Goal: Task Accomplishment & Management: Complete application form

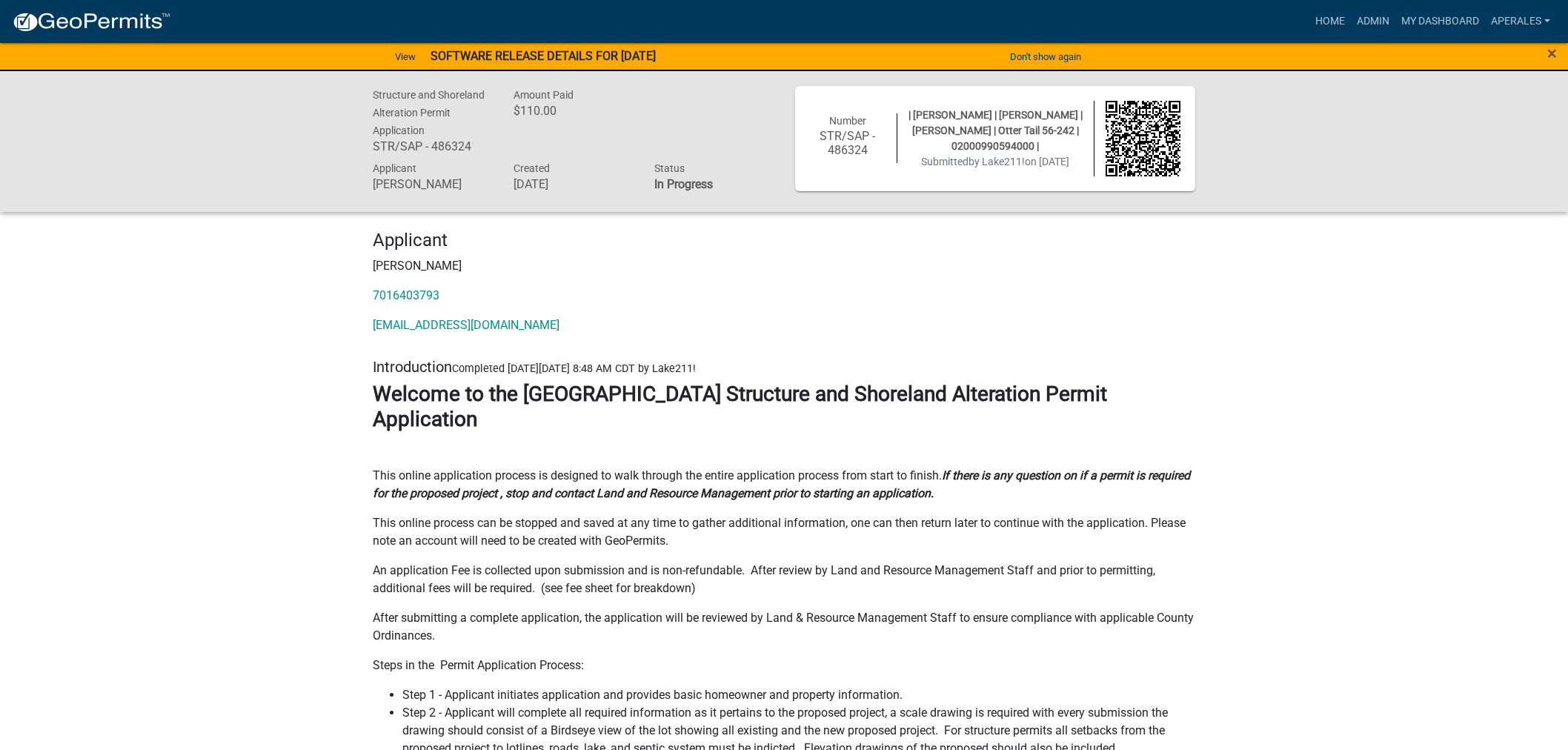
scroll to position [1235, 0]
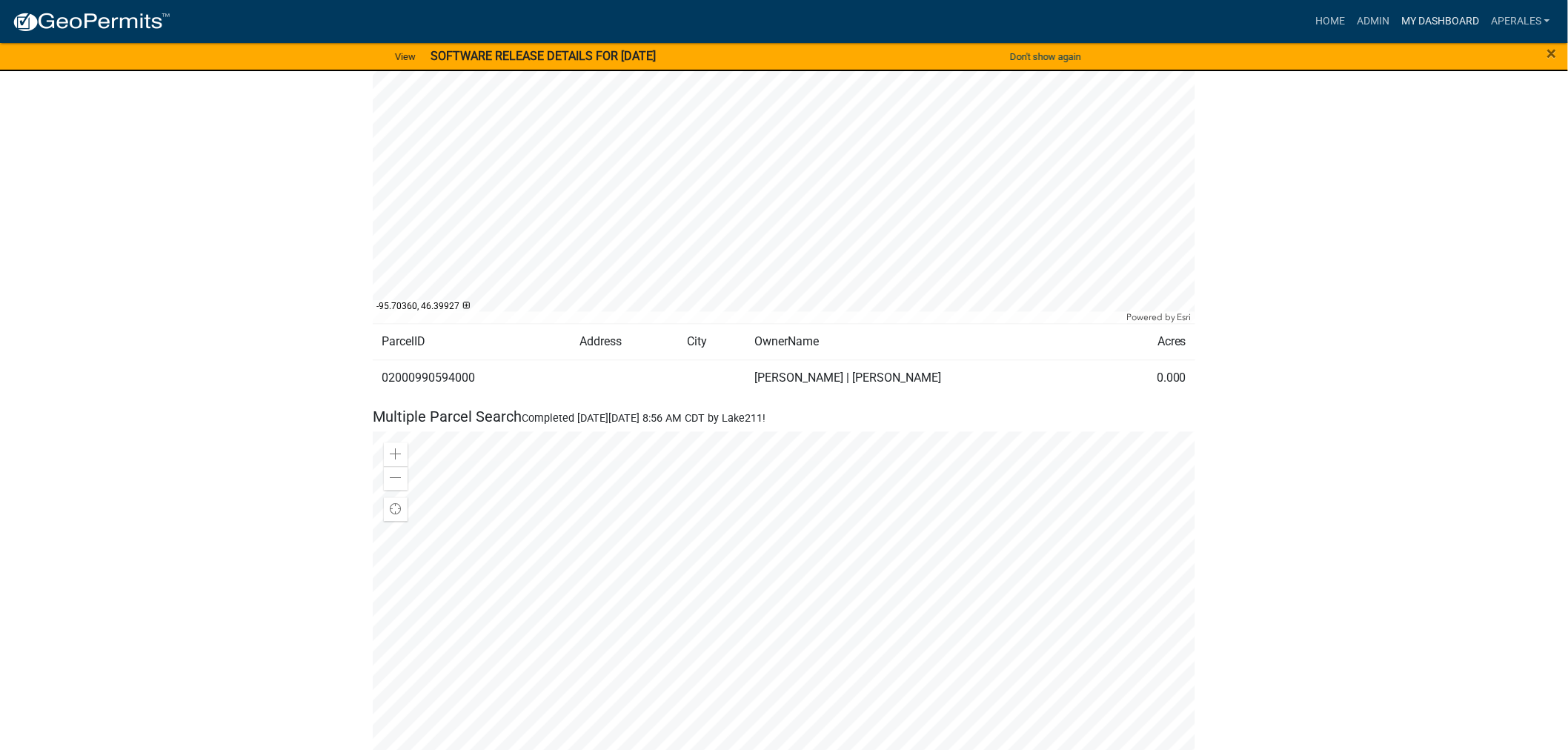
click at [1450, 12] on link "My Dashboard" at bounding box center [1440, 21] width 90 height 28
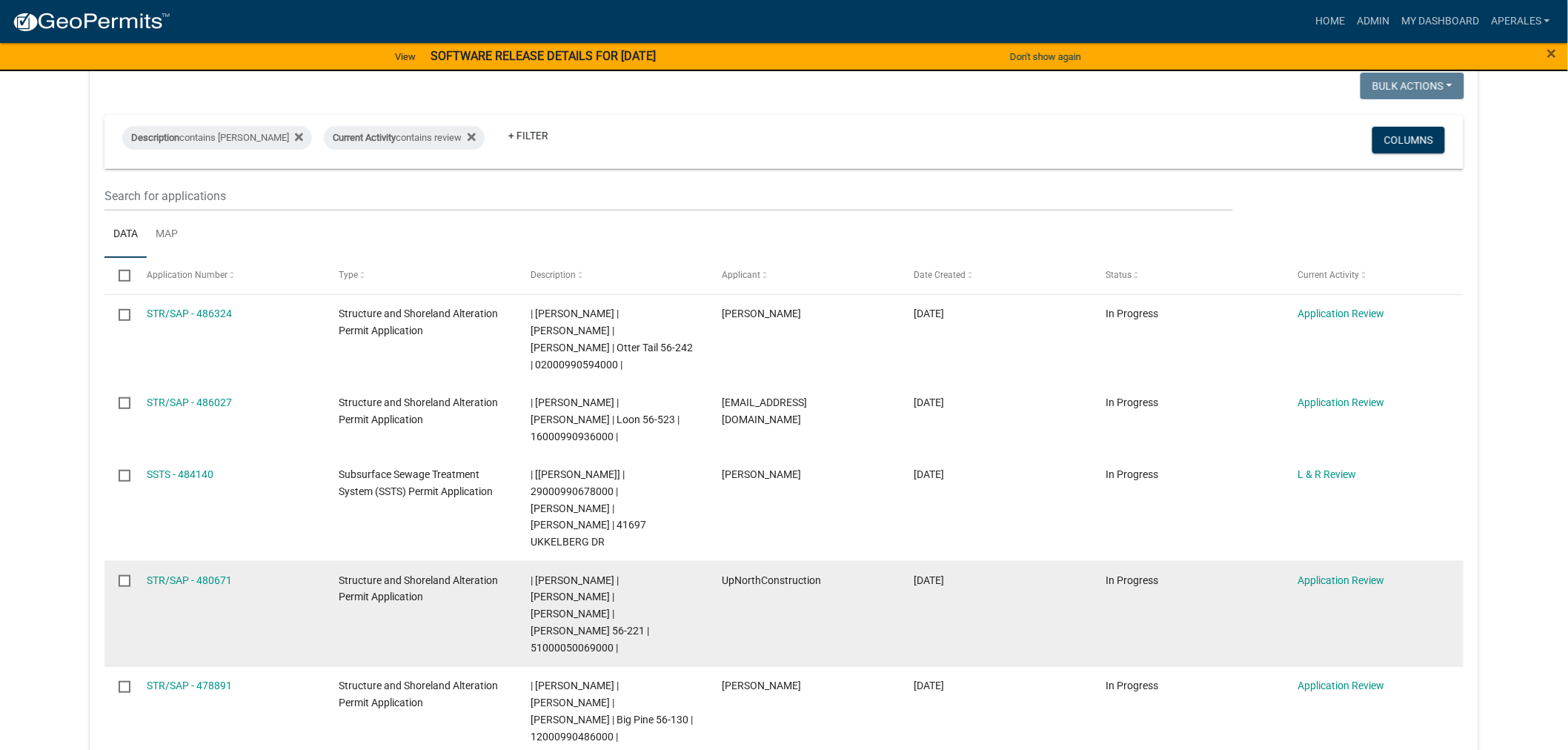
scroll to position [412, 0]
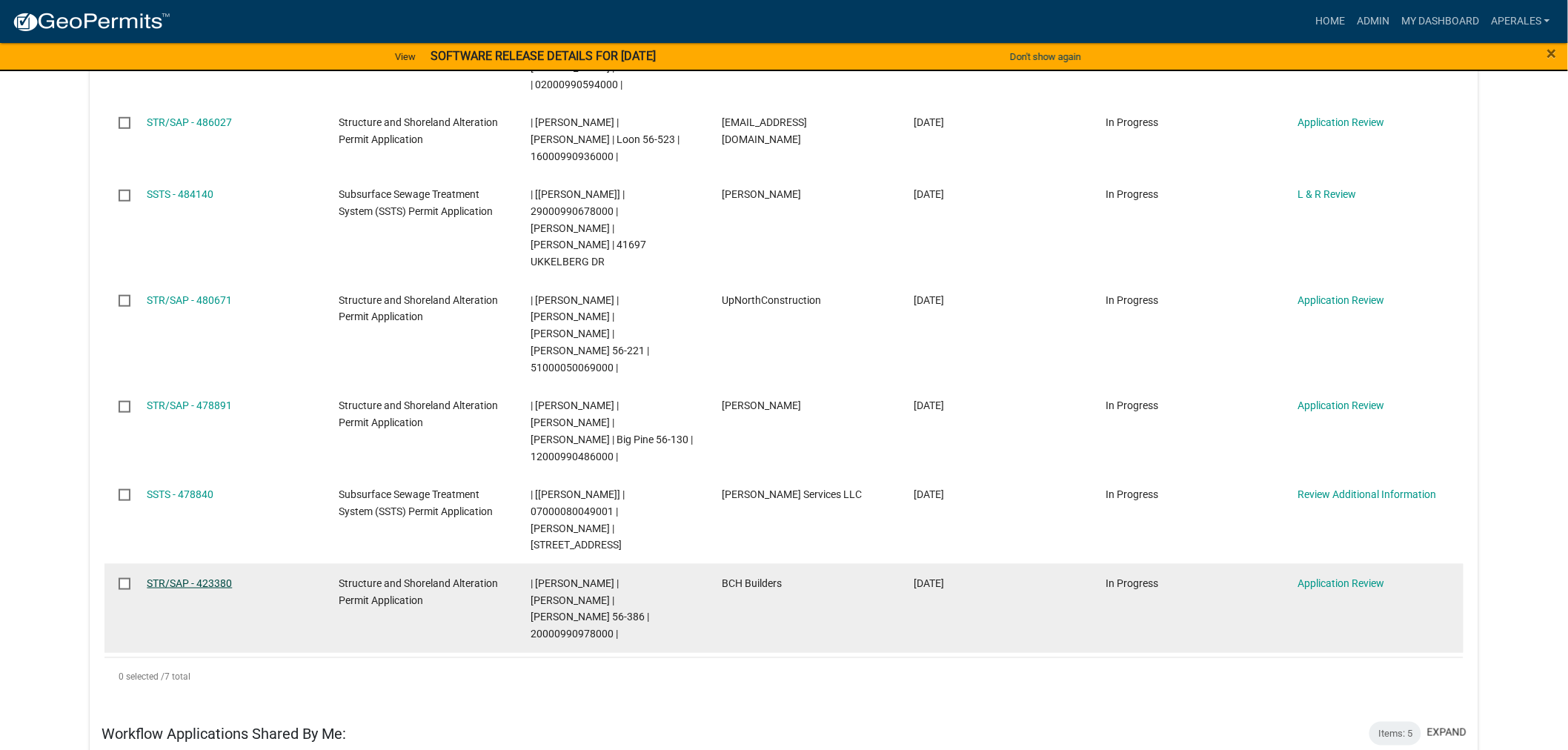
click at [209, 578] on link "STR/SAP - 423380" at bounding box center [190, 584] width 86 height 12
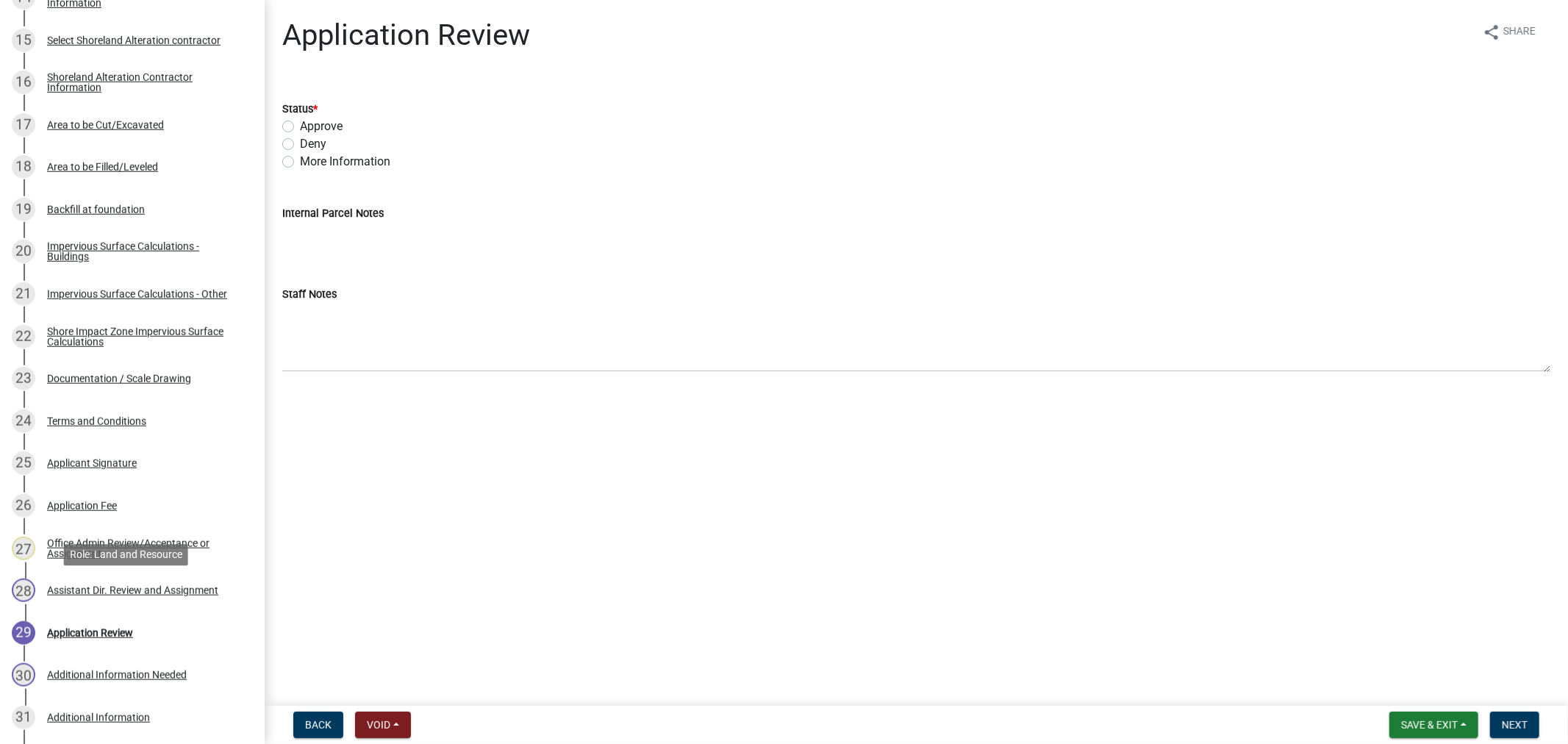
scroll to position [1053, 0]
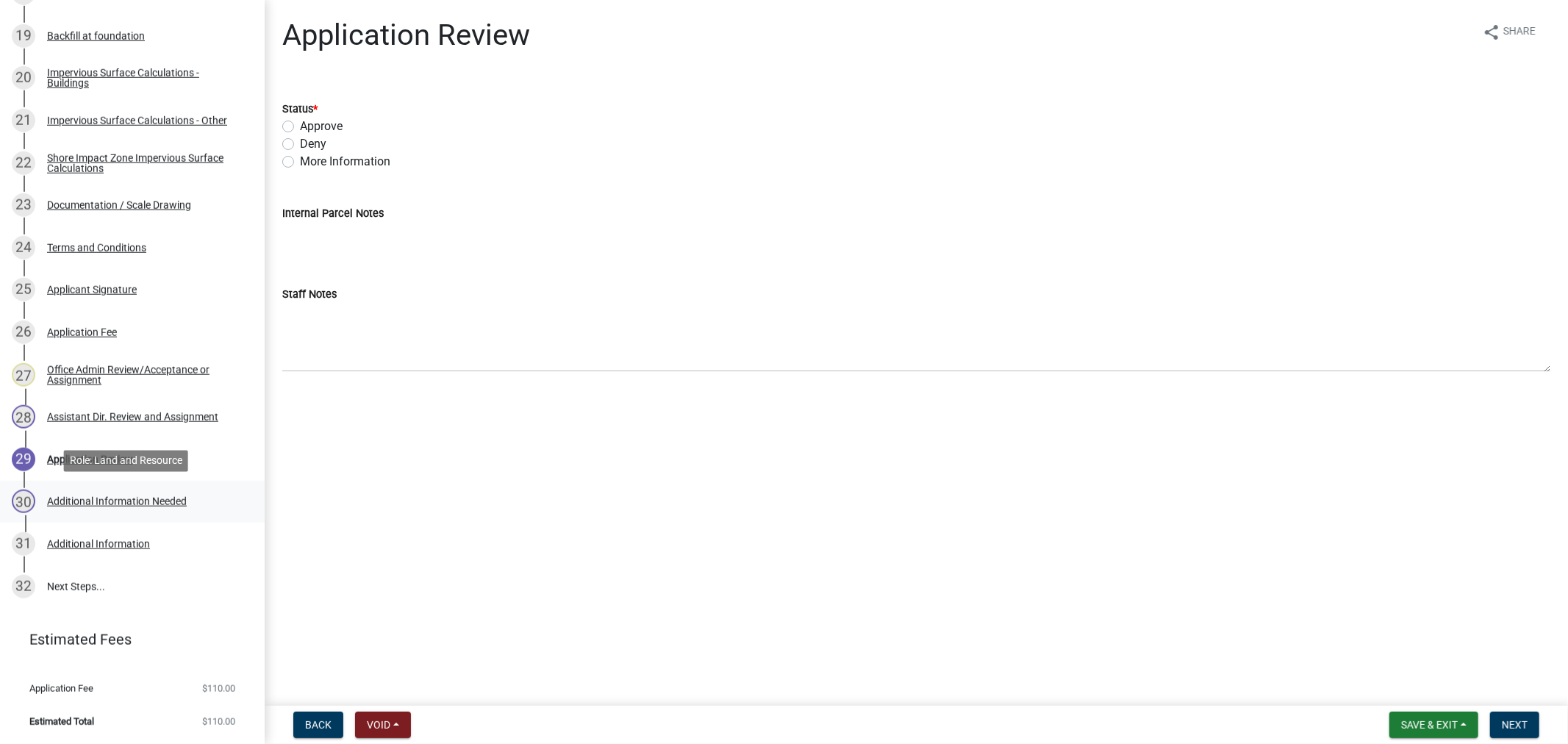
click at [138, 493] on div "30 Additional Information Needed" at bounding box center [127, 501] width 230 height 23
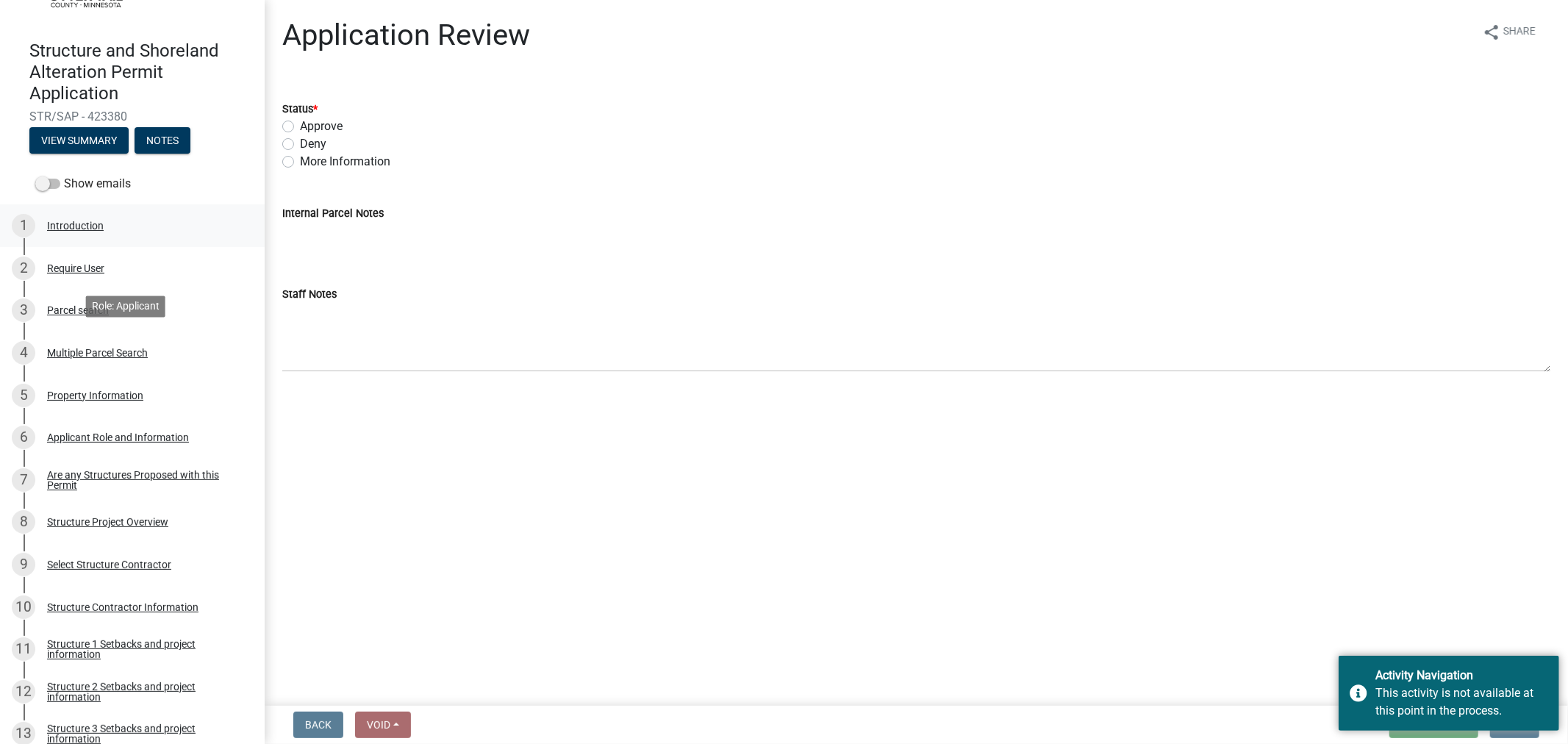
scroll to position [0, 0]
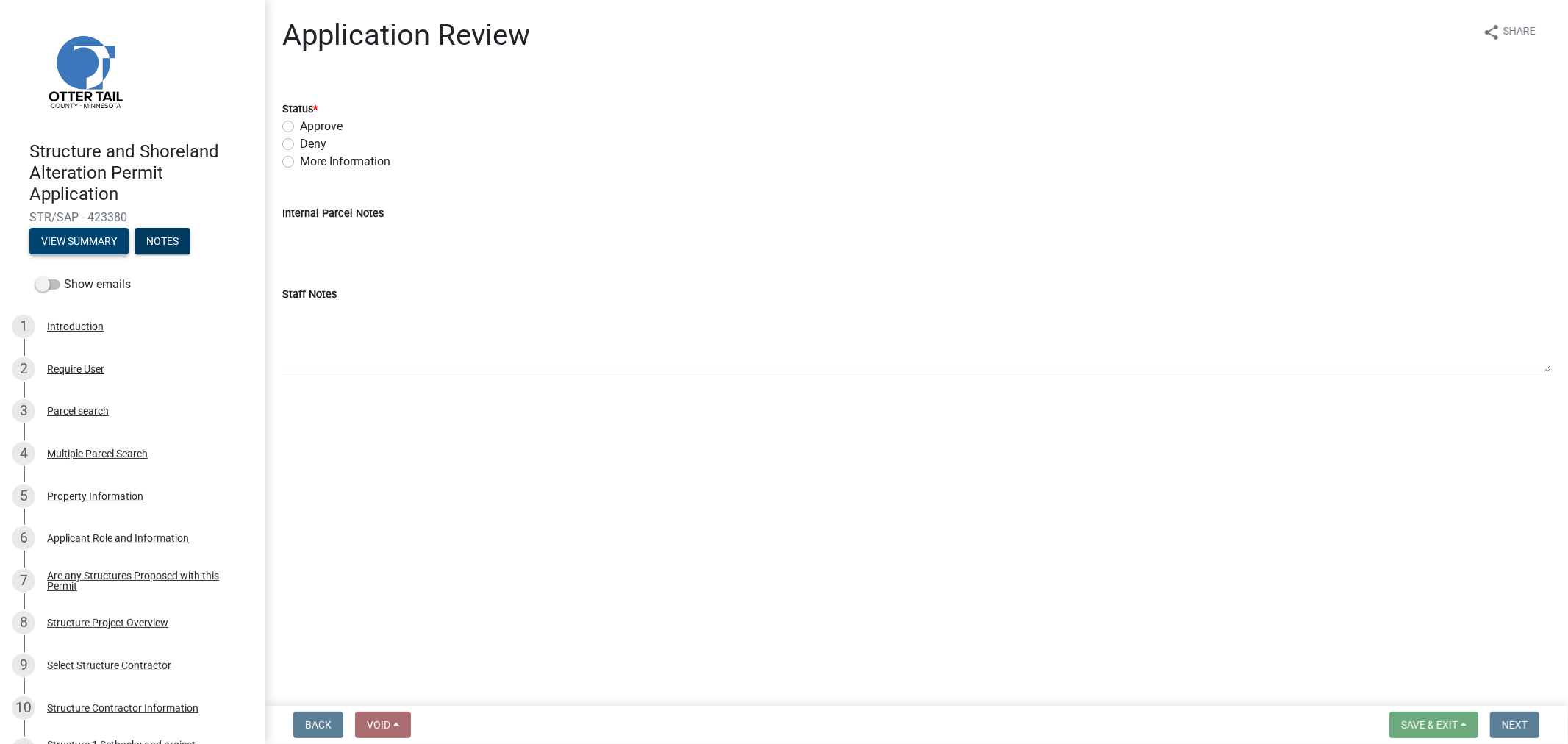
click at [75, 245] on button "View Summary" at bounding box center [79, 241] width 99 height 27
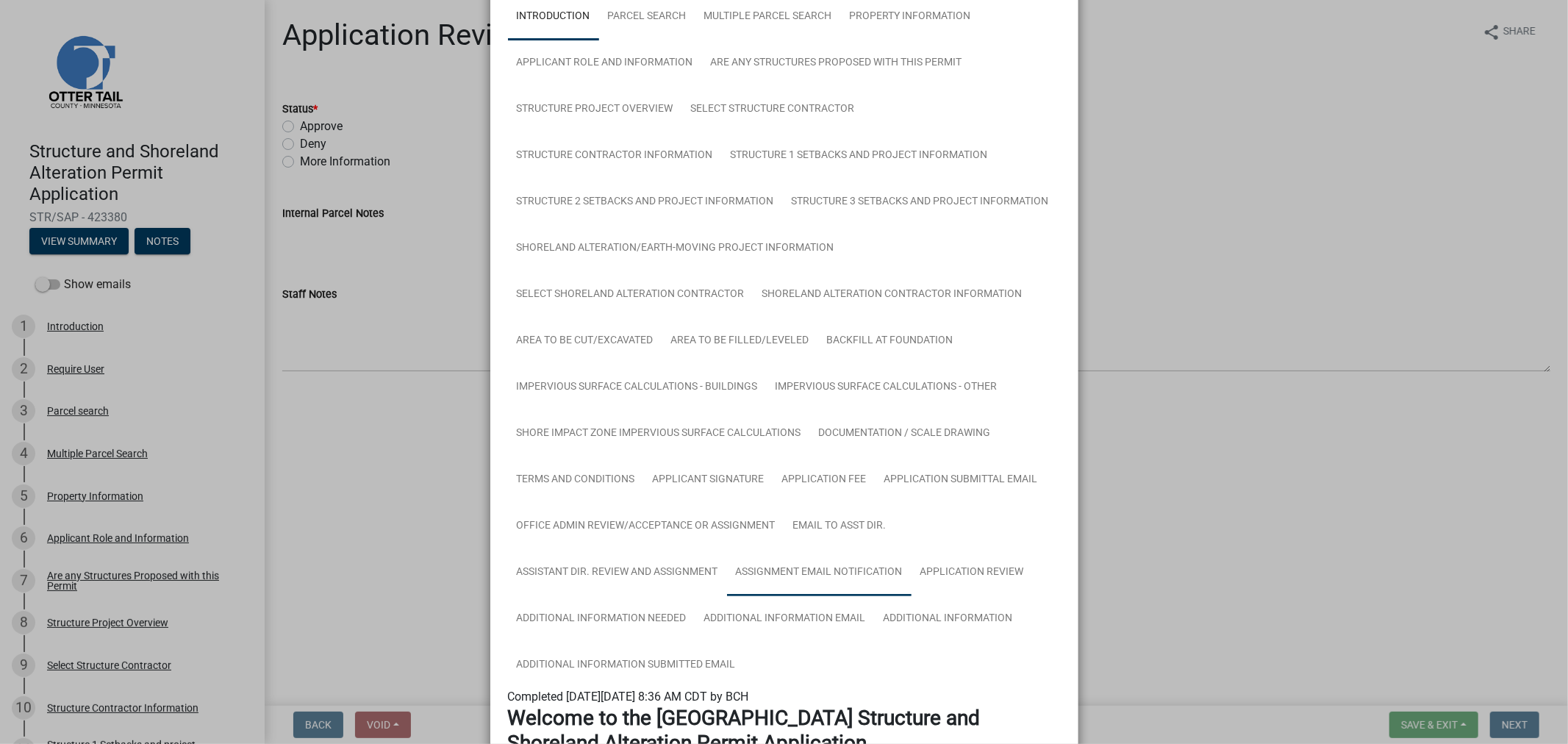
scroll to position [163, 0]
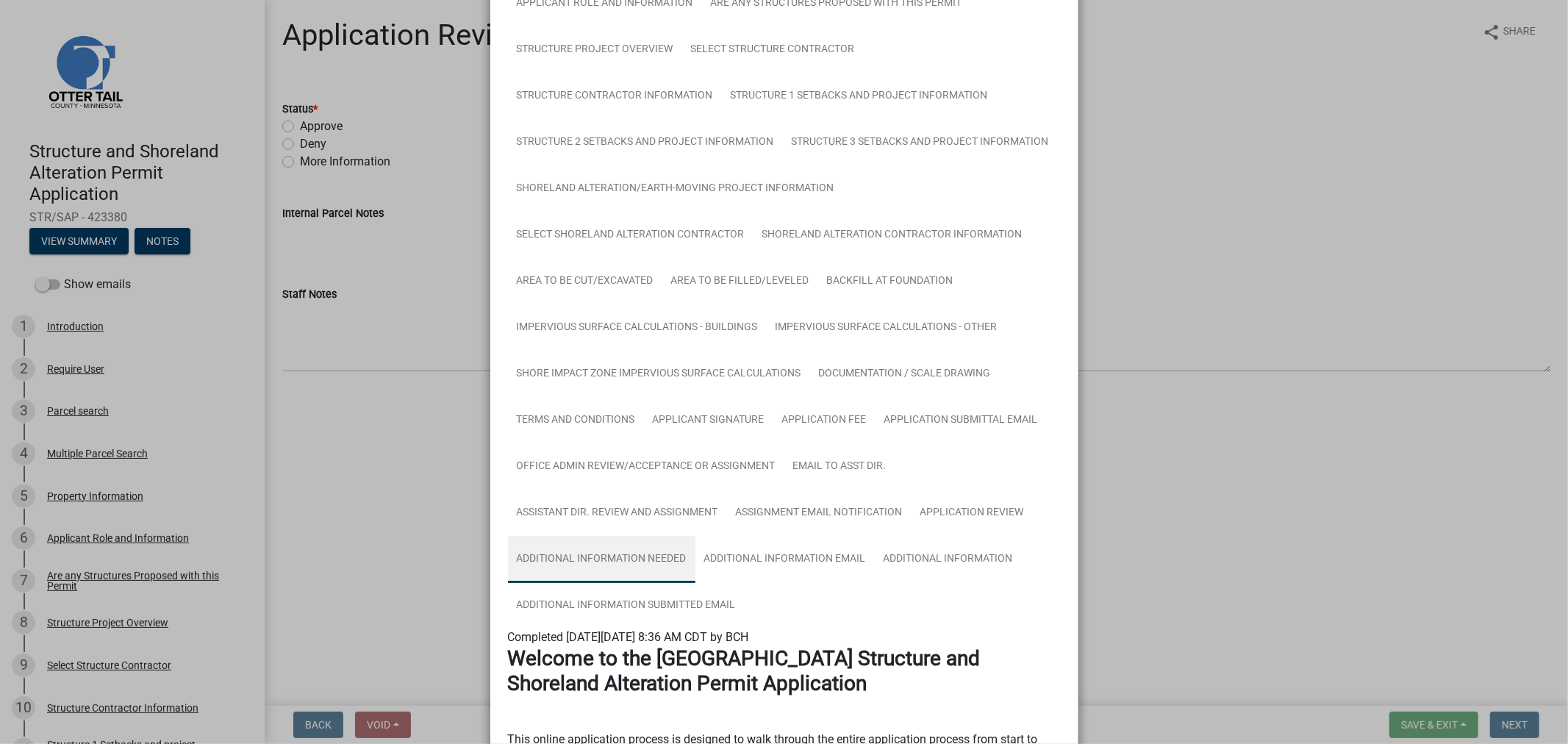
click at [653, 563] on link "Additional Information Needed" at bounding box center [602, 559] width 187 height 47
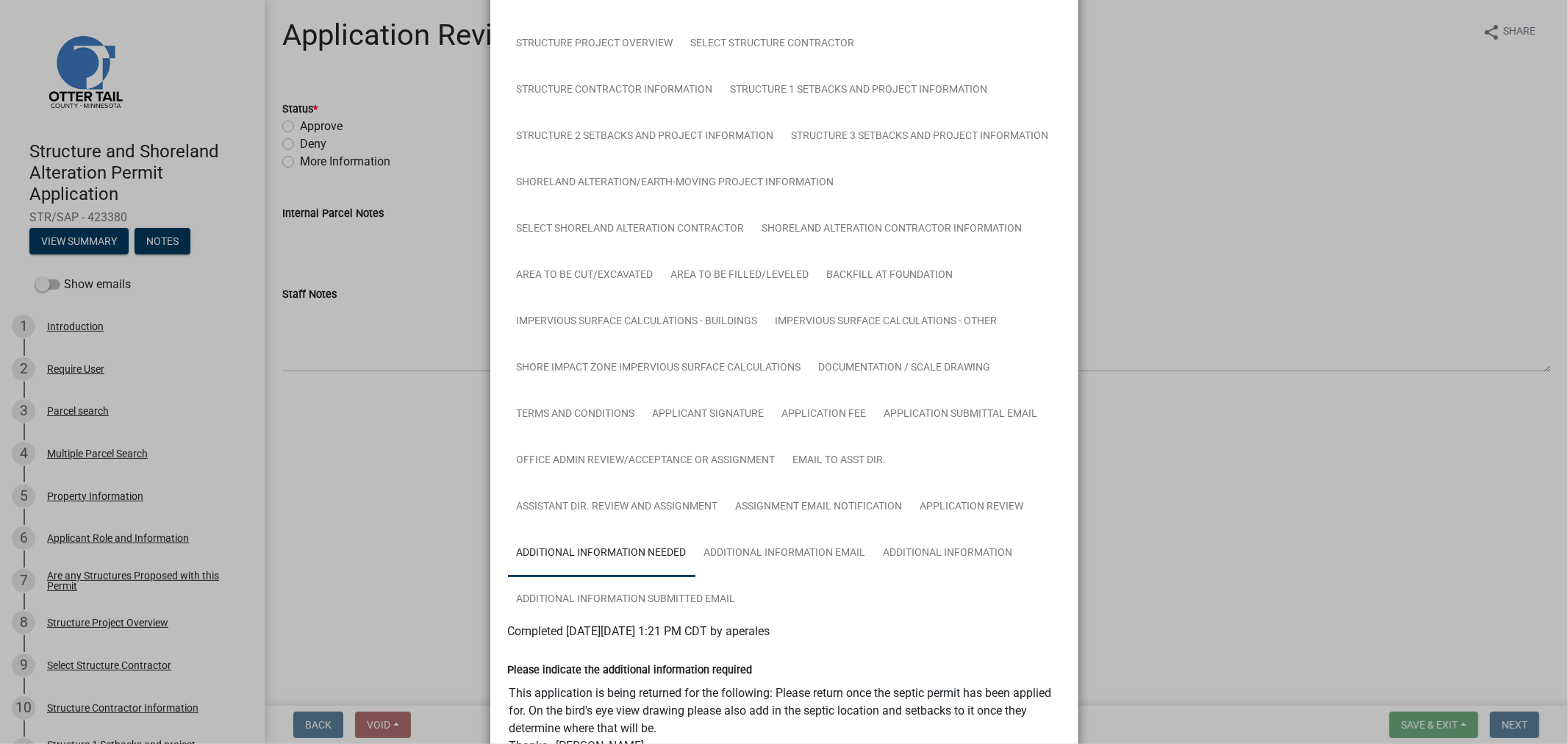
scroll to position [251, 0]
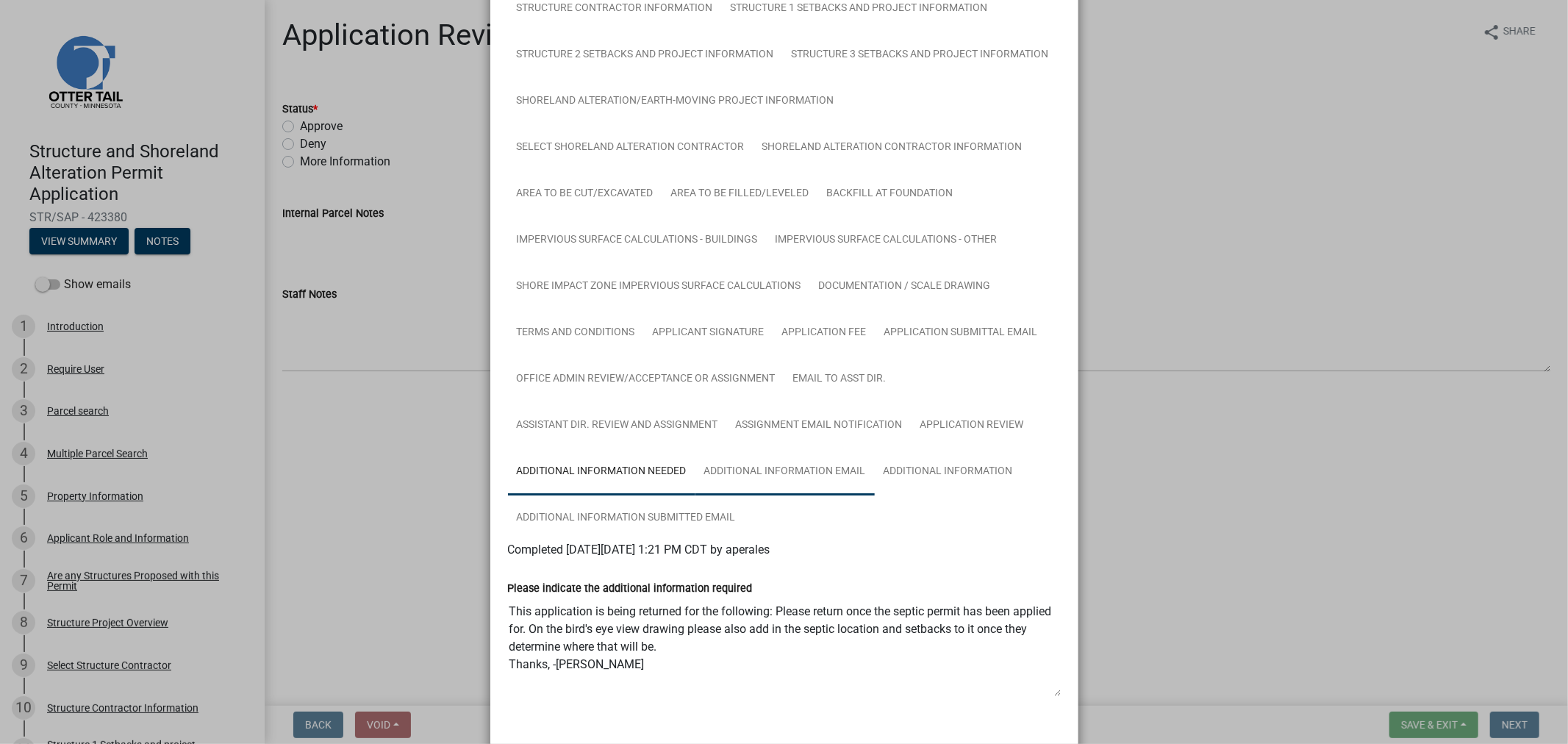
click at [772, 473] on link "Additional Information Email" at bounding box center [784, 472] width 179 height 47
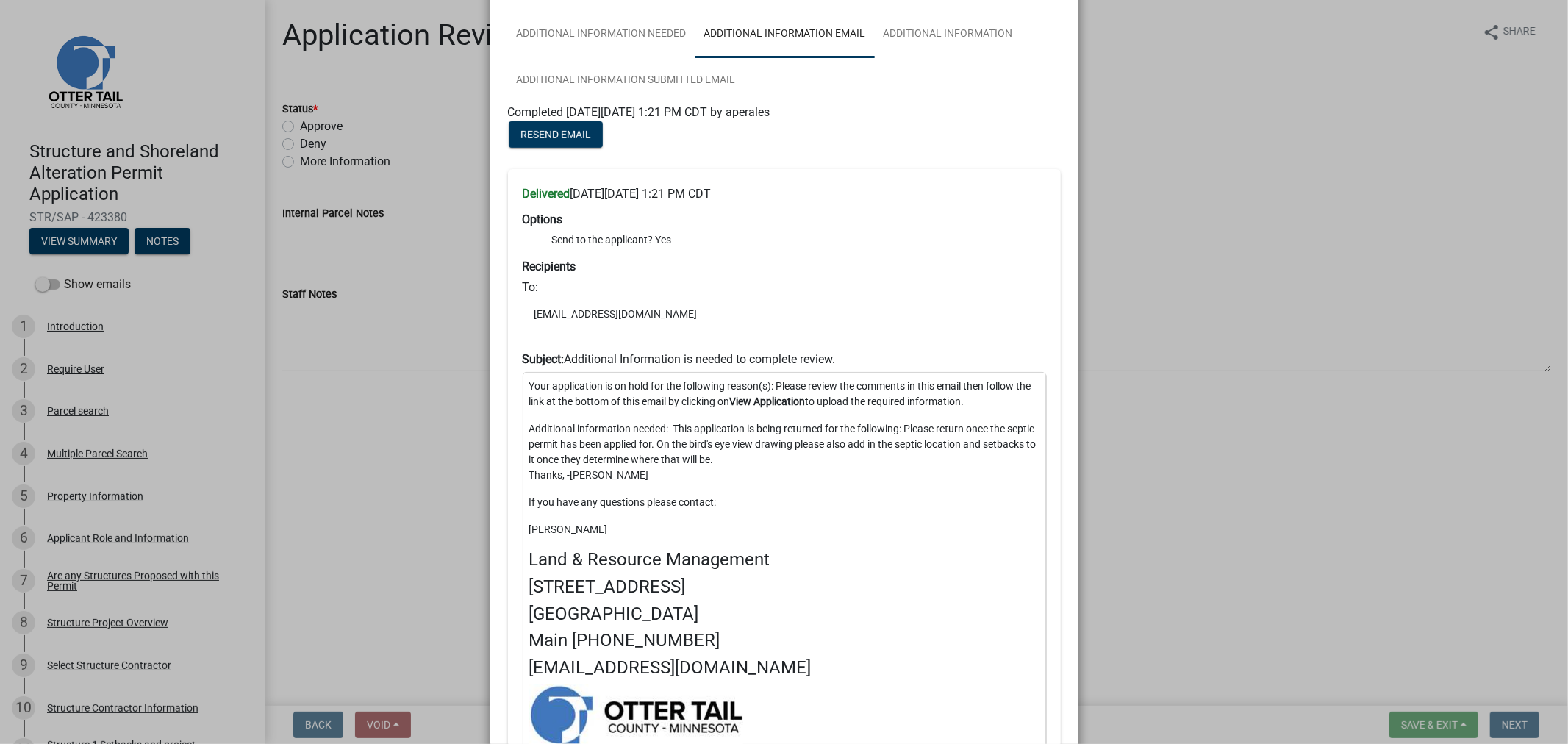
scroll to position [695, 0]
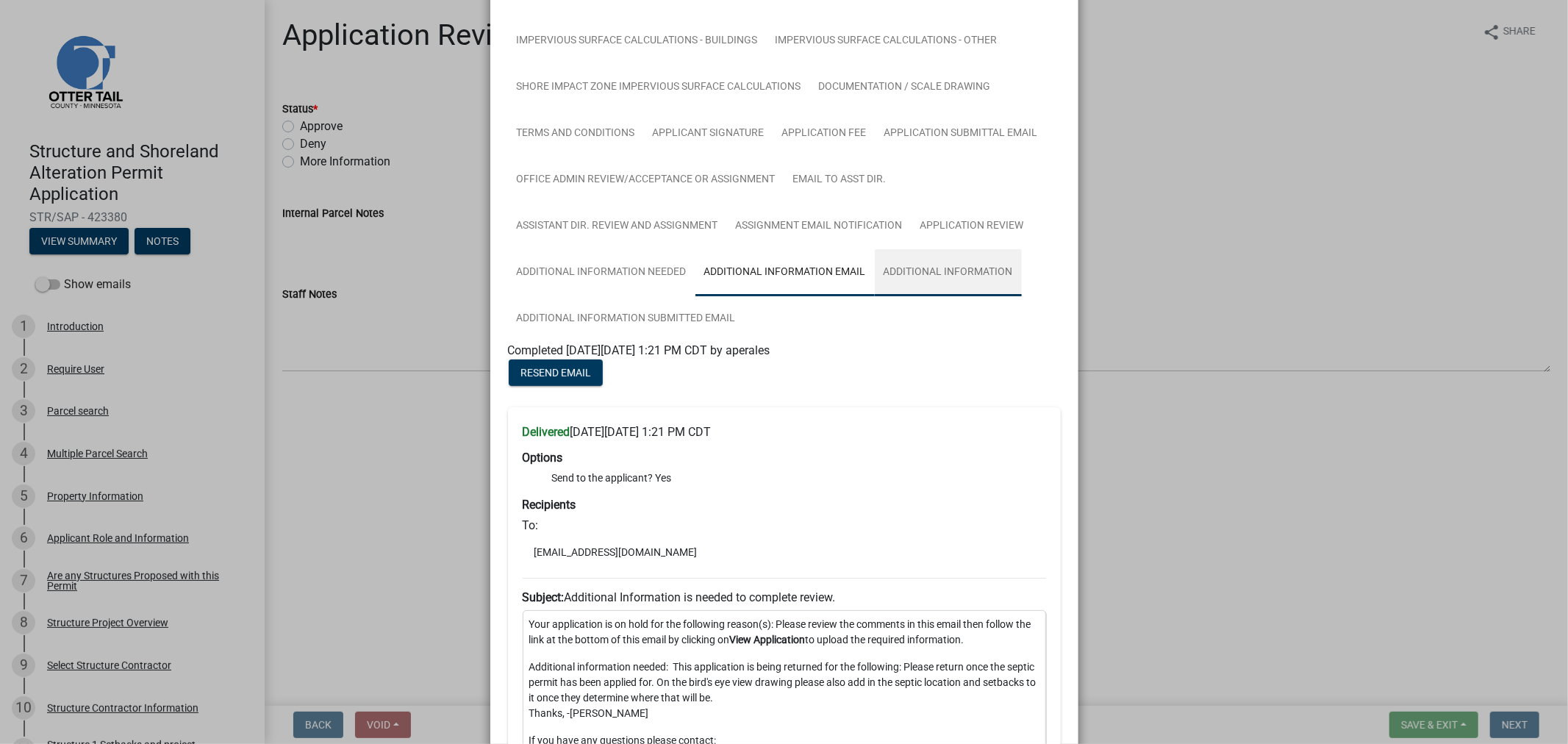
click at [901, 277] on link "Additional Information" at bounding box center [948, 272] width 147 height 47
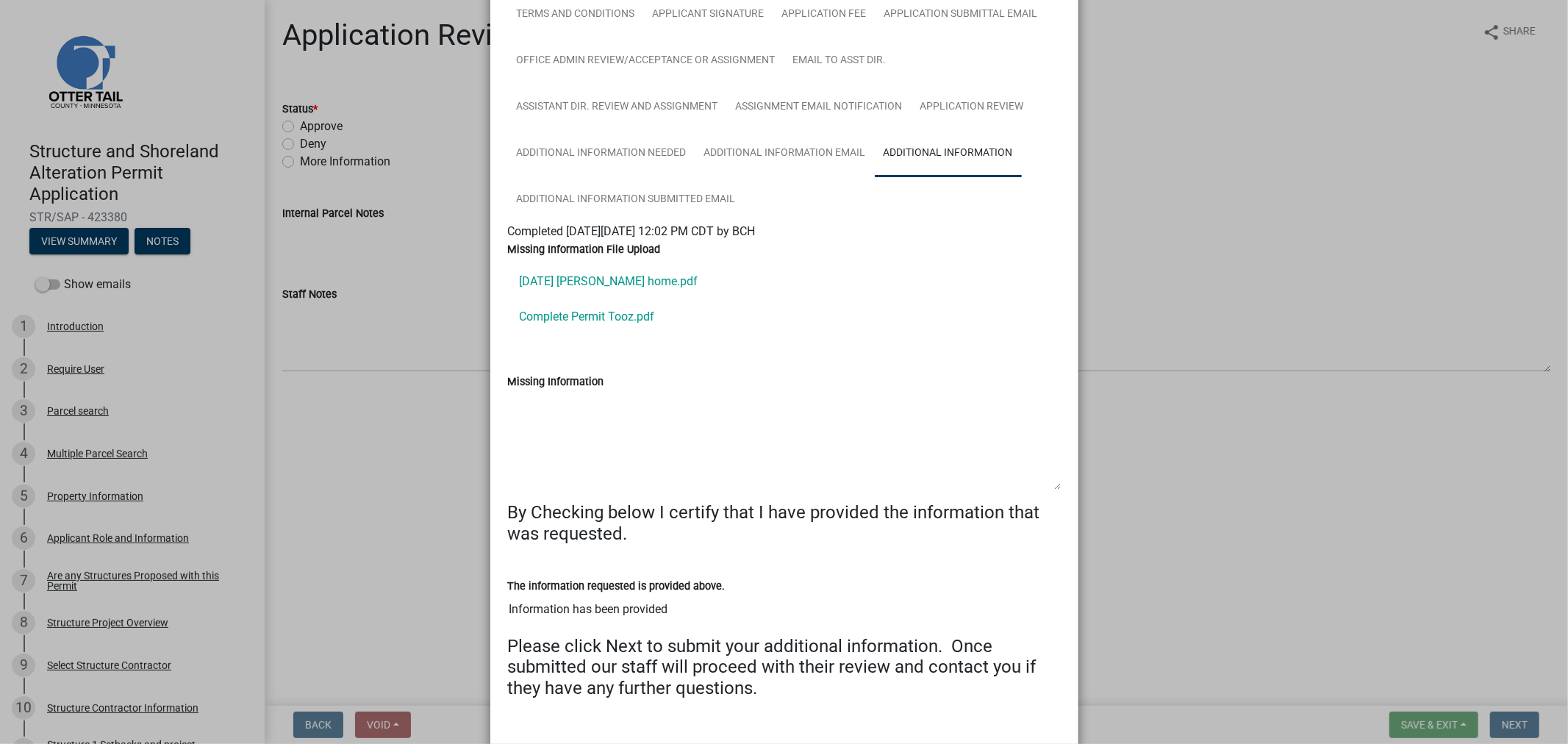
scroll to position [613, 0]
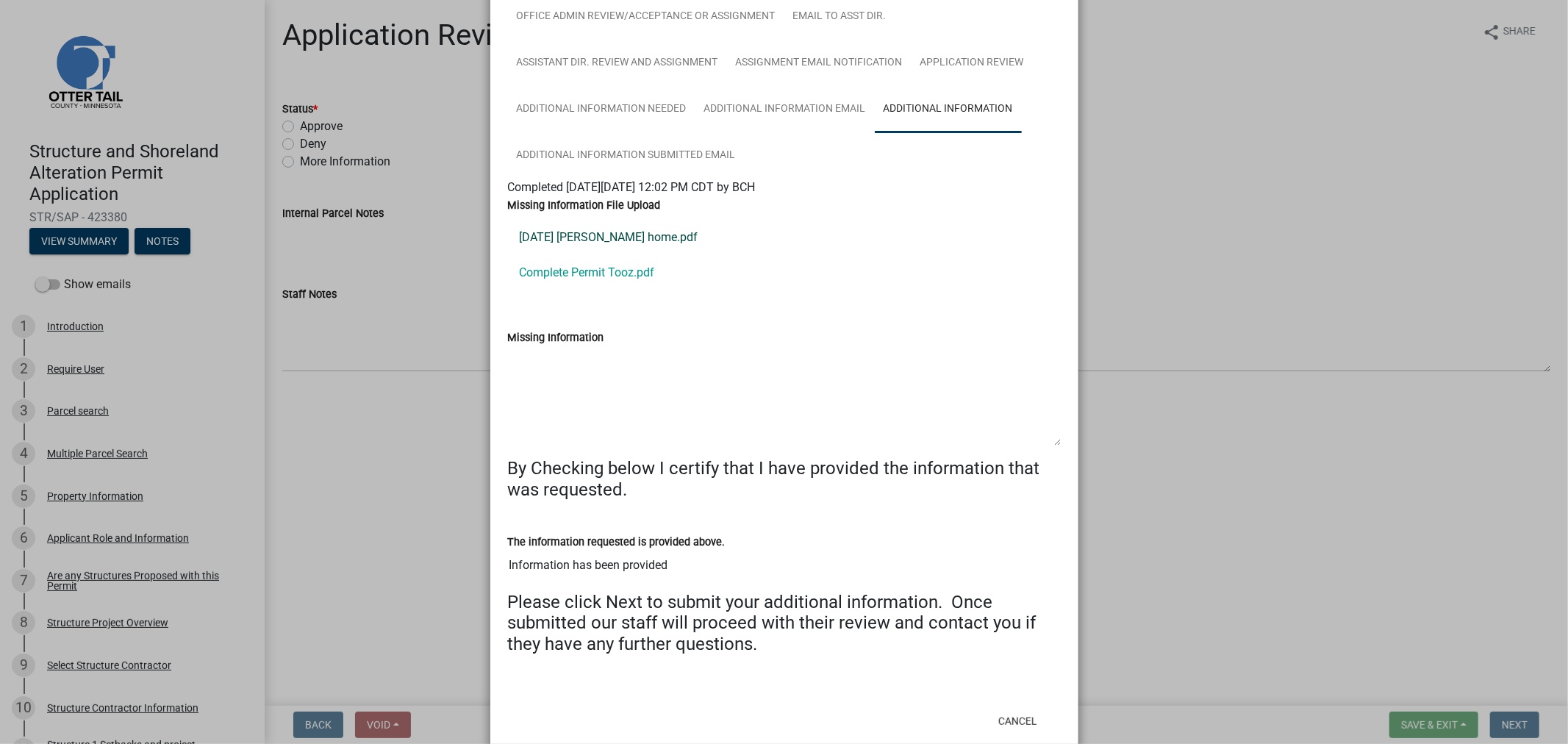
click at [563, 245] on link "[DATE] [PERSON_NAME] home.pdf" at bounding box center [784, 238] width 553 height 36
click at [560, 280] on link "Complete Permit Tooz.pdf" at bounding box center [784, 272] width 553 height 36
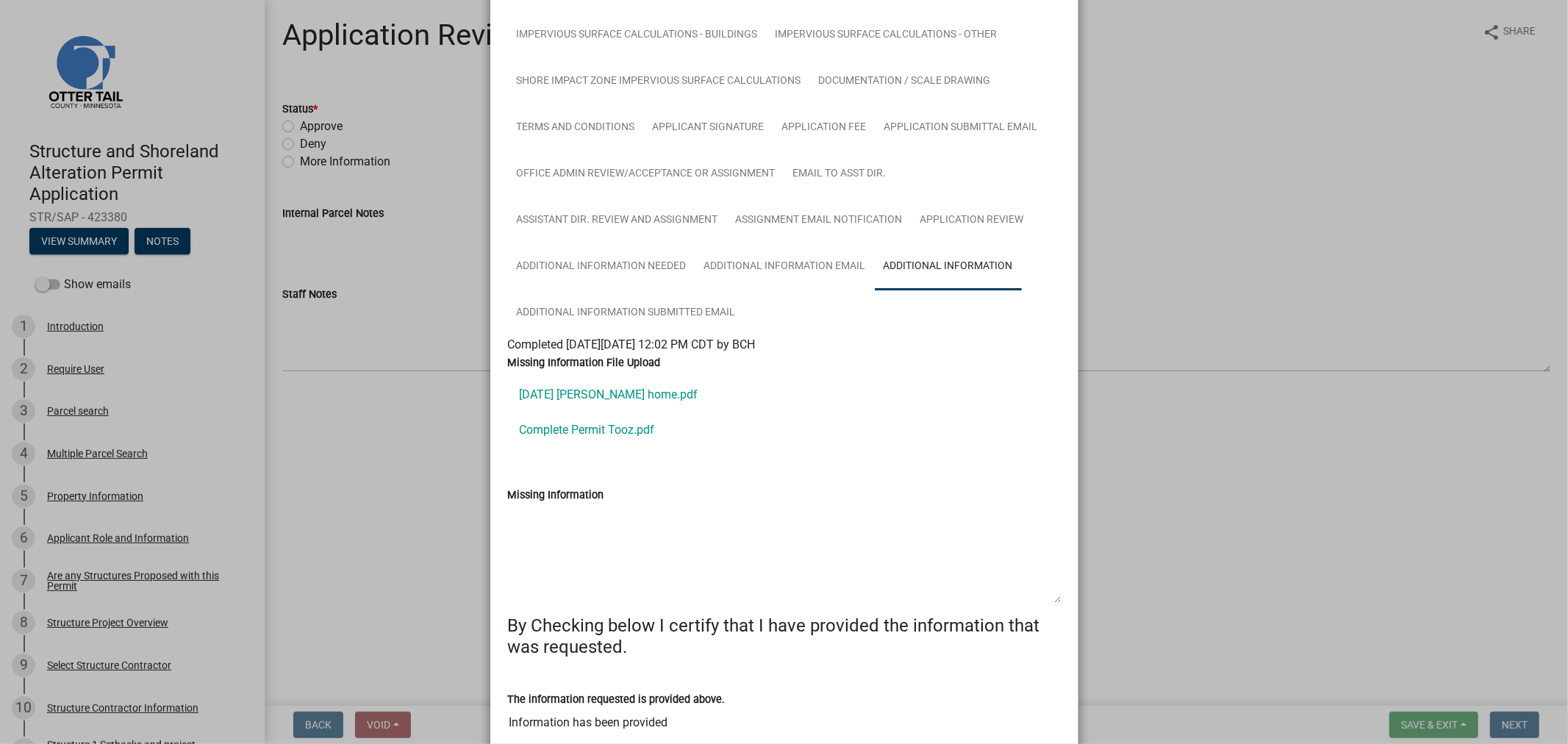
scroll to position [450, 0]
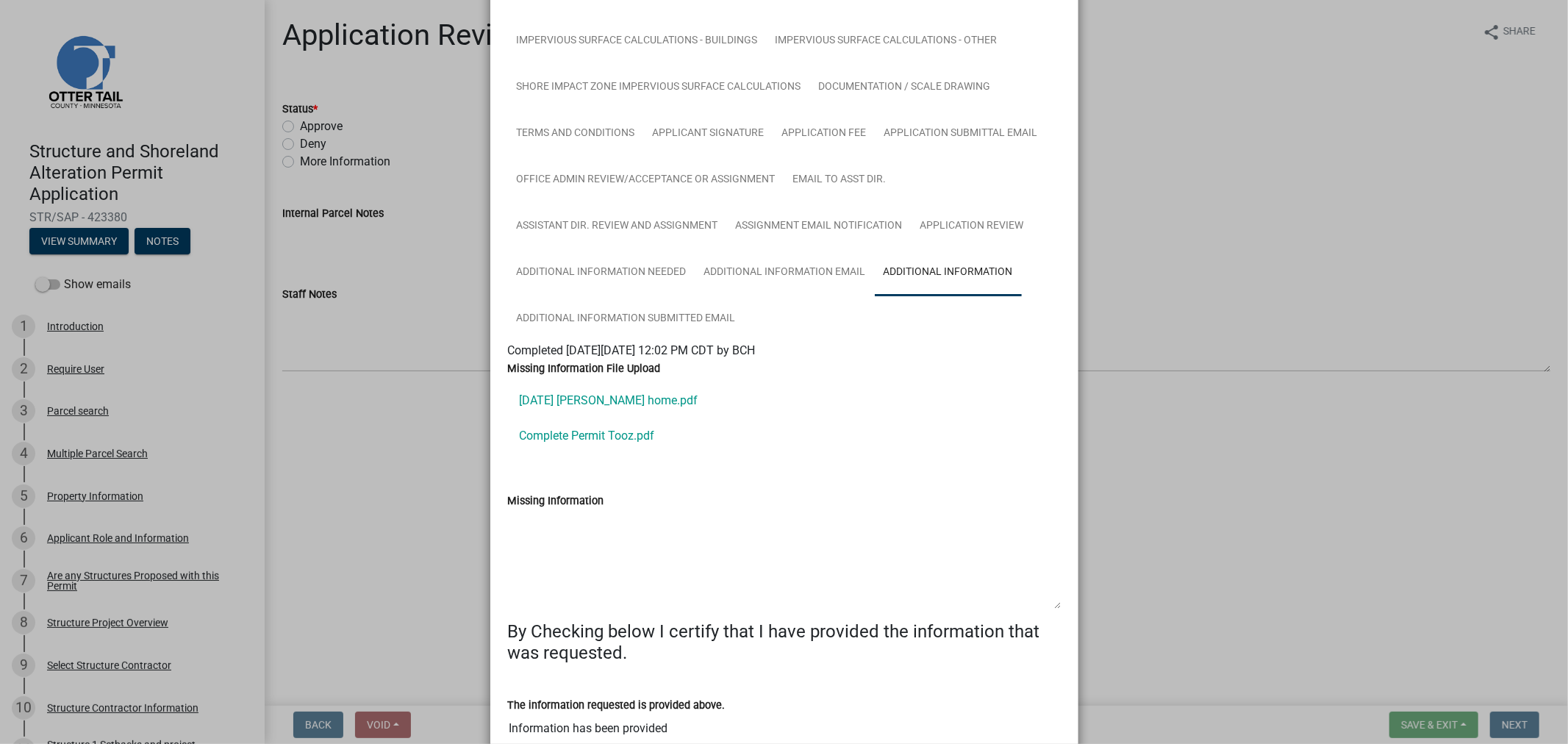
click at [197, 491] on ngb-modal-window "Summary × Printer Friendly Introduction Parcel search Multiple Parcel Search Pr…" at bounding box center [784, 372] width 1568 height 744
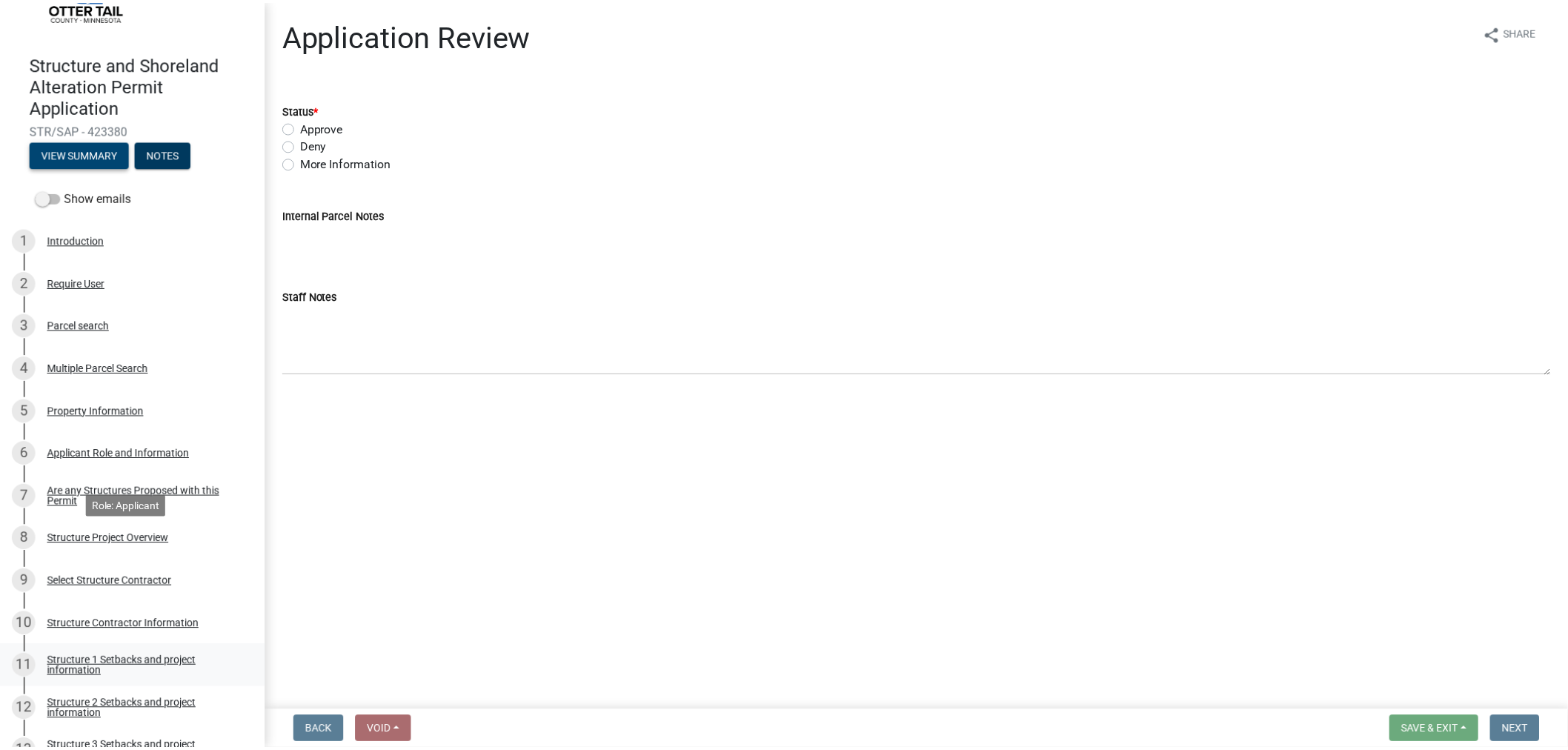
scroll to position [0, 0]
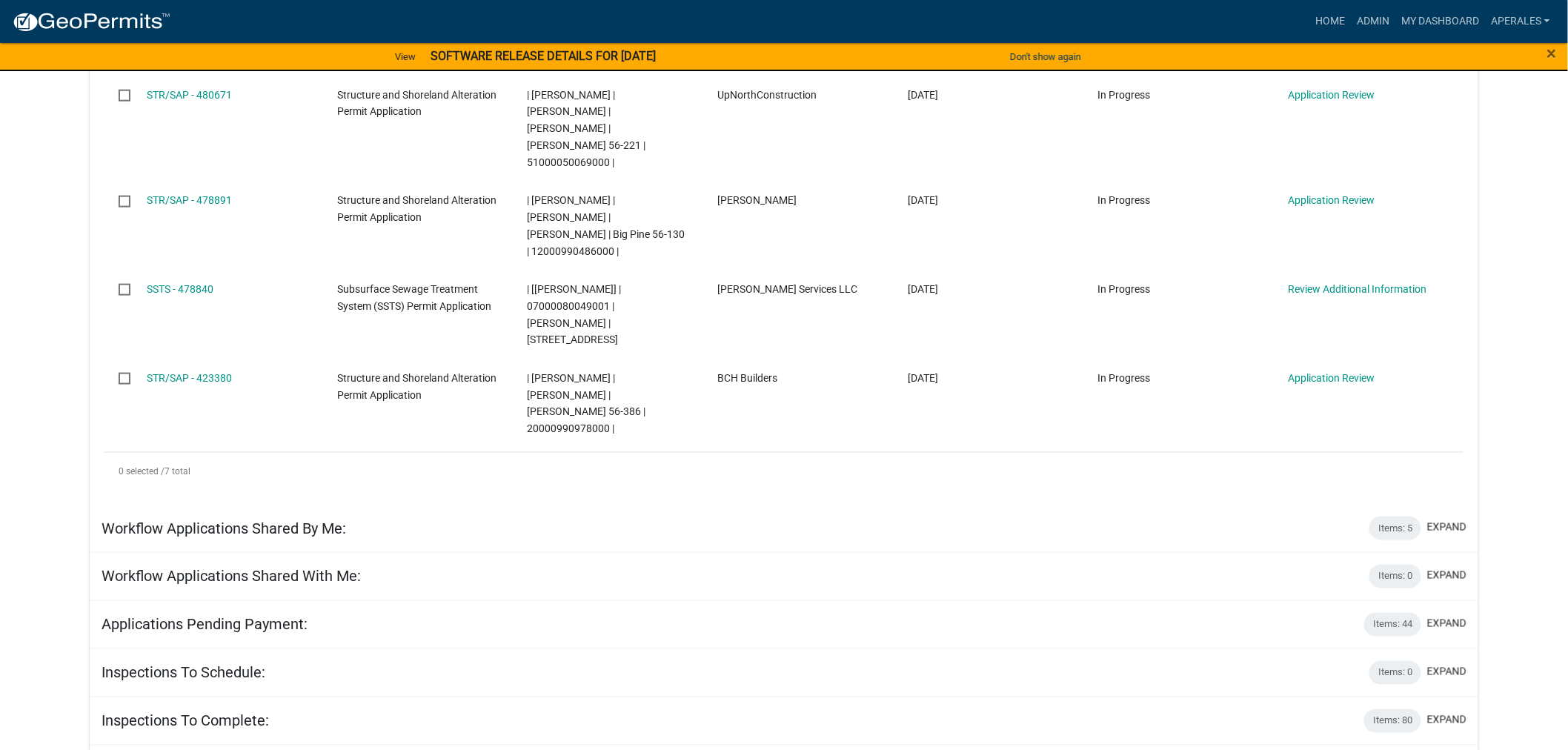
scroll to position [741, 0]
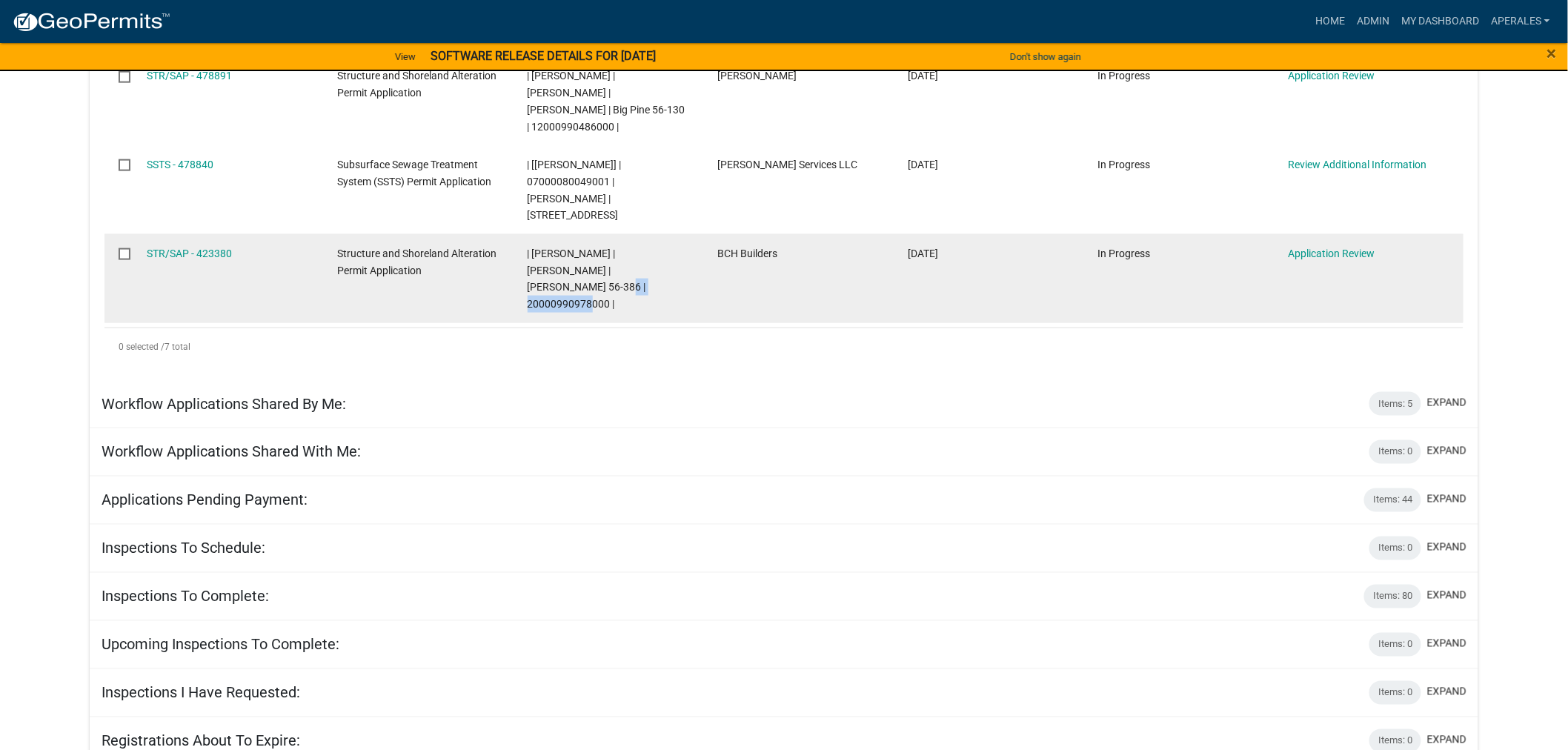
drag, startPoint x: 612, startPoint y: 224, endPoint x: 524, endPoint y: 221, distance: 88.1
click at [524, 234] on datatable-body-cell "| [PERSON_NAME] | [PERSON_NAME] | [PERSON_NAME] 56-386 | 20000990978000 |" at bounding box center [608, 279] width 191 height 89
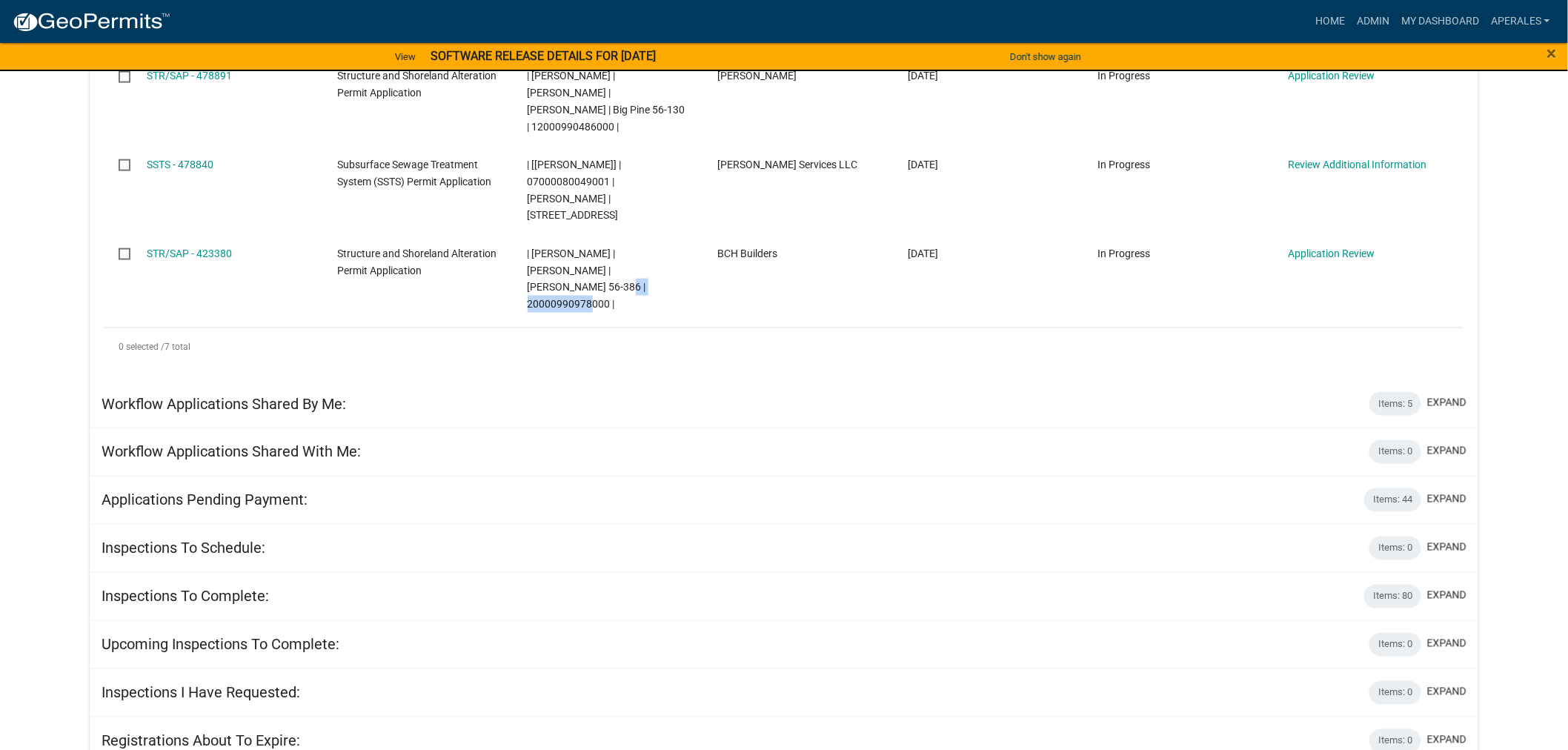
copy span "20000990978000"
drag, startPoint x: 1381, startPoint y: 17, endPoint x: 1309, endPoint y: 20, distance: 72.1
click at [1381, 17] on link "Admin" at bounding box center [1373, 21] width 45 height 28
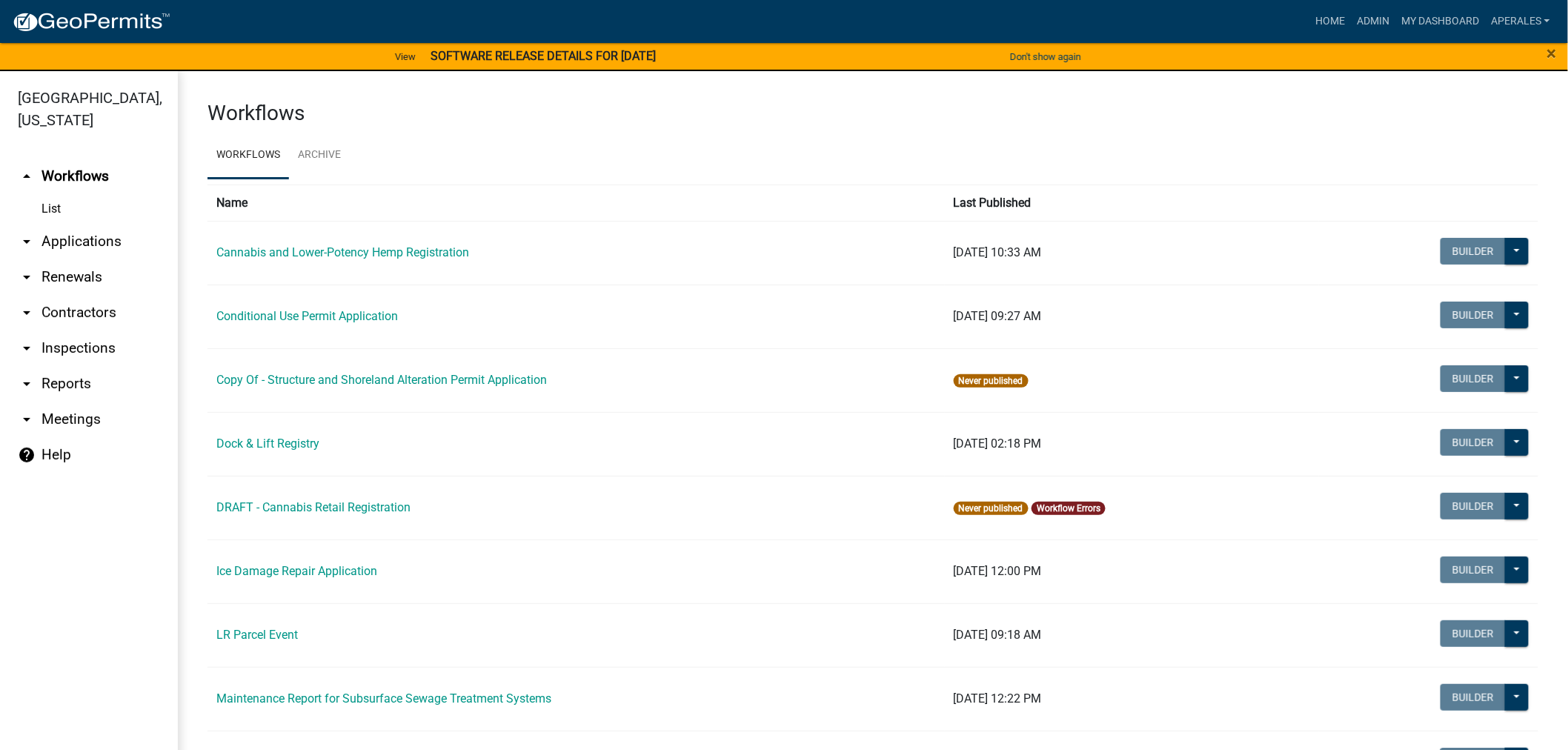
drag, startPoint x: 66, startPoint y: 226, endPoint x: 90, endPoint y: 238, distance: 26.8
click at [66, 226] on link "arrow_drop_down Applications" at bounding box center [89, 241] width 178 height 36
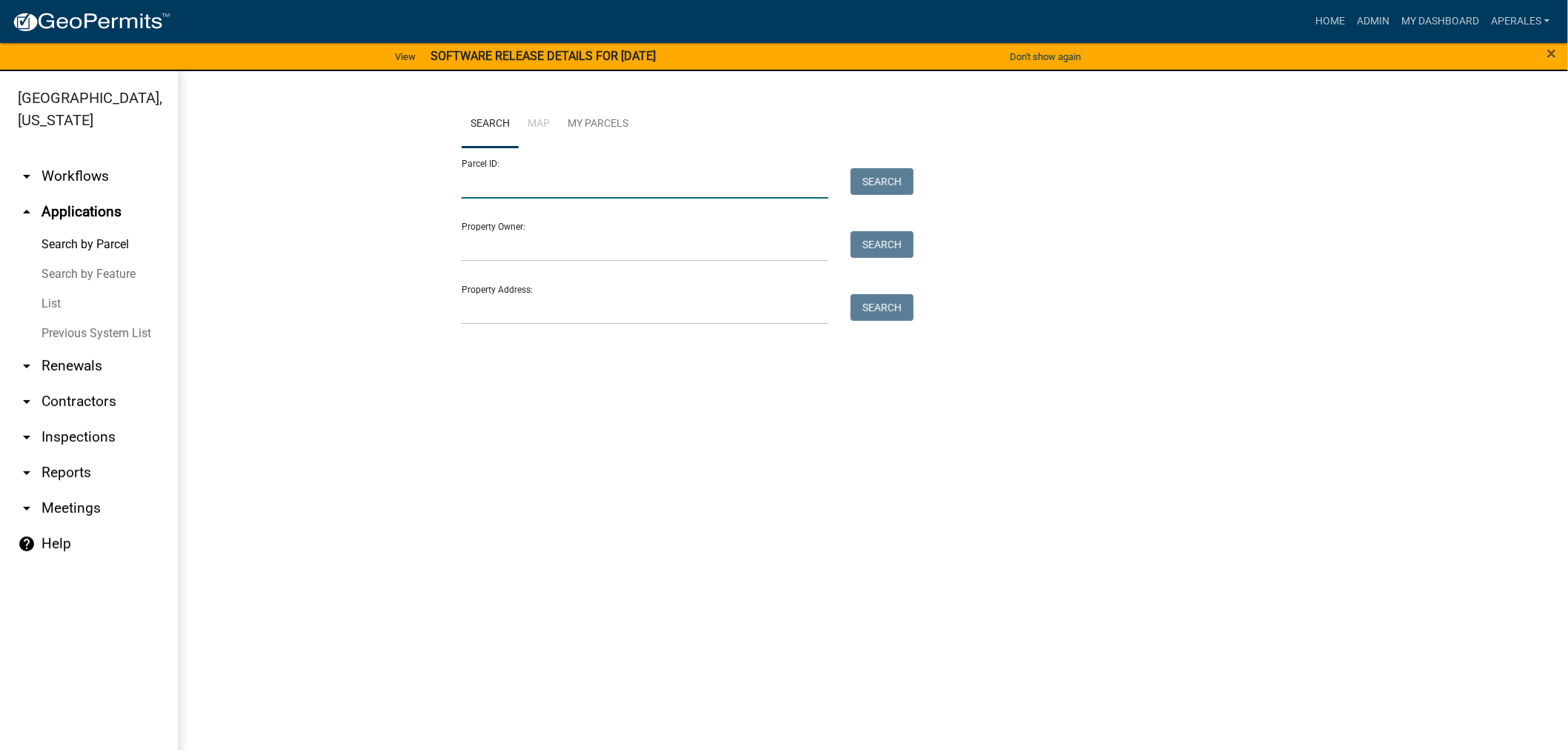
drag, startPoint x: 477, startPoint y: 187, endPoint x: 506, endPoint y: 240, distance: 60.4
click at [478, 186] on input "Parcel ID:" at bounding box center [645, 183] width 367 height 31
paste input "20000990978000"
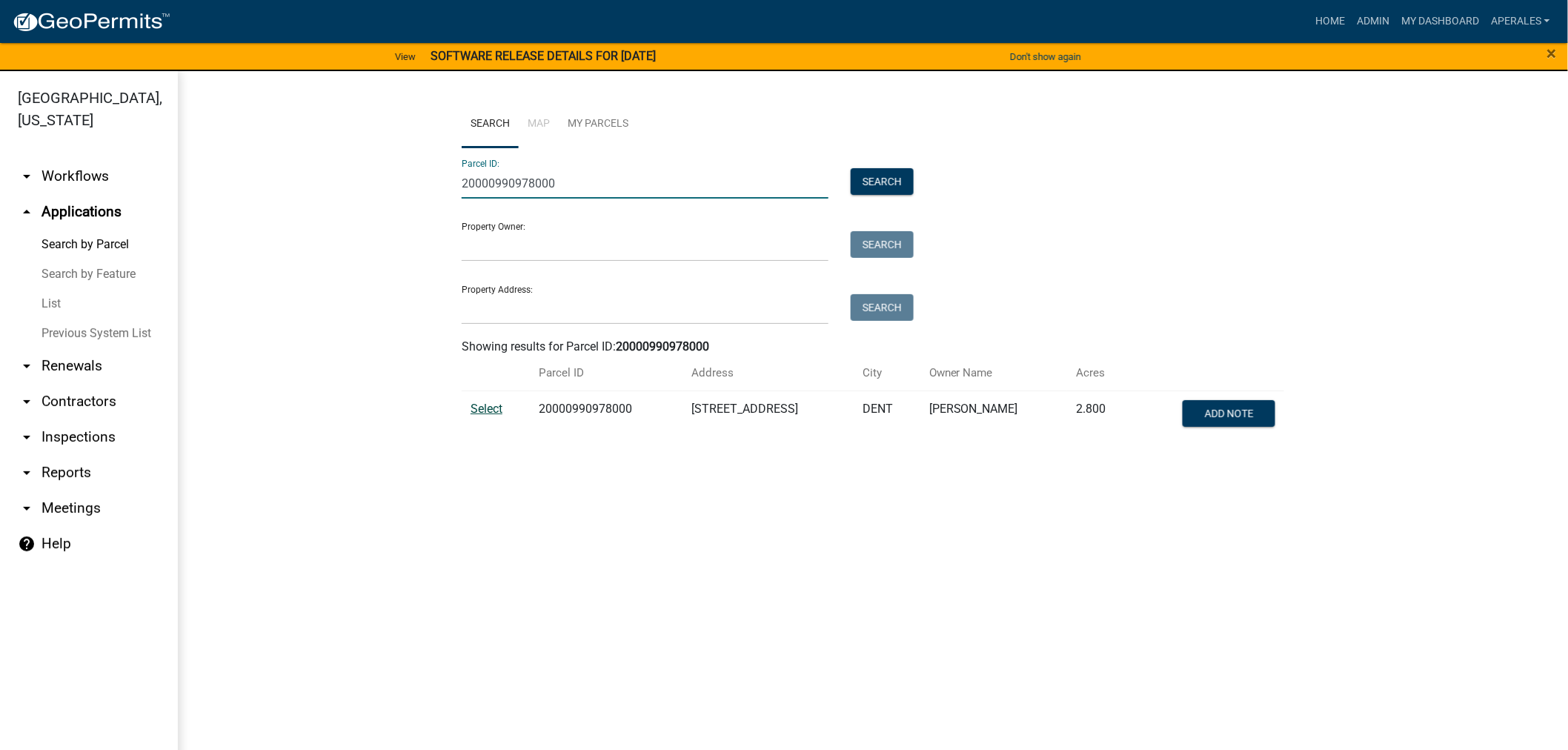
type input "20000990978000"
click at [492, 410] on span "Select" at bounding box center [486, 409] width 31 height 14
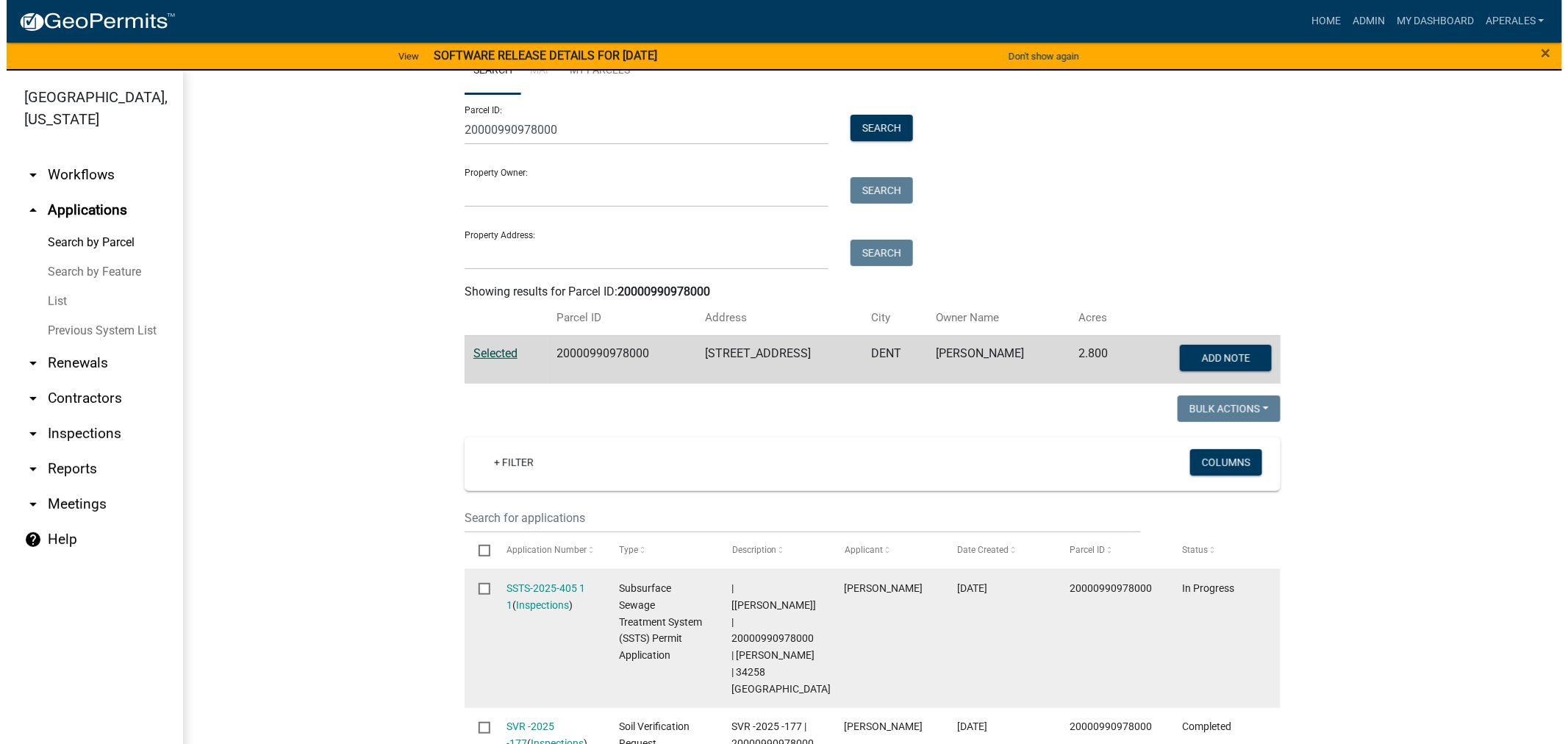
scroll to position [327, 0]
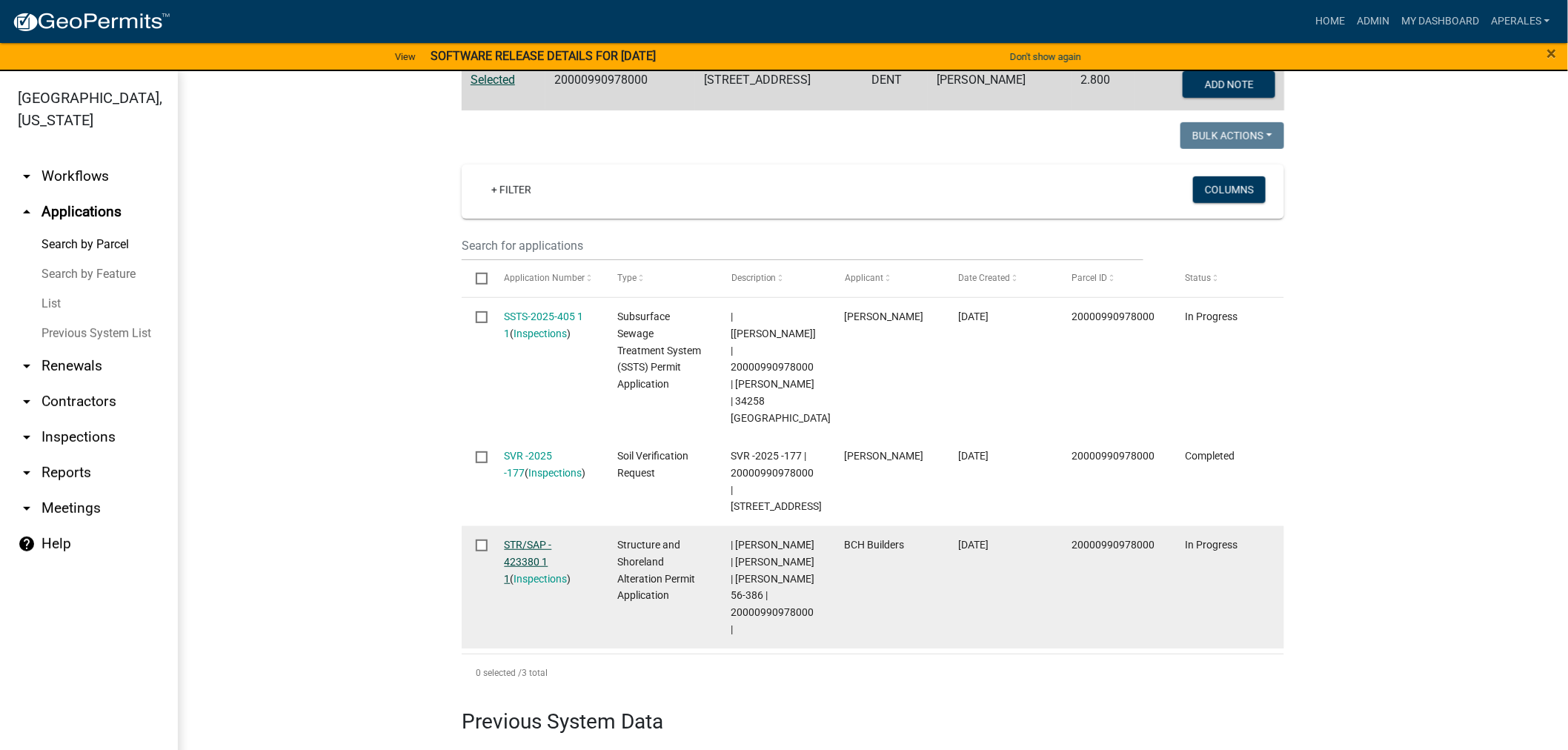
click at [515, 539] on link "STR/SAP - 423380 1 1" at bounding box center [528, 561] width 47 height 46
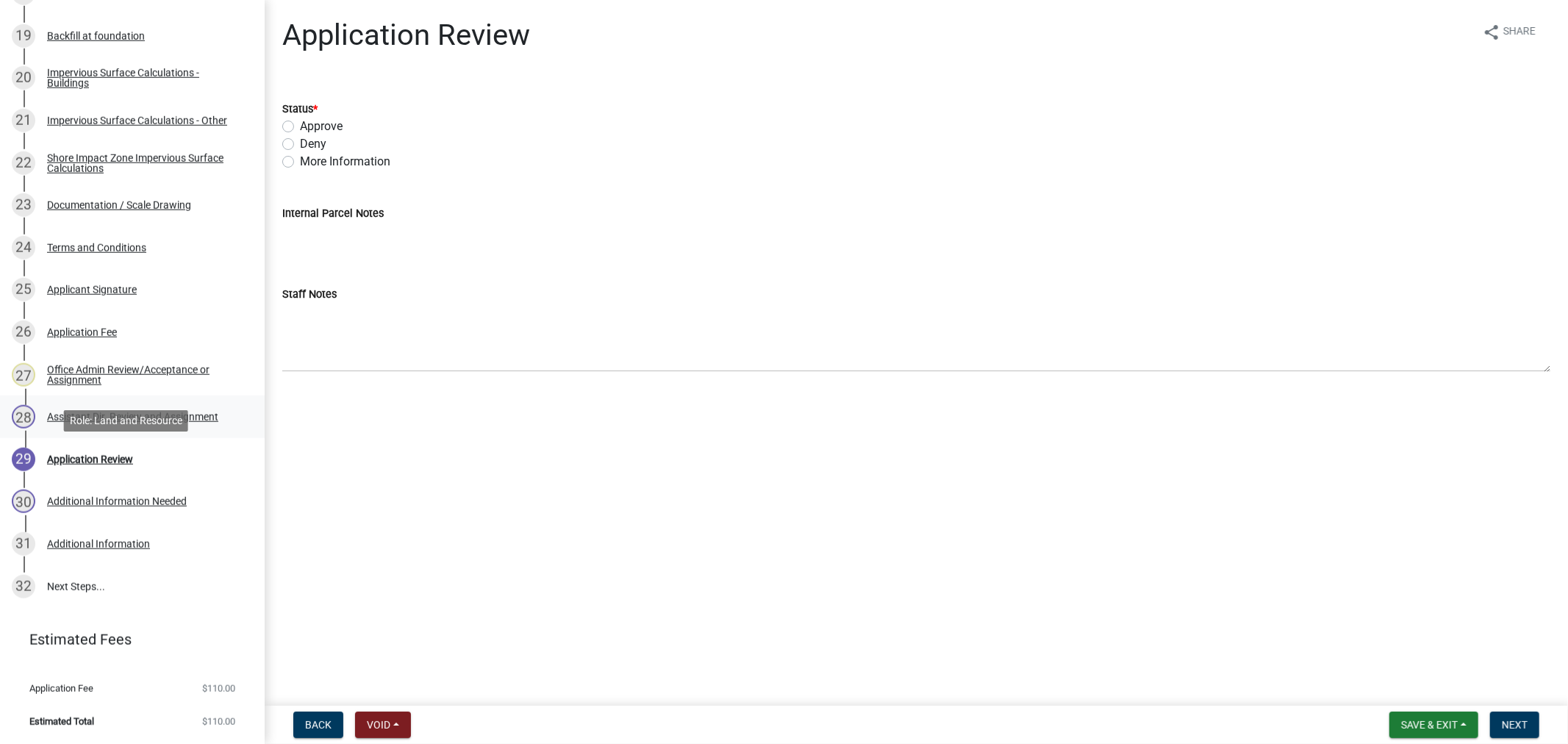
scroll to position [644, 0]
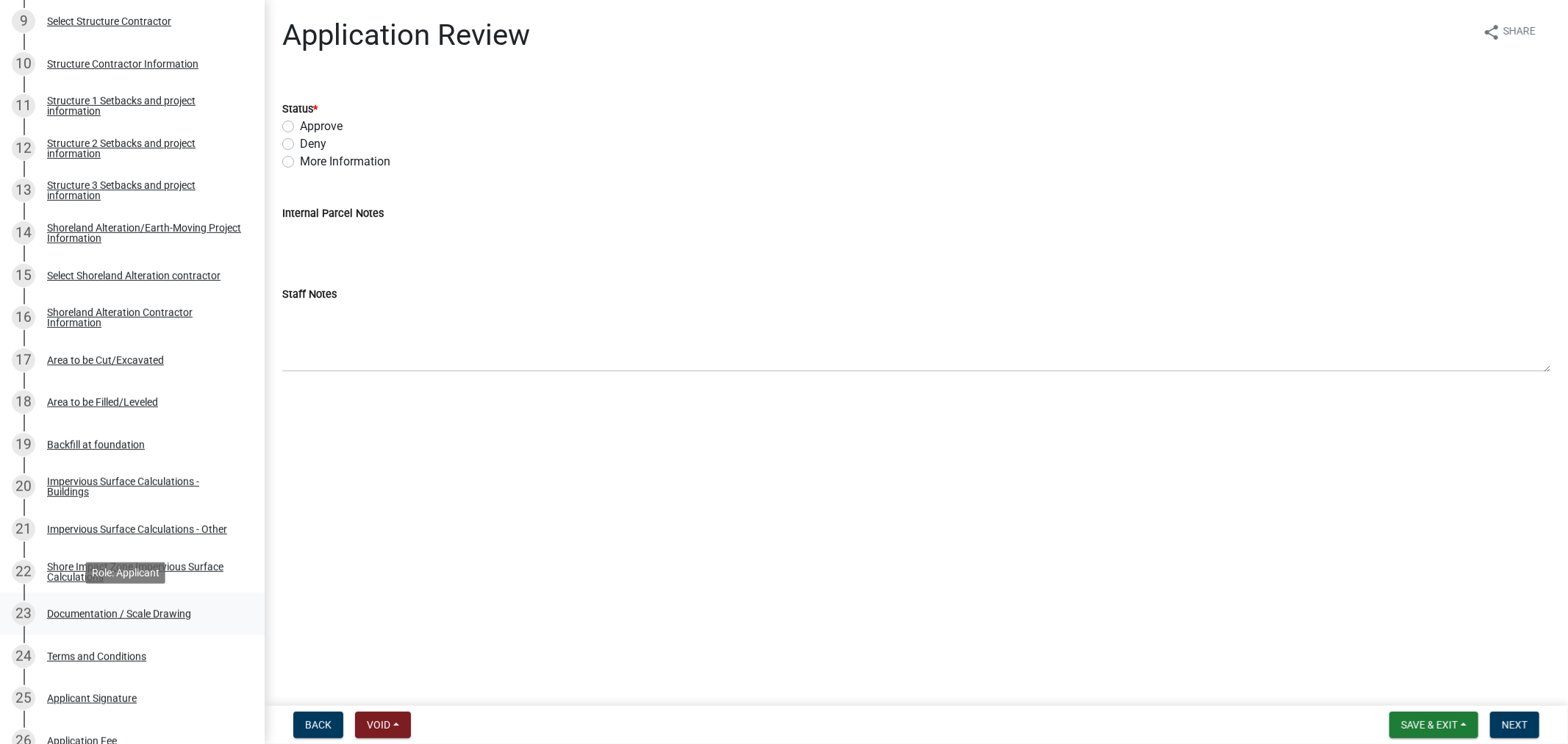
click at [123, 609] on div "Documentation / Scale Drawing" at bounding box center [119, 614] width 144 height 10
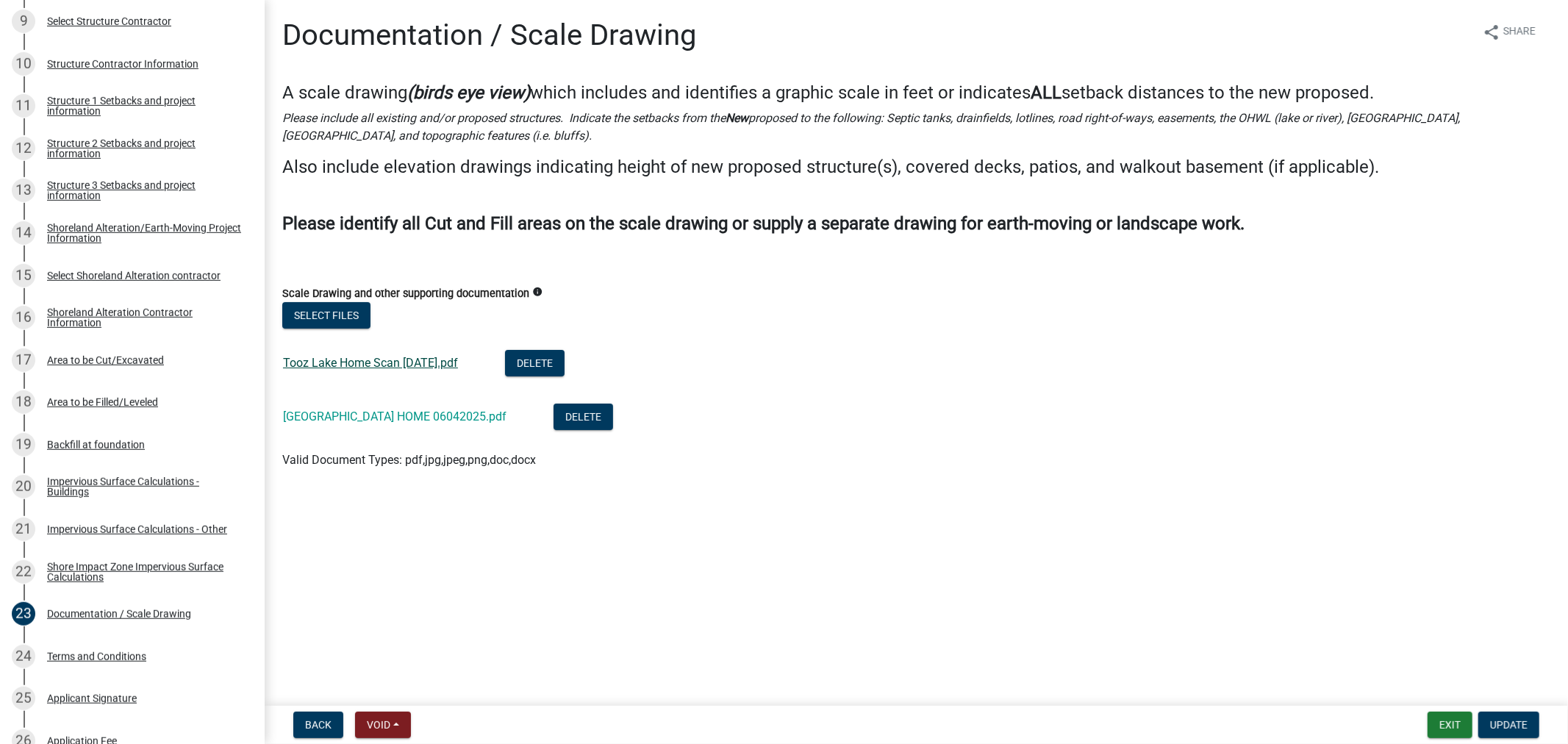
click at [328, 362] on link "Tooz Lake Home Scan [DATE].pdf" at bounding box center [370, 362] width 175 height 14
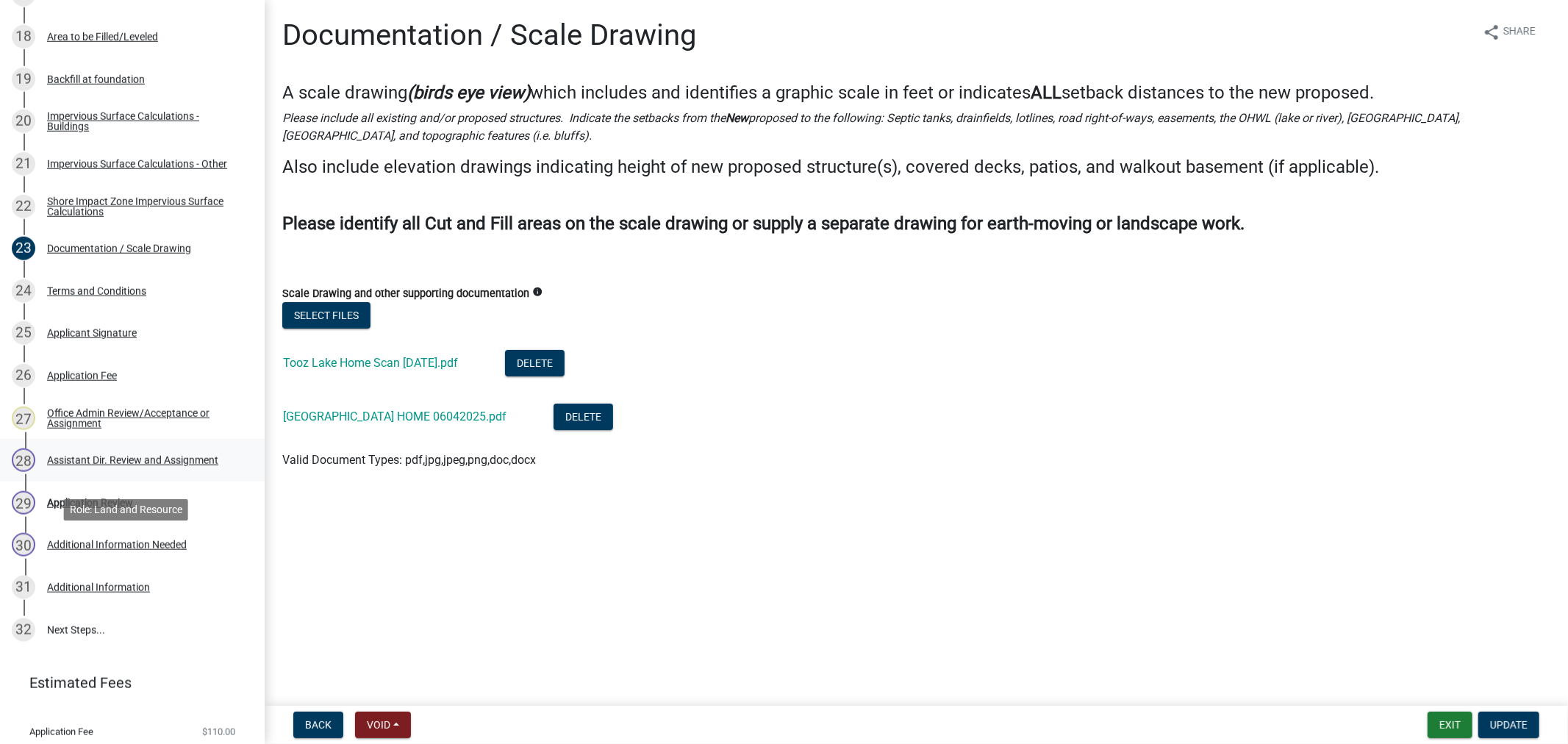
scroll to position [1053, 0]
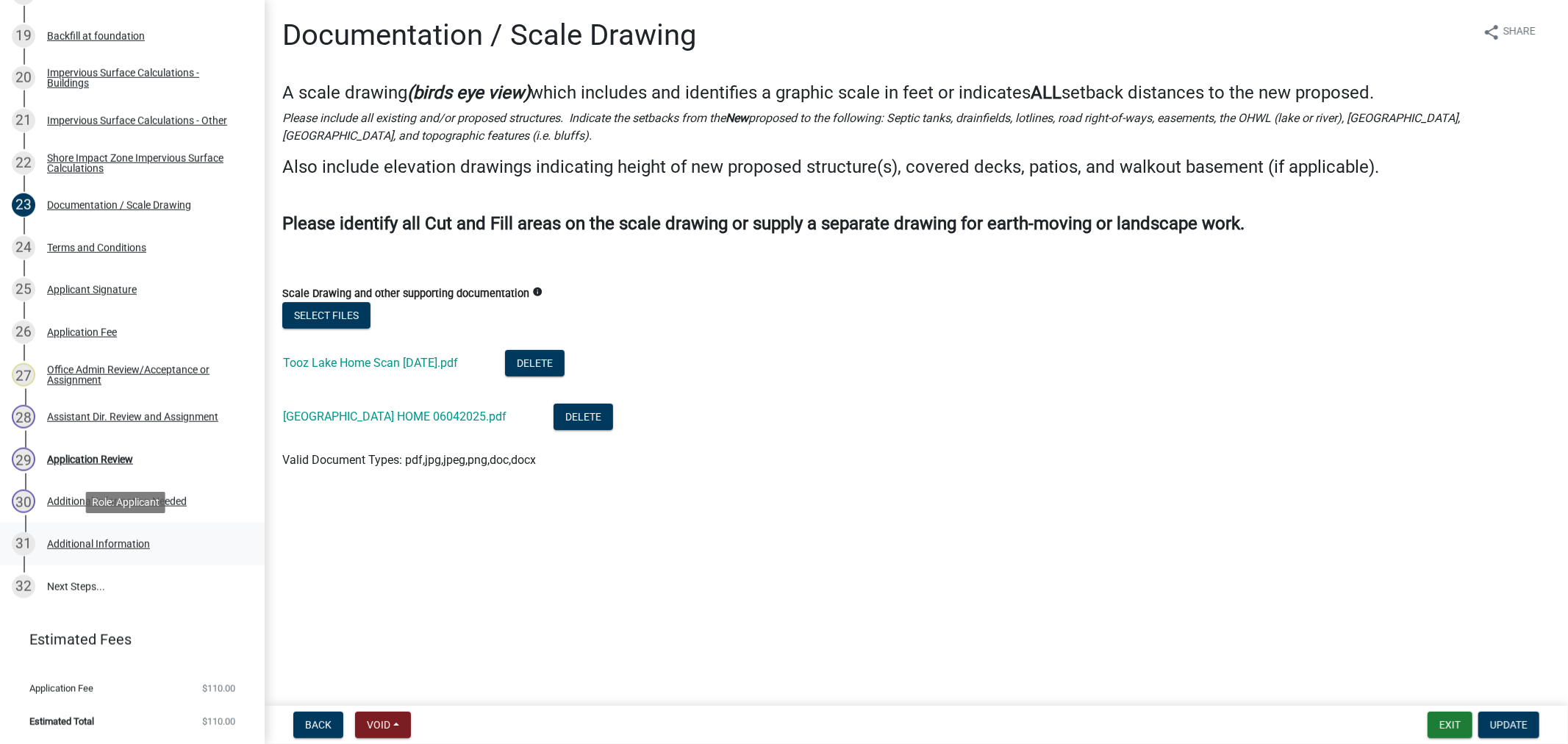
click at [95, 541] on div "Additional Information" at bounding box center [98, 545] width 103 height 10
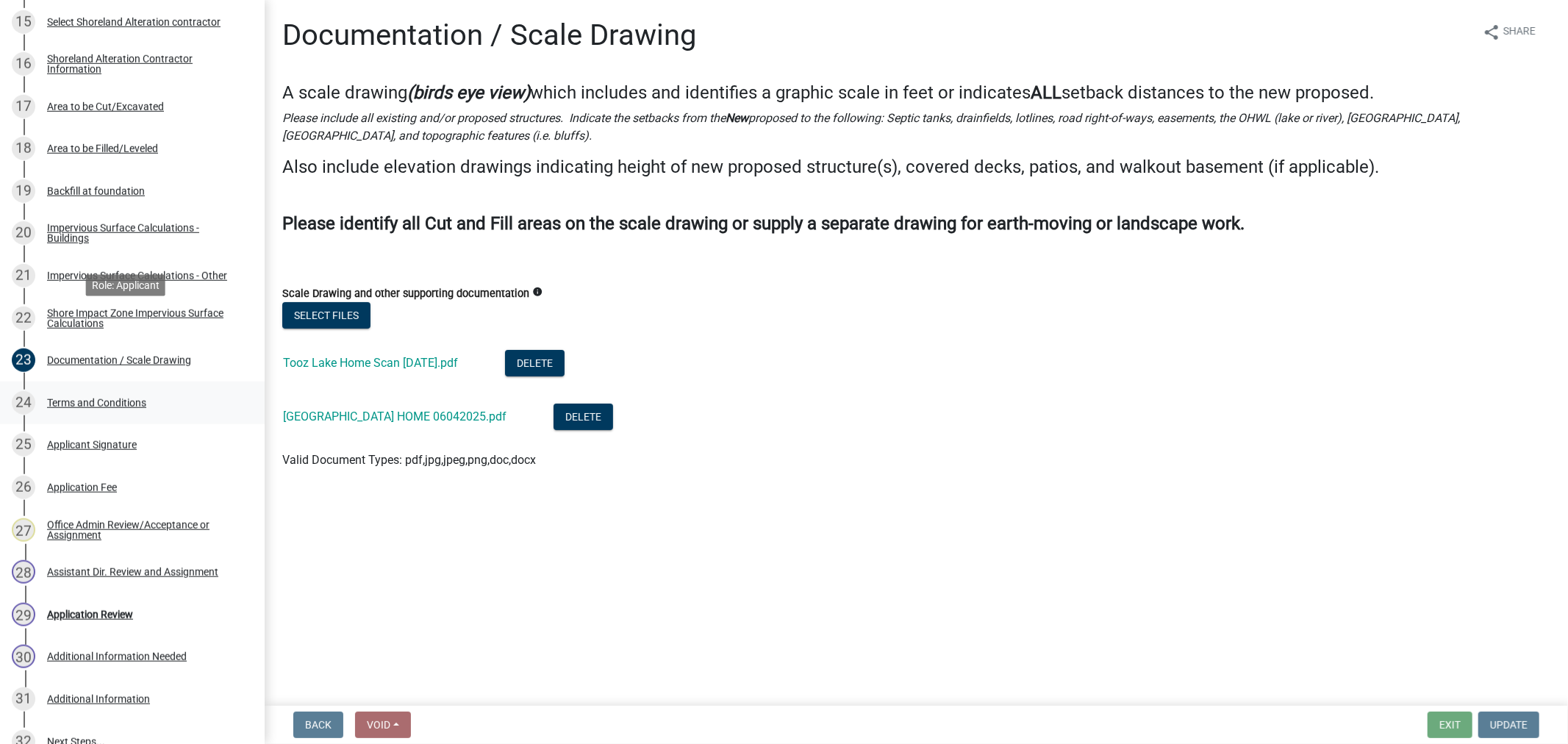
scroll to position [890, 0]
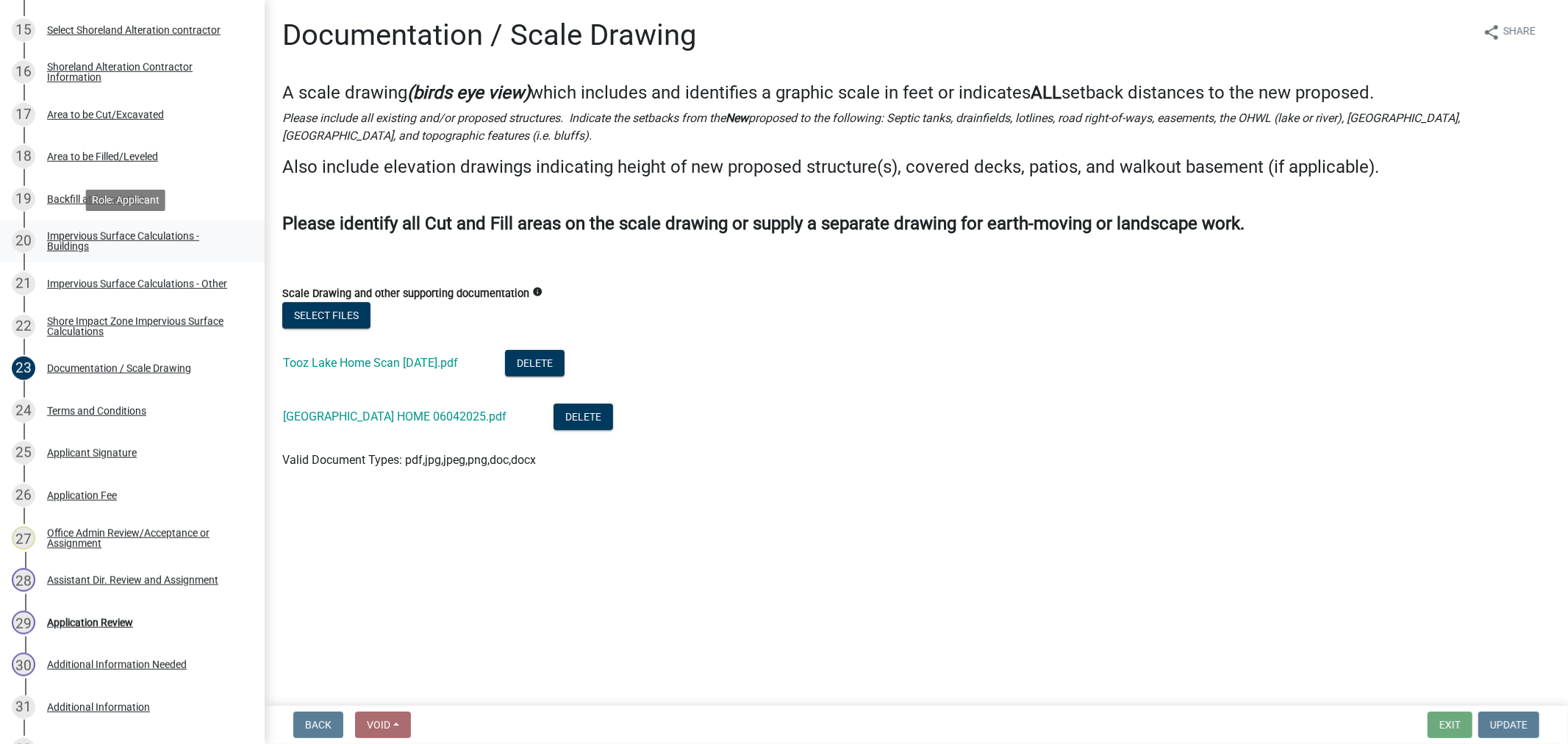
click at [140, 253] on link "20 Impervious Surface Calculations - Buildings" at bounding box center [132, 241] width 264 height 42
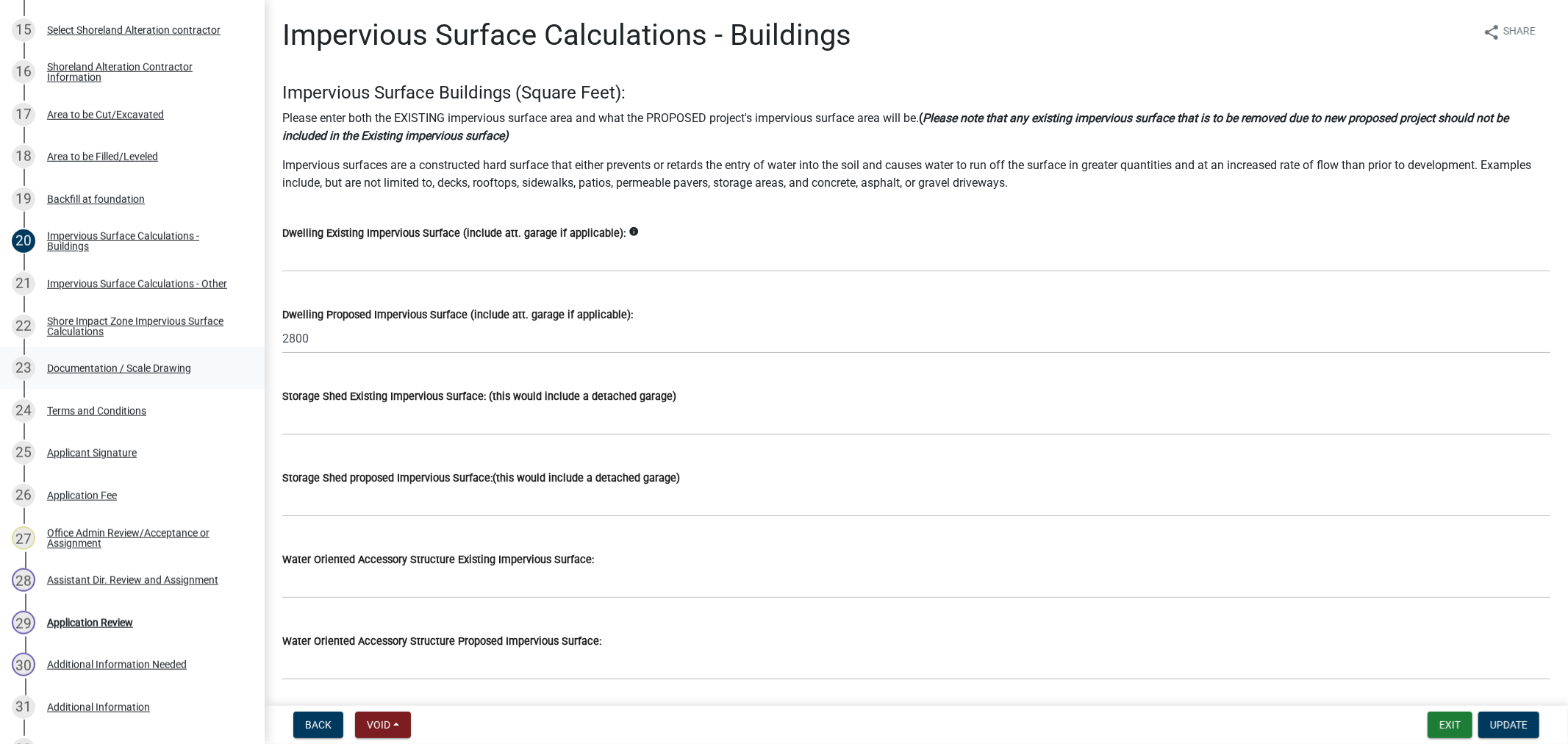
click at [153, 374] on div "23 Documentation / Scale Drawing" at bounding box center [127, 368] width 230 height 23
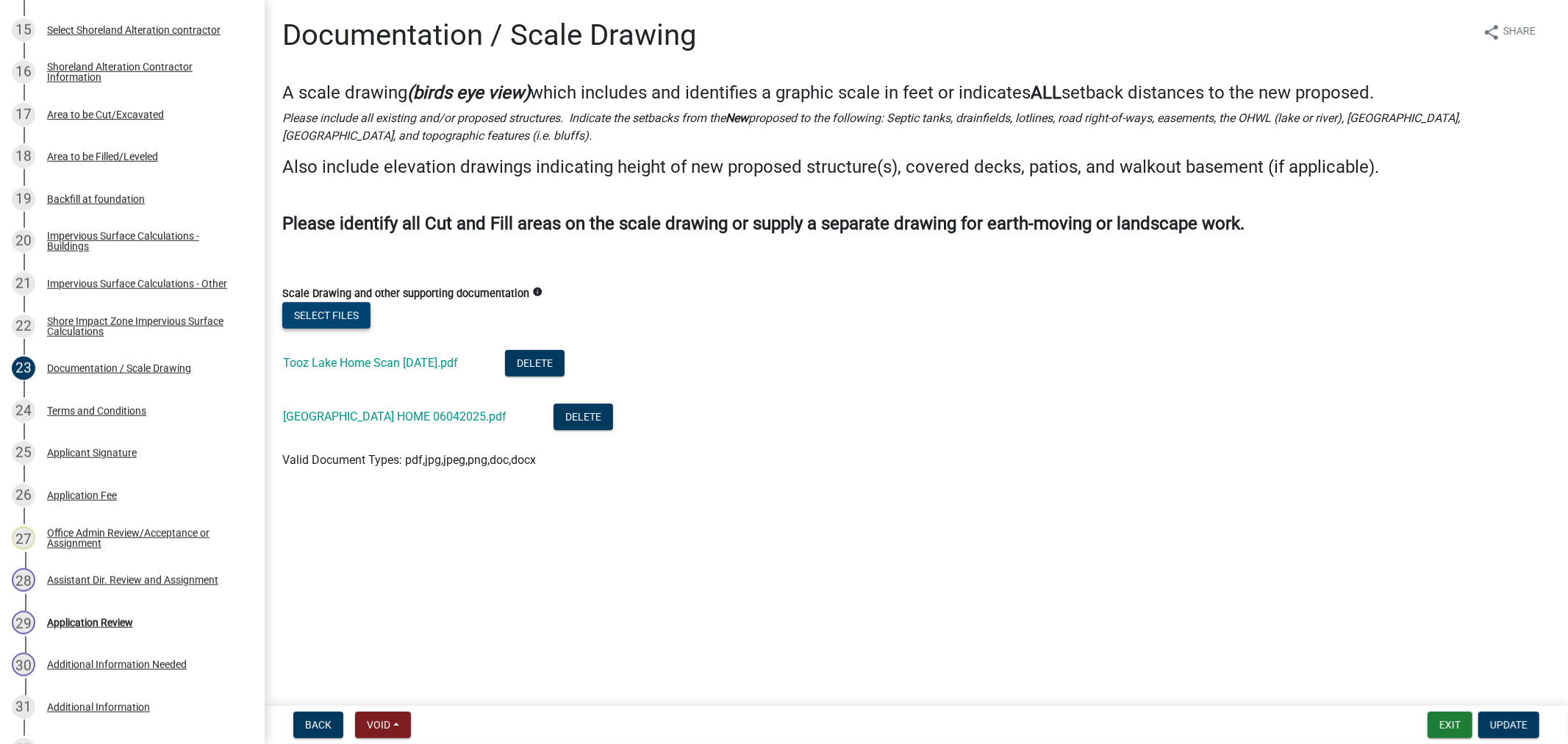
click at [316, 317] on button "Select files" at bounding box center [327, 316] width 88 height 27
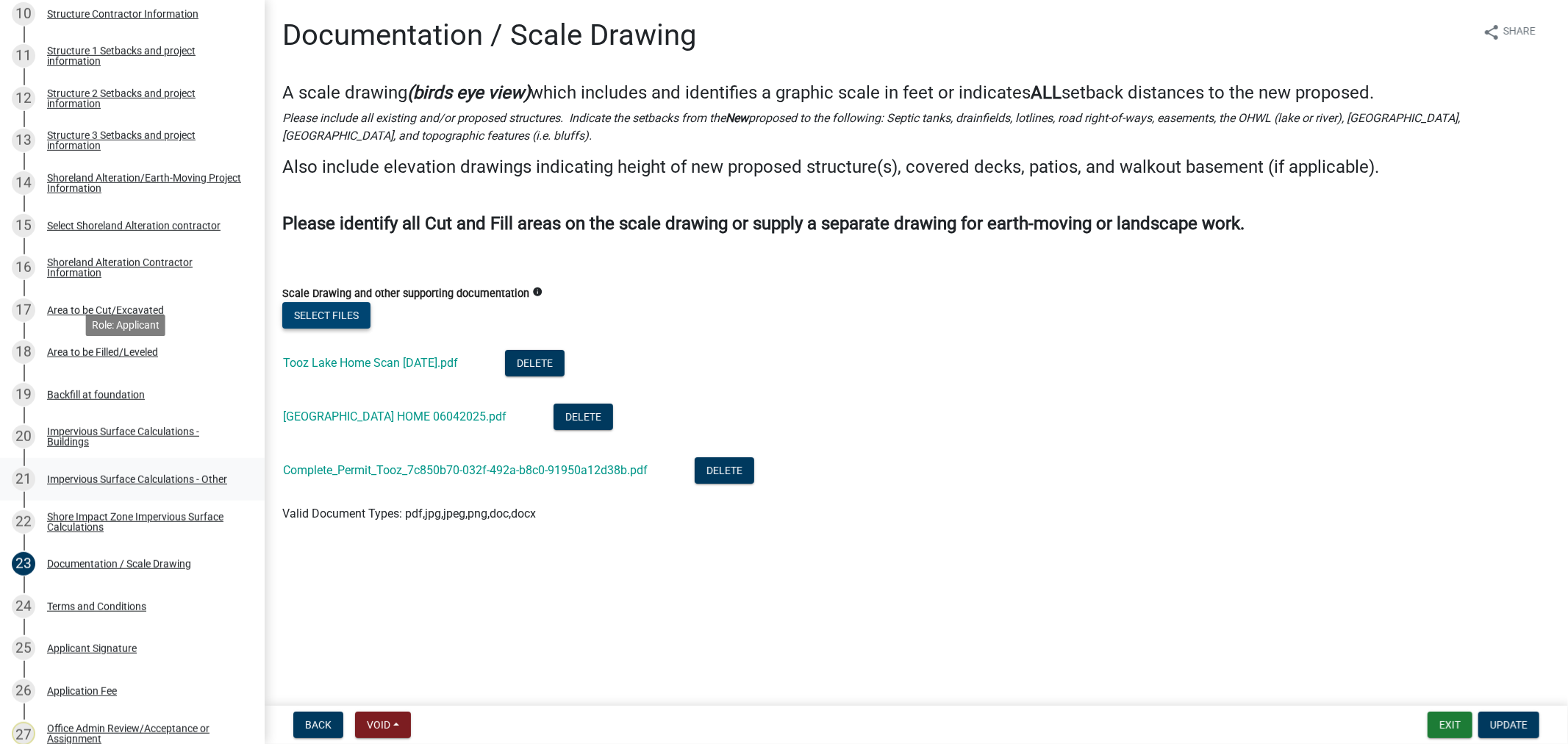
scroll to position [644, 0]
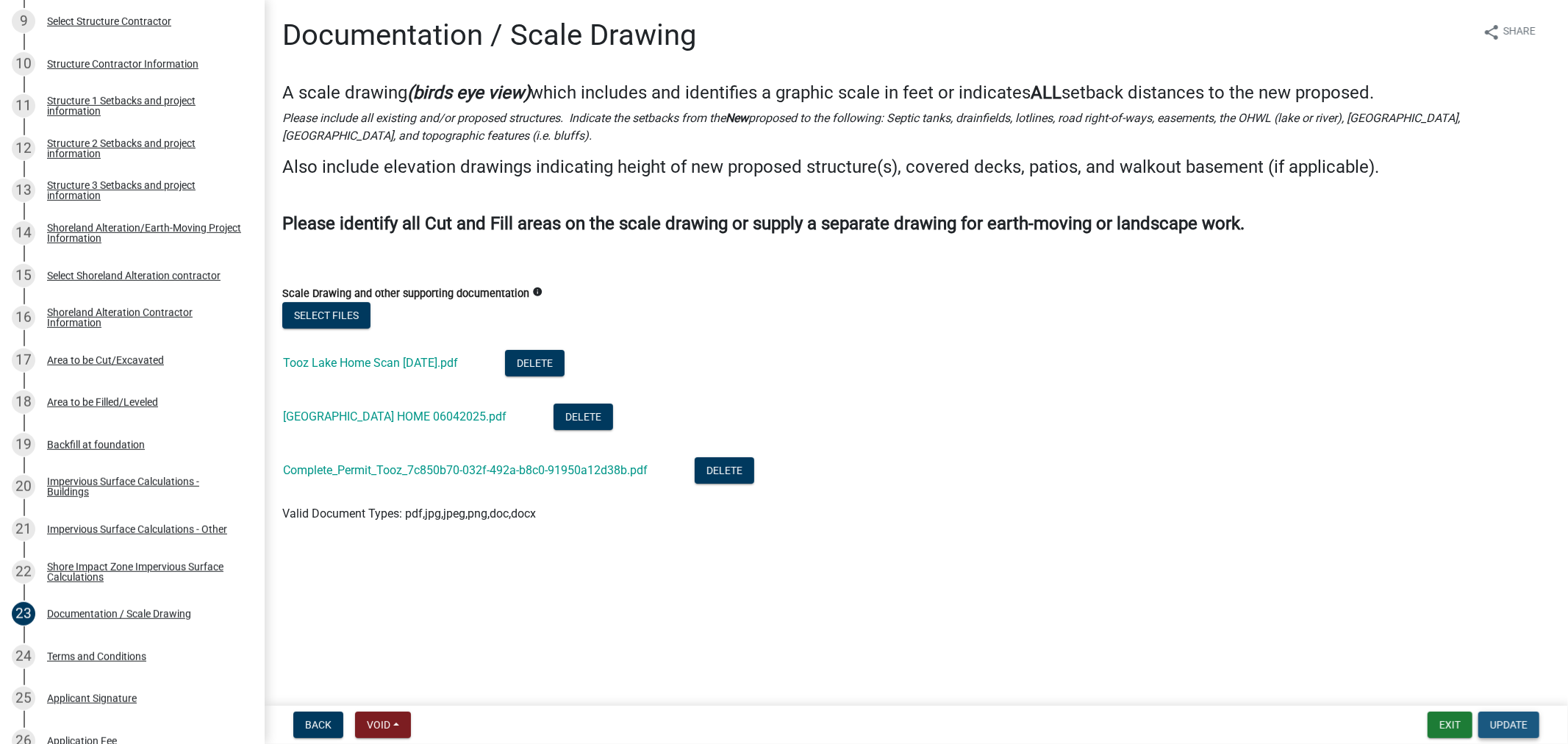
click at [1524, 731] on button "Update" at bounding box center [1508, 725] width 61 height 27
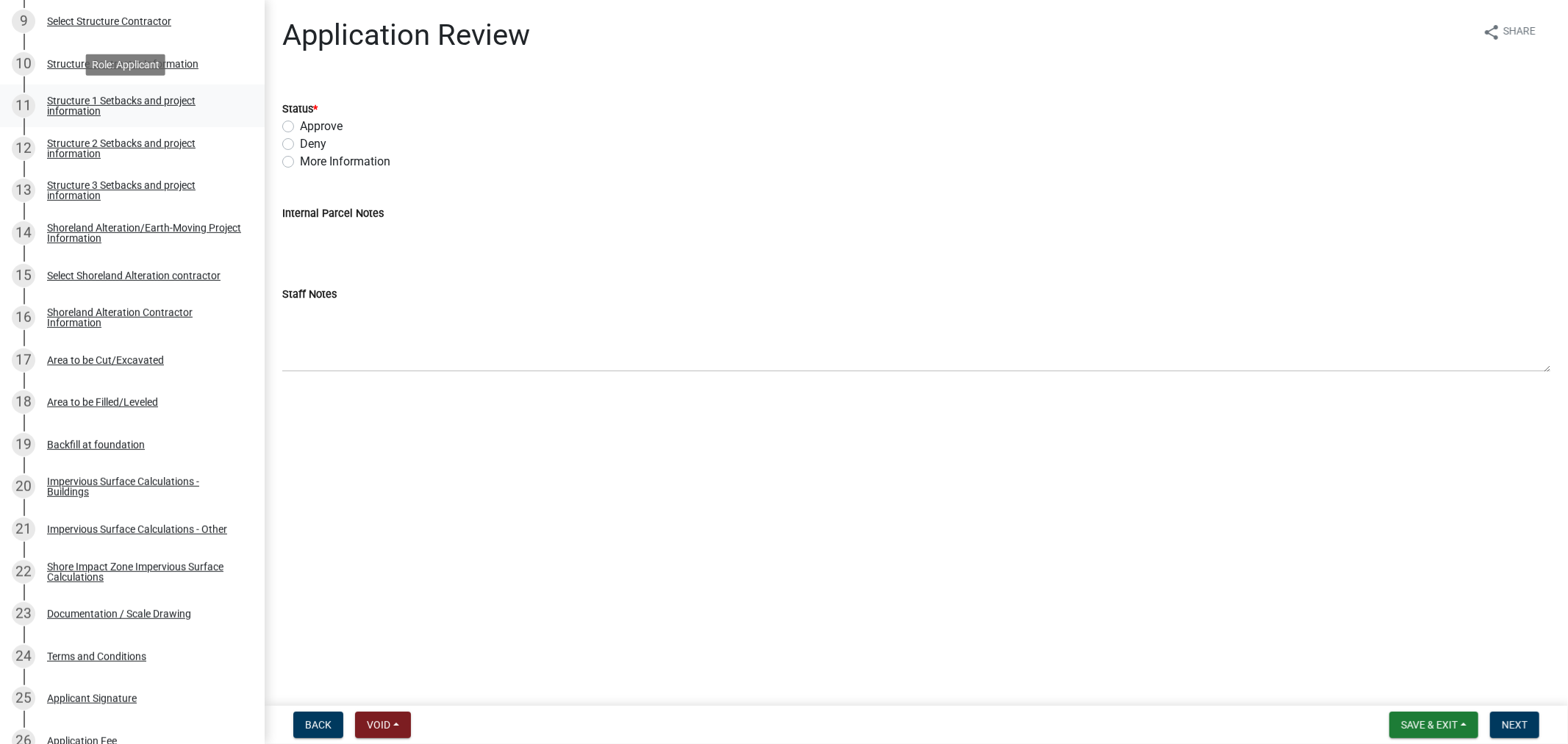
click at [88, 90] on link "11 Structure 1 Setbacks and project information" at bounding box center [132, 106] width 264 height 42
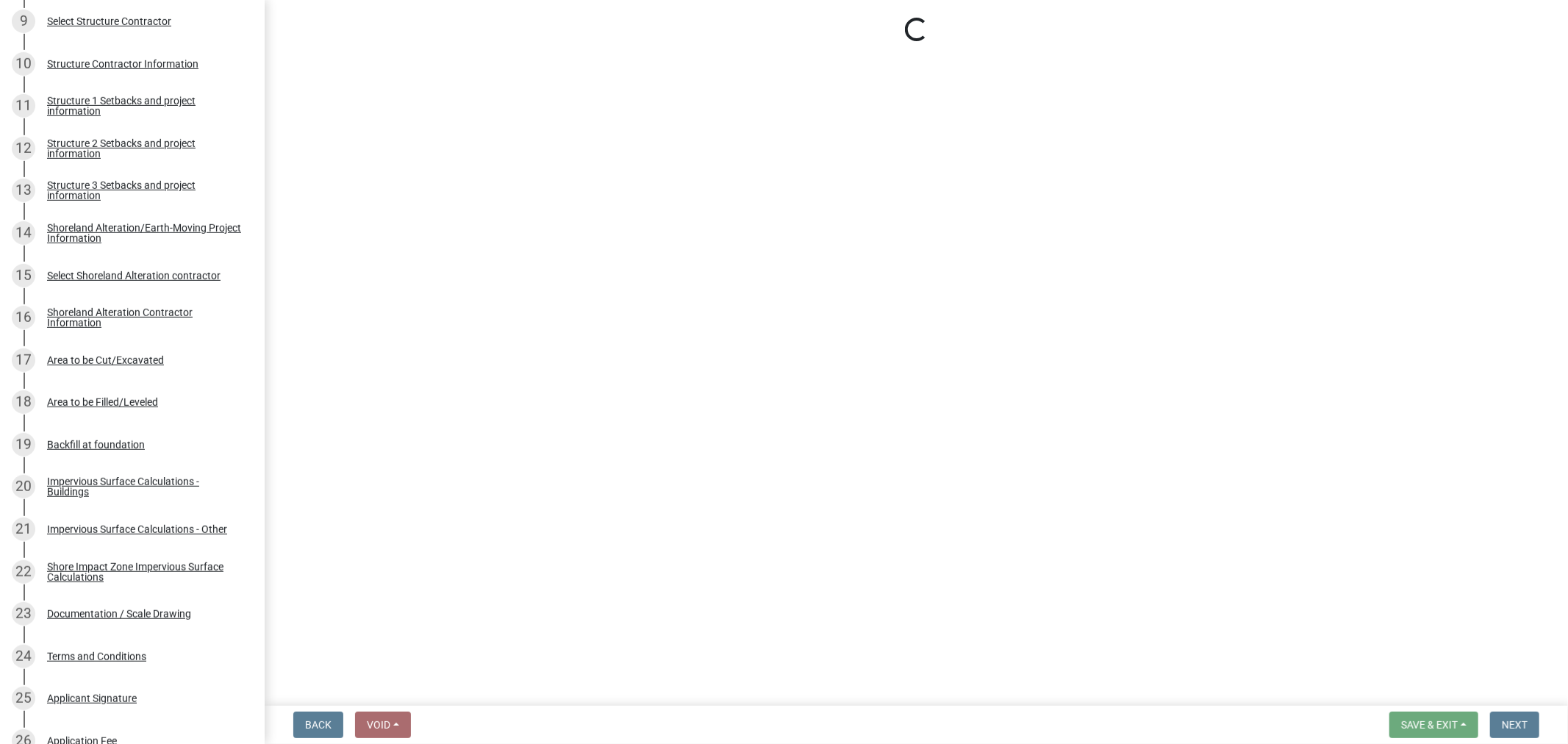
select select "c185e313-3403-4239-bd61-bb563c58a77a"
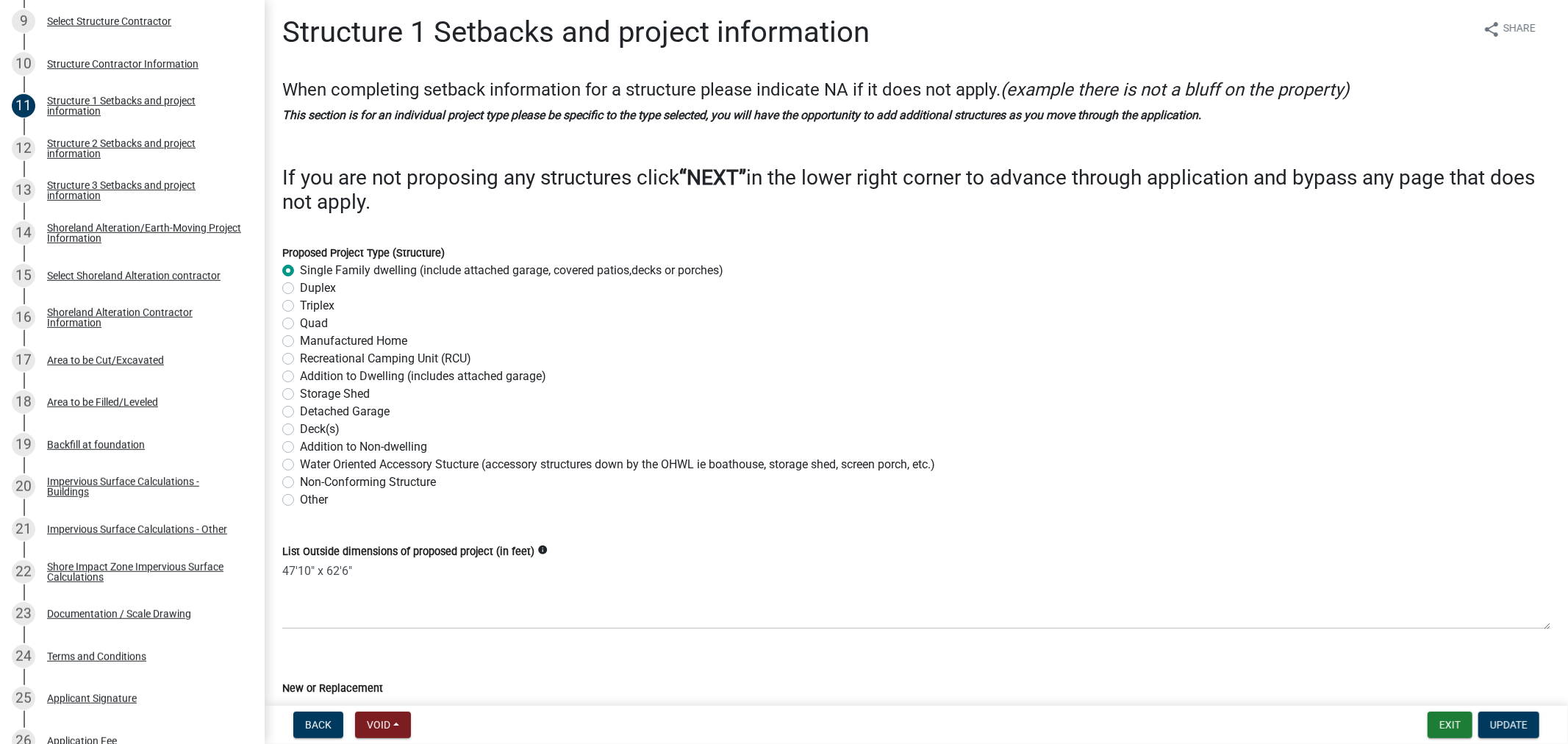
scroll to position [0, 0]
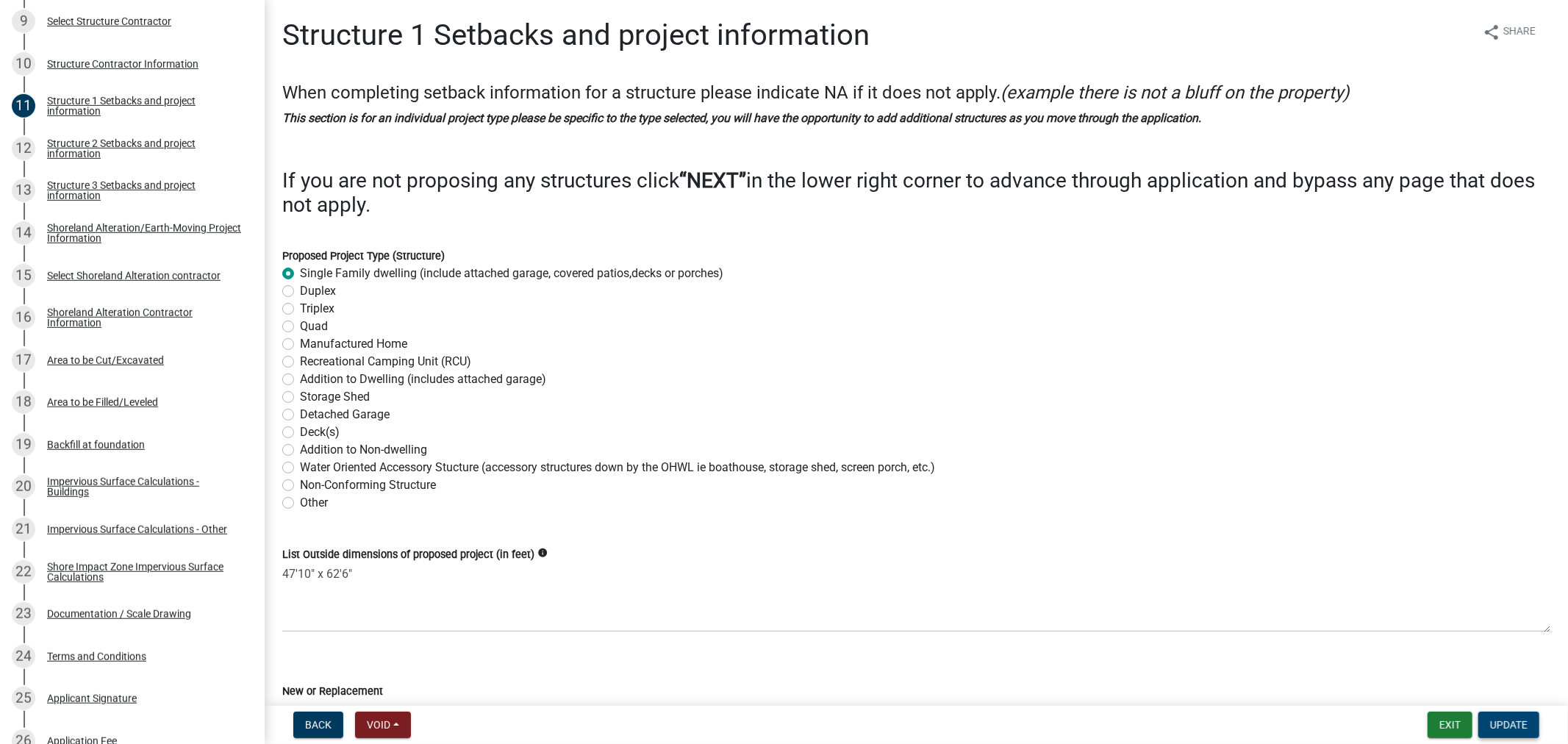
click at [1516, 723] on span "Update" at bounding box center [1508, 725] width 37 height 12
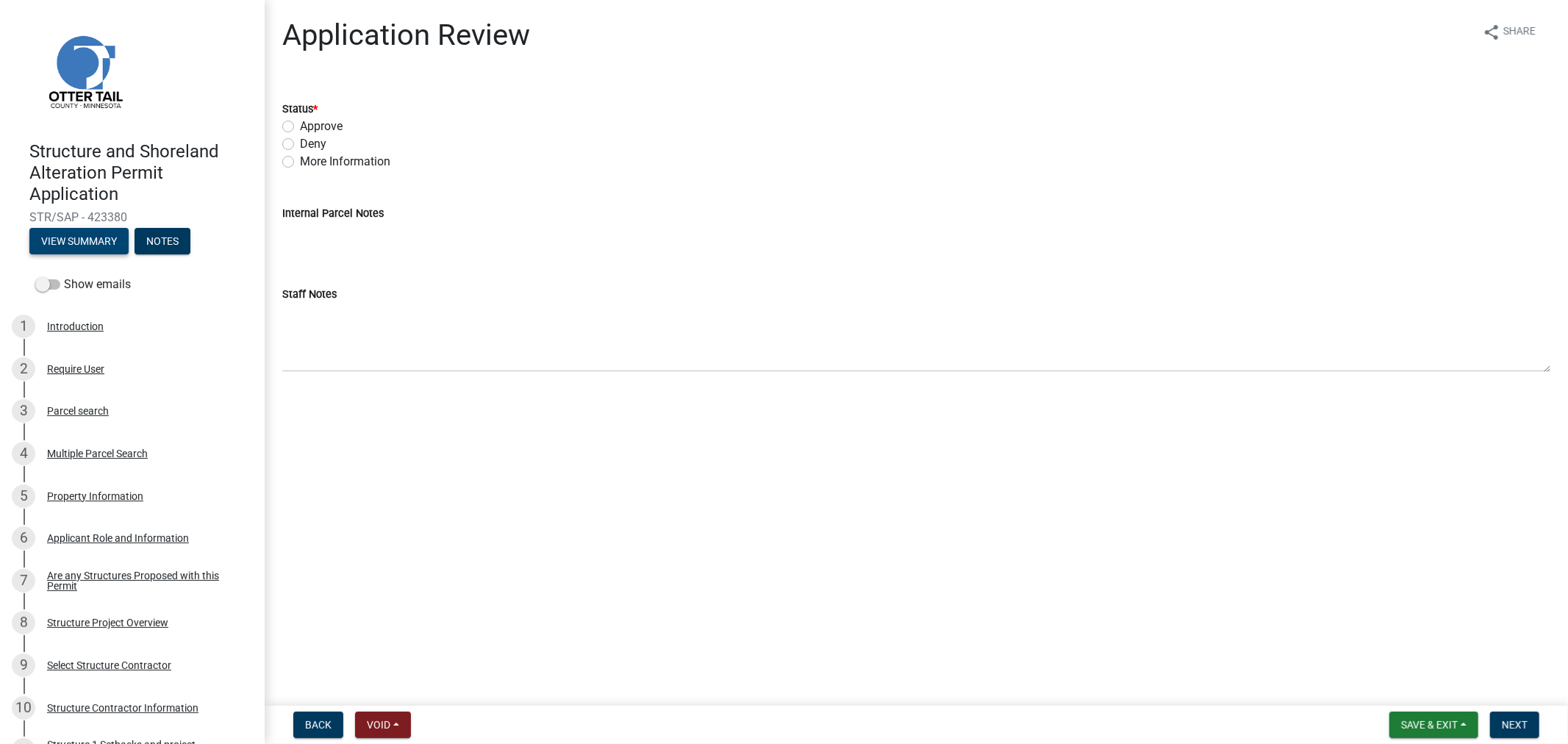
click at [86, 243] on button "View Summary" at bounding box center [79, 241] width 99 height 27
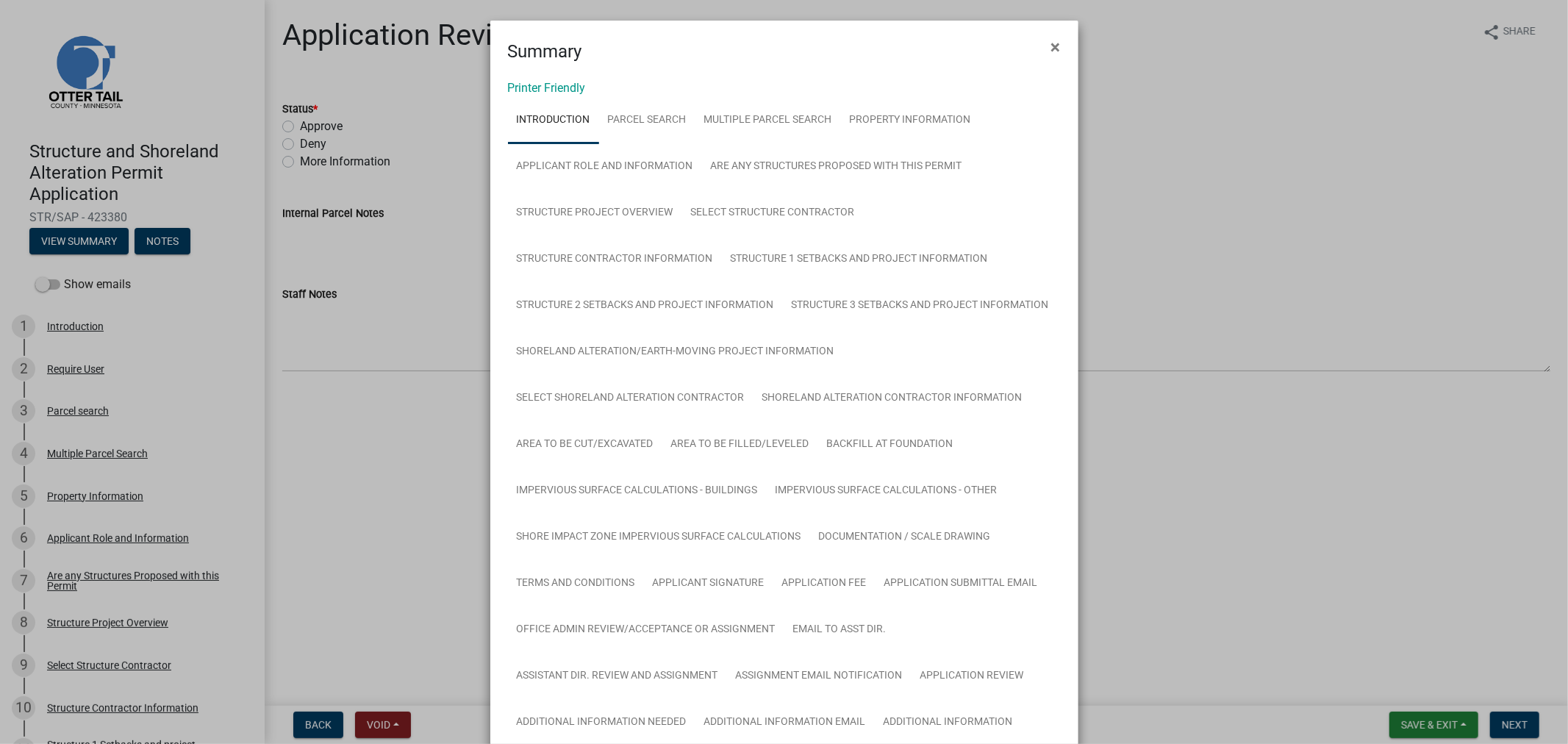
click at [531, 89] on link "Printer Friendly" at bounding box center [547, 88] width 78 height 14
click at [1051, 47] on span "×" at bounding box center [1056, 47] width 10 height 21
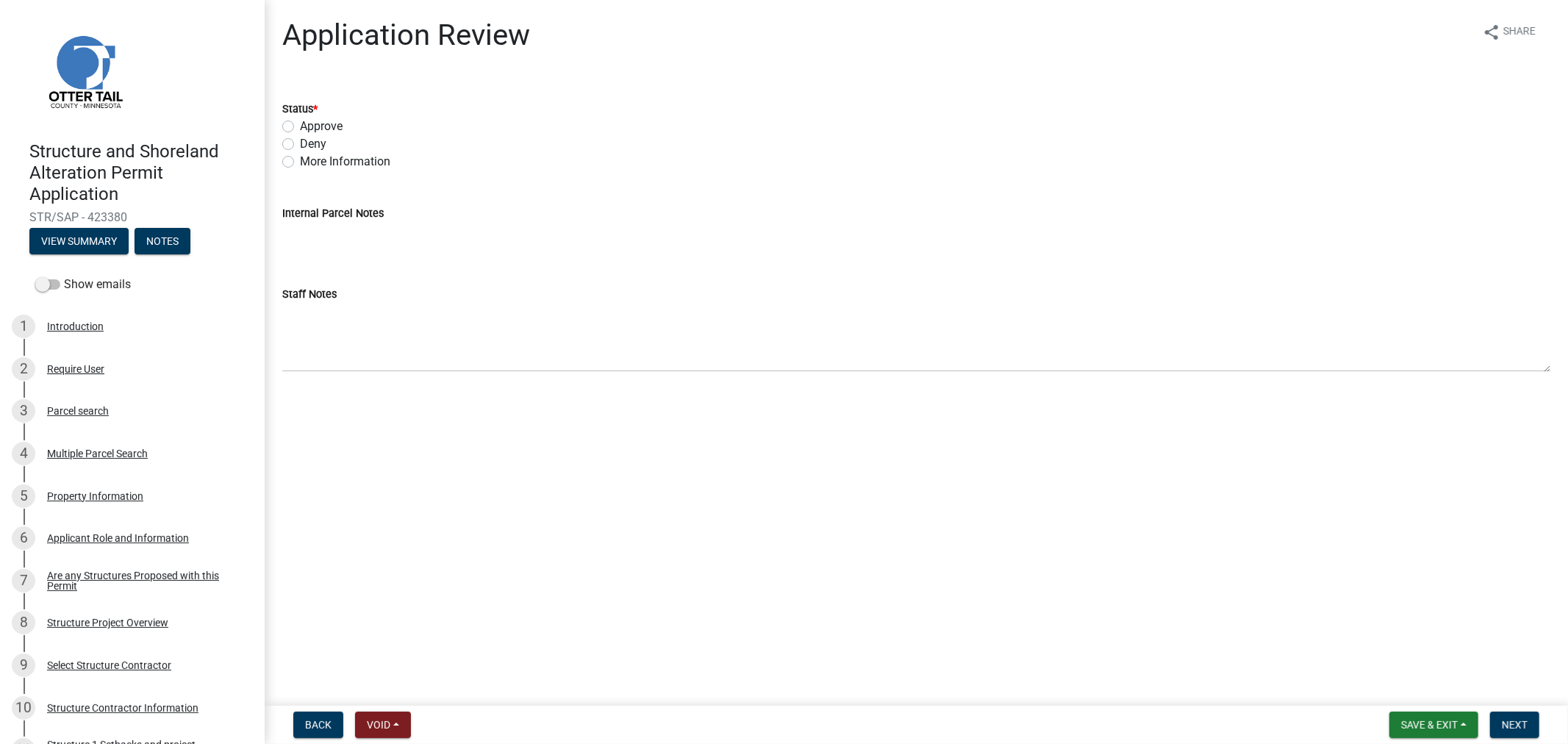
click at [300, 123] on label "Approve" at bounding box center [321, 127] width 42 height 17
click at [300, 123] on input "Approve" at bounding box center [304, 122] width 10 height 10
radio input "true"
click at [1507, 723] on span "Next" at bounding box center [1514, 725] width 26 height 12
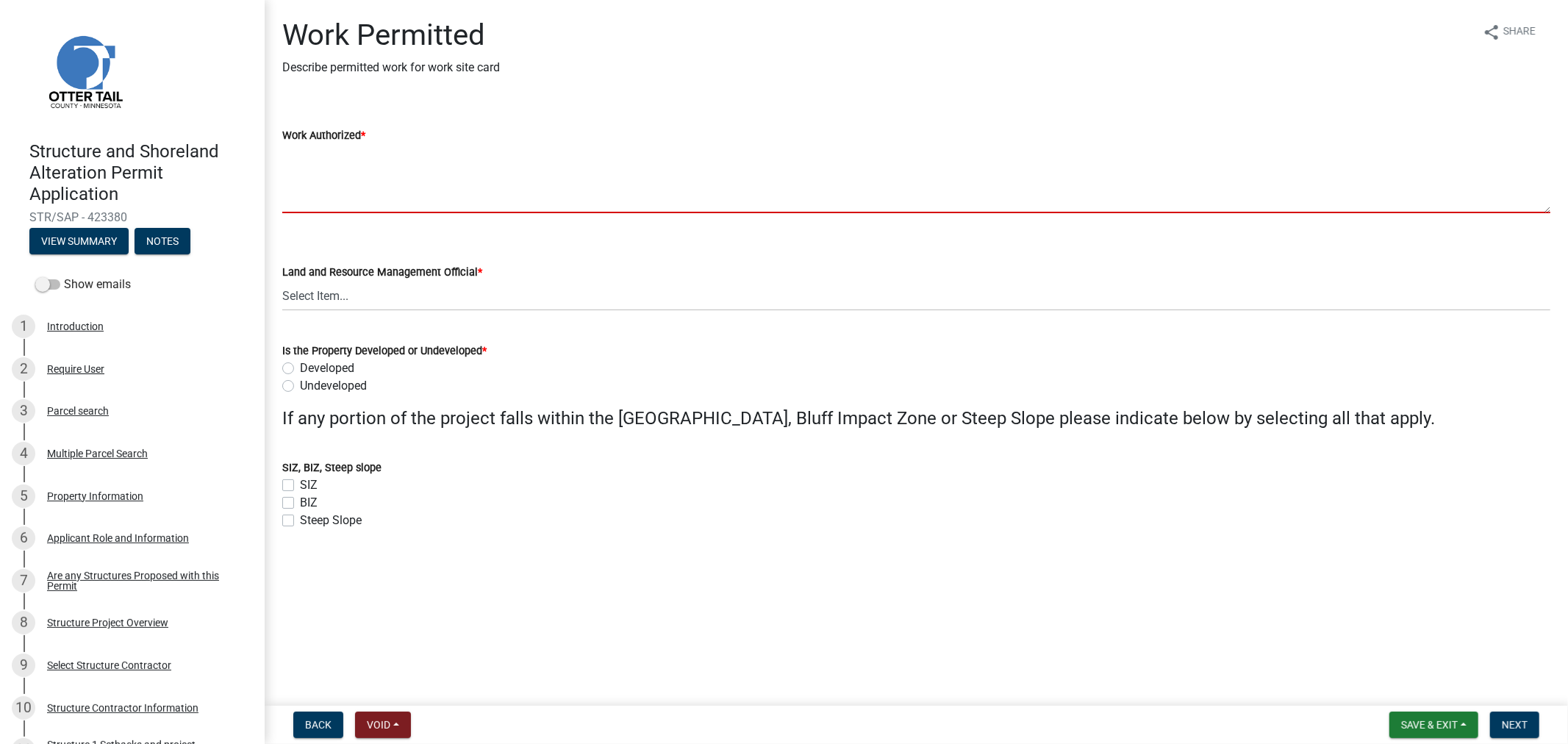
click at [324, 169] on textarea "Work Authorized *" at bounding box center [916, 179] width 1268 height 69
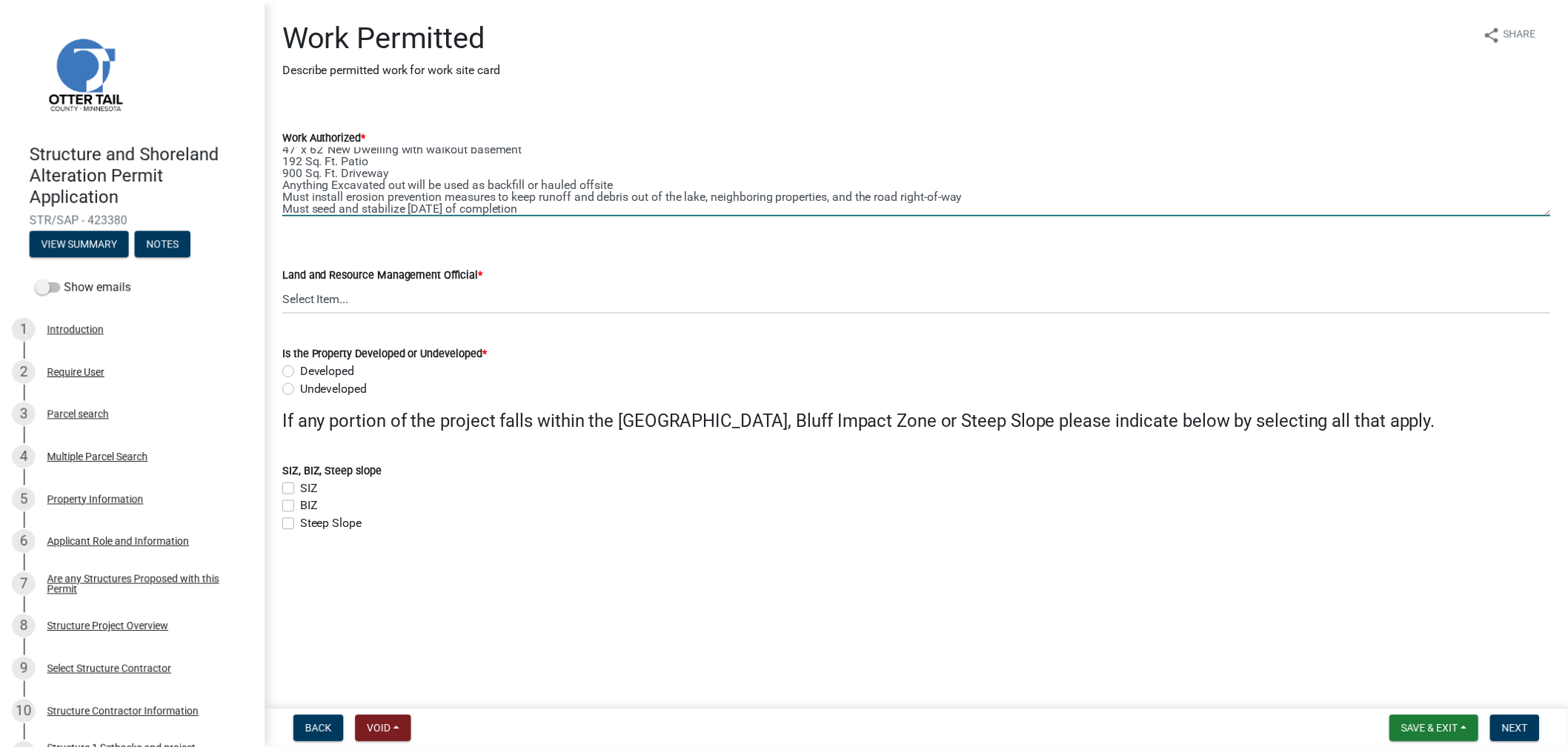
scroll to position [20, 0]
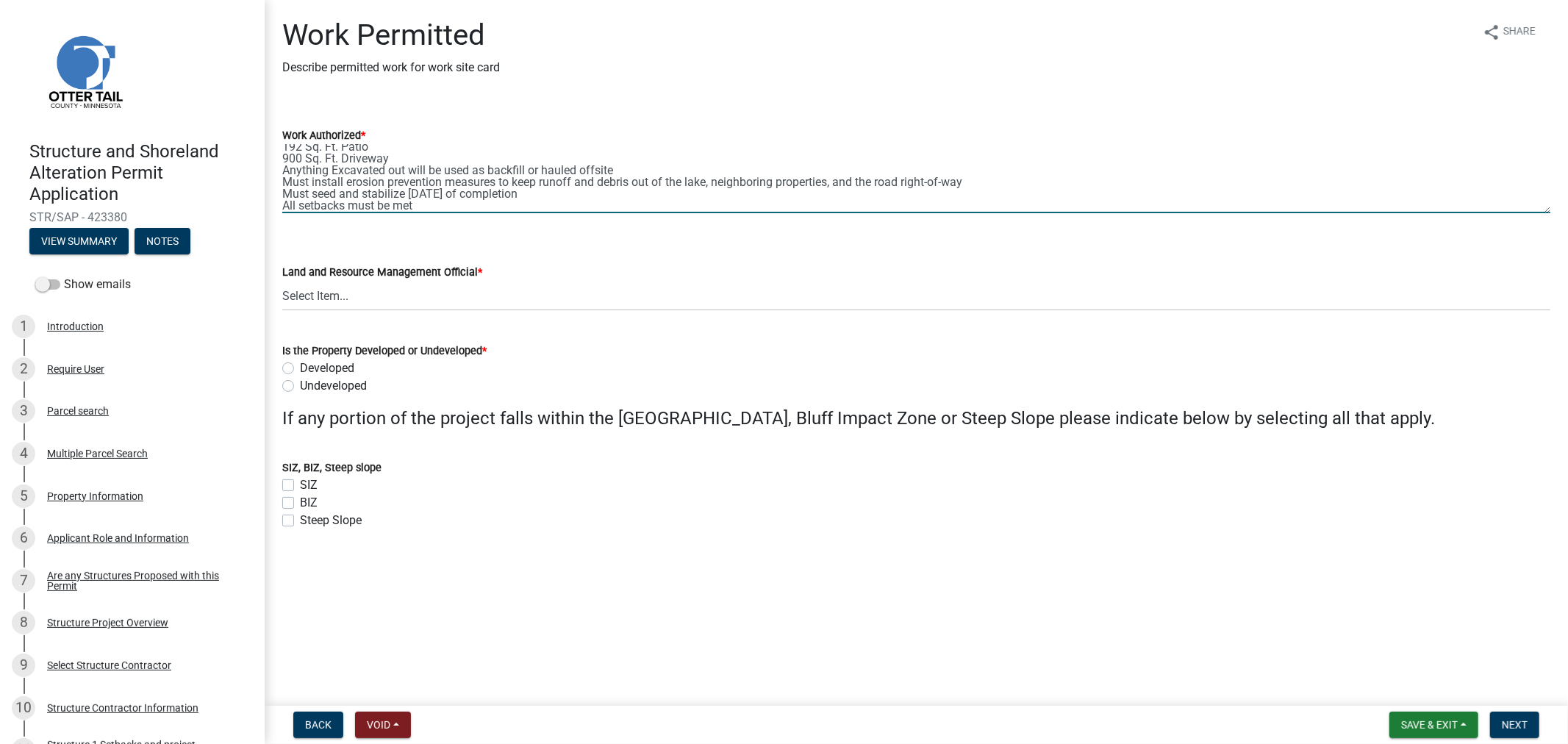
type textarea "47' x 62' New Dwelling with walkout basement 192 Sq. Ft. Patio 900 Sq. Ft. Driv…"
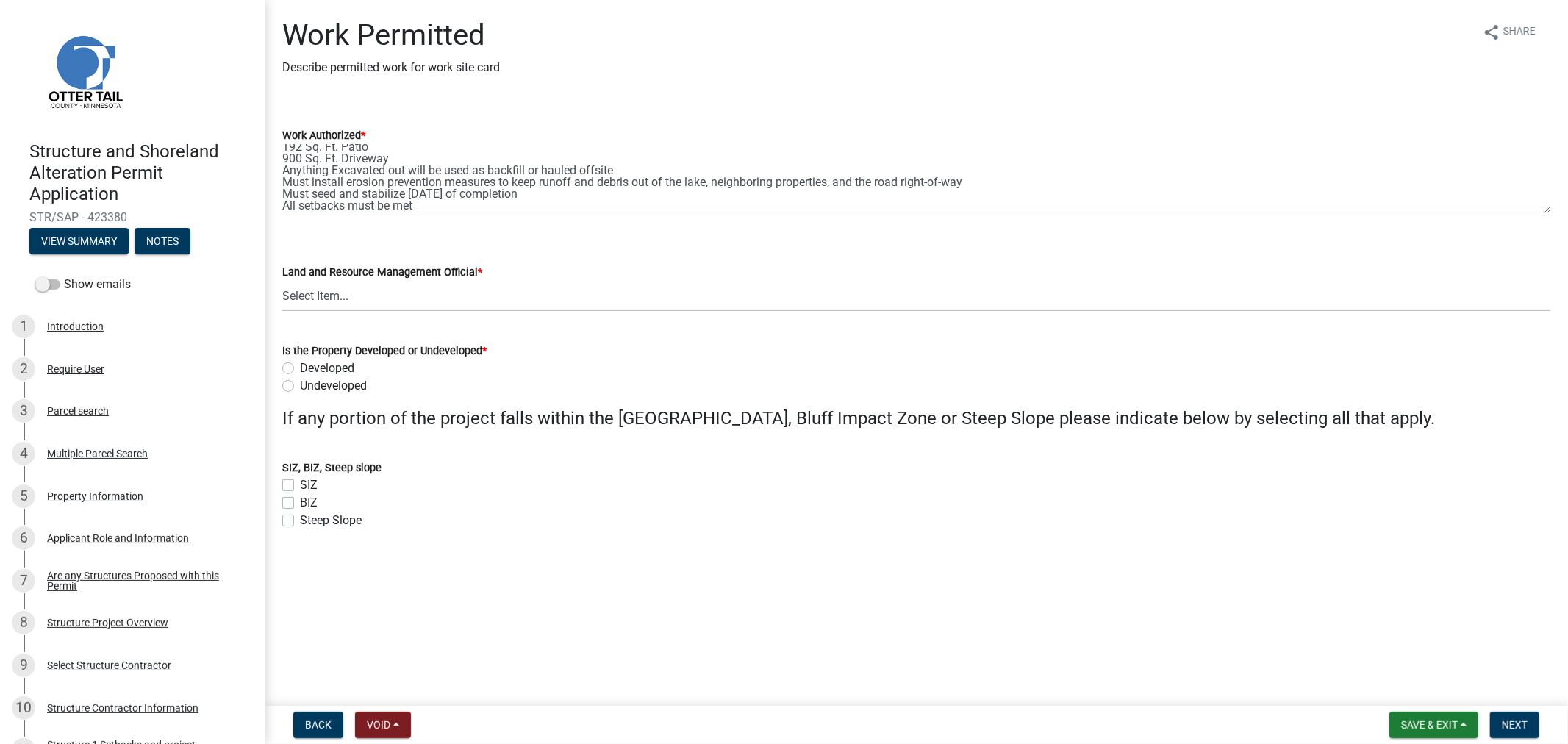
click at [343, 297] on select "Select Item... [PERSON_NAME] [PERSON_NAME] [PERSON_NAME] [PERSON_NAME] [PERSON_…" at bounding box center [916, 296] width 1268 height 30
click at [283, 281] on select "Select Item... [PERSON_NAME] [PERSON_NAME] [PERSON_NAME] [PERSON_NAME] [PERSON_…" at bounding box center [916, 296] width 1268 height 30
click at [319, 297] on select "Select Item... [PERSON_NAME] [PERSON_NAME] [PERSON_NAME] [PERSON_NAME] [PERSON_…" at bounding box center [916, 296] width 1268 height 30
click at [283, 281] on select "Select Item... [PERSON_NAME] [PERSON_NAME] [PERSON_NAME] [PERSON_NAME] [PERSON_…" at bounding box center [916, 296] width 1268 height 30
select select "4ffc802c-a91c-4807-8d38-a10afb9862f8"
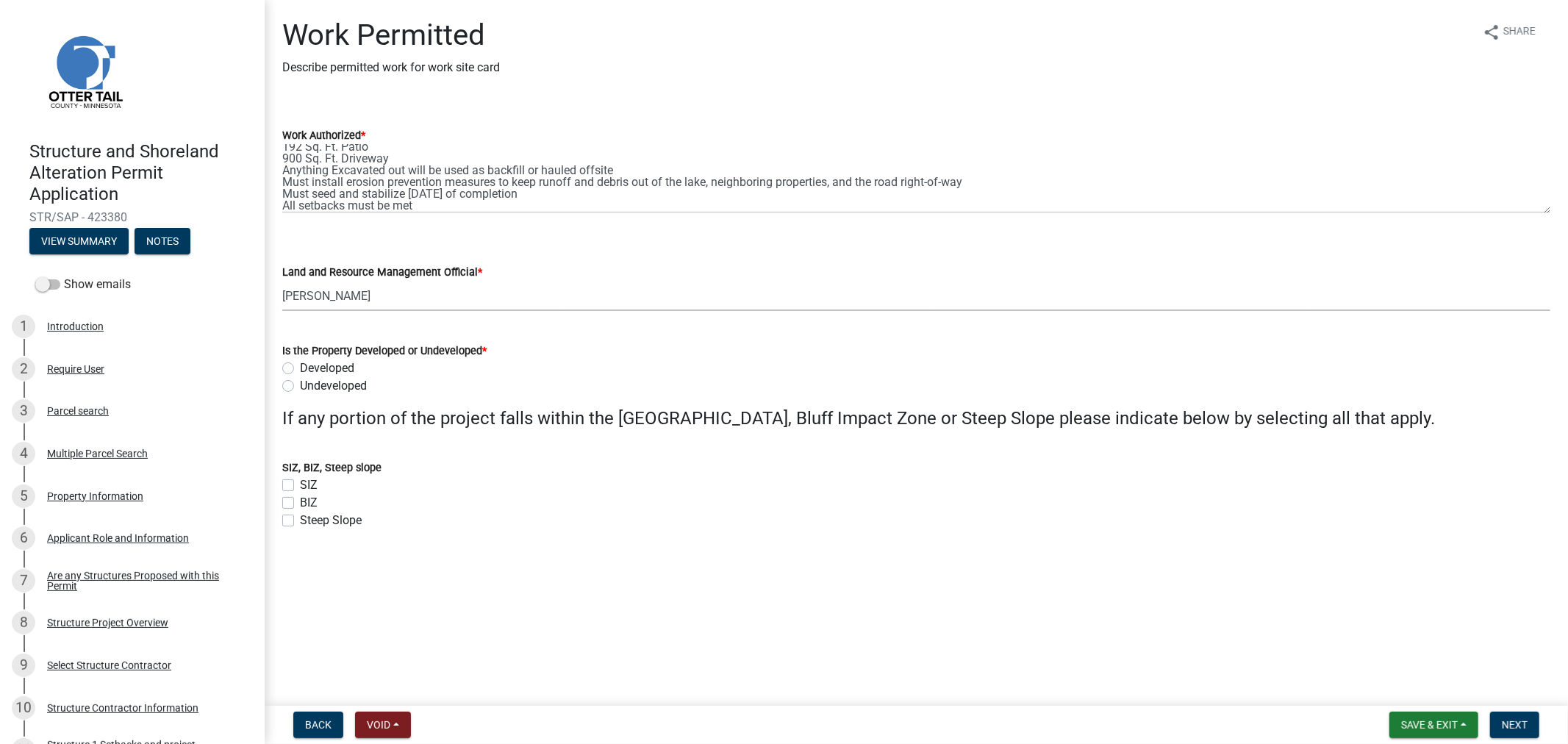
click at [300, 369] on label "Developed" at bounding box center [327, 369] width 55 height 17
click at [300, 369] on input "Developed" at bounding box center [304, 364] width 10 height 10
radio input "true"
click at [1497, 725] on button "Next" at bounding box center [1514, 725] width 49 height 27
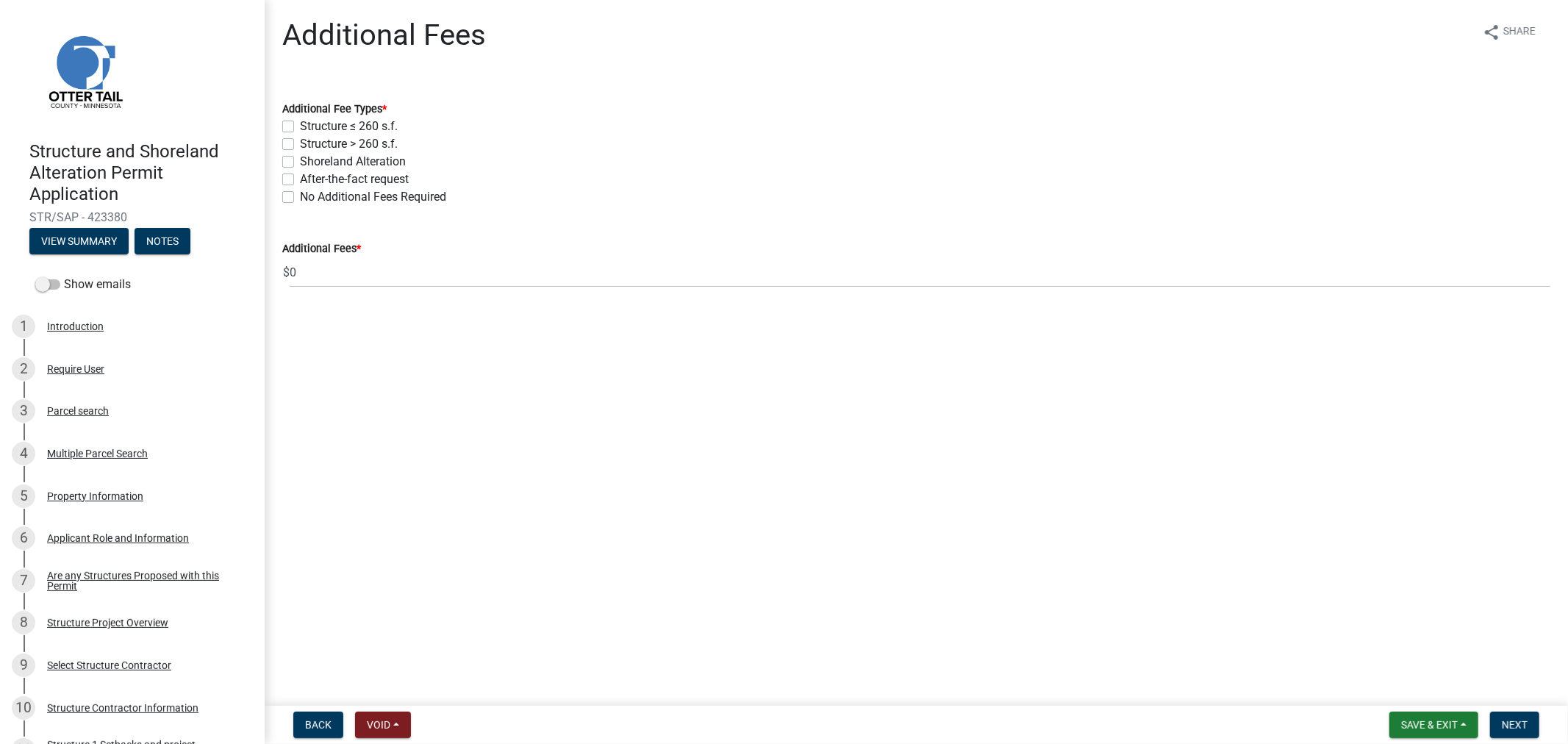
click at [300, 143] on label "Structure > 260 s.f." at bounding box center [348, 144] width 98 height 17
click at [300, 143] on input "Structure > 260 s.f." at bounding box center [304, 140] width 10 height 10
checkbox input "true"
checkbox input "false"
checkbox input "true"
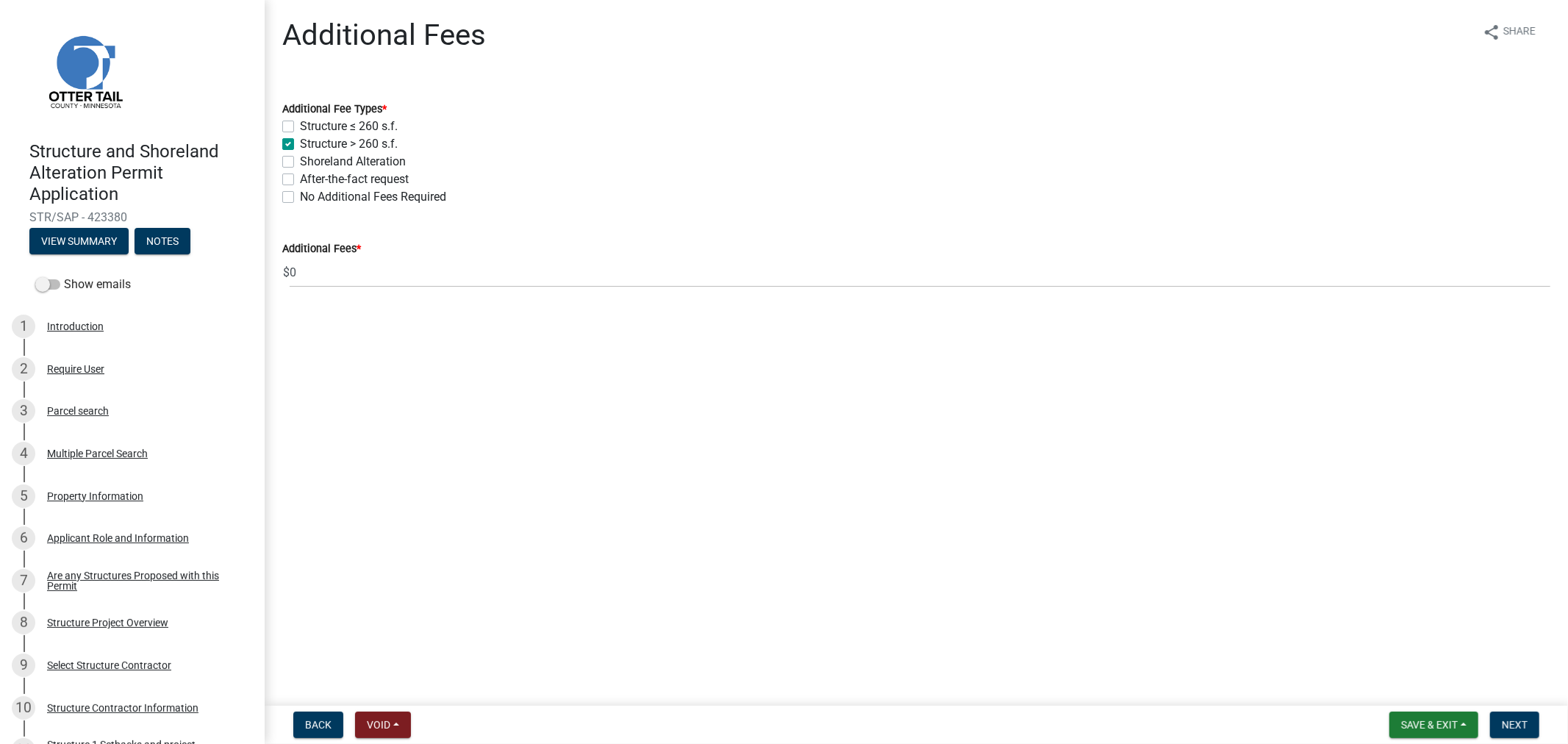
checkbox input "false"
click at [300, 160] on label "Shoreland Alteration" at bounding box center [353, 161] width 106 height 17
click at [300, 160] on input "Shoreland Alteration" at bounding box center [304, 157] width 10 height 10
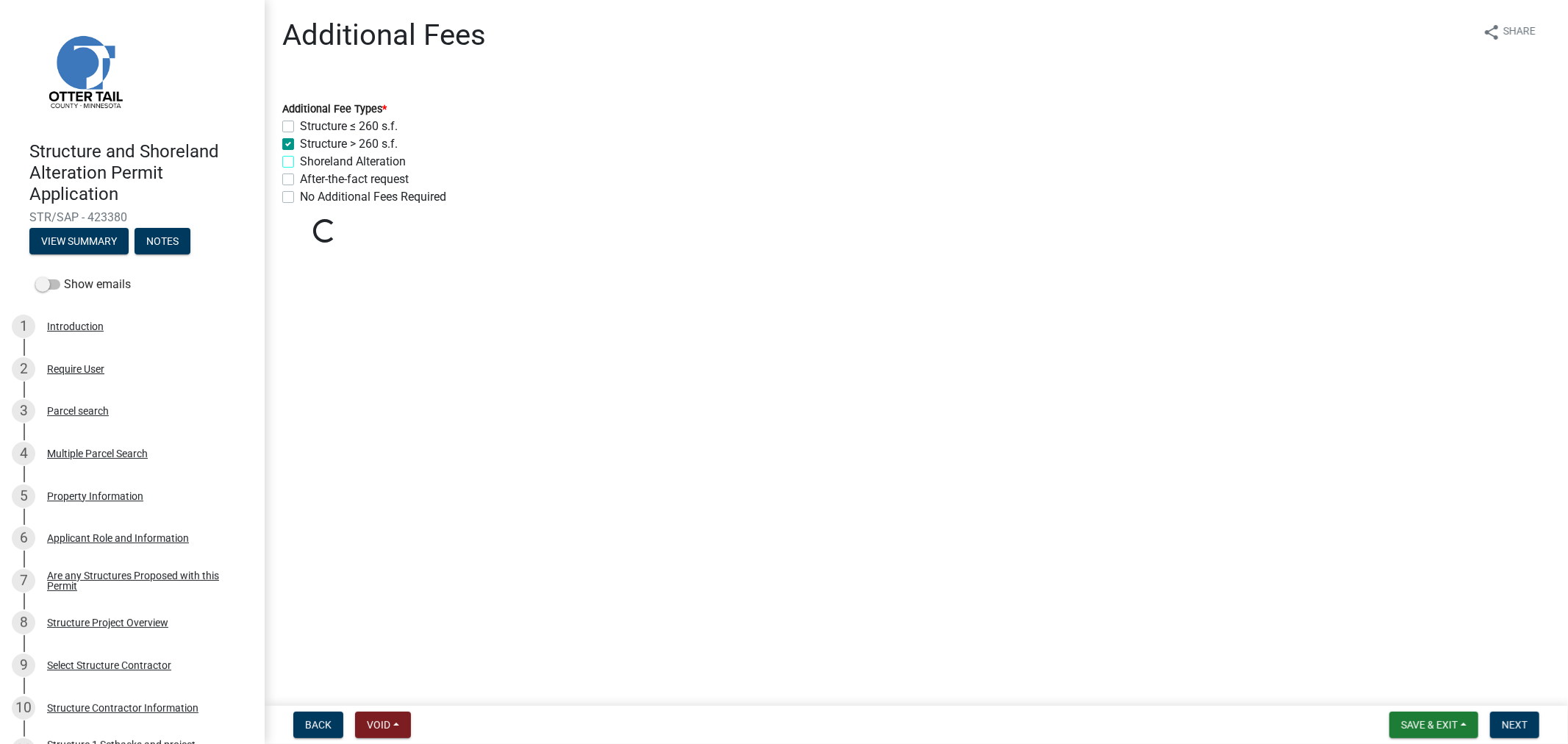
checkbox input "true"
checkbox input "false"
checkbox input "true"
checkbox input "false"
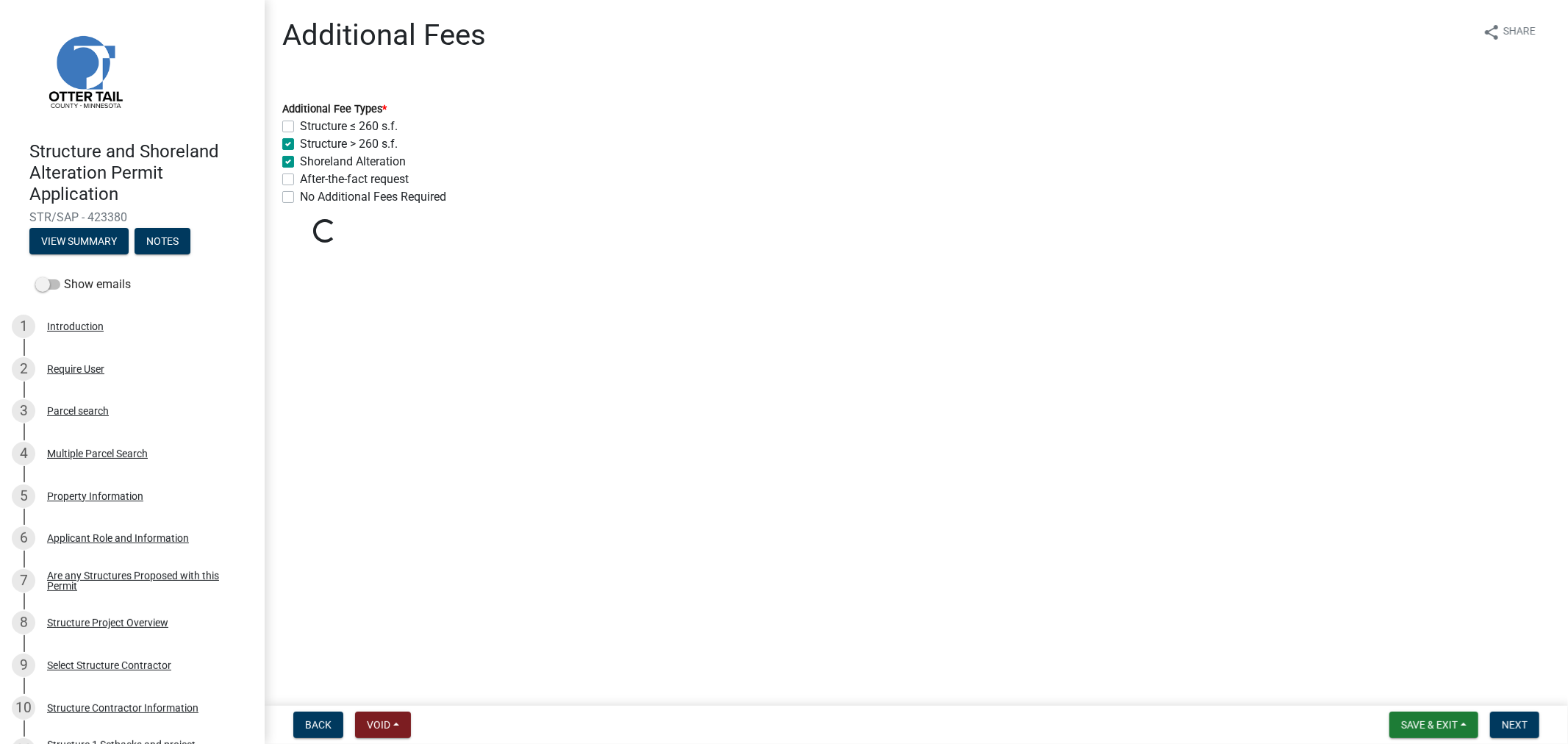
checkbox input "false"
click at [1516, 714] on button "Next" at bounding box center [1514, 725] width 49 height 27
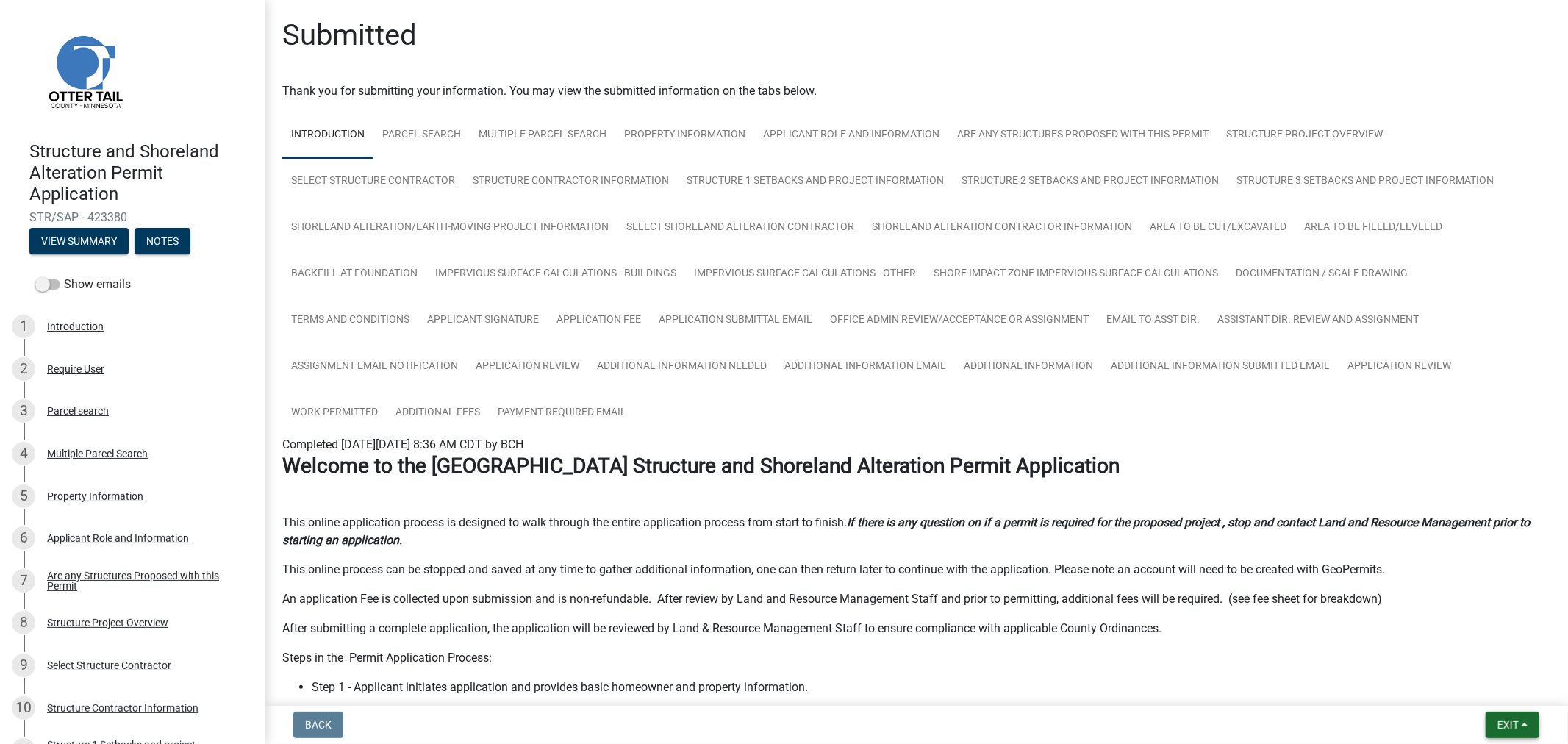
click at [1521, 733] on button "Exit" at bounding box center [1513, 725] width 54 height 27
click at [1482, 700] on button "Save & Exit" at bounding box center [1480, 687] width 118 height 36
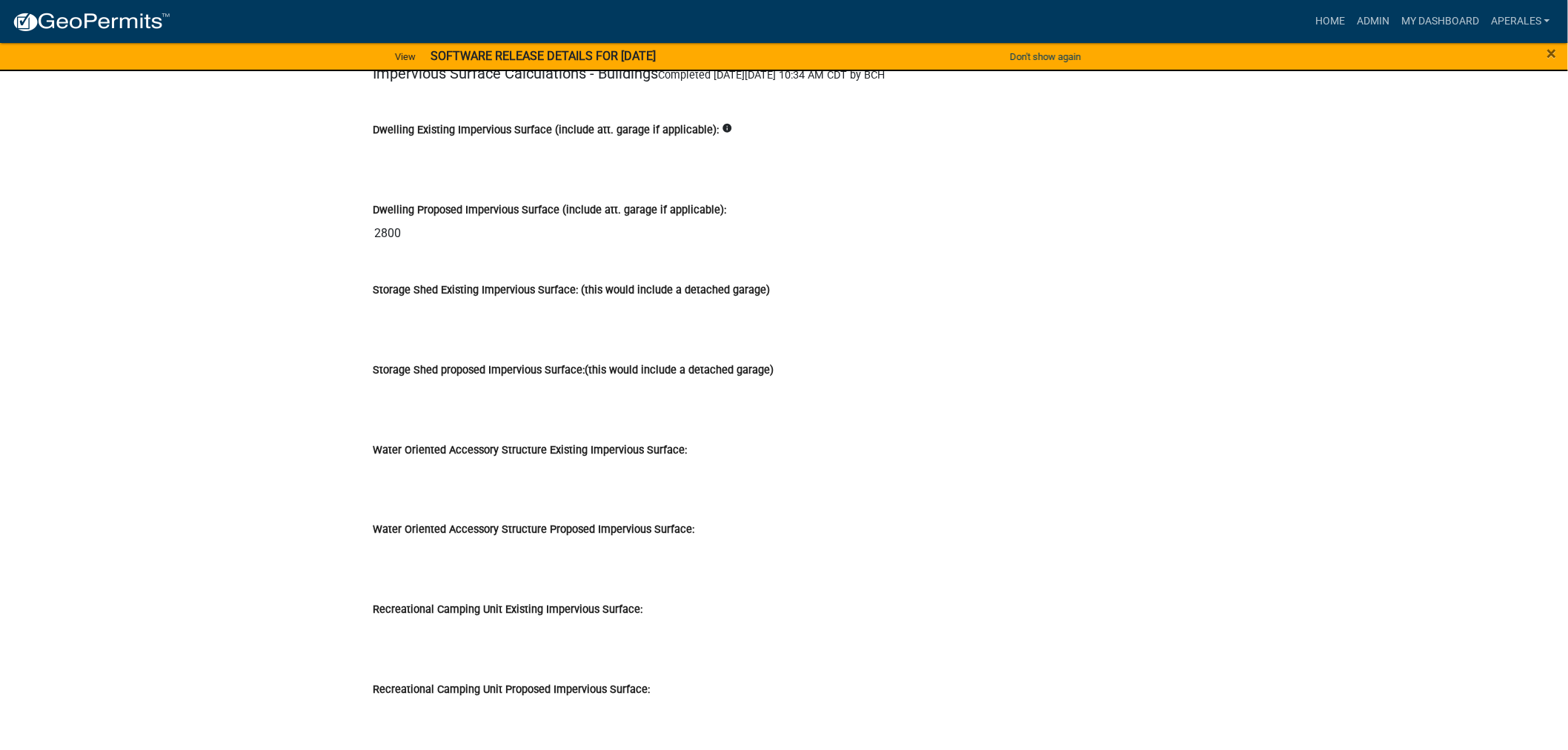
scroll to position [12518, 0]
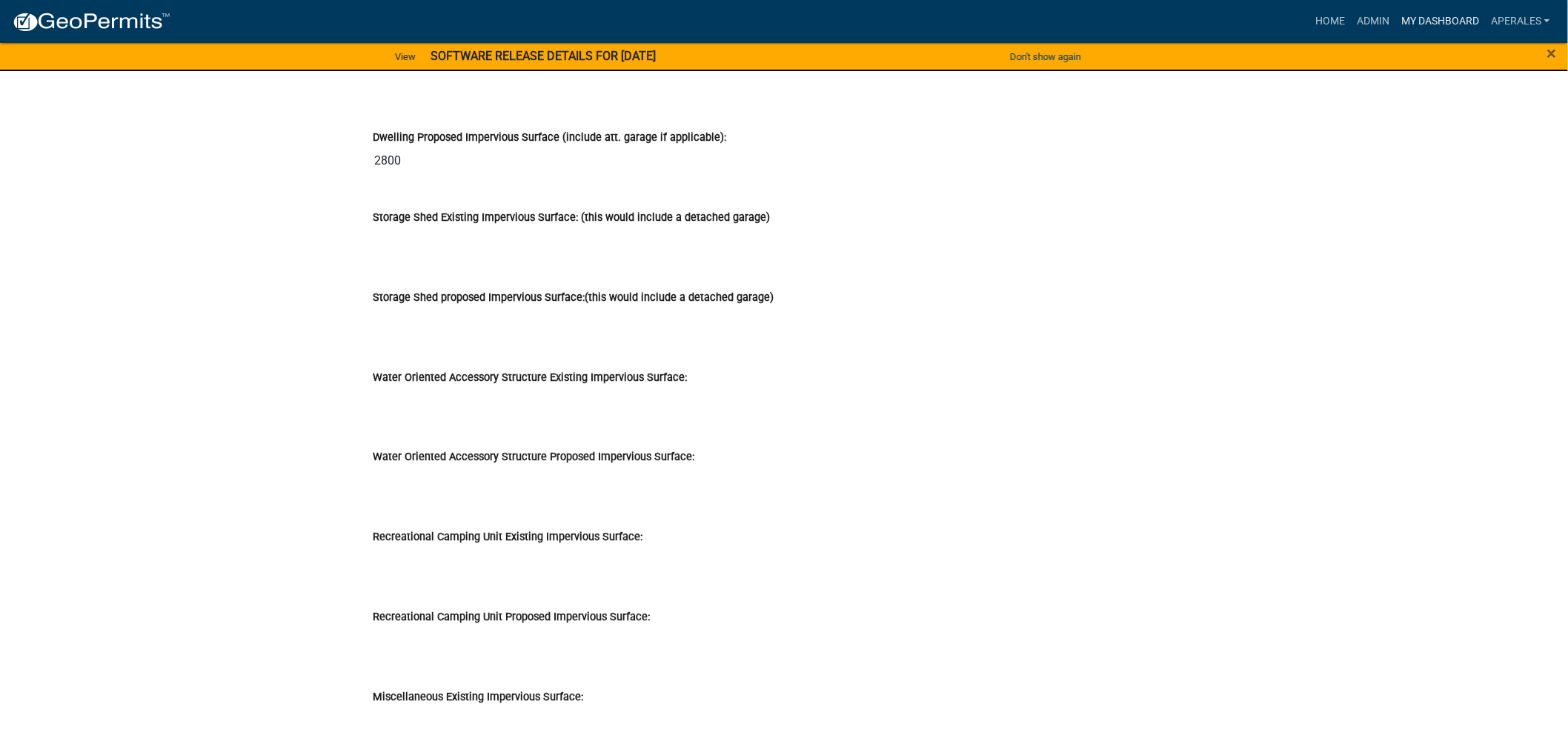
click at [1426, 18] on link "My Dashboard" at bounding box center [1440, 21] width 90 height 28
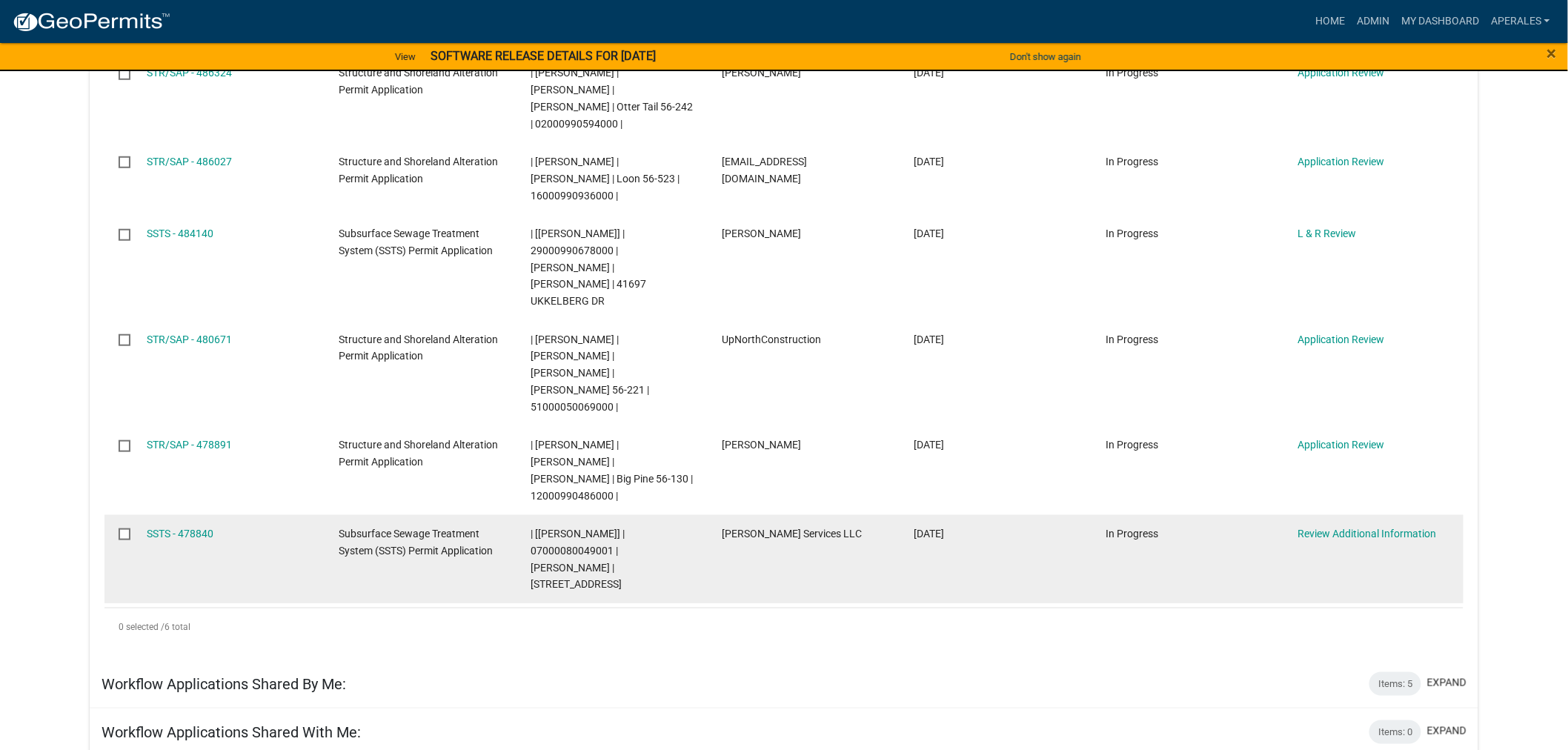
scroll to position [164, 0]
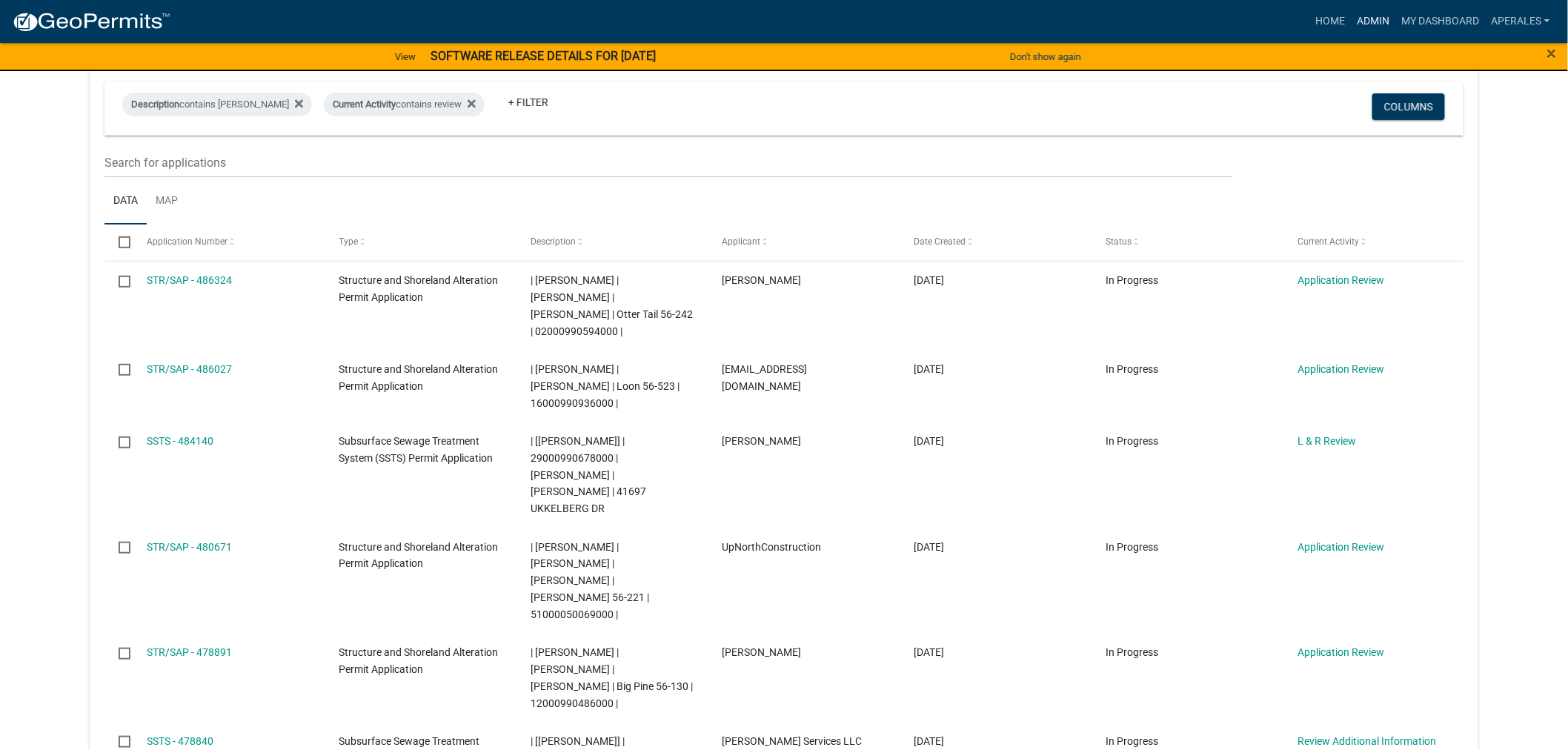
drag, startPoint x: 1362, startPoint y: 26, endPoint x: 1354, endPoint y: 27, distance: 8.1
click at [1362, 26] on link "Admin" at bounding box center [1373, 21] width 45 height 28
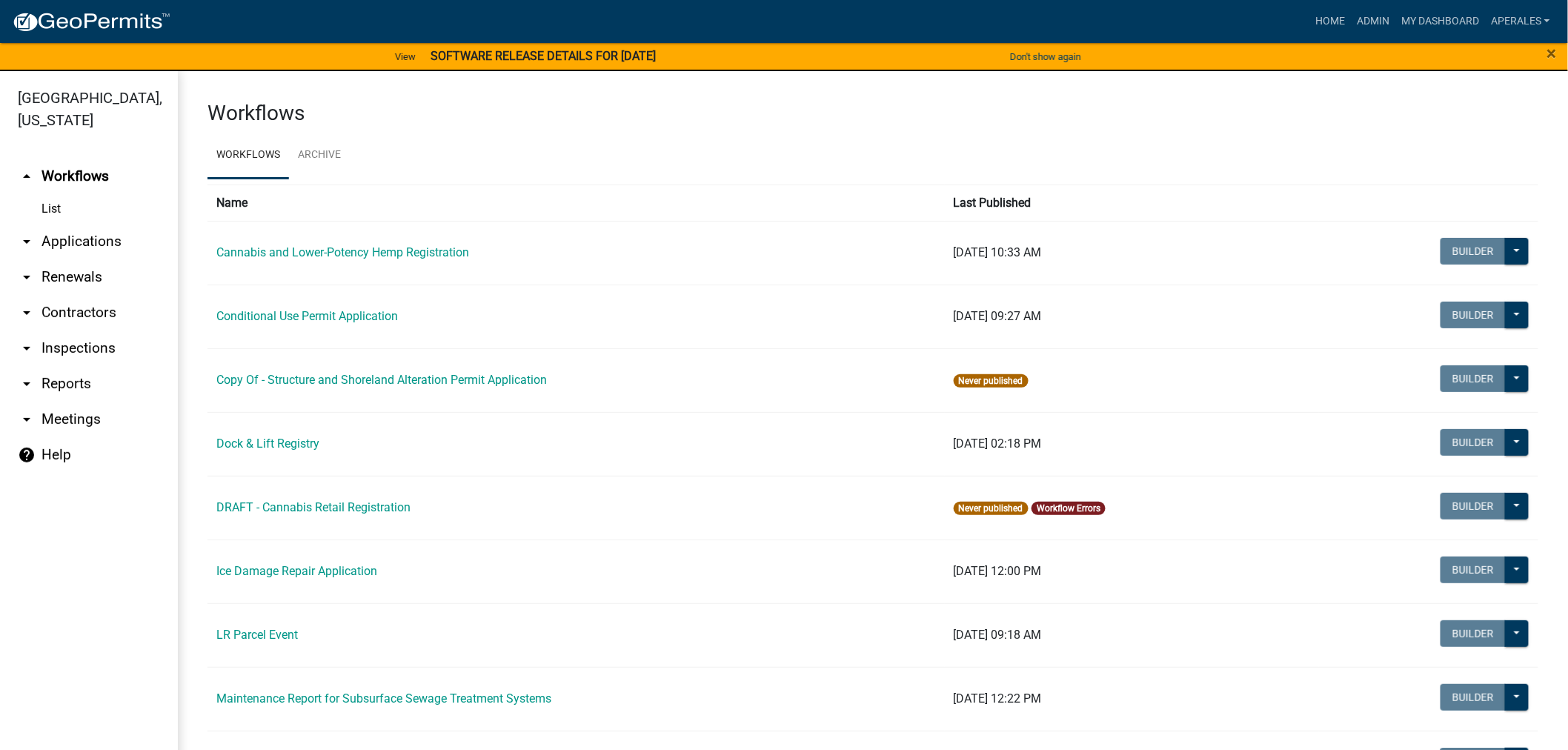
click at [59, 240] on link "arrow_drop_down Applications" at bounding box center [89, 241] width 178 height 36
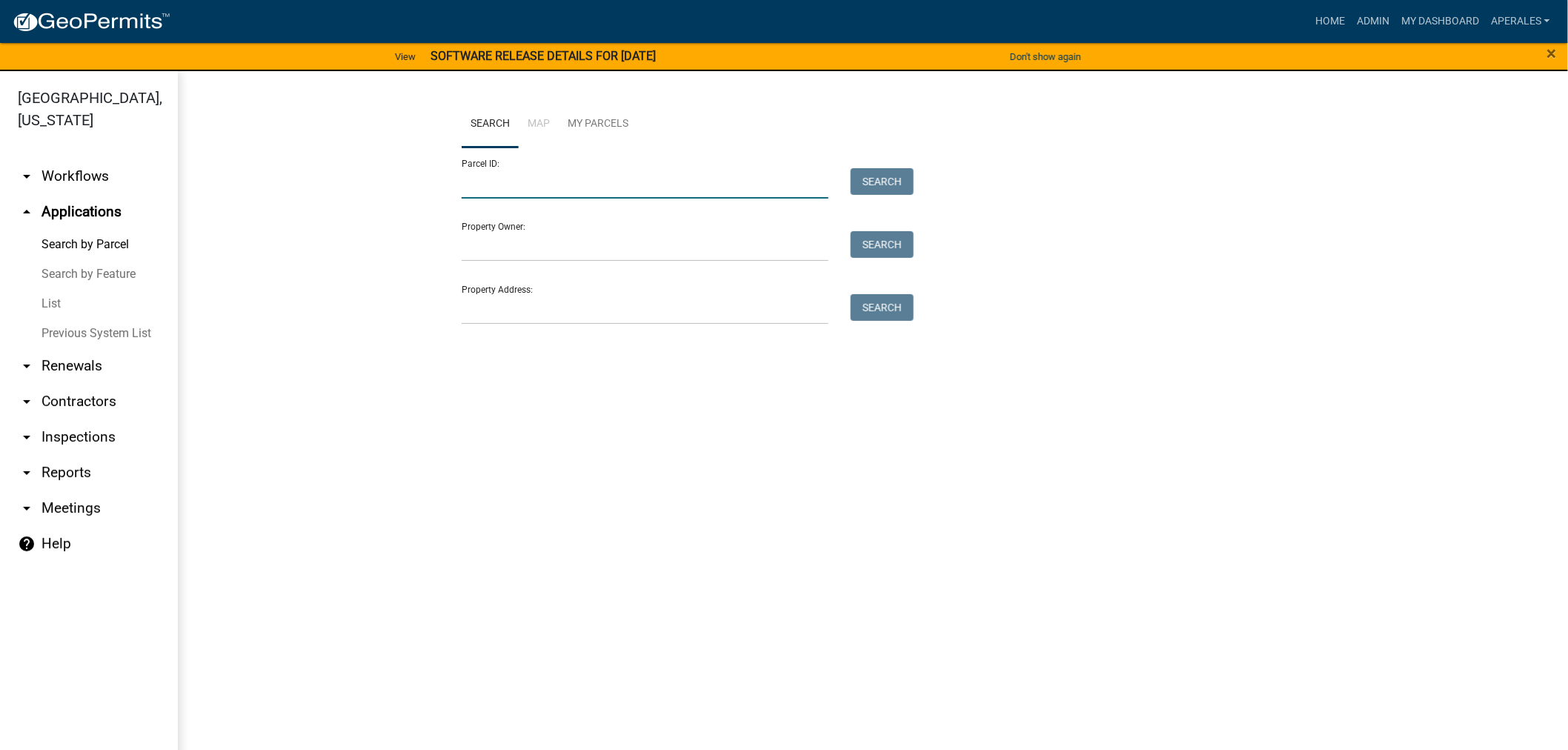
click at [493, 183] on input "Parcel ID:" at bounding box center [645, 183] width 367 height 31
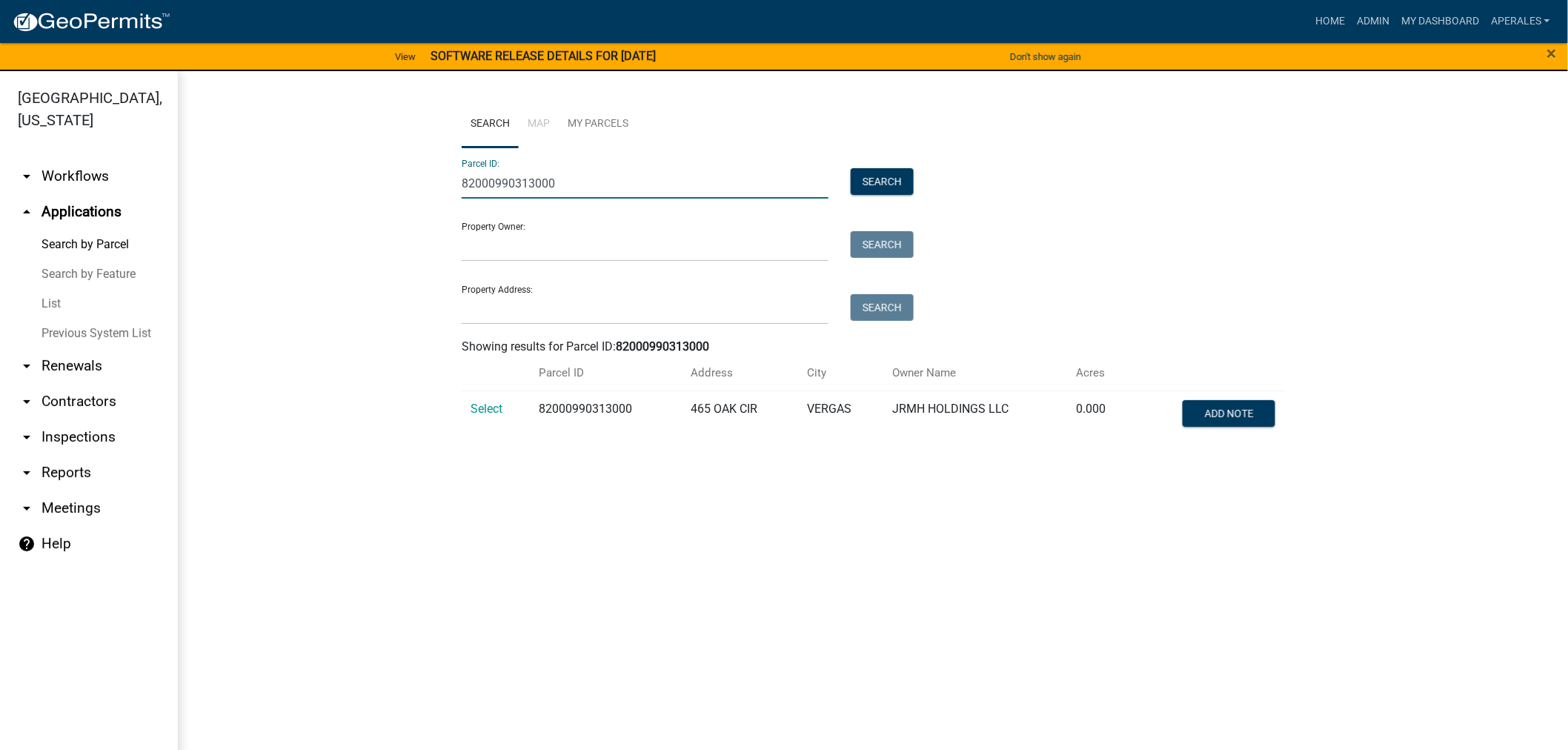
type input "82000990313000"
click at [489, 417] on td "Select" at bounding box center [496, 415] width 68 height 49
click at [489, 413] on span "Select" at bounding box center [486, 409] width 31 height 14
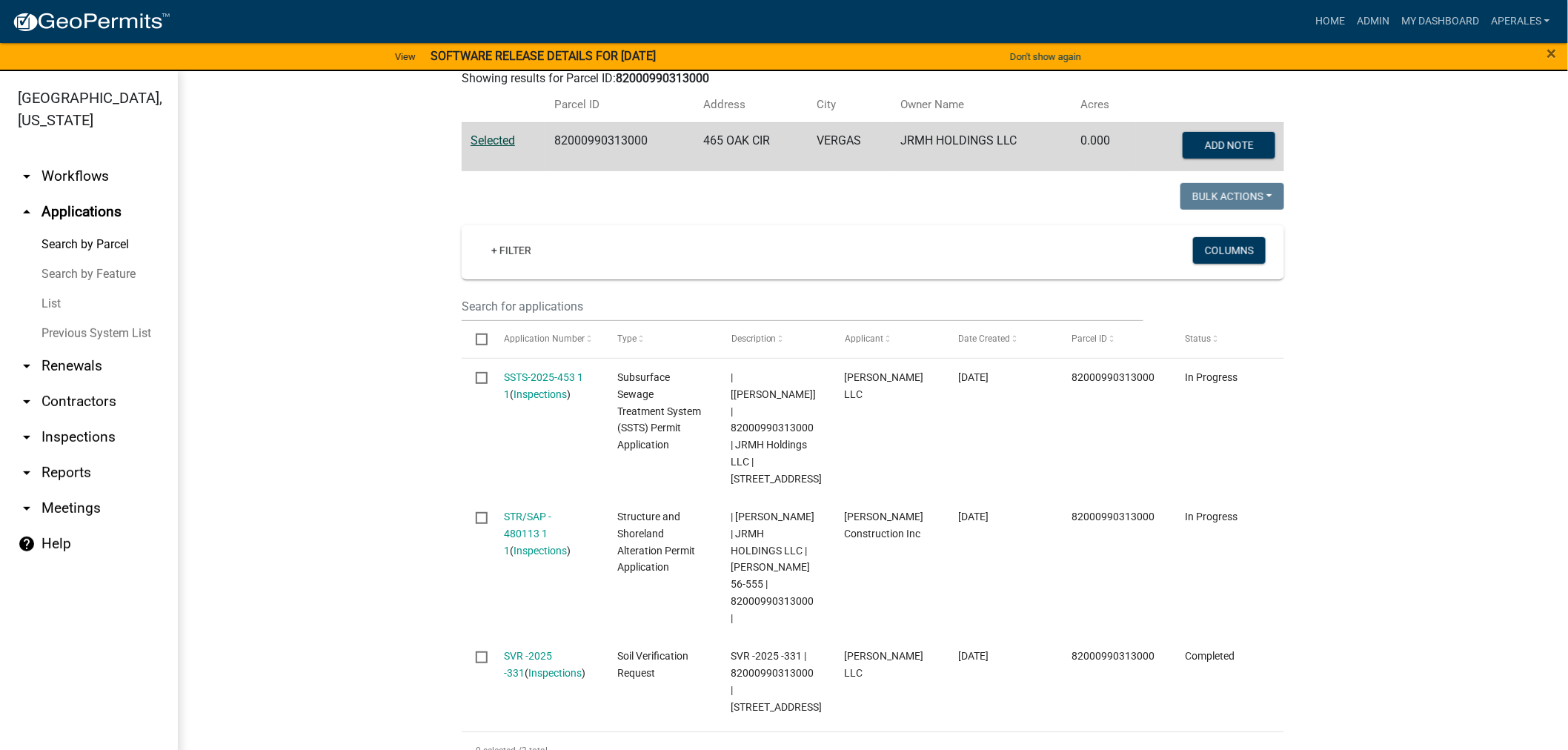
scroll to position [412, 0]
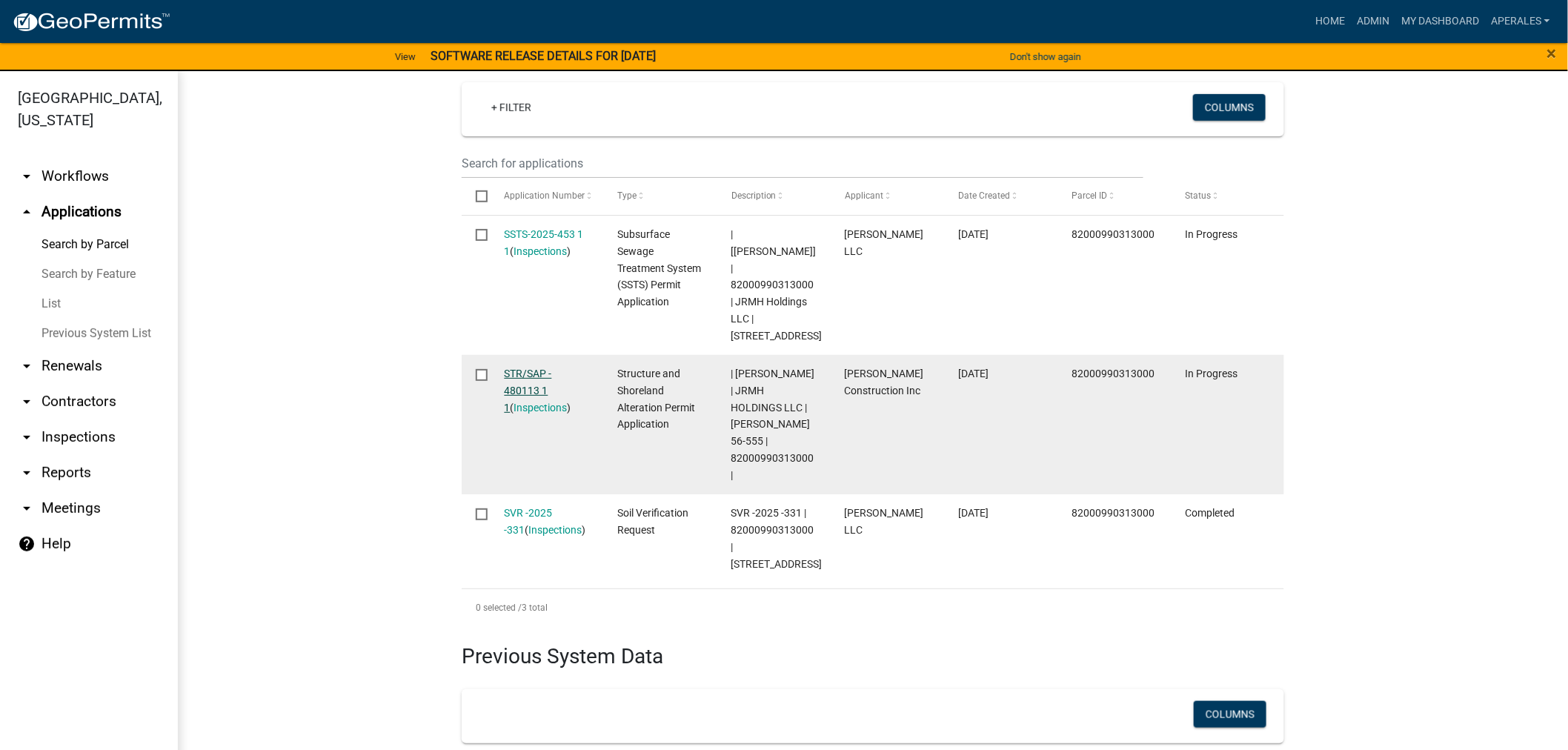
click at [510, 368] on link "STR/SAP - 480113 1 1" at bounding box center [528, 391] width 47 height 46
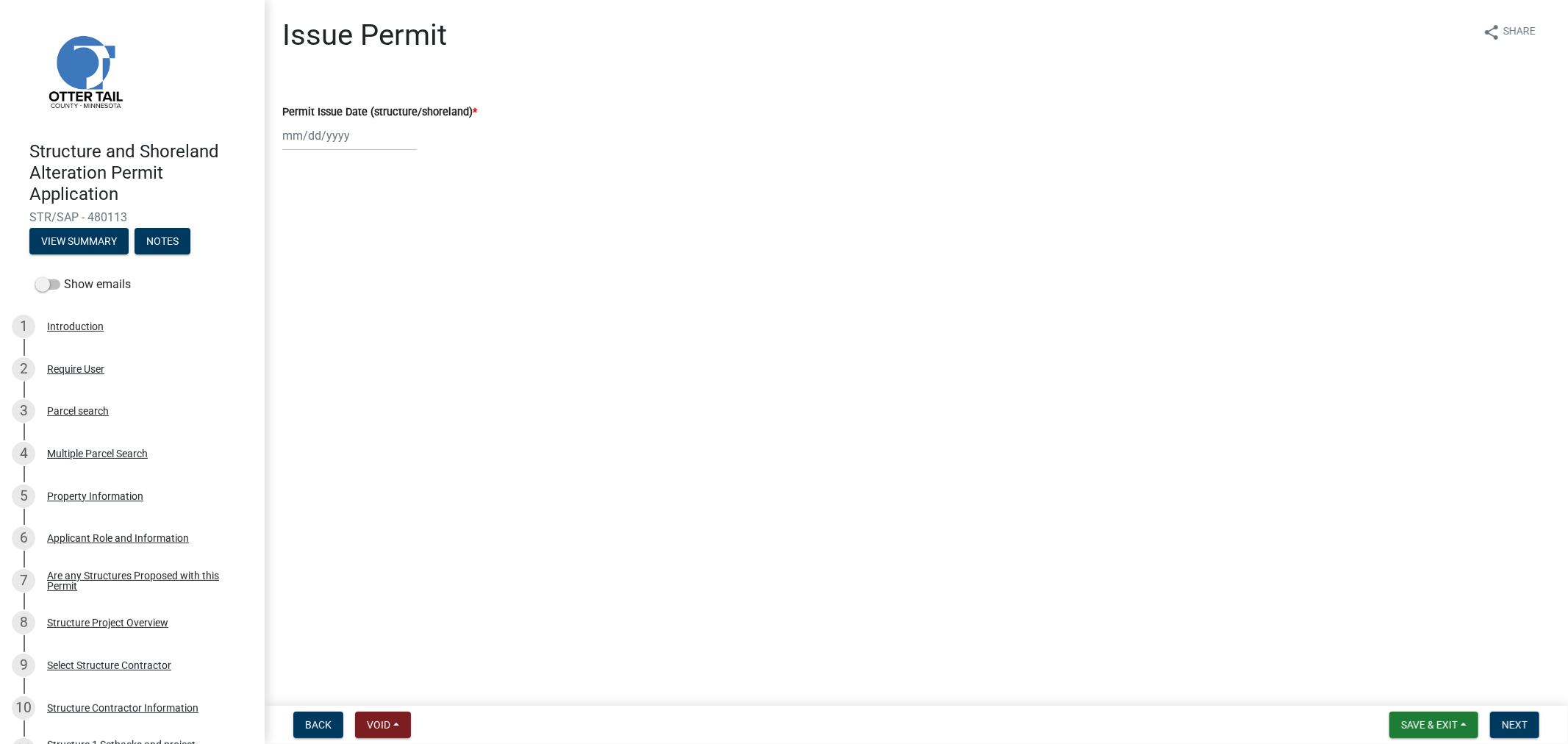
click at [292, 141] on div at bounding box center [349, 135] width 134 height 30
select select "10"
select select "2025"
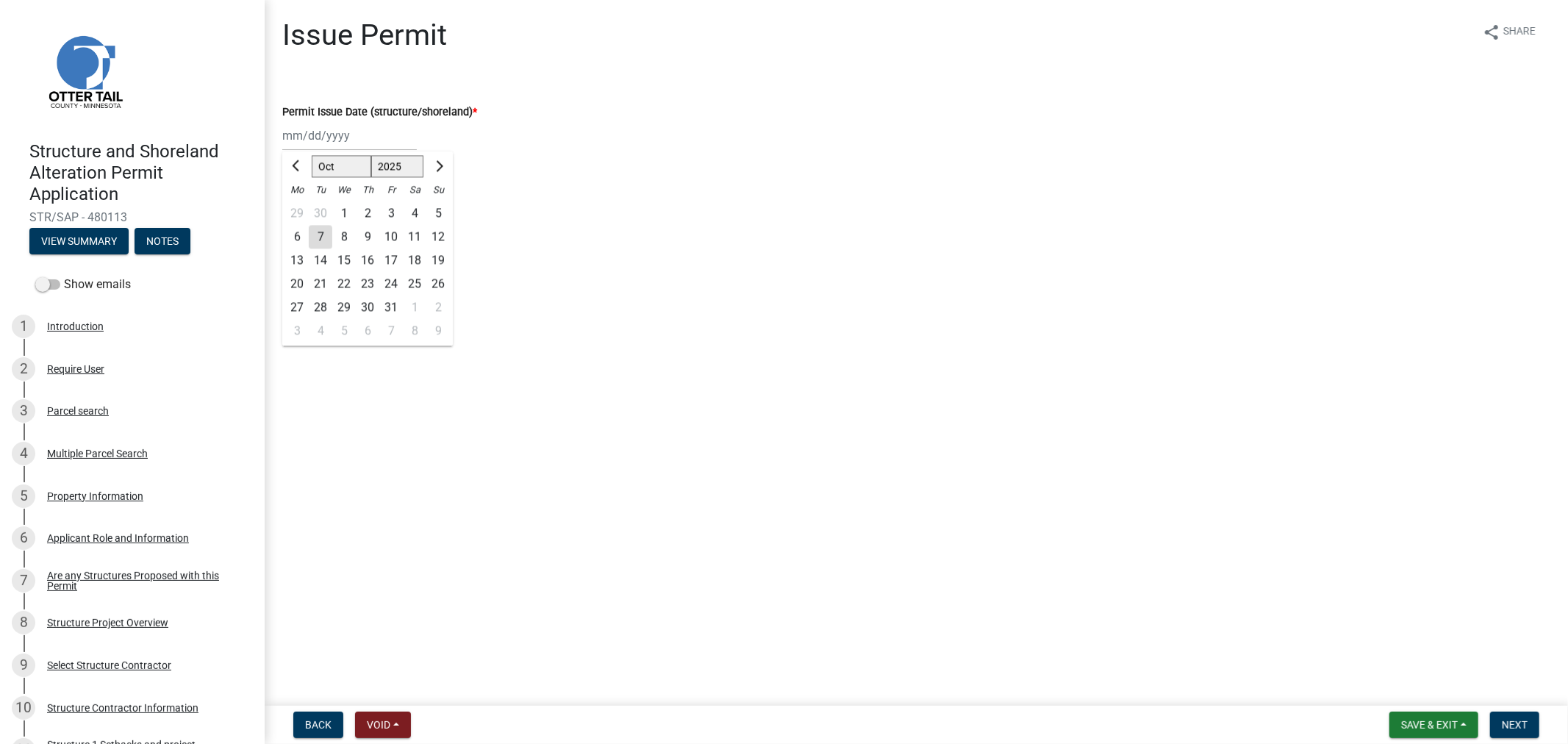
click at [314, 233] on div "7" at bounding box center [320, 236] width 23 height 23
type input "10/07/2025"
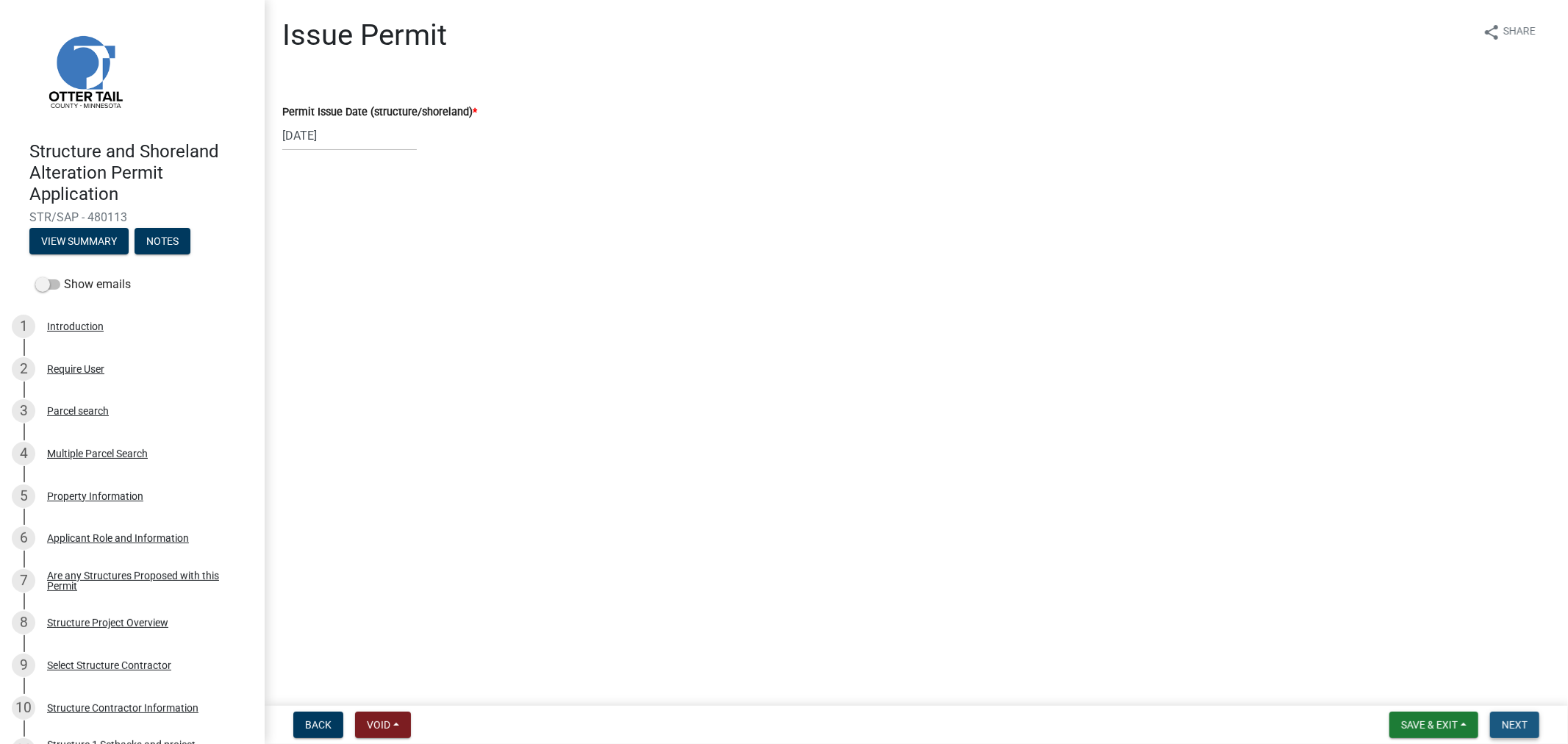
click at [1512, 728] on span "Next" at bounding box center [1514, 725] width 26 height 12
click at [1534, 728] on button "Next" at bounding box center [1514, 725] width 49 height 27
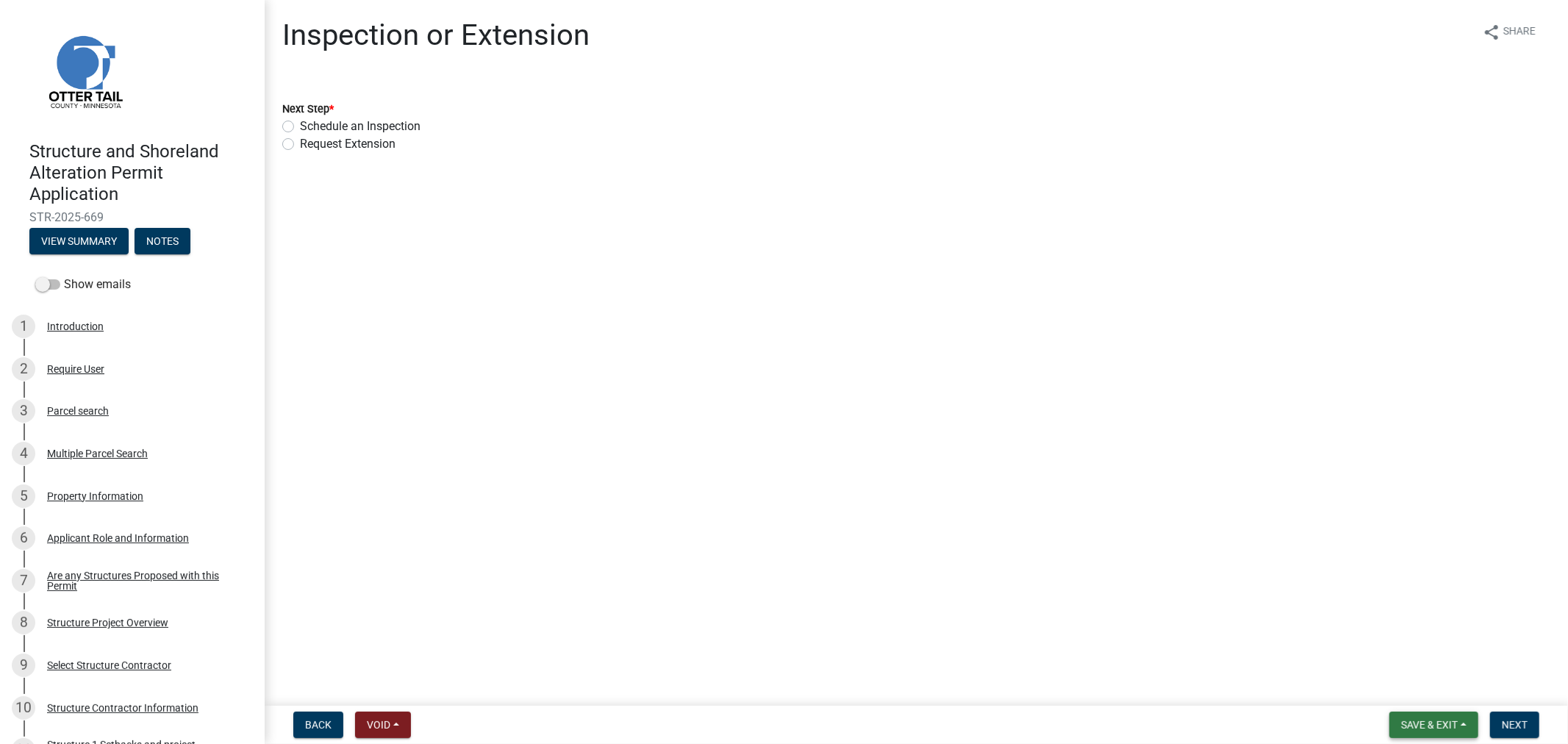
click at [1424, 723] on span "Save & Exit" at bounding box center [1428, 725] width 56 height 12
click at [1396, 688] on button "Save & Exit" at bounding box center [1420, 687] width 118 height 36
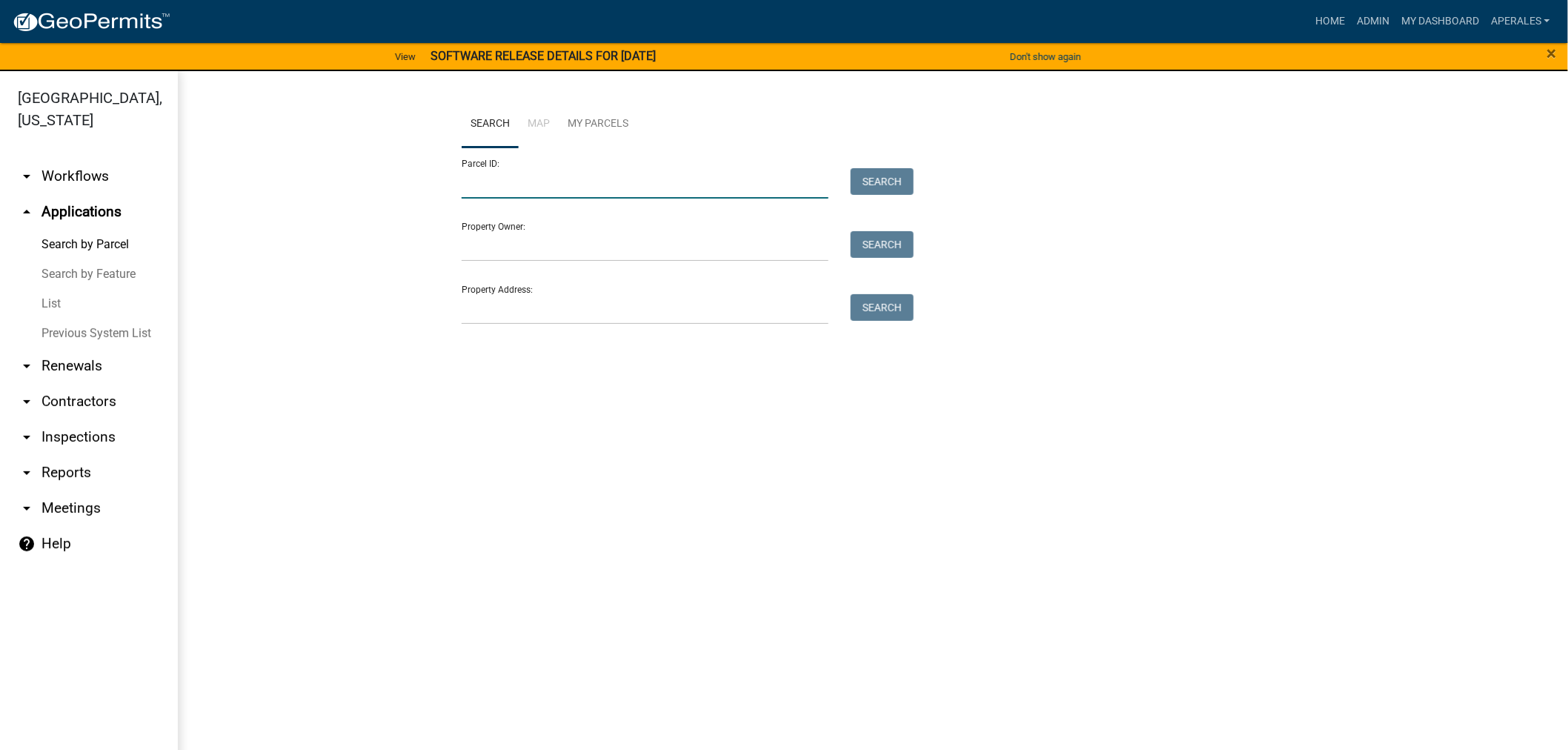
click at [519, 188] on input "Parcel ID:" at bounding box center [645, 183] width 367 height 31
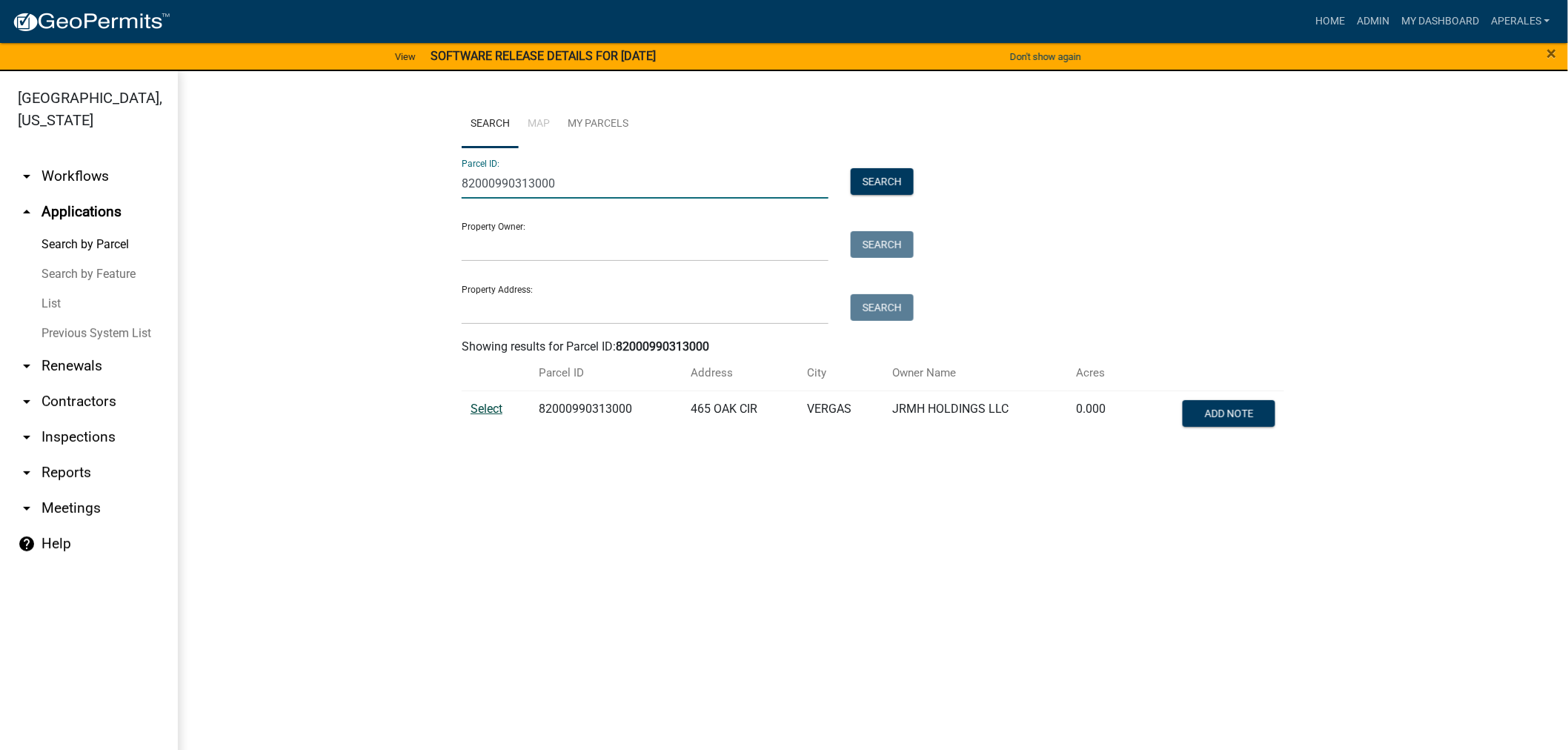
type input "82000990313000"
click at [475, 406] on span "Select" at bounding box center [486, 409] width 31 height 14
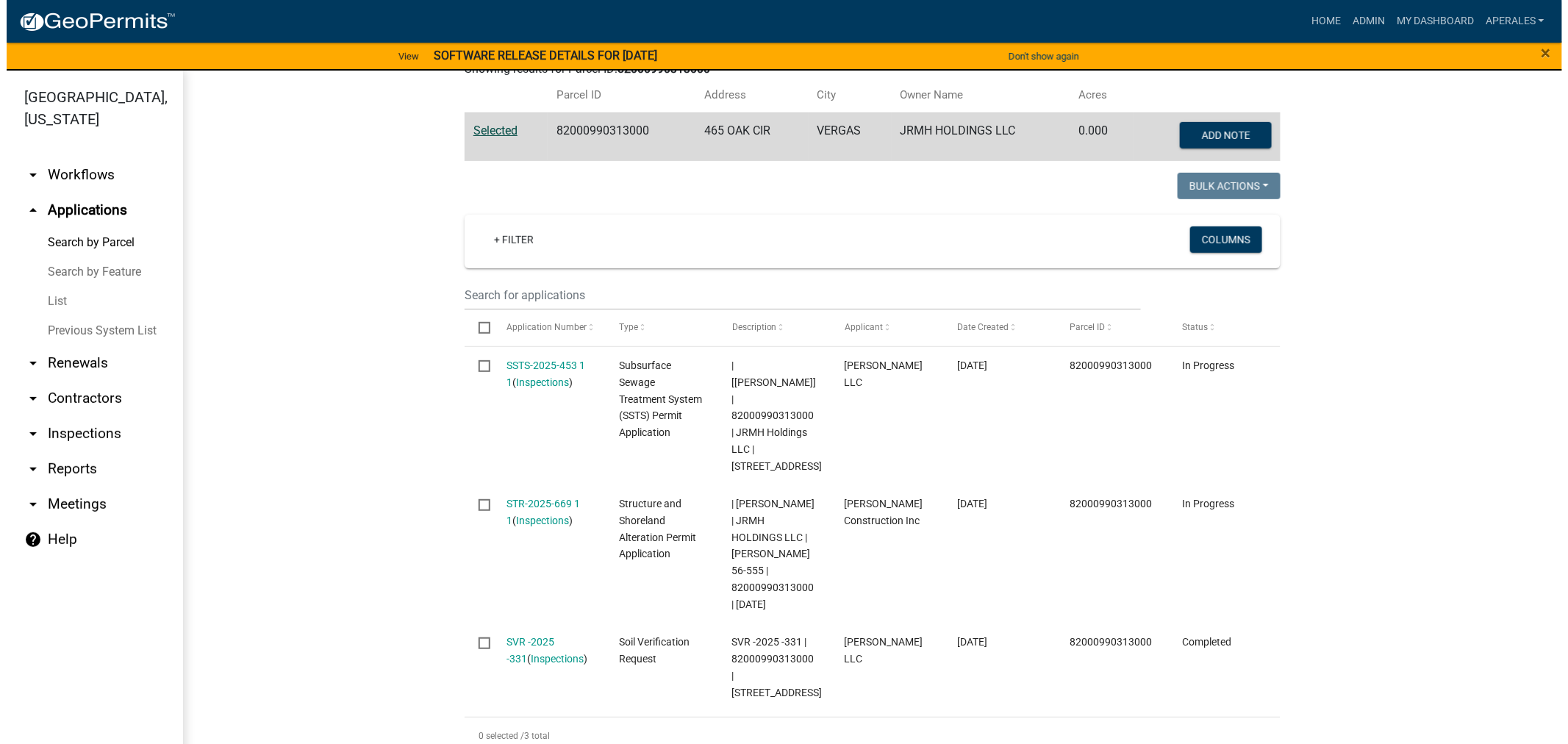
scroll to position [490, 0]
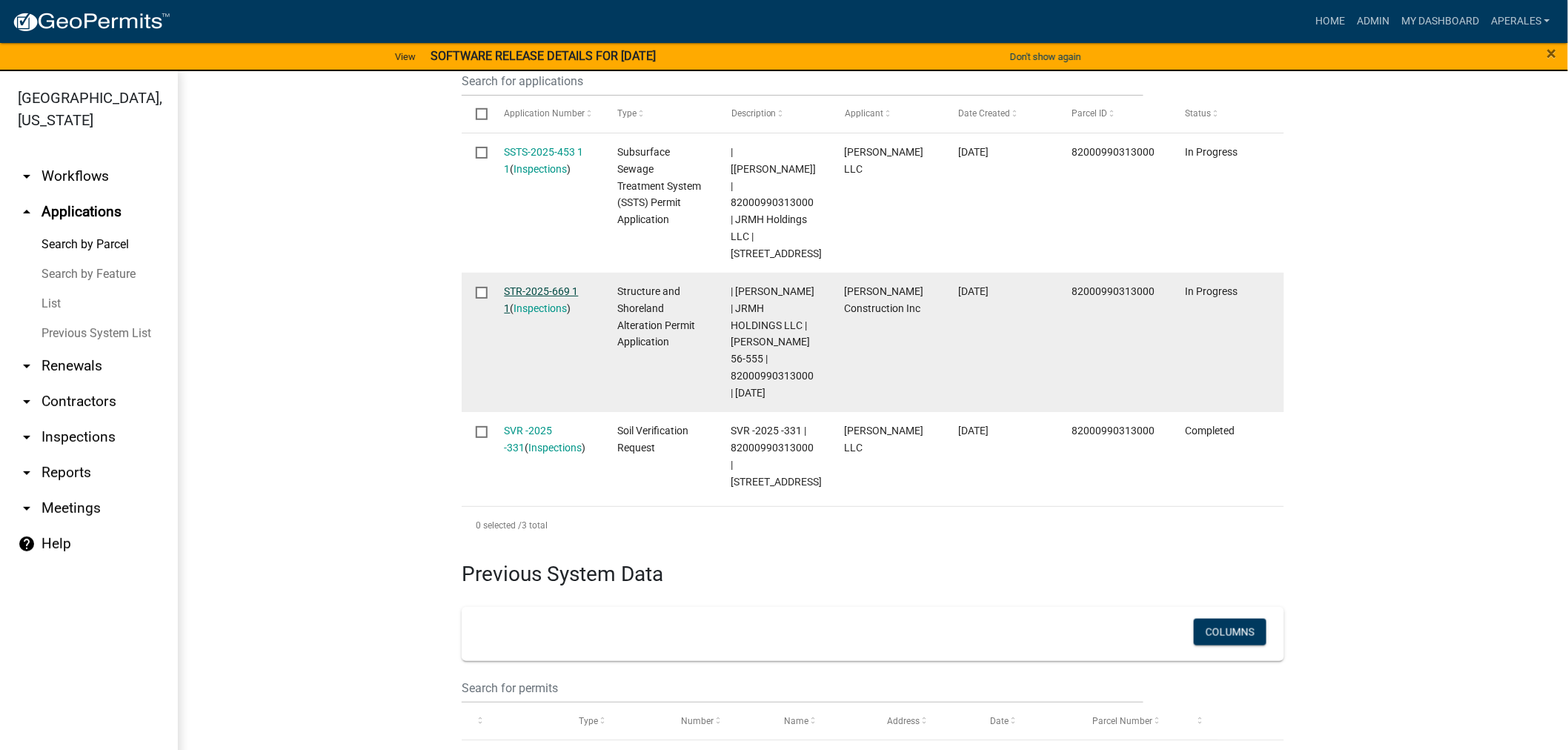
click at [538, 285] on link "STR-2025-669 1 1" at bounding box center [541, 299] width 74 height 29
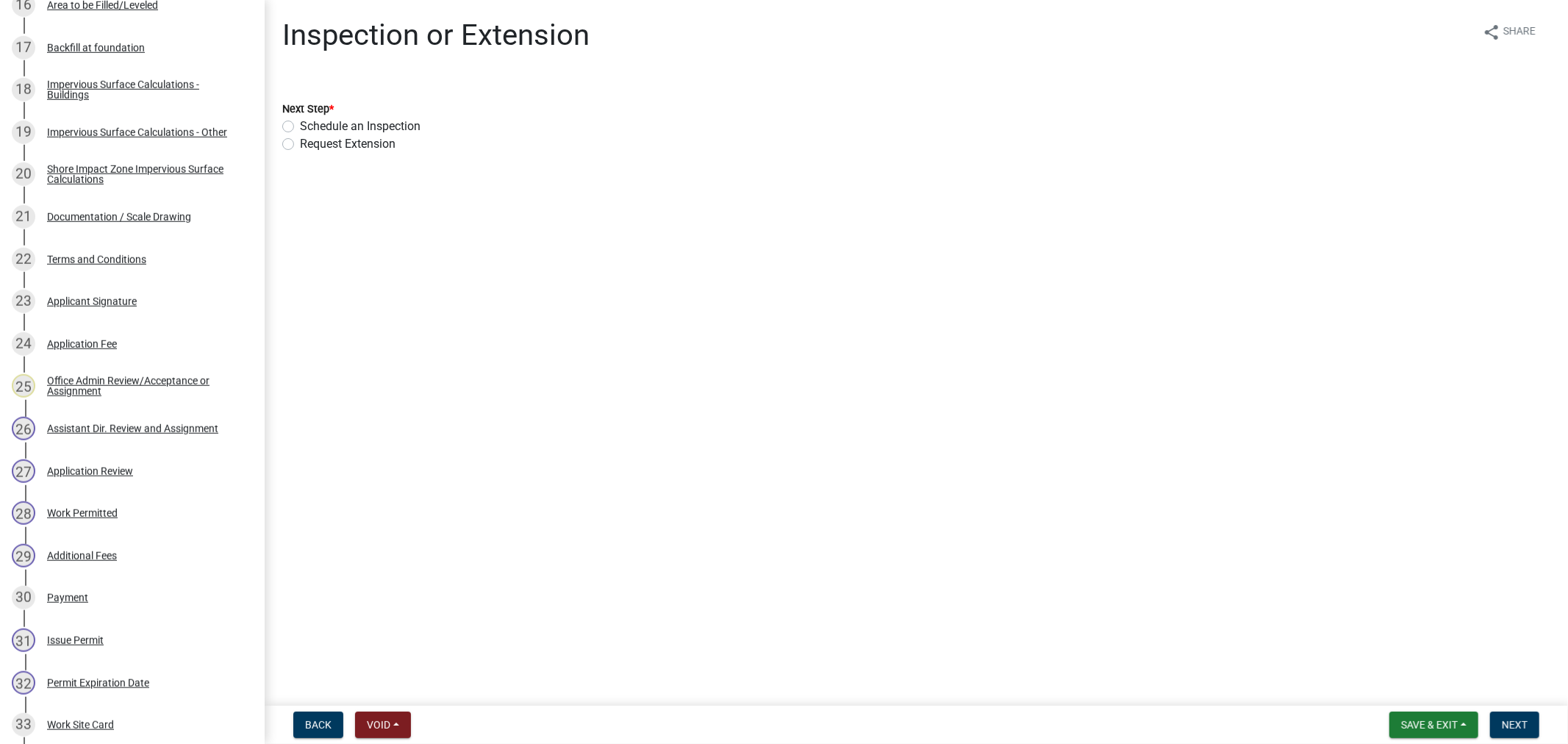
scroll to position [1213, 0]
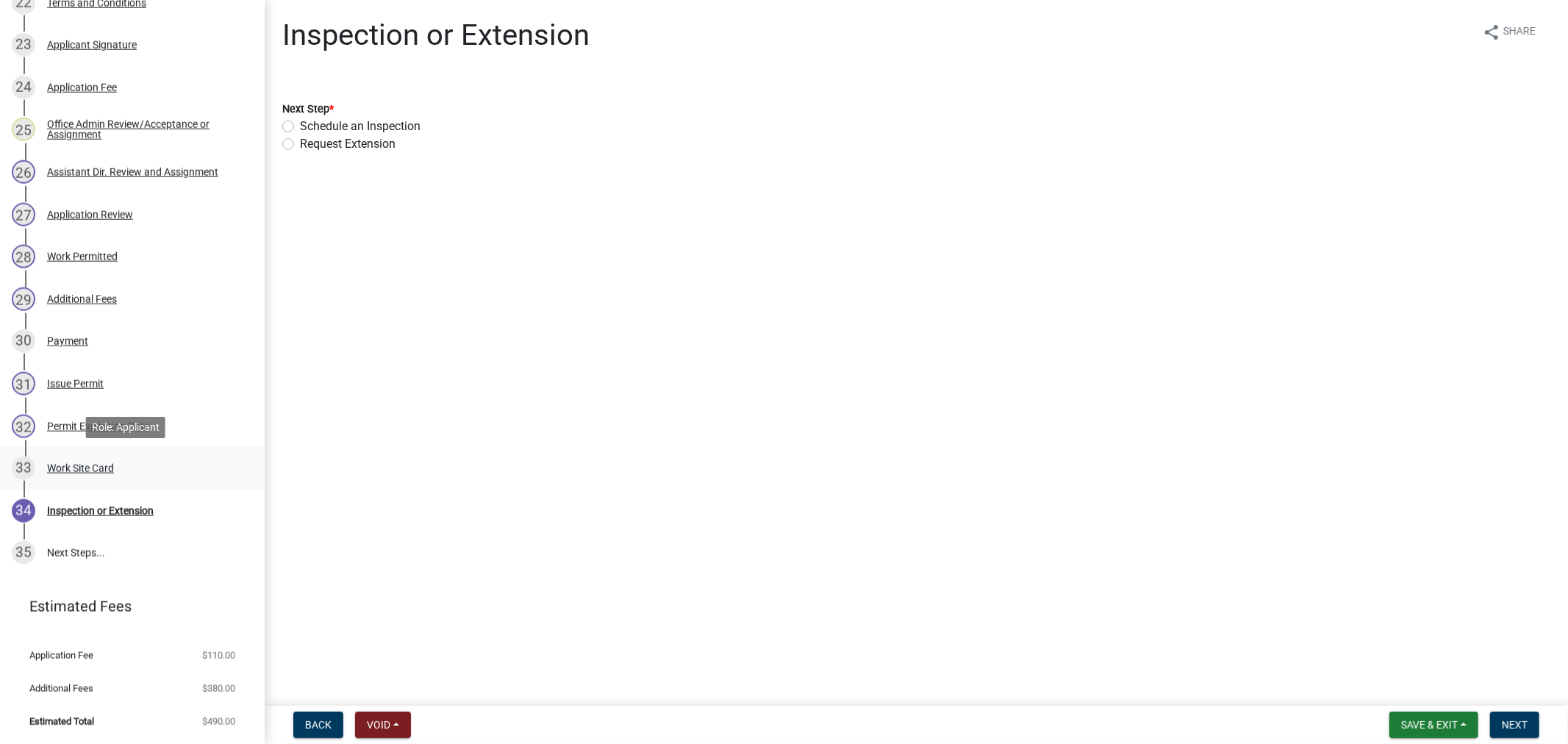
click at [85, 453] on link "33 Work Site Card" at bounding box center [132, 468] width 264 height 42
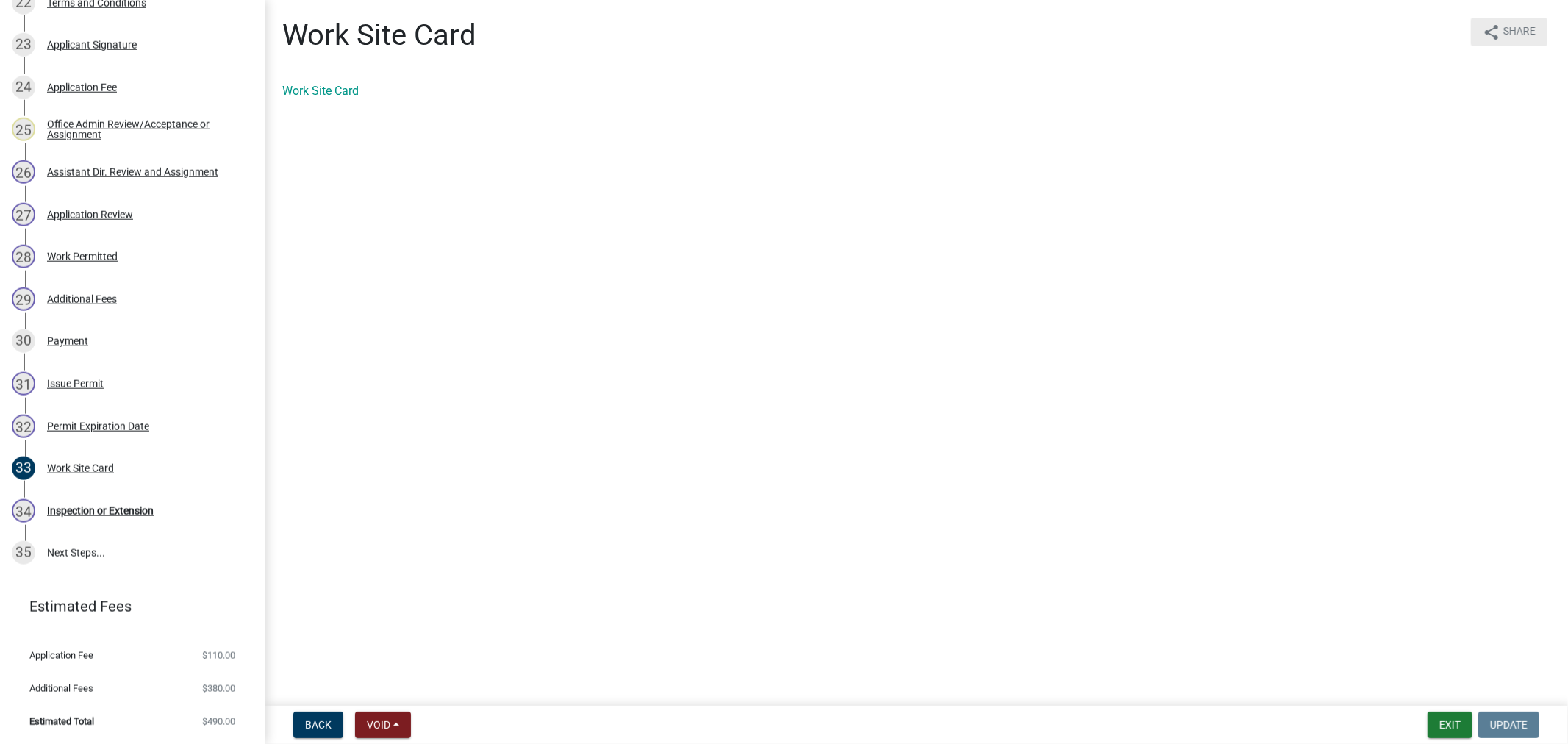
click at [1491, 27] on icon "share" at bounding box center [1491, 32] width 17 height 17
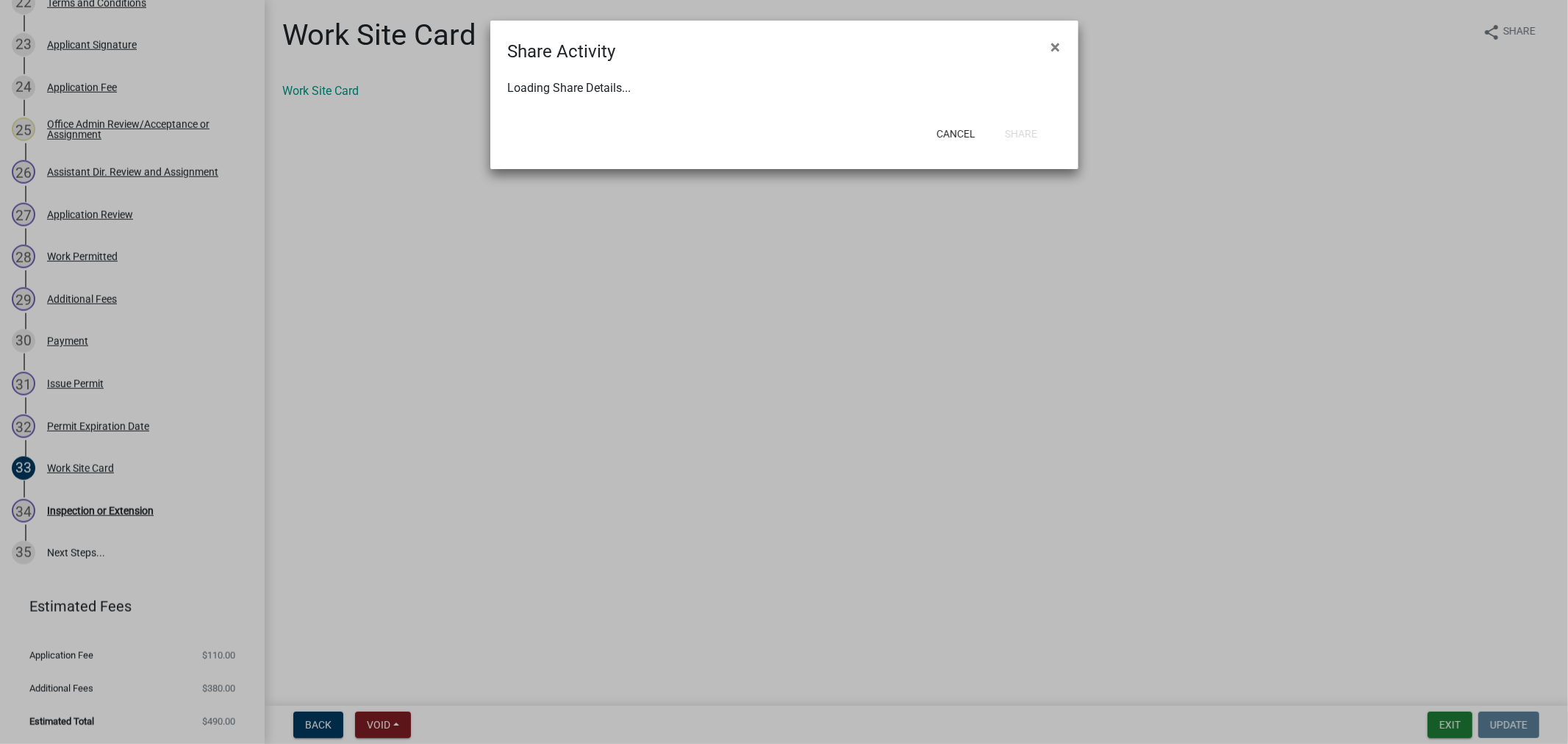
select select "1"
select select "0"
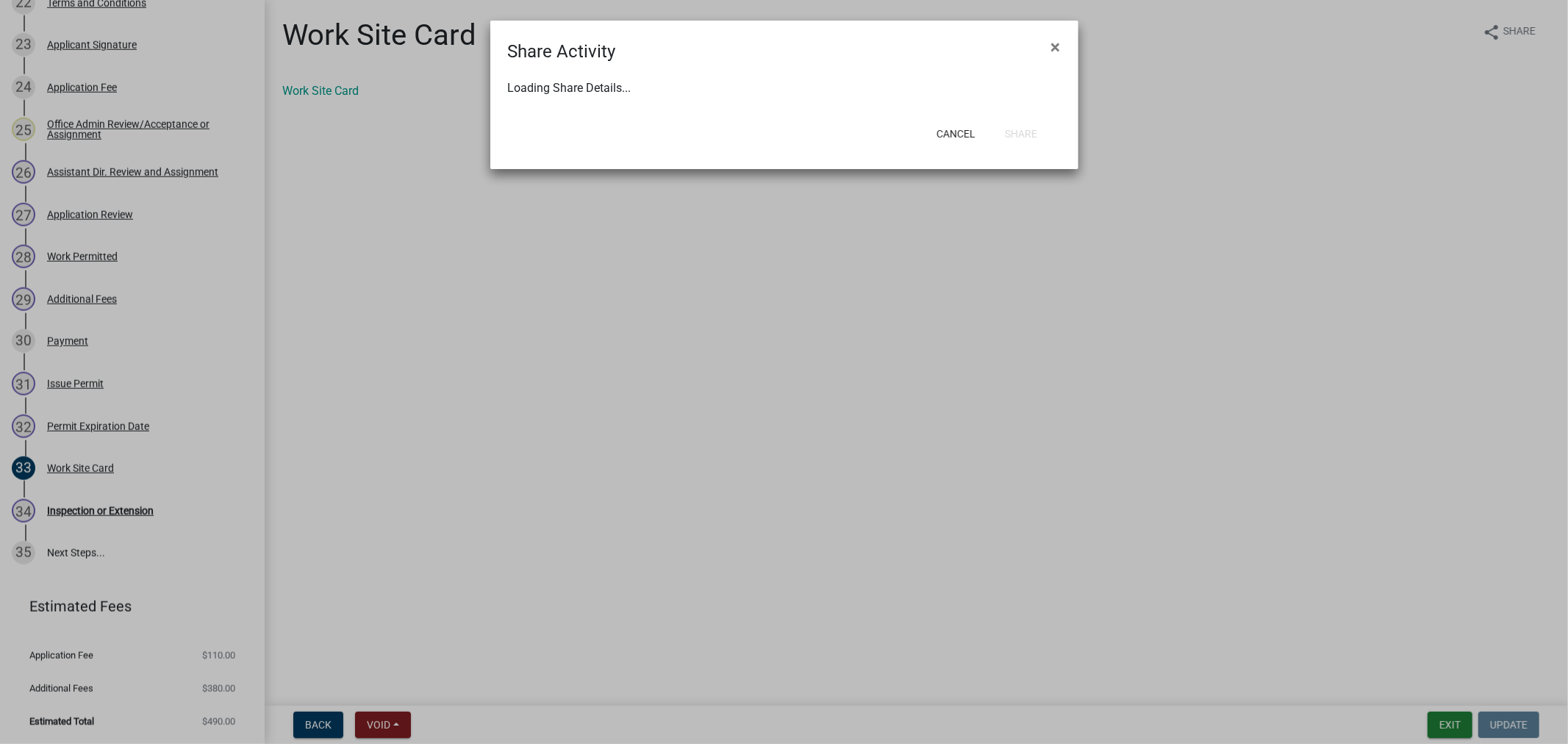
select select "0"
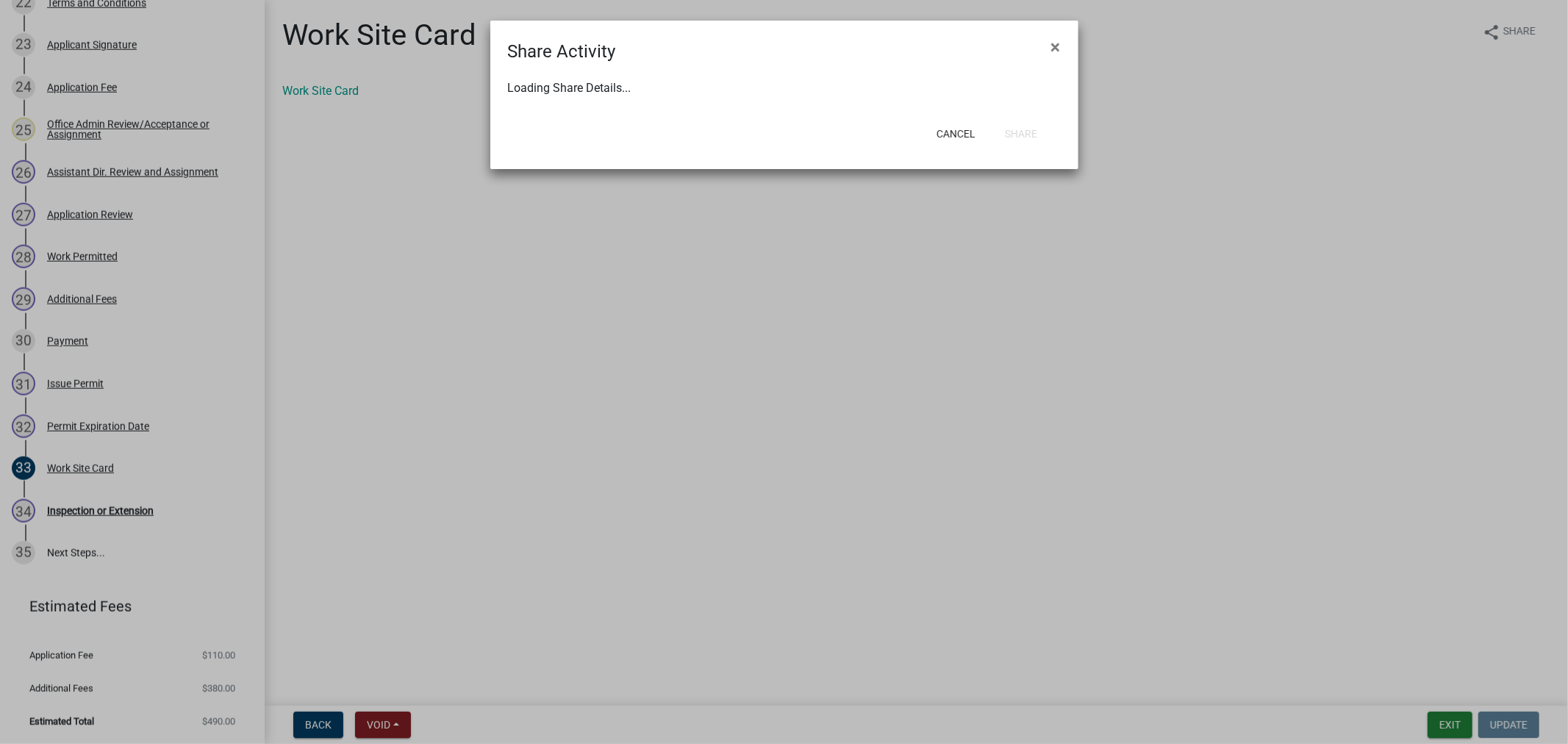
select select "0"
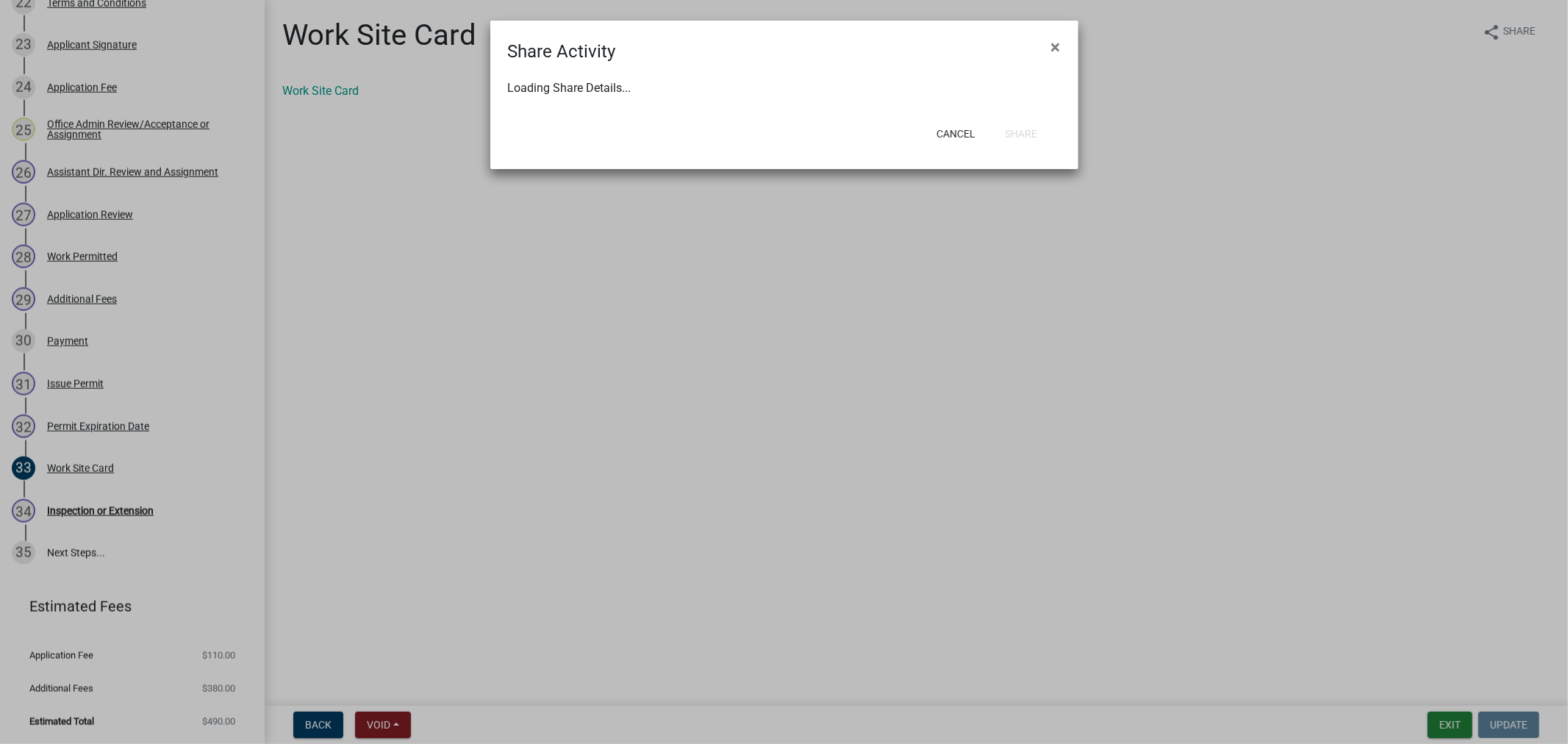
select select "0"
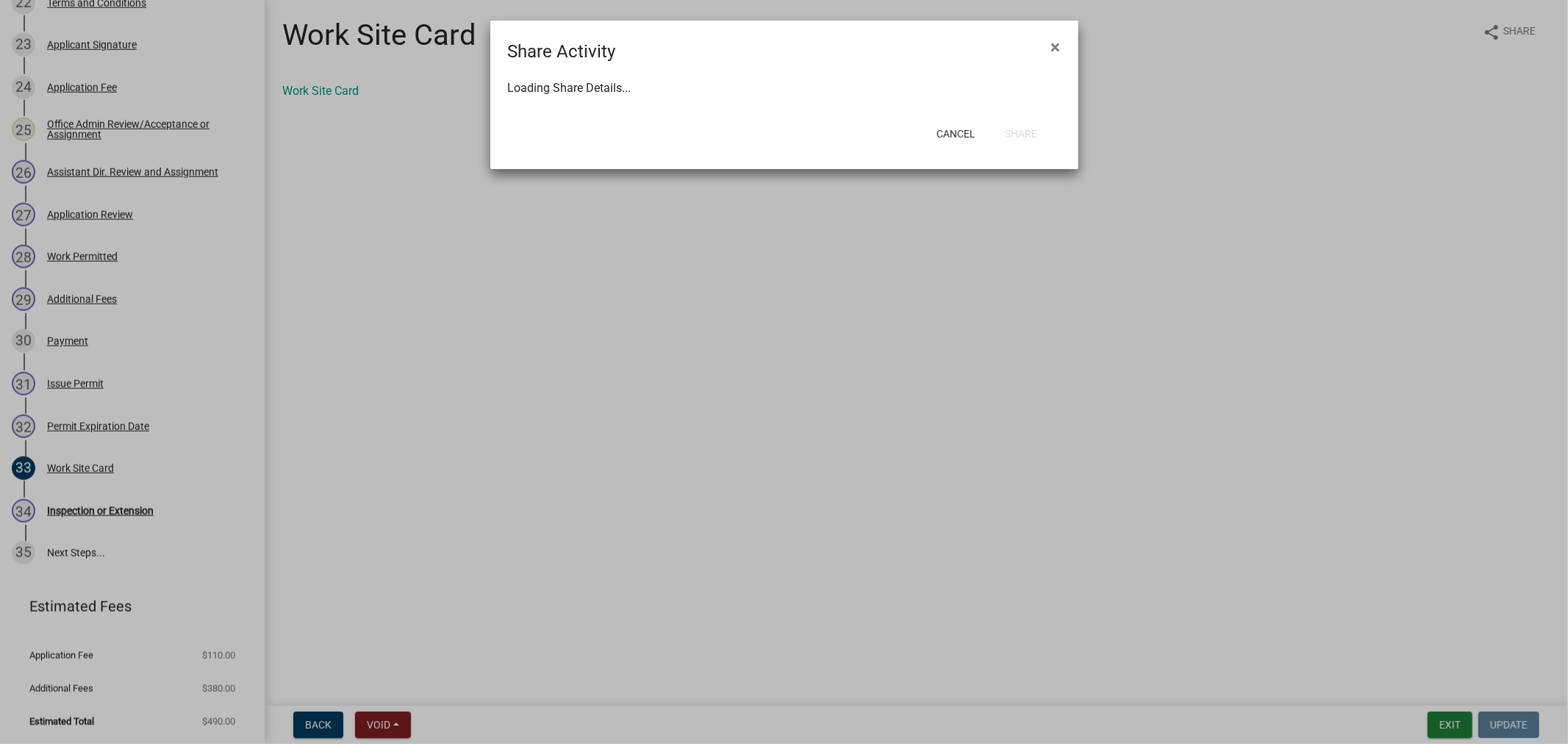
select select "0"
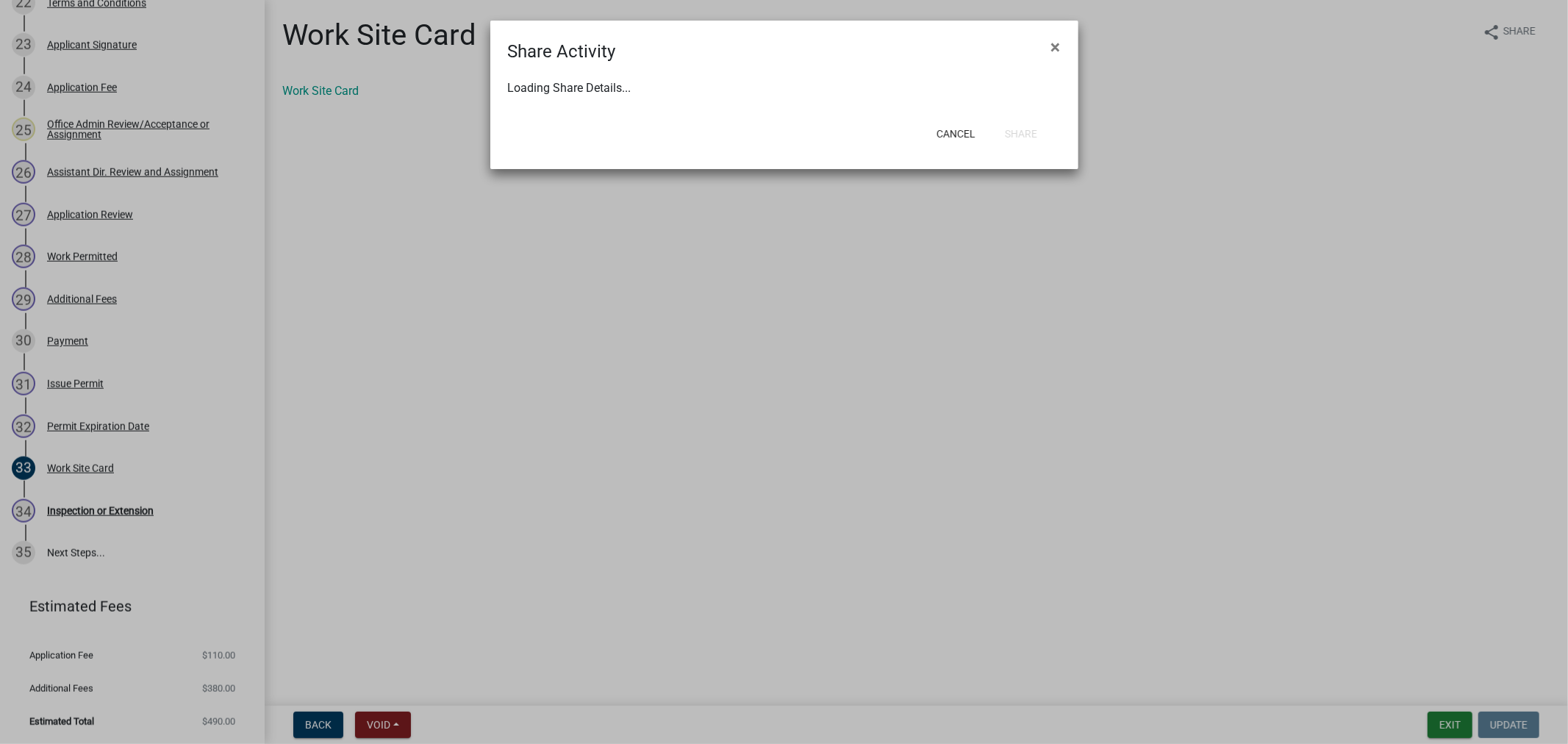
select select "0"
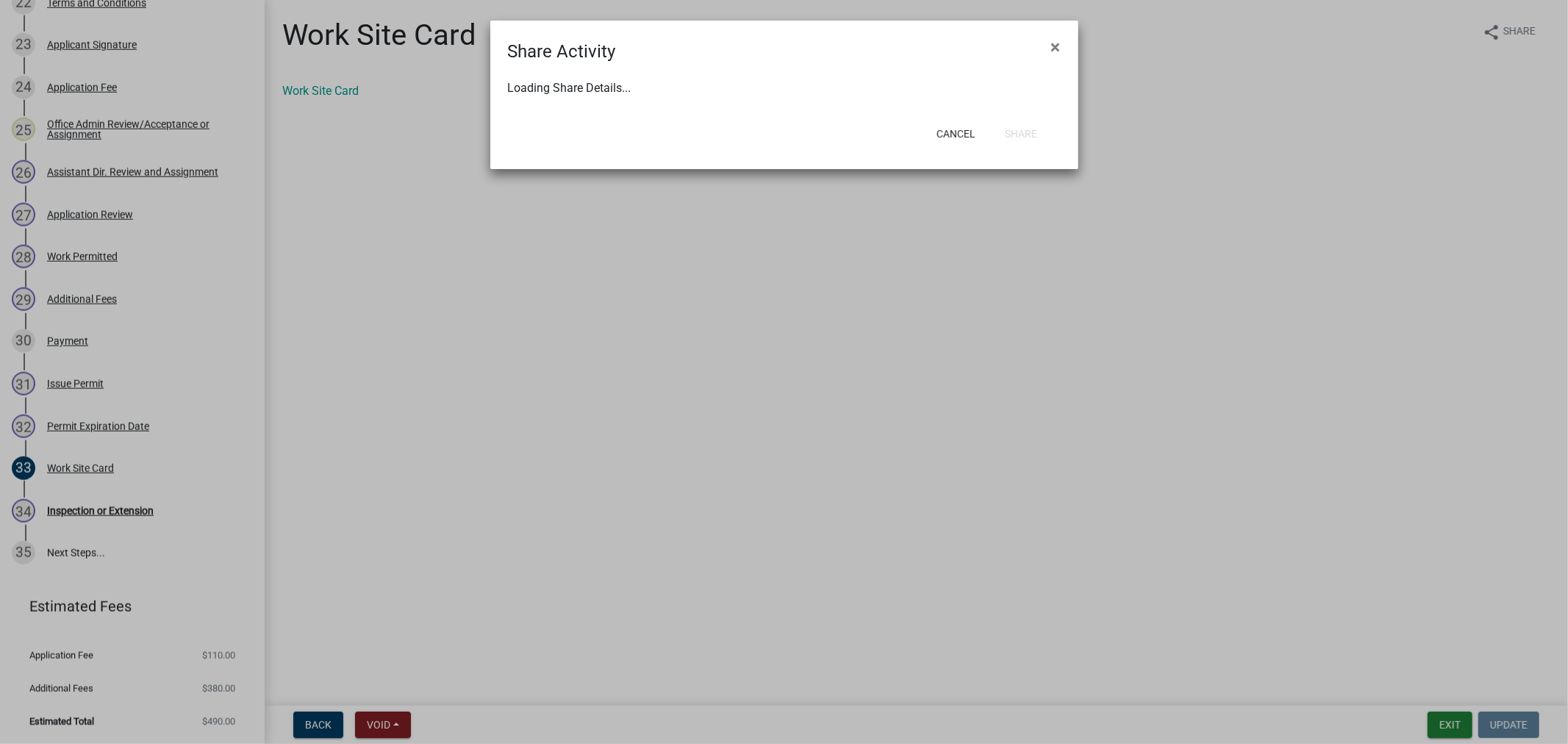
select select "0"
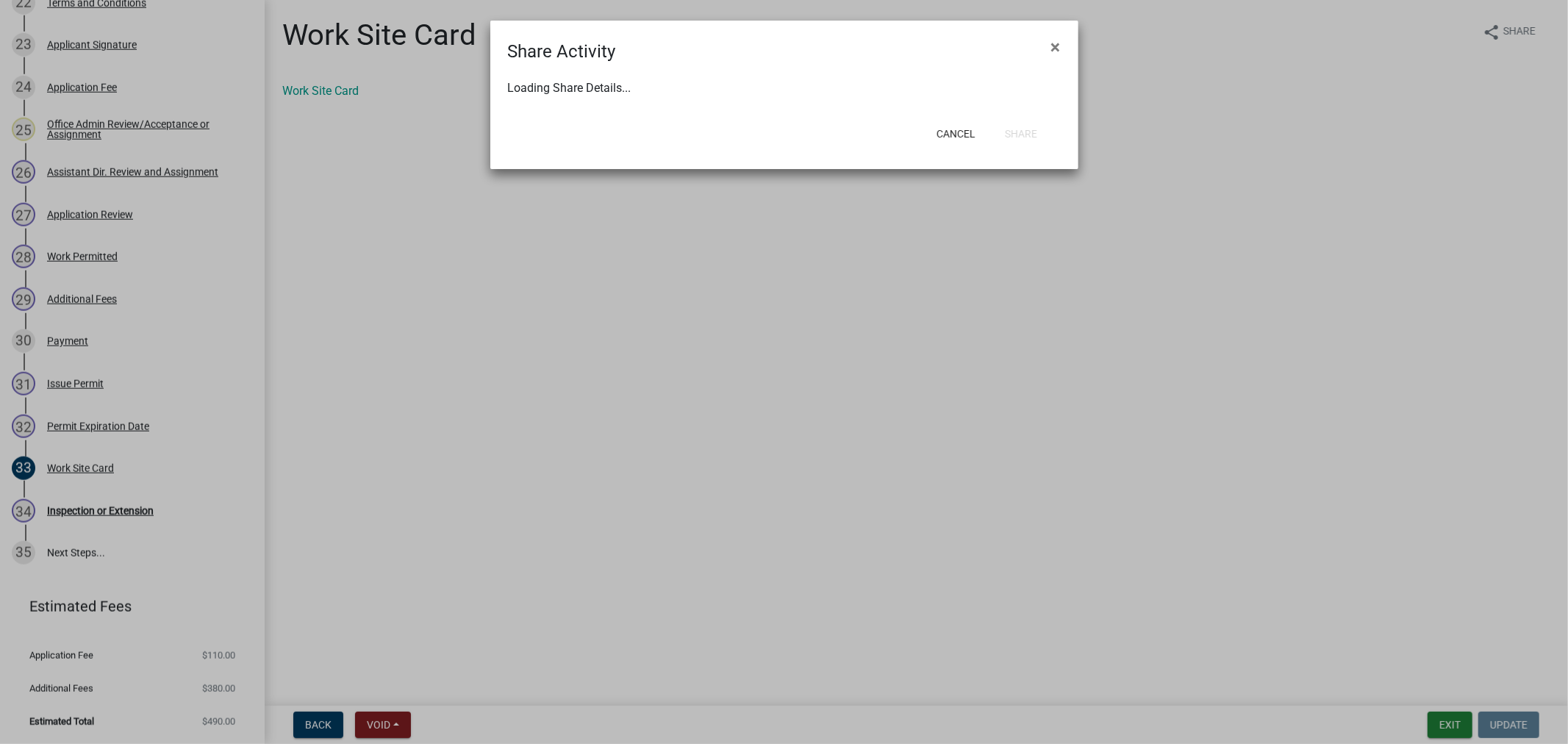
select select "0"
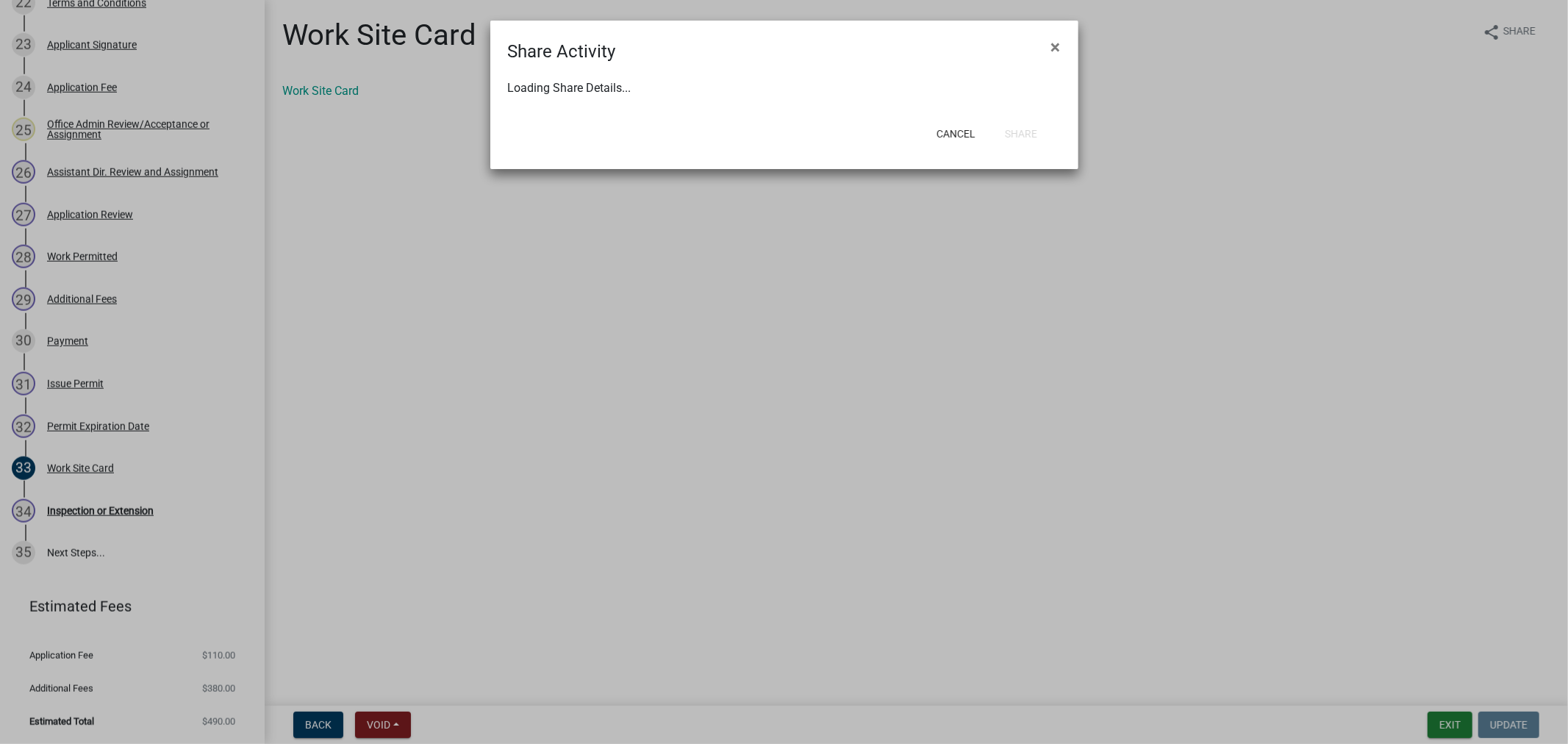
select select "0"
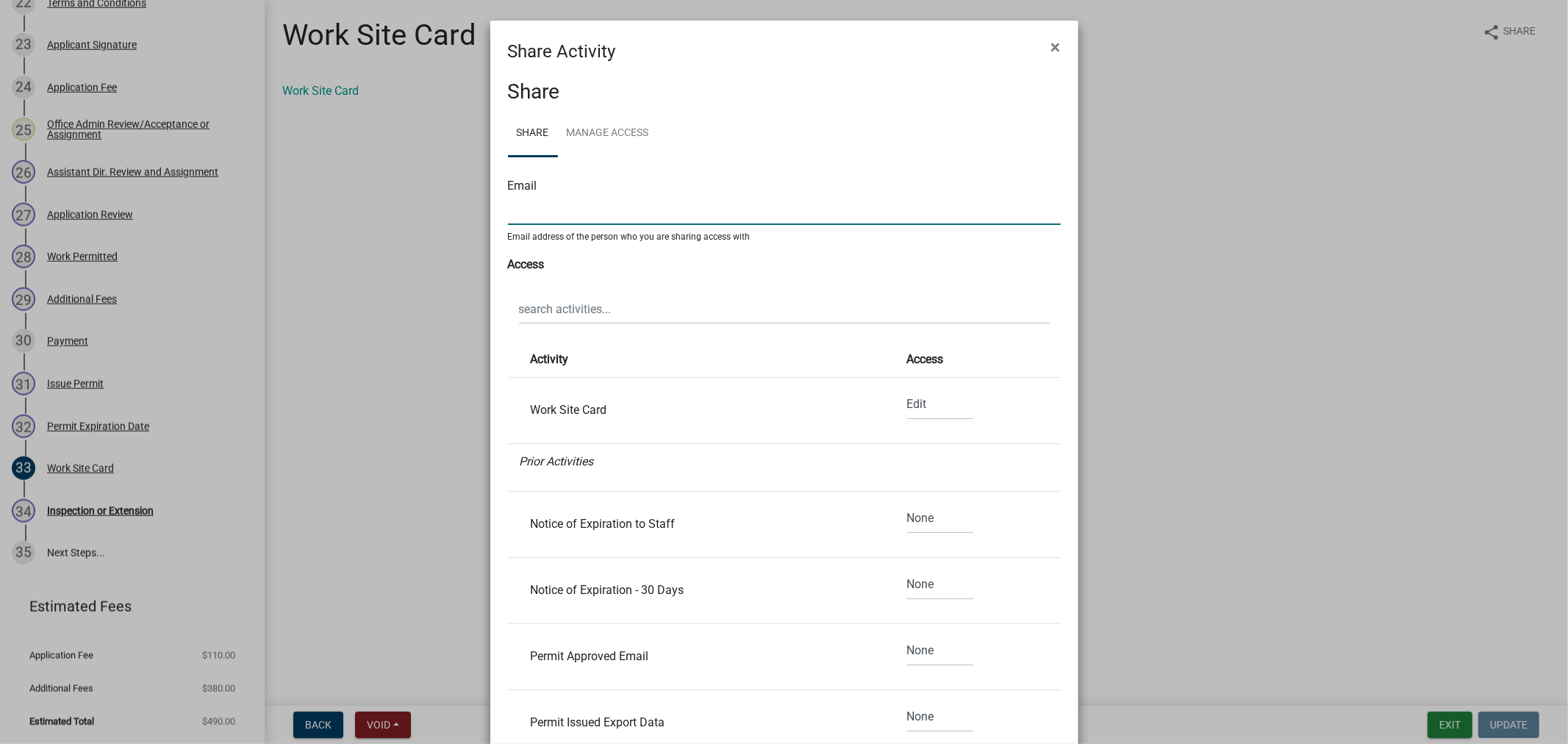
click at [563, 200] on input "text" at bounding box center [784, 210] width 553 height 30
type input "jlammers@cityofvergas.com"
click at [907, 408] on select "None Read Edit" at bounding box center [940, 404] width 66 height 30
select select "0"
click at [907, 389] on select "None Read Edit" at bounding box center [940, 404] width 66 height 30
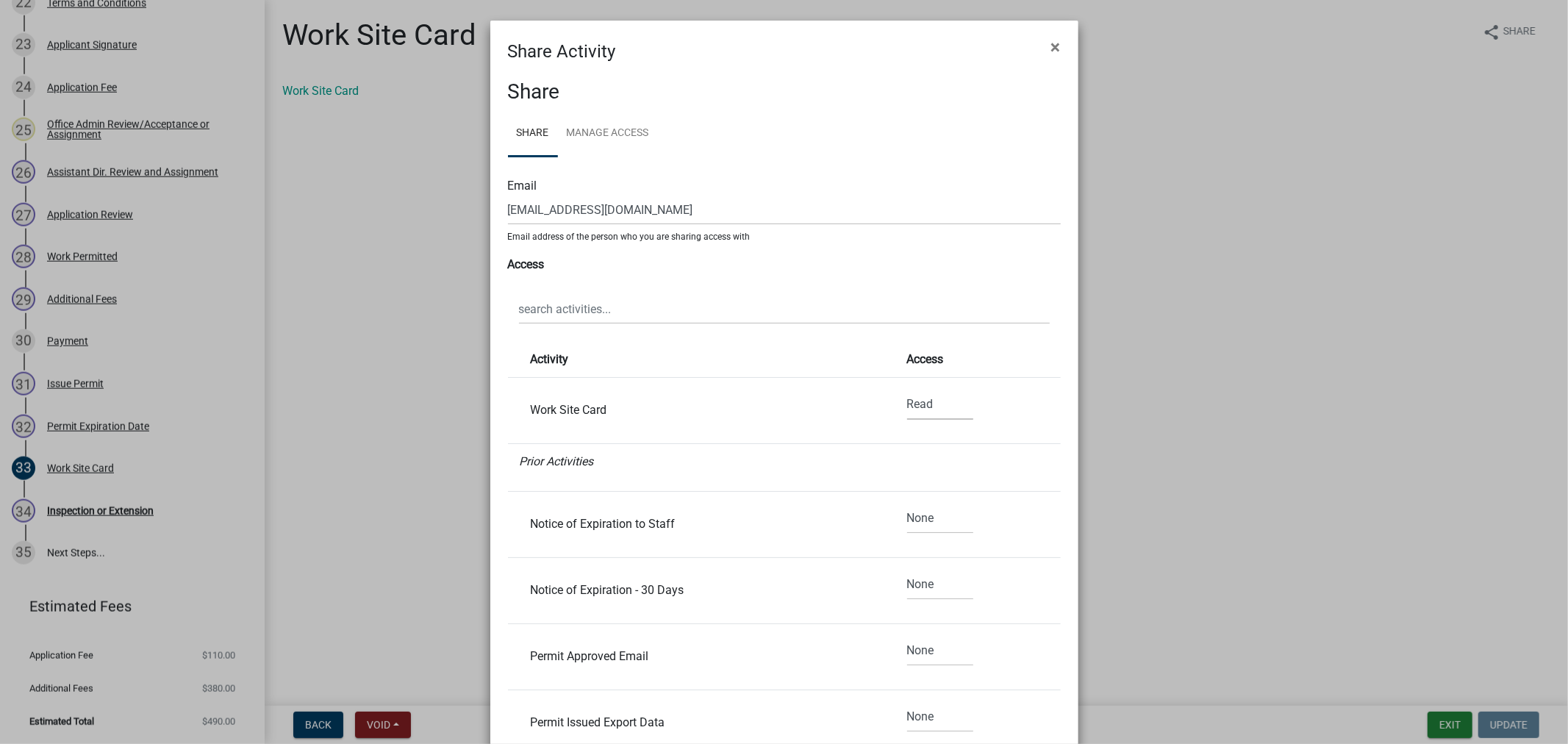
select select "0"
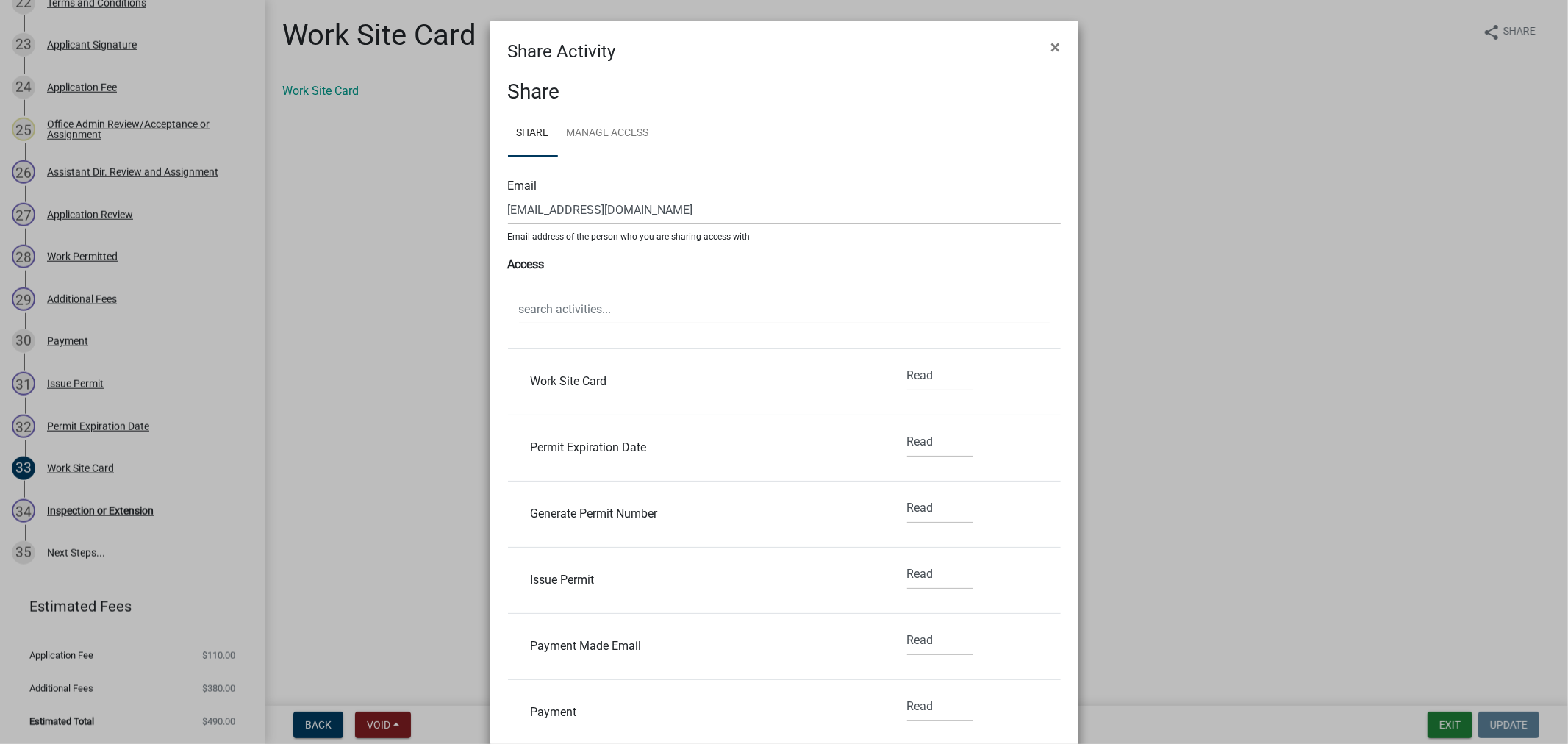
scroll to position [408, 0]
click at [935, 583] on select "None Read Edit" at bounding box center [940, 573] width 66 height 30
select select "2"
click at [907, 558] on select "None Read Edit" at bounding box center [940, 573] width 66 height 30
click at [912, 512] on select "None Read Edit" at bounding box center [940, 507] width 66 height 30
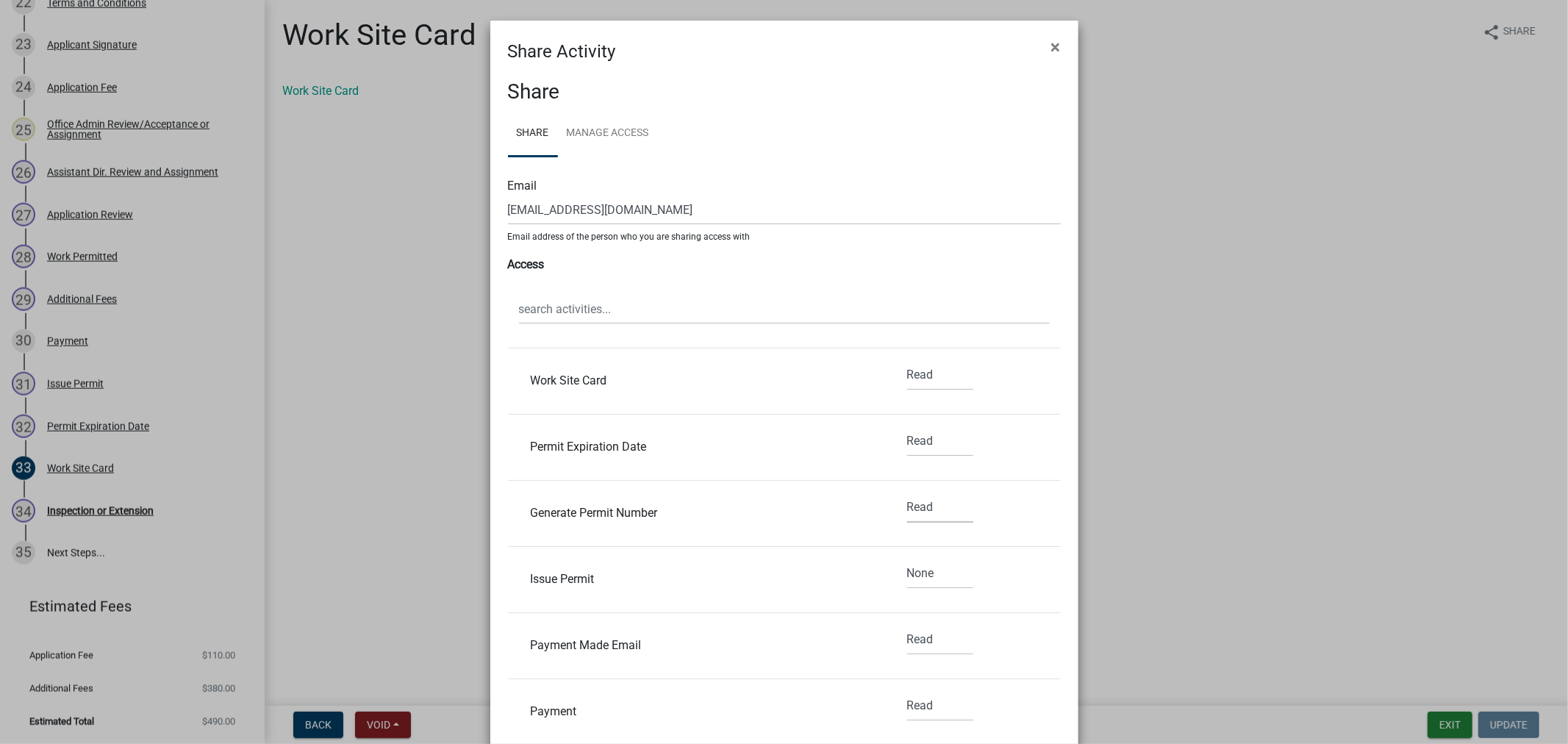
select select "2"
click at [907, 493] on select "None Read Edit" at bounding box center [940, 507] width 66 height 30
click at [907, 442] on select "None Read Edit" at bounding box center [940, 441] width 66 height 30
select select "2"
click at [907, 427] on select "None Read Edit" at bounding box center [940, 441] width 66 height 30
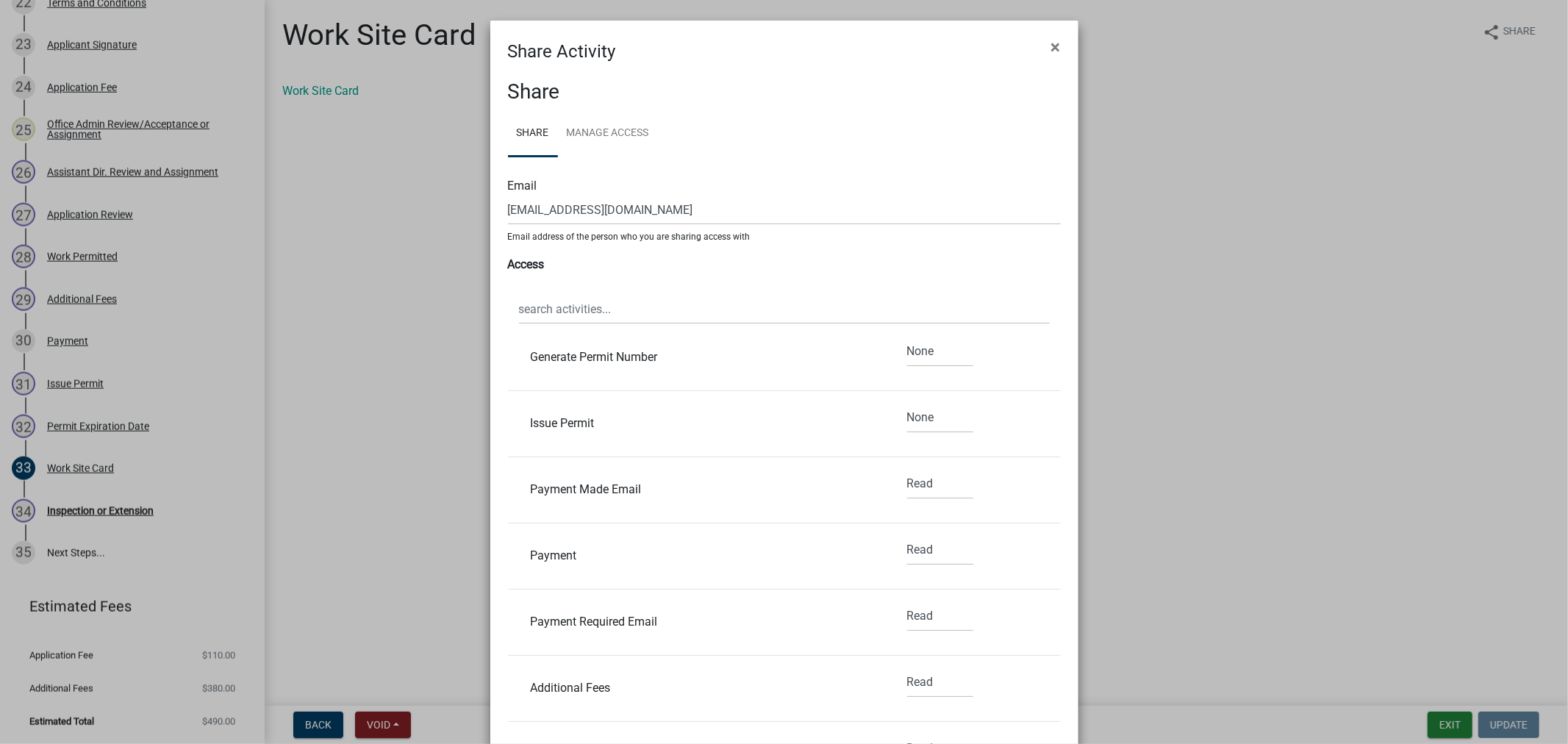
scroll to position [571, 0]
click at [920, 471] on select "None Read Edit" at bounding box center [940, 477] width 66 height 30
select select "2"
click at [907, 462] on select "None Read Edit" at bounding box center [940, 477] width 66 height 30
click at [908, 541] on select "None Read Edit" at bounding box center [940, 543] width 66 height 30
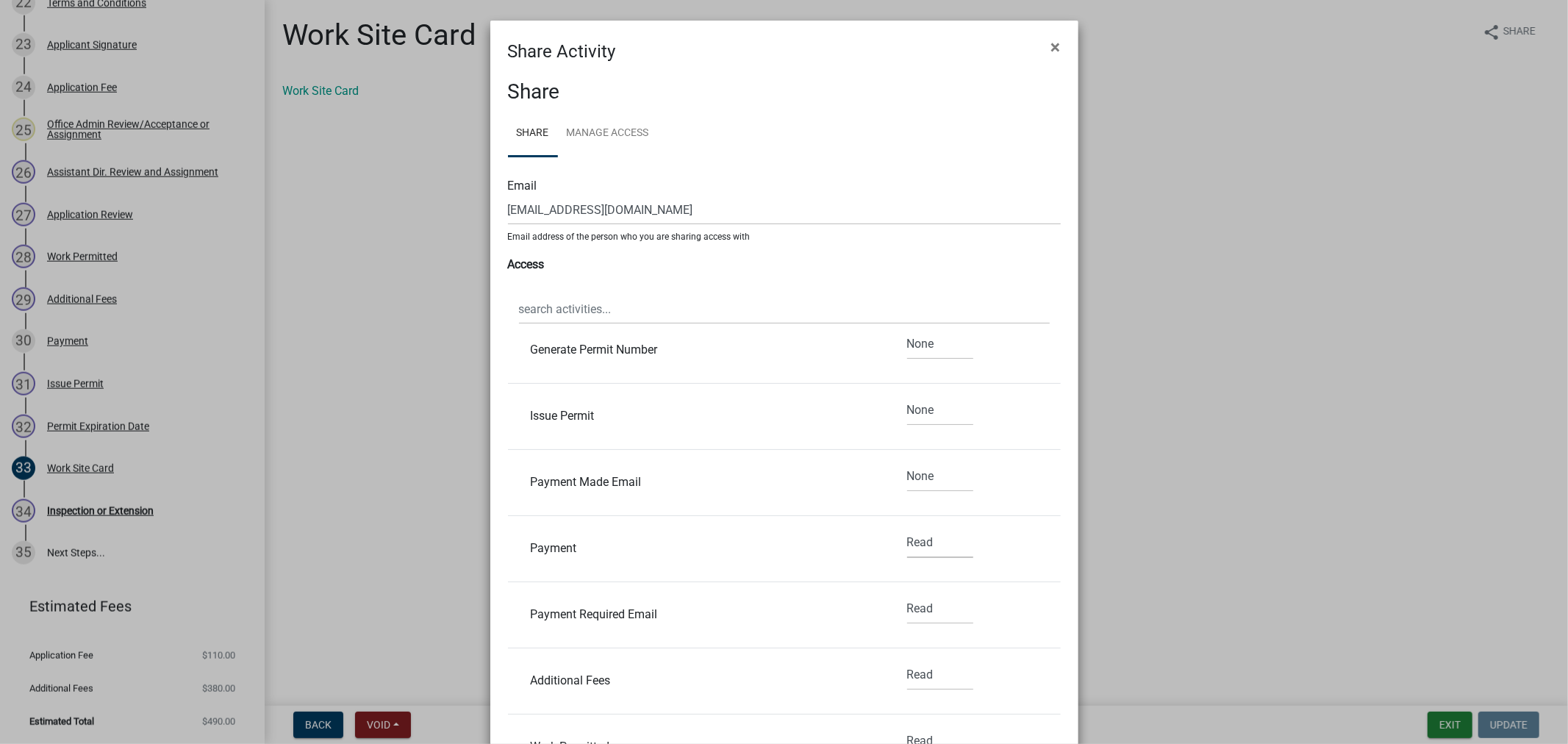
select select "2"
click at [907, 528] on select "None Read Edit" at bounding box center [940, 543] width 66 height 30
click at [907, 608] on select "None Read Edit" at bounding box center [940, 609] width 66 height 30
select select "2"
click at [907, 594] on select "None Read Edit" at bounding box center [940, 609] width 66 height 30
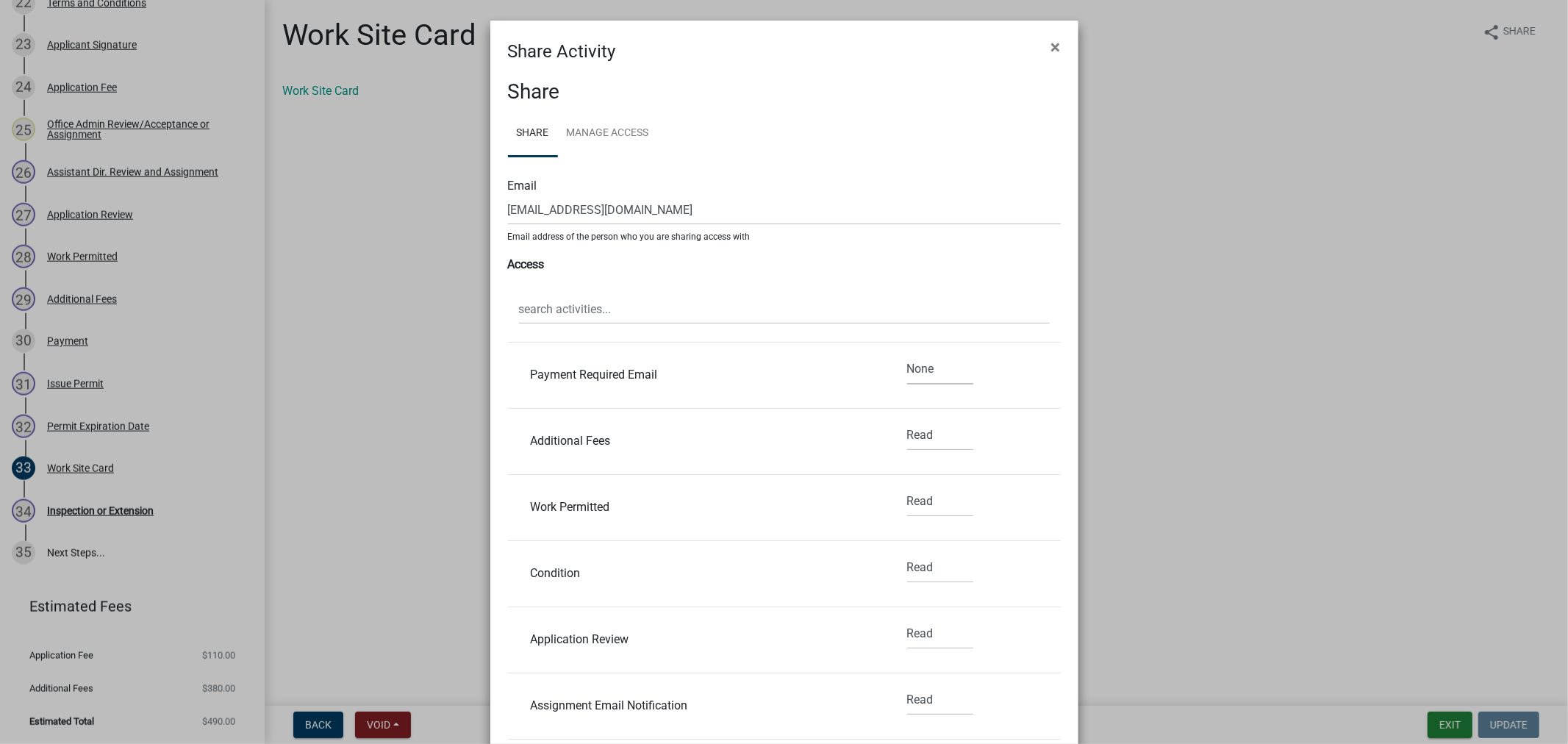
scroll to position [817, 0]
drag, startPoint x: 907, startPoint y: 421, endPoint x: 907, endPoint y: 435, distance: 14.0
click at [907, 421] on select "None Read Edit" at bounding box center [940, 429] width 66 height 30
select select "2"
click at [907, 414] on select "None Read Edit" at bounding box center [940, 429] width 66 height 30
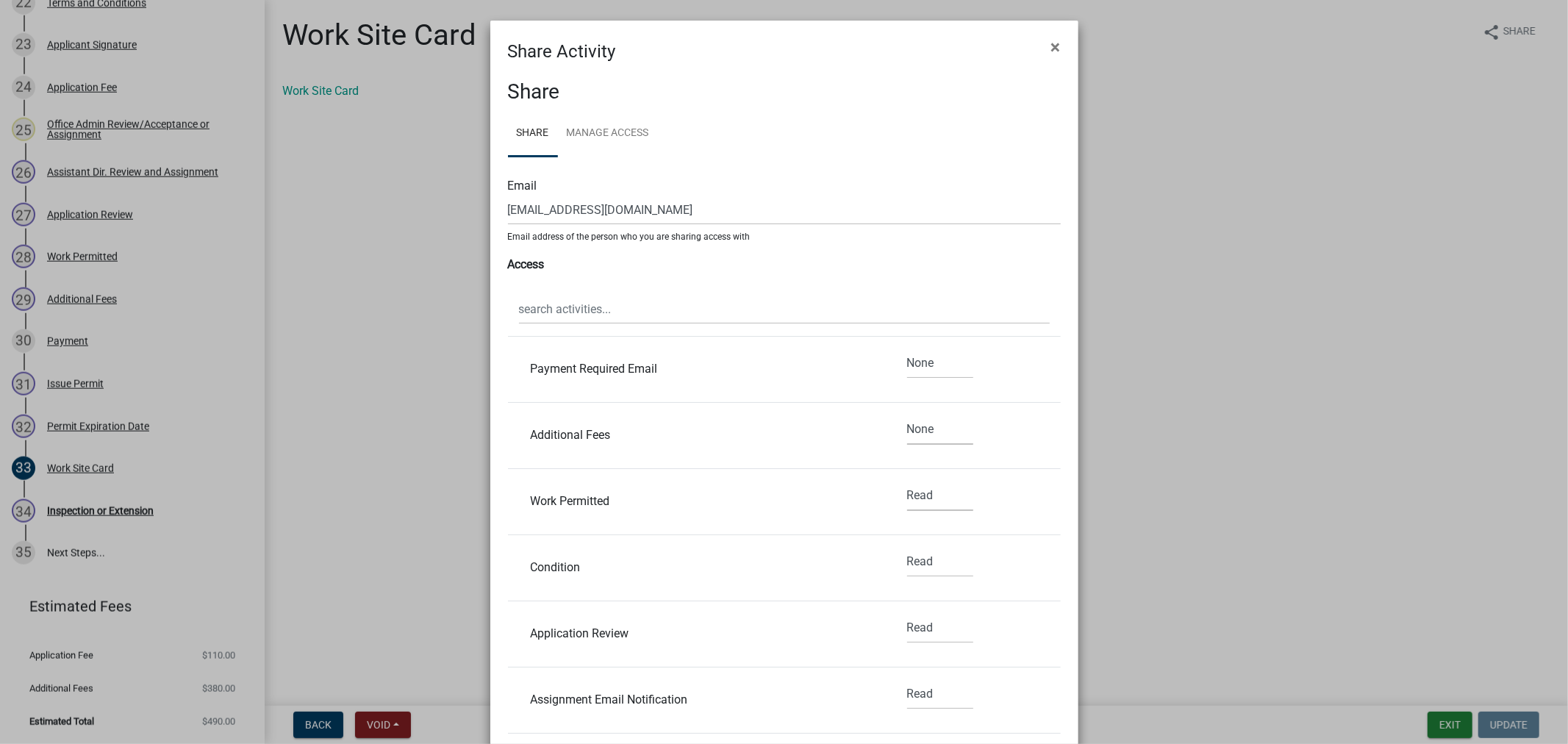
click at [907, 501] on select "None Read Edit" at bounding box center [940, 496] width 66 height 30
select select "2"
click at [907, 481] on select "None Read Edit" at bounding box center [940, 496] width 66 height 30
click at [907, 560] on select "None Read Edit" at bounding box center [940, 562] width 66 height 30
select select "2"
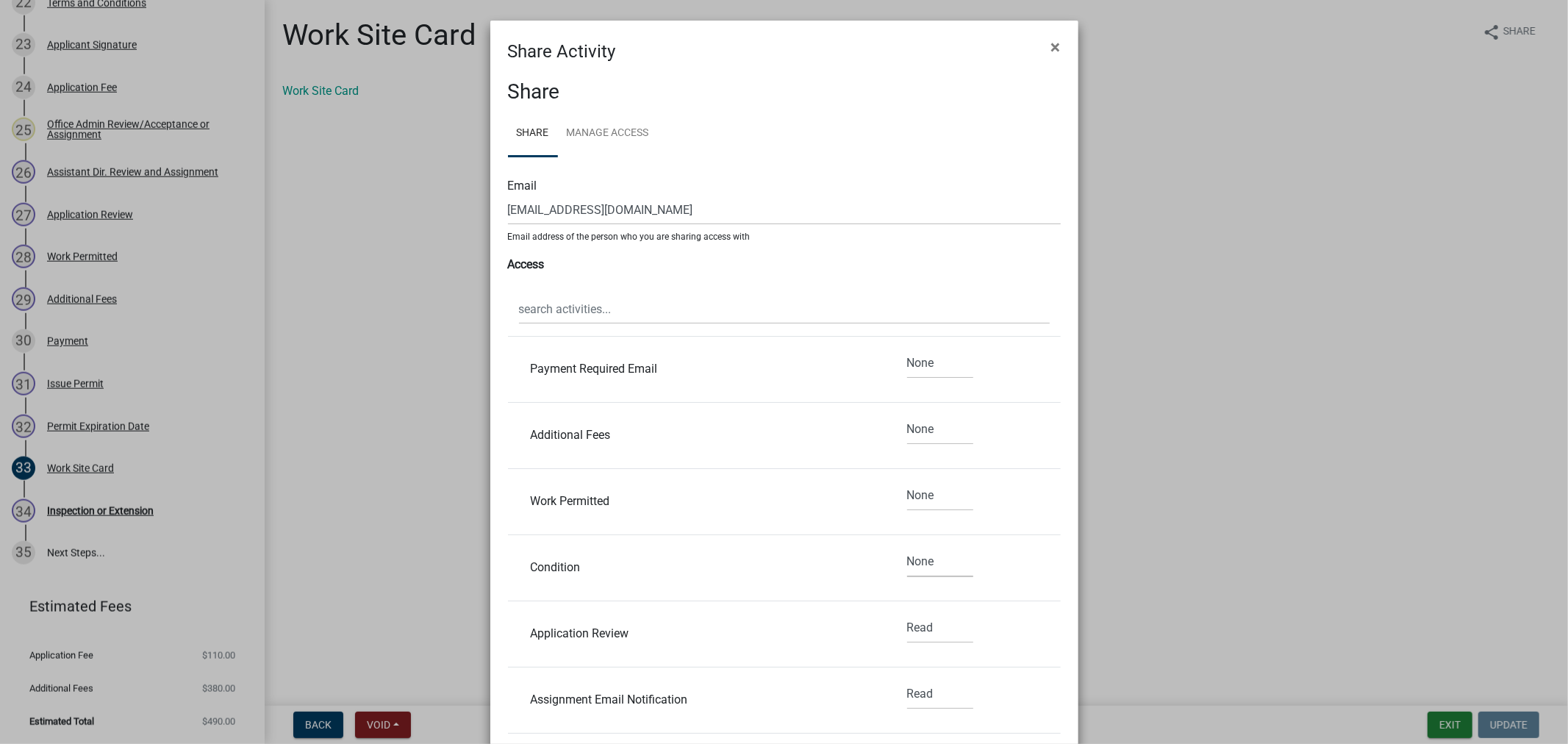
click at [907, 548] on select "None Read Edit" at bounding box center [940, 562] width 66 height 30
click at [907, 635] on select "None Read Edit" at bounding box center [940, 628] width 66 height 30
select select "2"
click at [907, 614] on select "None Read Edit" at bounding box center [940, 628] width 66 height 30
click at [908, 695] on select "None Read Edit" at bounding box center [940, 695] width 66 height 30
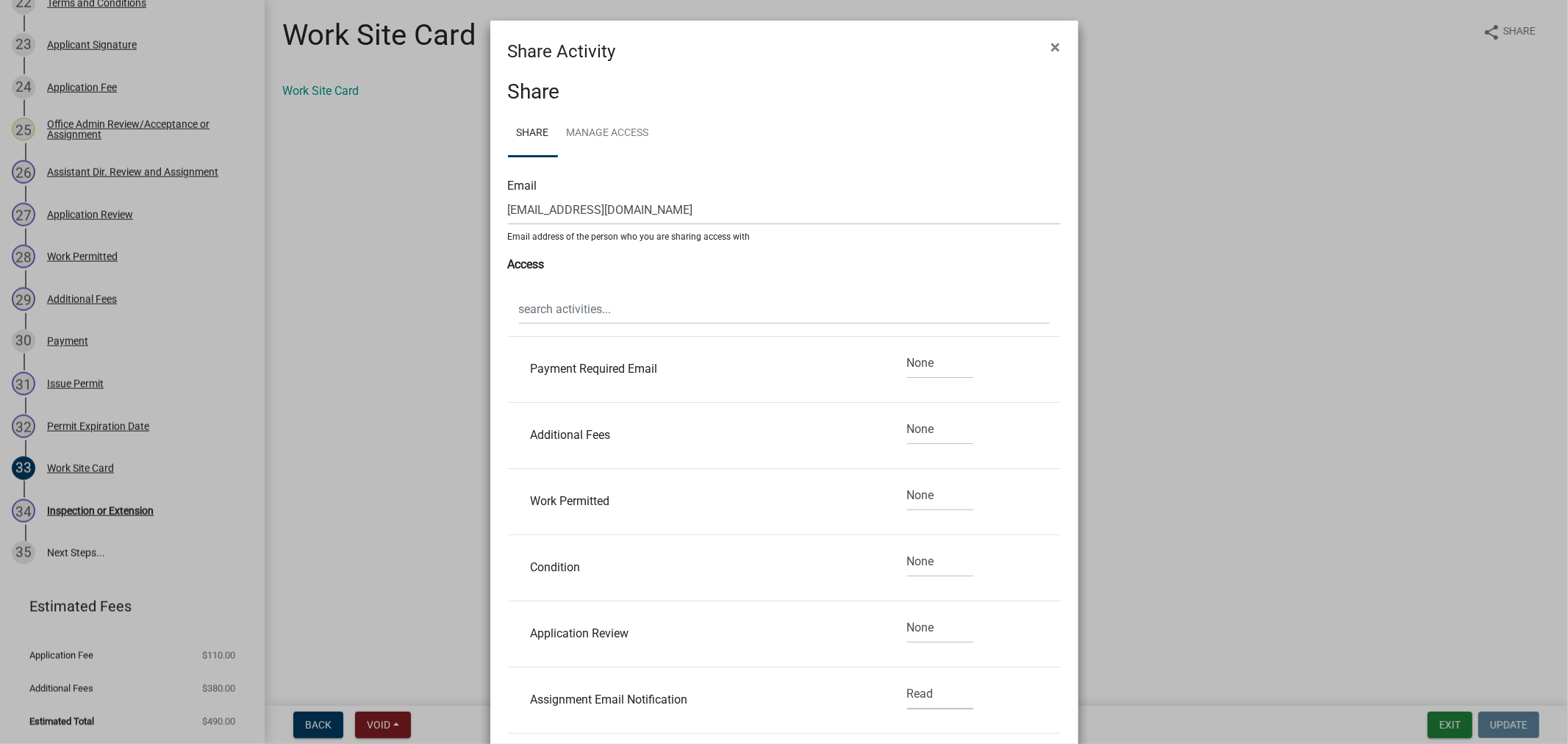
select select "2"
click at [907, 680] on select "None Read Edit" at bounding box center [940, 695] width 66 height 30
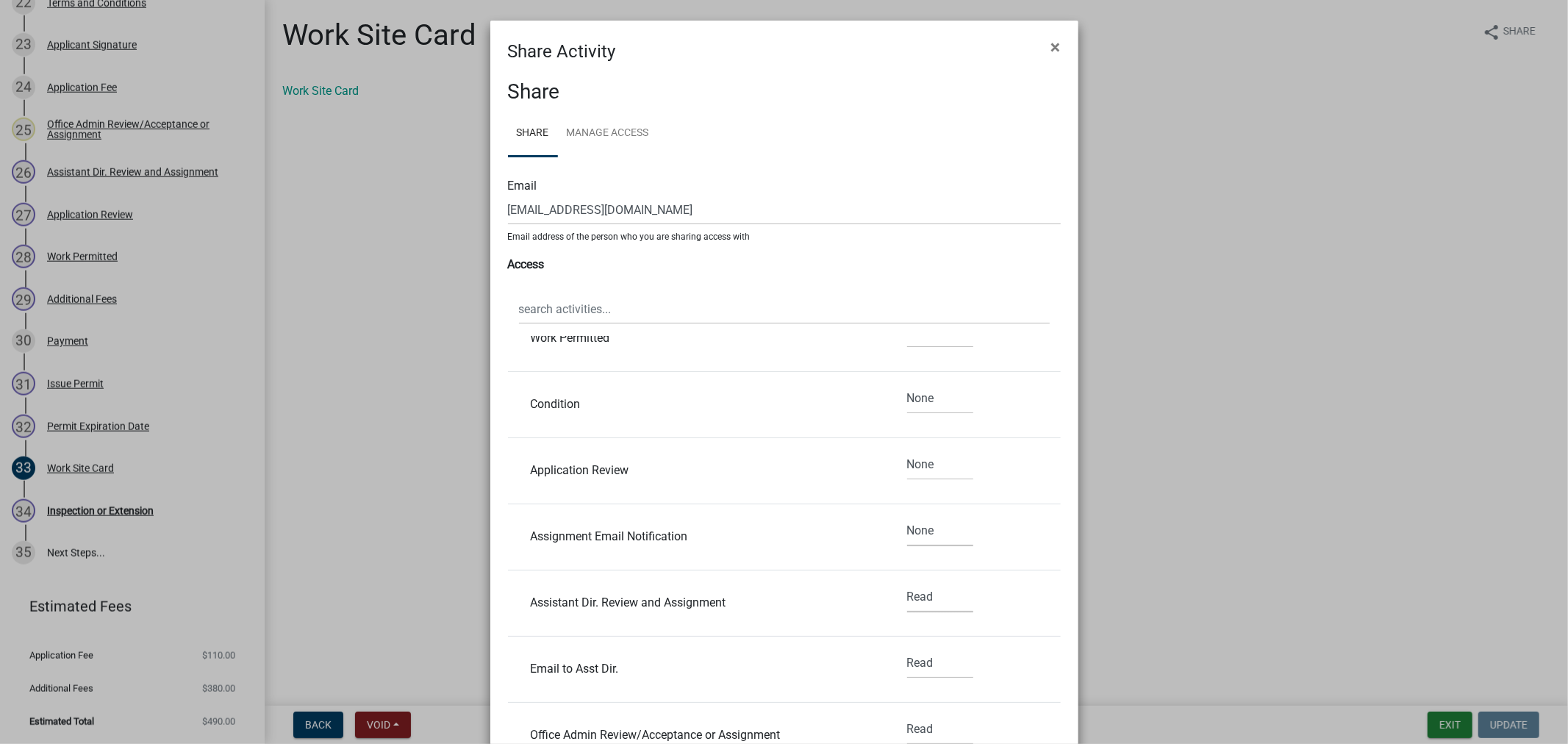
click at [907, 601] on select "None Read Edit" at bounding box center [940, 597] width 66 height 30
select select "2"
click at [907, 583] on select "None Read Edit" at bounding box center [940, 597] width 66 height 30
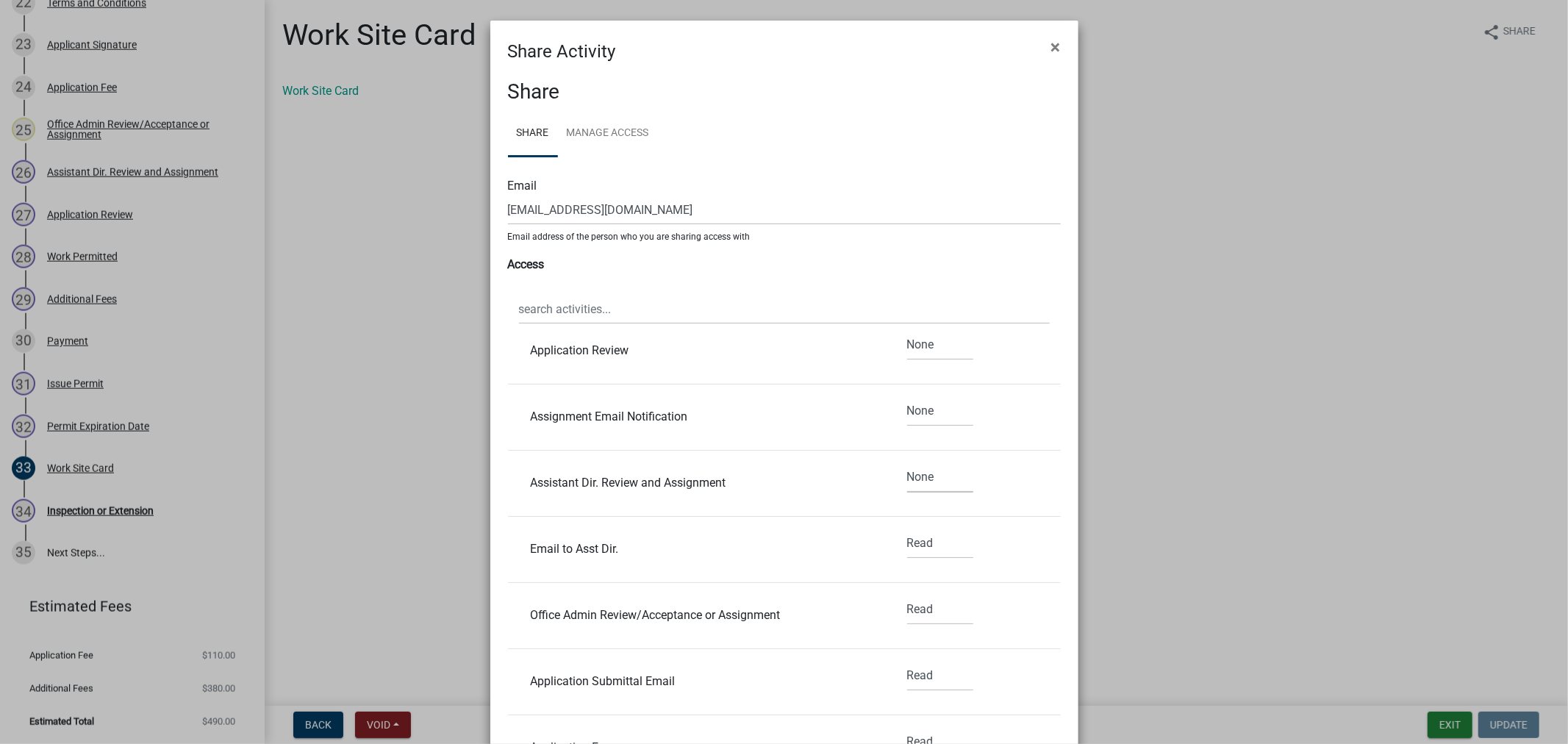
scroll to position [1144, 0]
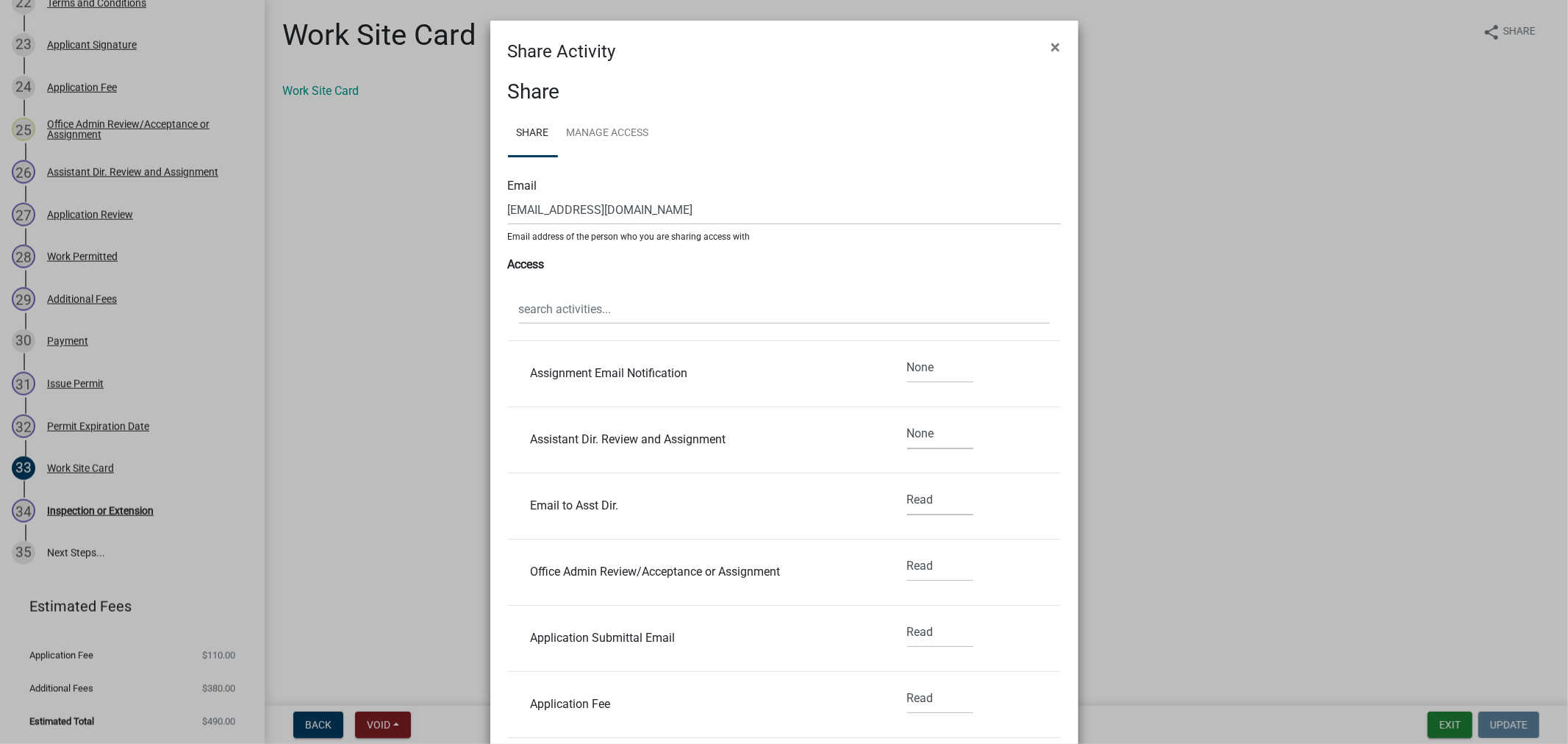
click at [908, 508] on select "None Read Edit" at bounding box center [940, 500] width 66 height 30
select select "2"
click at [907, 486] on select "None Read Edit" at bounding box center [940, 500] width 66 height 30
click at [907, 568] on select "None Read Edit" at bounding box center [940, 566] width 66 height 30
select select "2"
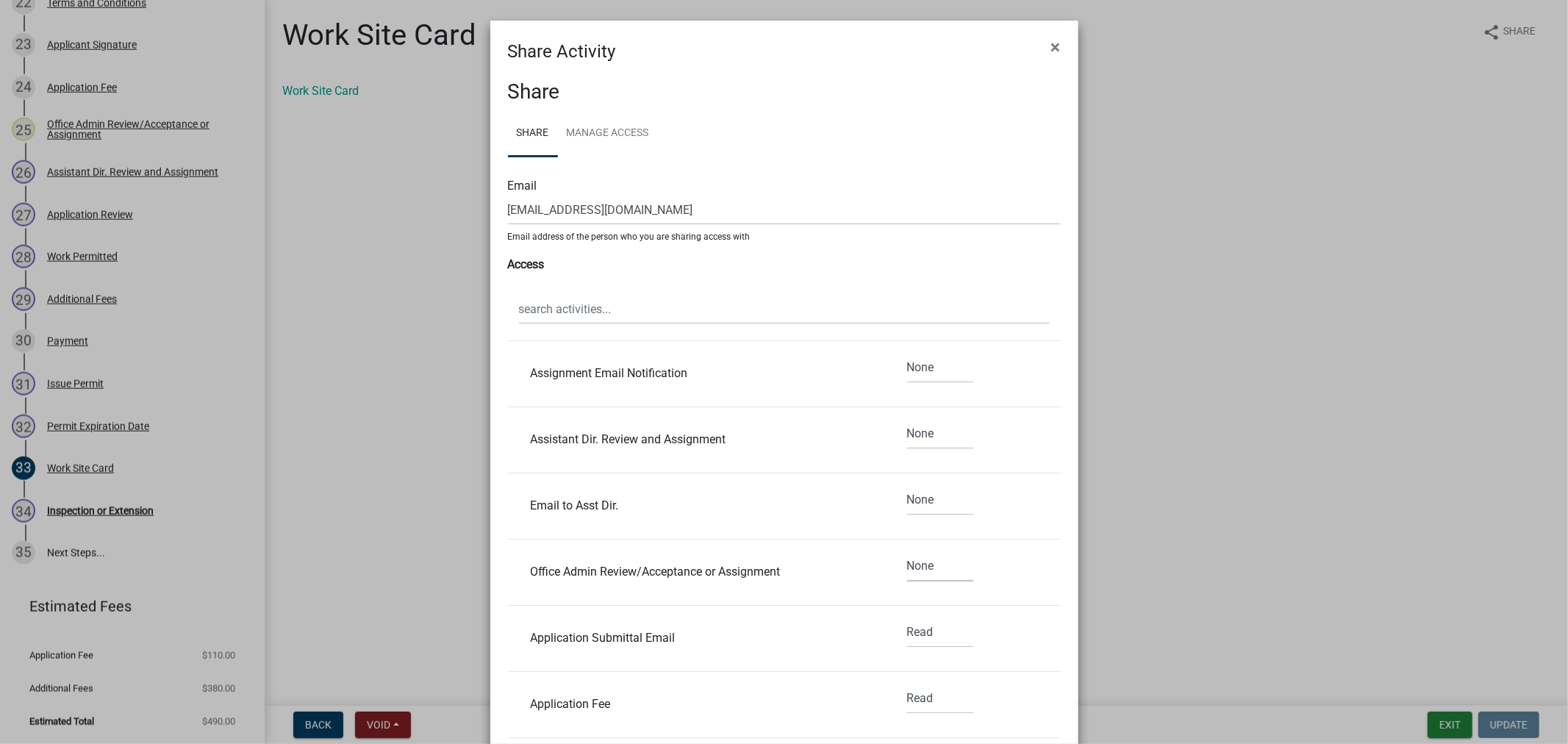
click at [907, 552] on select "None Read Edit" at bounding box center [940, 566] width 66 height 30
click at [907, 636] on select "None Read Edit" at bounding box center [940, 632] width 66 height 30
select select "2"
click at [907, 618] on select "None Read Edit" at bounding box center [940, 632] width 66 height 30
click at [912, 710] on select "None Read Edit" at bounding box center [940, 699] width 66 height 30
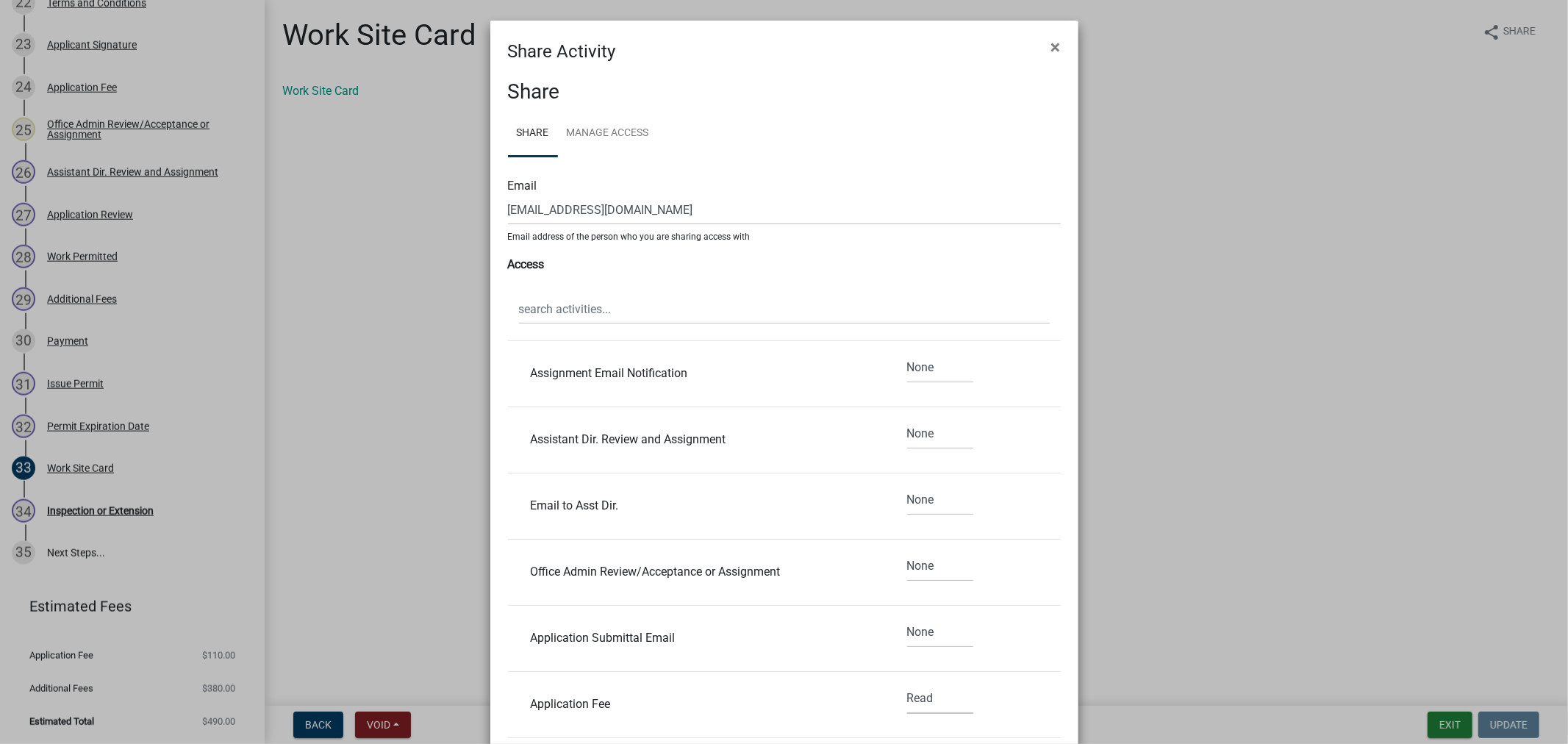
select select "2"
click at [907, 684] on select "None Read Edit" at bounding box center [940, 699] width 66 height 30
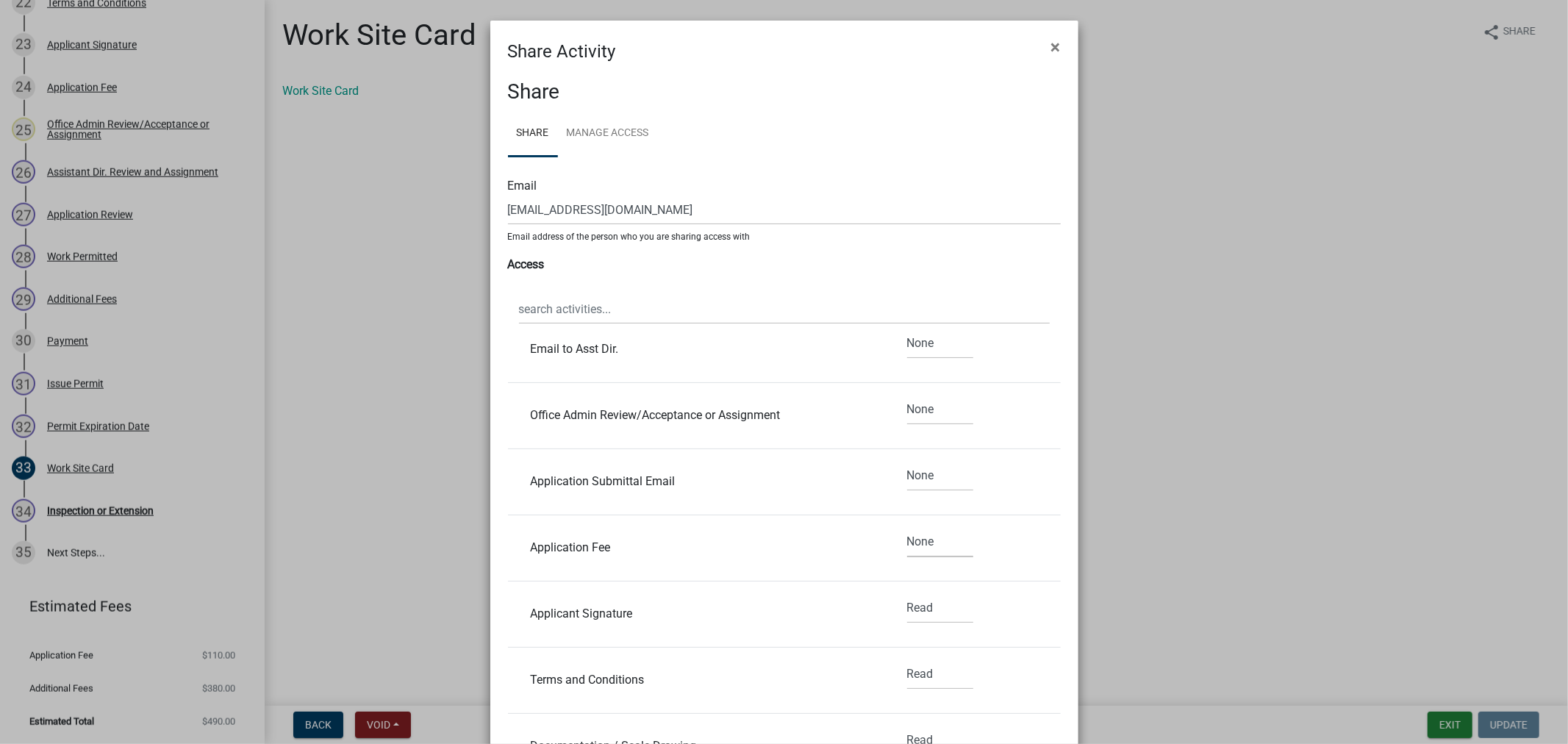
scroll to position [1307, 0]
click at [907, 600] on select "None Read Edit" at bounding box center [940, 602] width 66 height 30
select select "2"
click at [907, 588] on select "None Read Edit" at bounding box center [940, 602] width 66 height 30
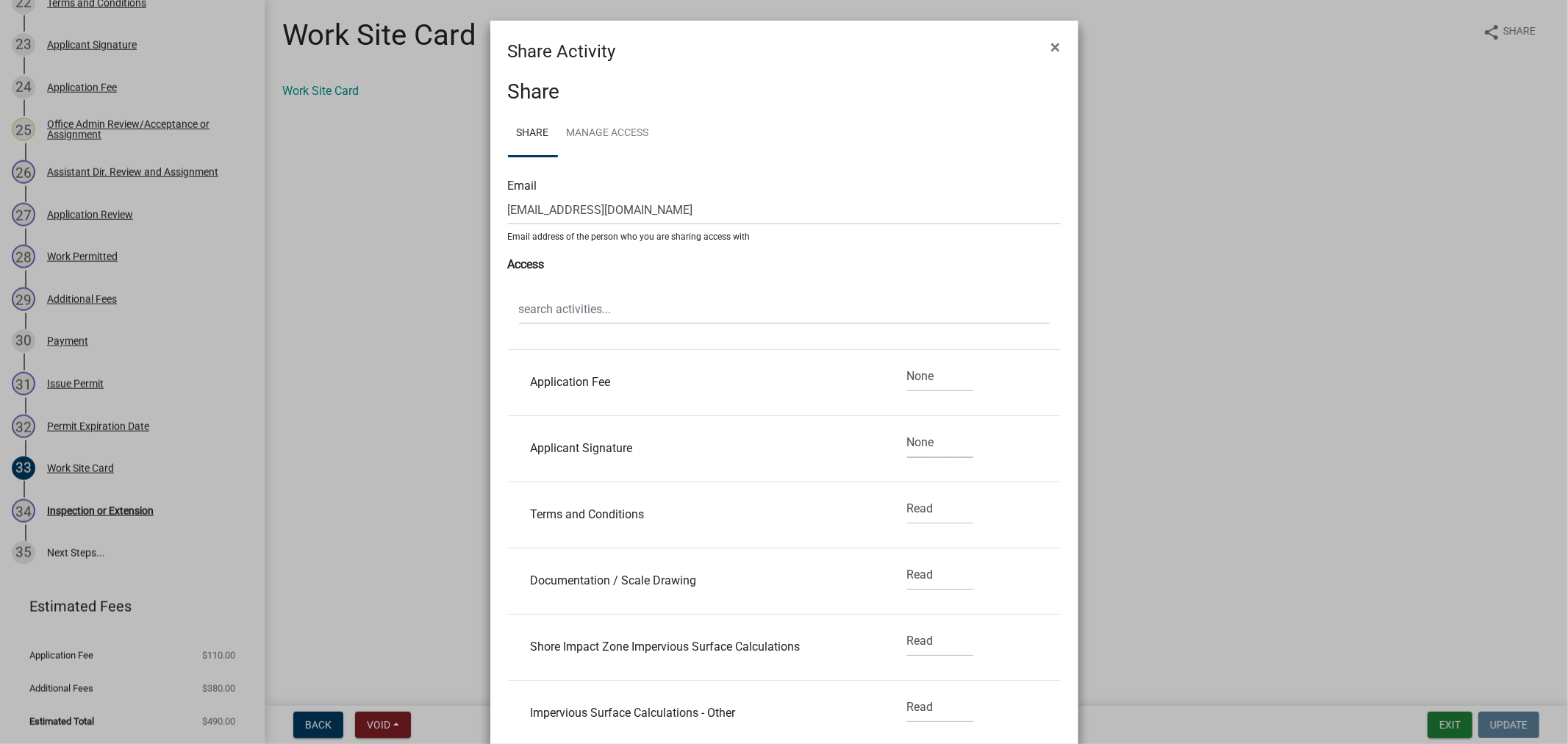
scroll to position [1471, 0]
click at [909, 510] on select "None Read Edit" at bounding box center [940, 504] width 66 height 30
select select "2"
click at [907, 490] on select "None Read Edit" at bounding box center [940, 504] width 66 height 30
click at [908, 578] on select "None Read Edit" at bounding box center [940, 570] width 66 height 30
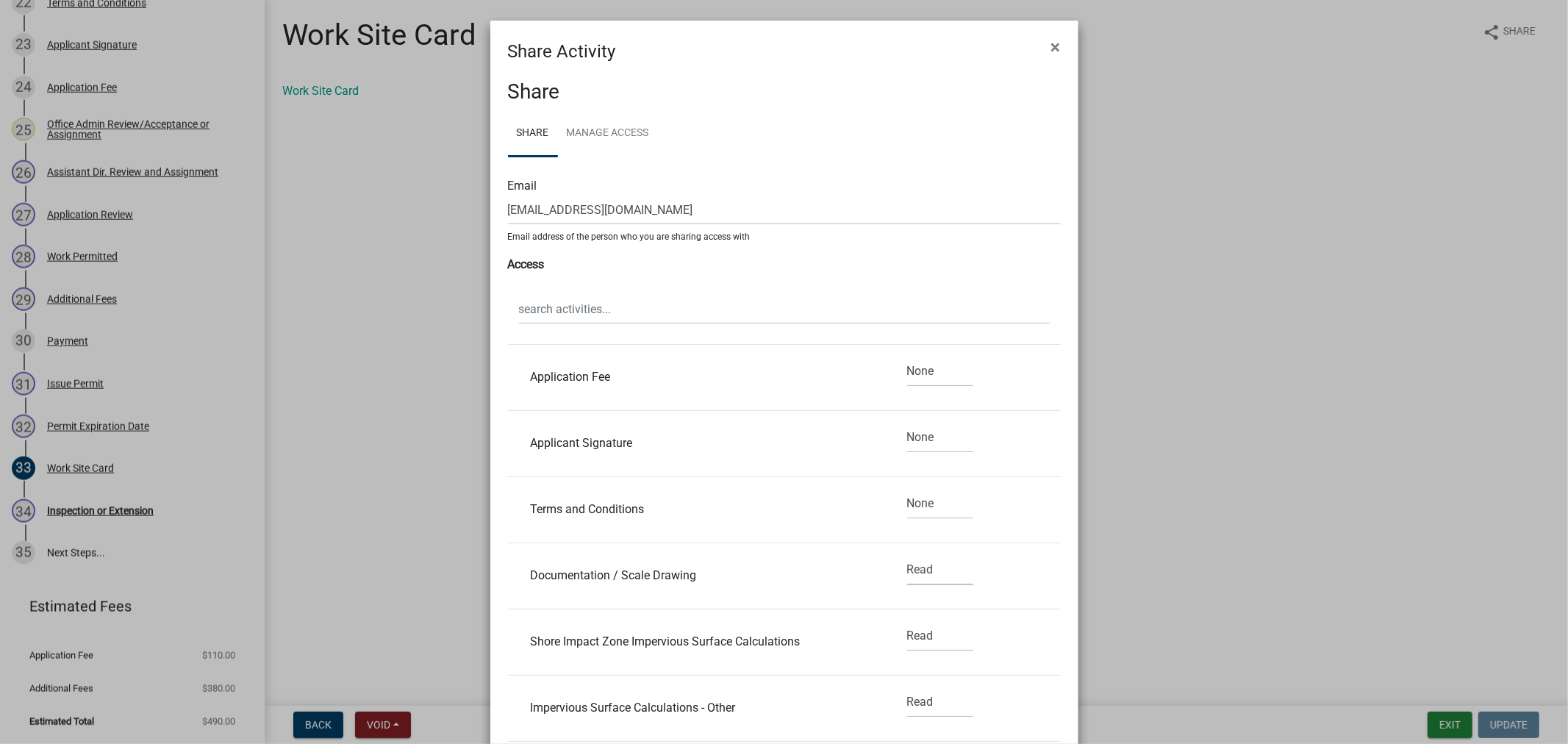
select select "2"
click at [907, 557] on select "None Read Edit" at bounding box center [940, 570] width 66 height 30
click at [914, 636] on select "None Read Edit" at bounding box center [940, 636] width 66 height 30
select select "2"
click at [907, 623] on select "None Read Edit" at bounding box center [940, 636] width 66 height 30
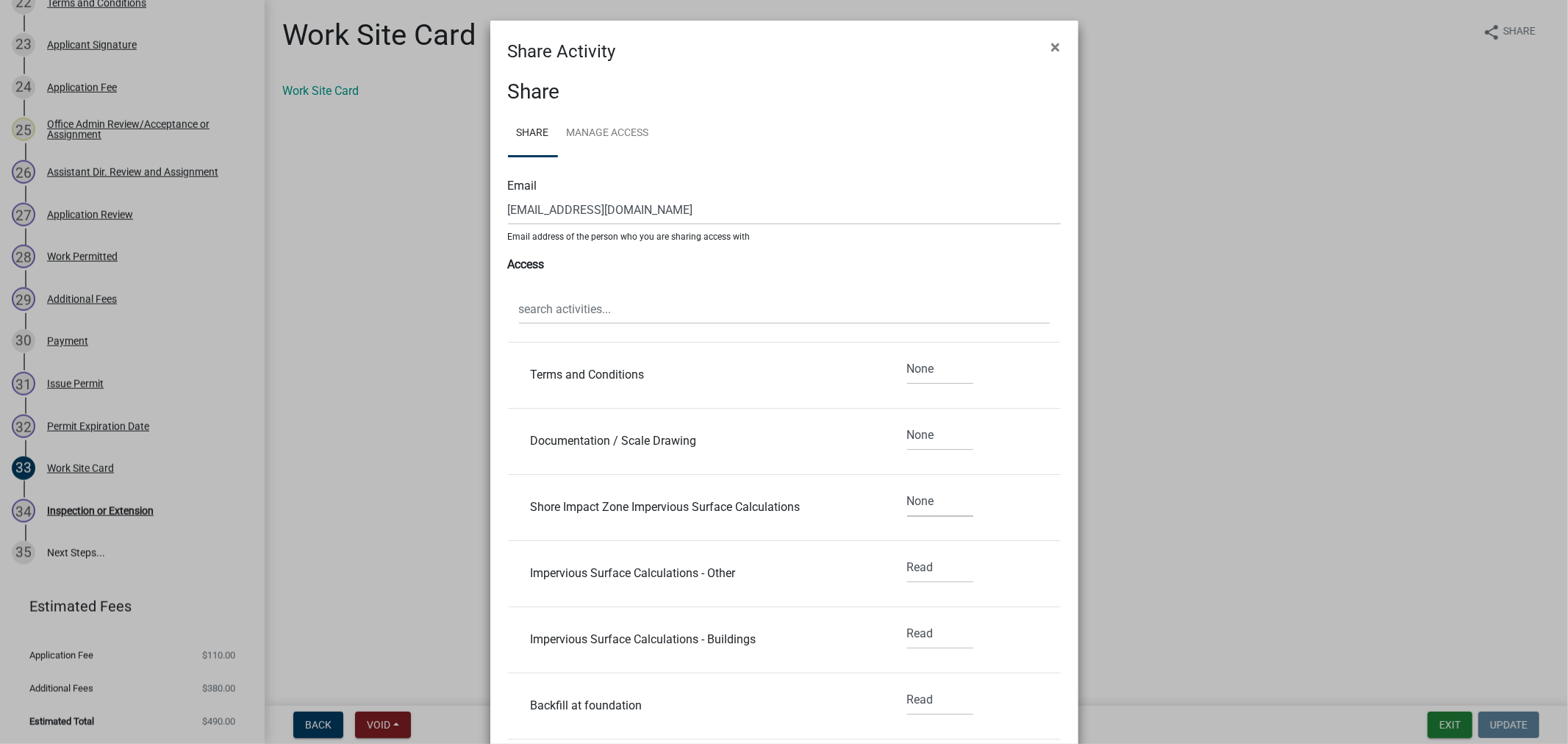
scroll to position [1634, 0]
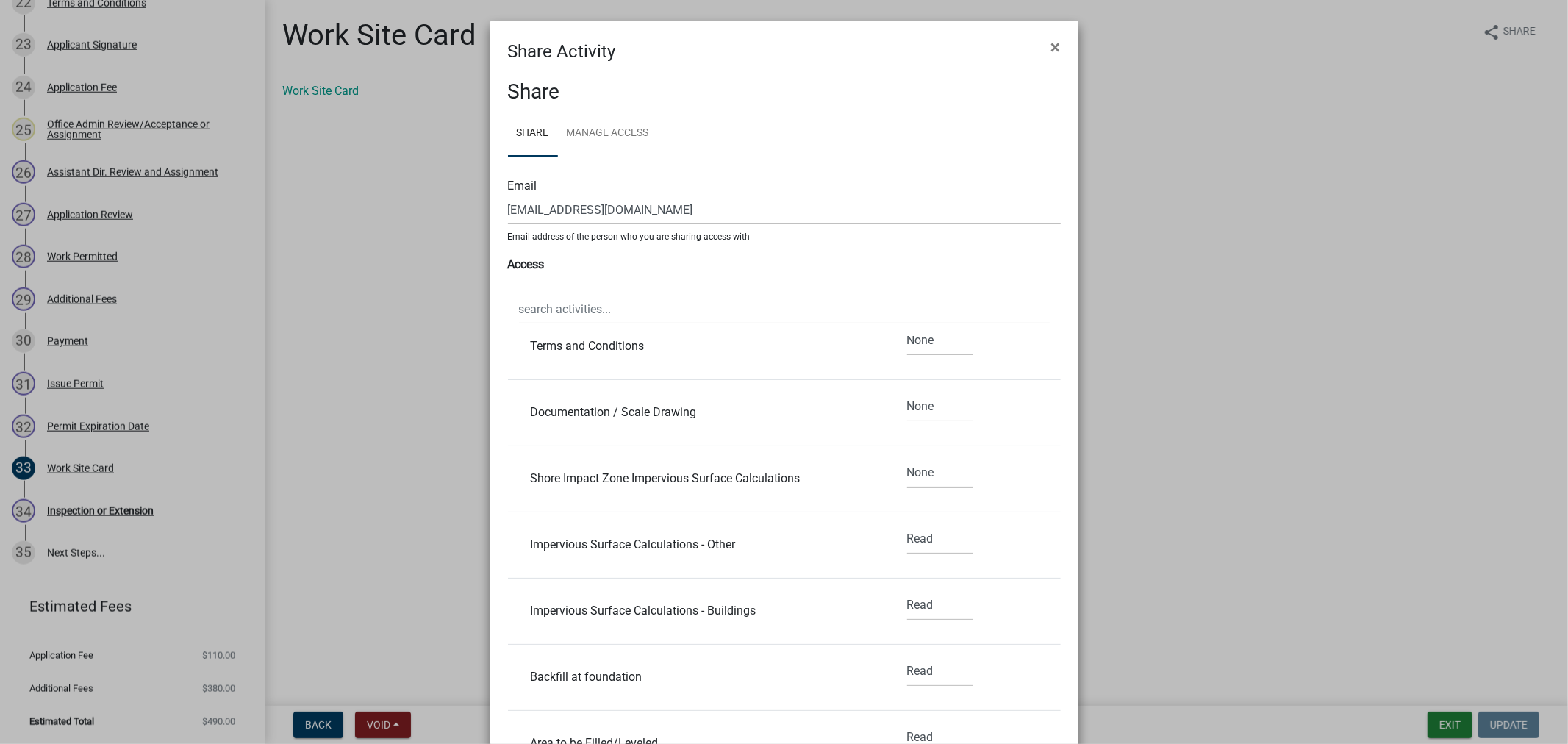
click at [907, 549] on select "None Read Edit" at bounding box center [940, 539] width 66 height 30
select select "2"
click at [907, 525] on select "None Read Edit" at bounding box center [940, 539] width 66 height 30
click at [907, 604] on select "None Read Edit" at bounding box center [940, 605] width 66 height 30
click at [907, 621] on select "None Read Edit" at bounding box center [940, 605] width 66 height 30
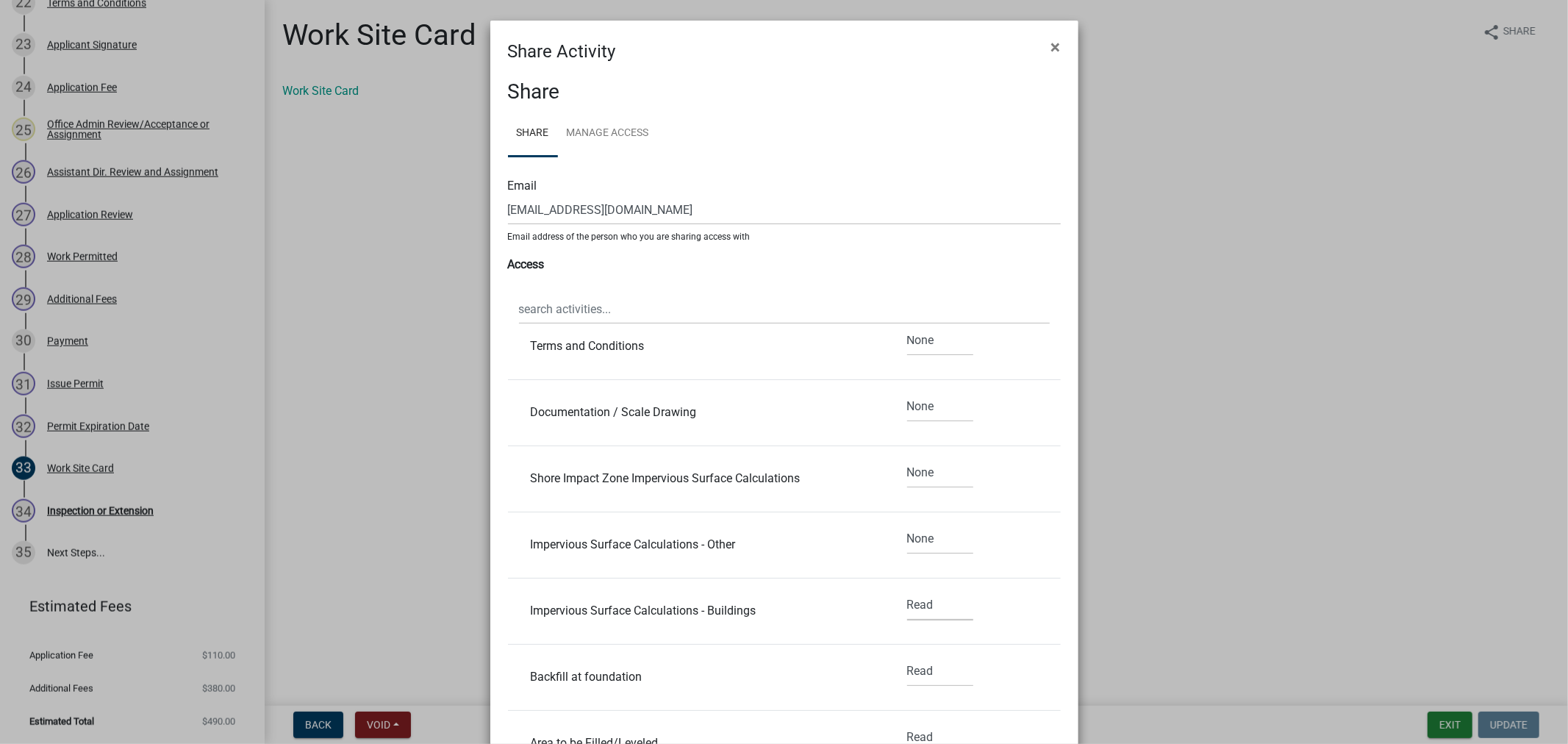
click at [907, 613] on select "None Read Edit" at bounding box center [940, 605] width 66 height 30
select select "2"
click at [907, 592] on select "None Read Edit" at bounding box center [940, 605] width 66 height 30
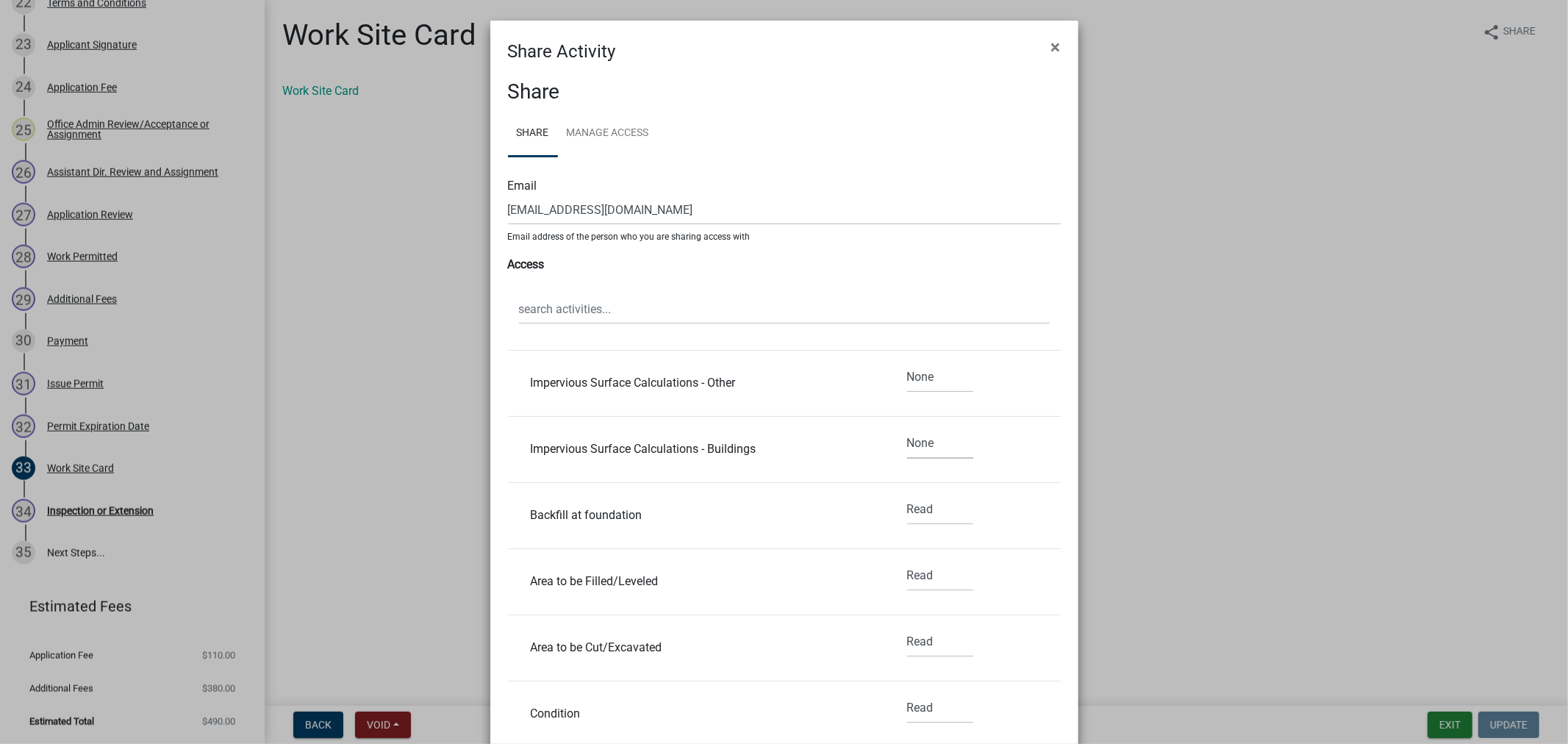
scroll to position [1879, 0]
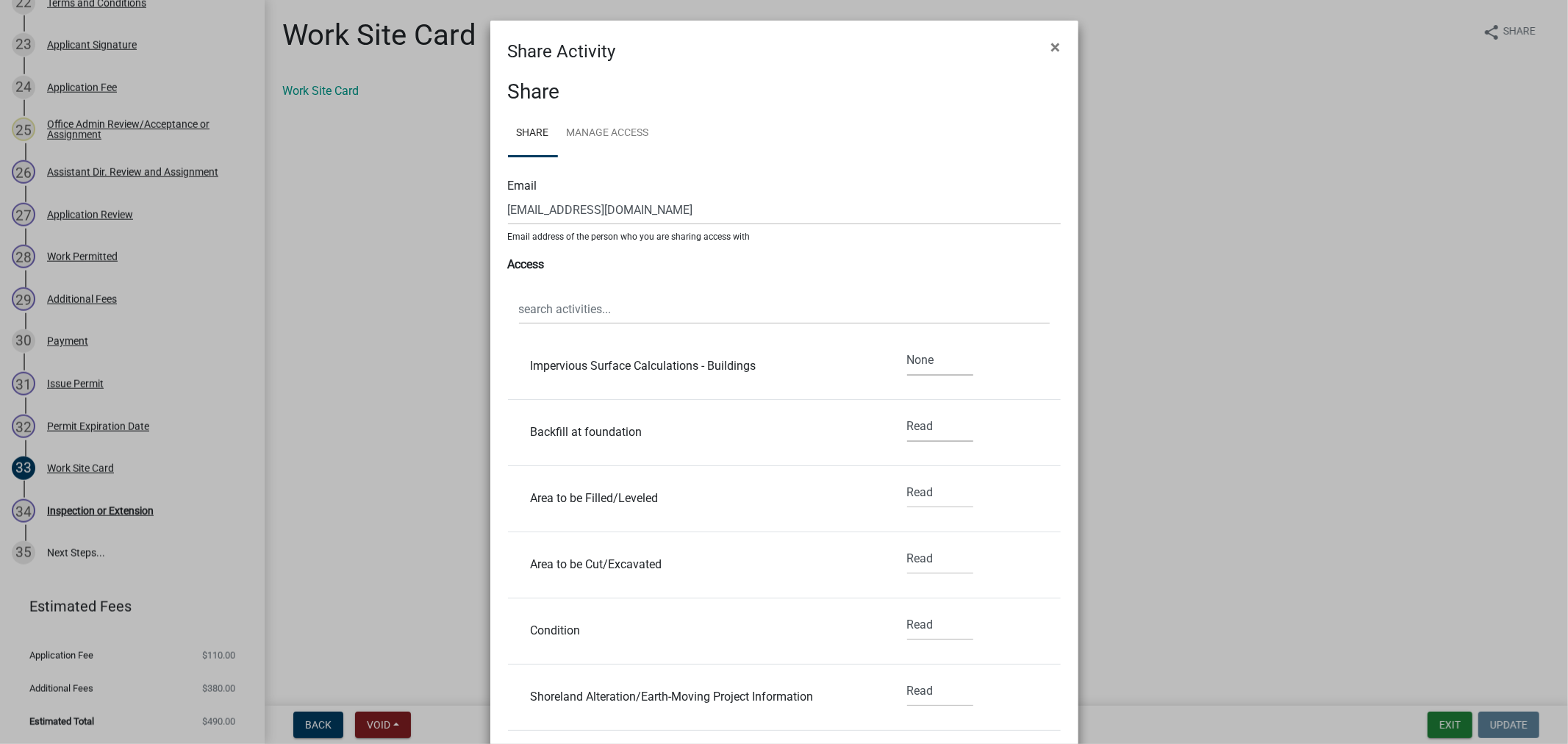
click at [907, 436] on select "None Read Edit" at bounding box center [940, 427] width 66 height 30
select select "2"
click at [907, 413] on select "None Read Edit" at bounding box center [940, 427] width 66 height 30
click at [907, 495] on select "None Read Edit" at bounding box center [940, 493] width 66 height 30
select select "2"
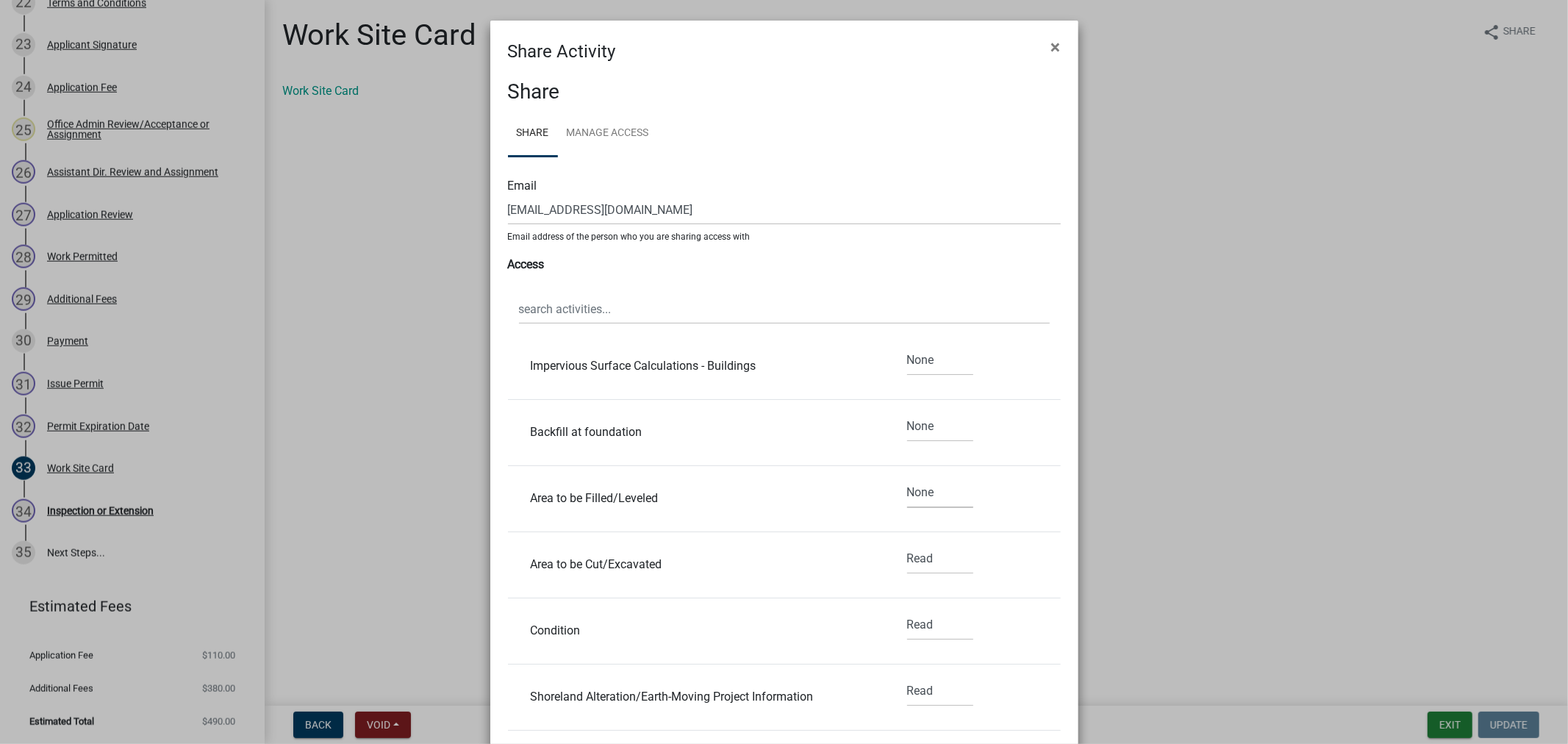
click at [907, 479] on select "None Read Edit" at bounding box center [940, 493] width 66 height 30
click at [907, 564] on select "None Read Edit" at bounding box center [940, 559] width 66 height 30
select select "2"
click at [907, 545] on select "None Read Edit" at bounding box center [940, 559] width 66 height 30
click at [907, 628] on select "None Read Edit" at bounding box center [940, 625] width 66 height 30
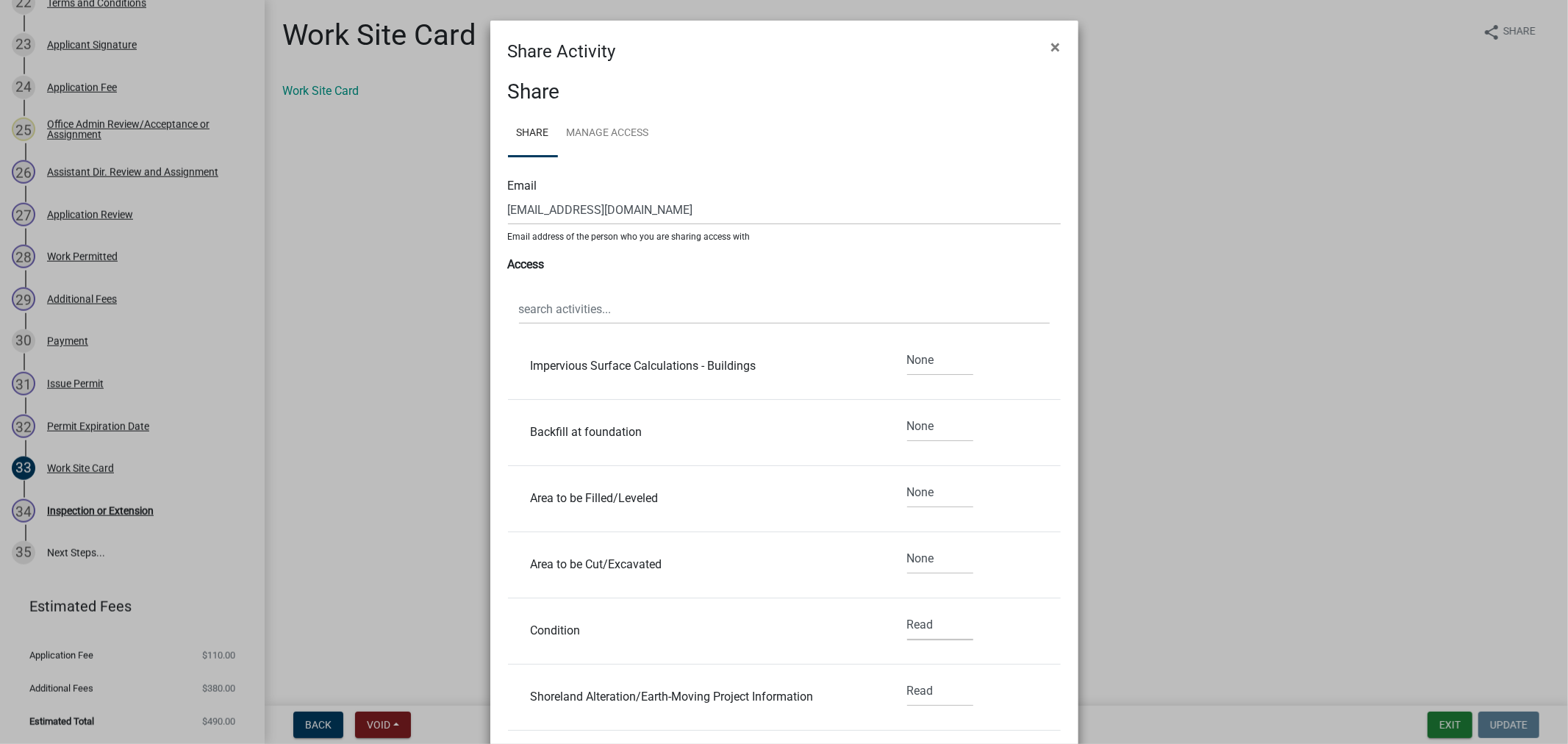
select select "2"
click at [907, 612] on select "None Read Edit" at bounding box center [940, 625] width 66 height 30
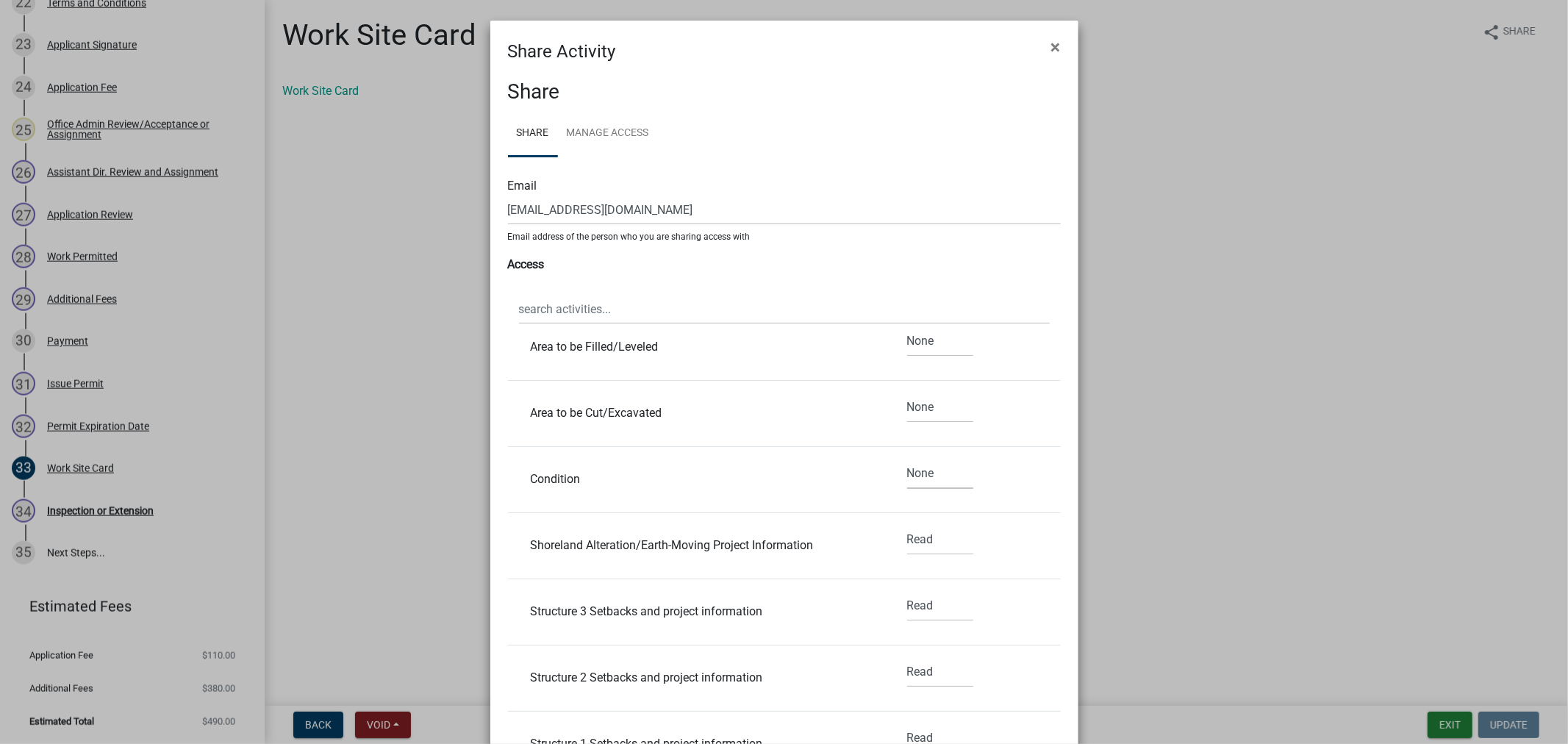
scroll to position [2042, 0]
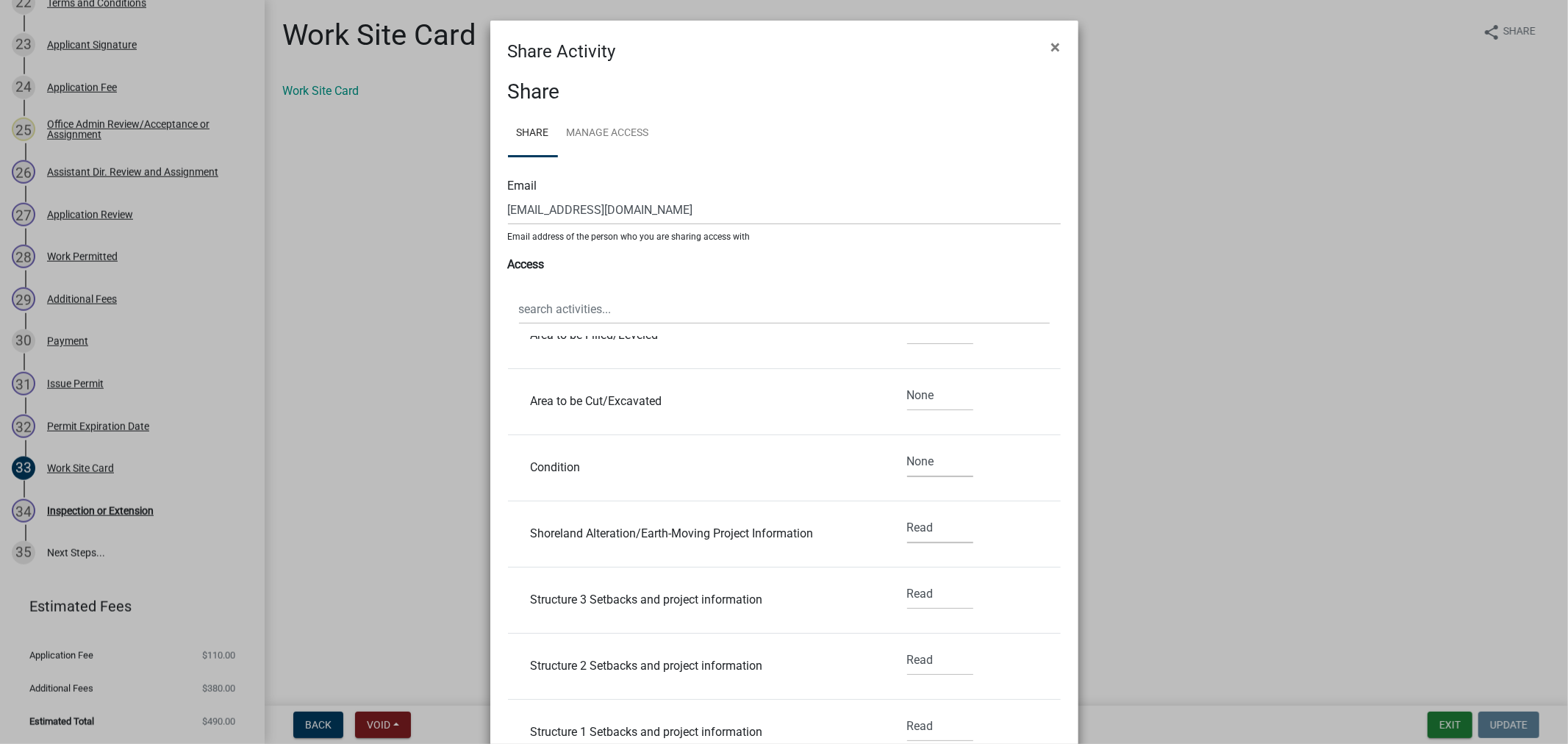
drag, startPoint x: 904, startPoint y: 523, endPoint x: 905, endPoint y: 543, distance: 20.0
click at [907, 523] on select "None Read Edit" at bounding box center [940, 528] width 66 height 30
select select "2"
click at [907, 515] on select "None Read Edit" at bounding box center [940, 528] width 66 height 30
click at [907, 598] on select "None Read Edit" at bounding box center [940, 594] width 66 height 30
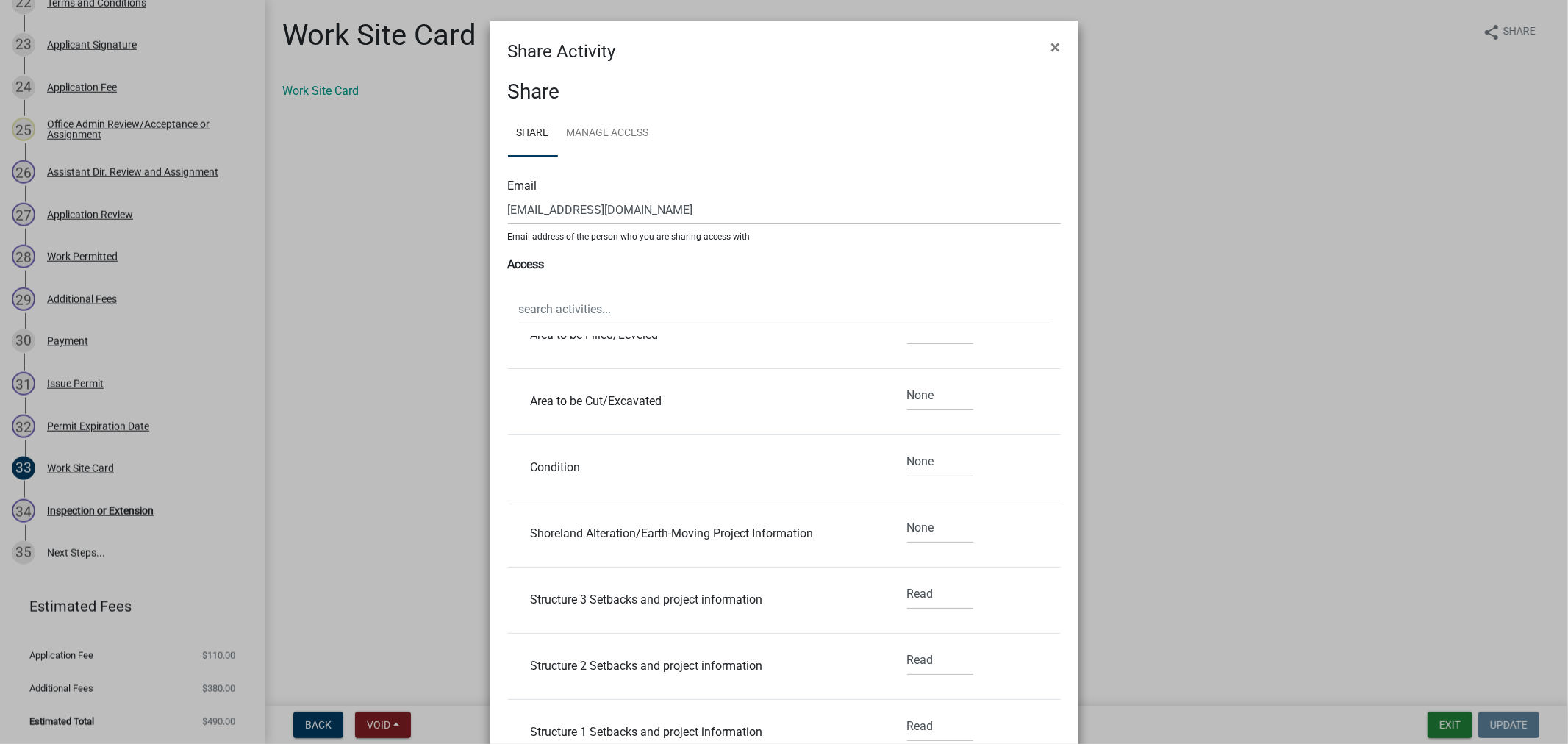
select select "2"
click at [907, 581] on select "None Read Edit" at bounding box center [940, 594] width 66 height 30
click at [913, 662] on select "None Read Edit" at bounding box center [940, 661] width 66 height 30
select select "2"
click at [907, 647] on select "None Read Edit" at bounding box center [940, 661] width 66 height 30
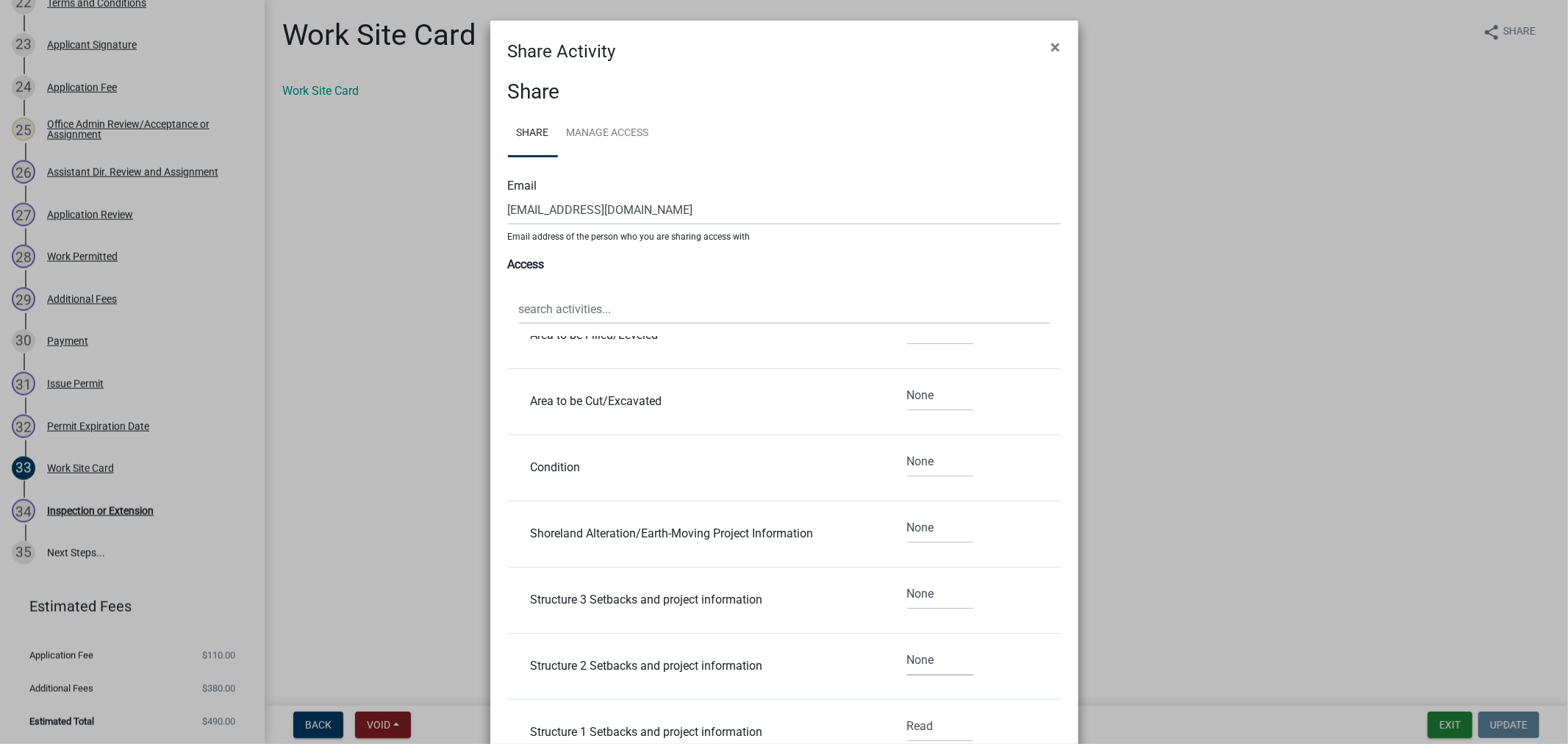
scroll to position [2124, 0]
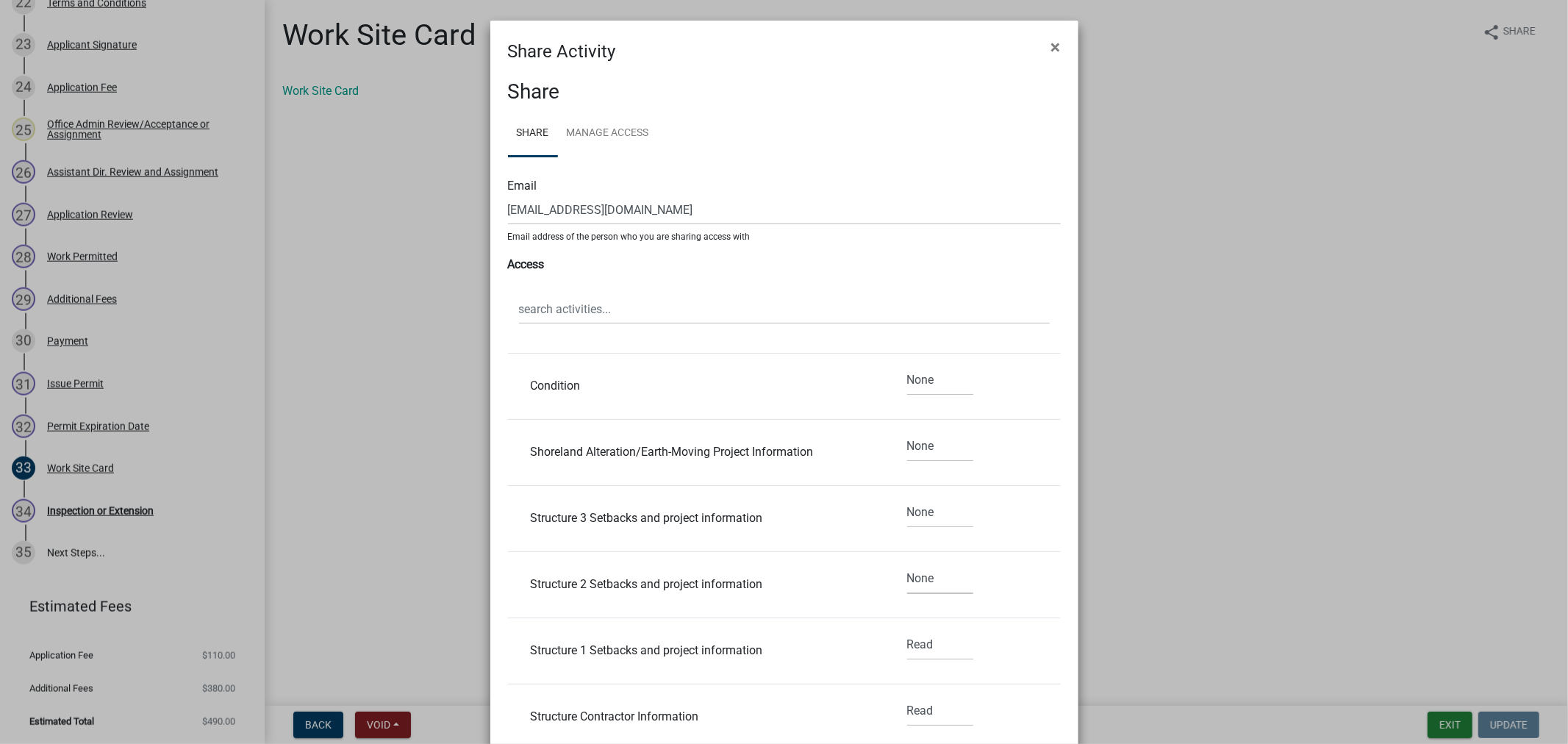
click at [921, 665] on div "None Read Edit" at bounding box center [940, 651] width 88 height 42
click at [914, 655] on select "None Read Edit" at bounding box center [940, 645] width 66 height 30
select select "2"
click at [907, 631] on select "None Read Edit" at bounding box center [940, 645] width 66 height 30
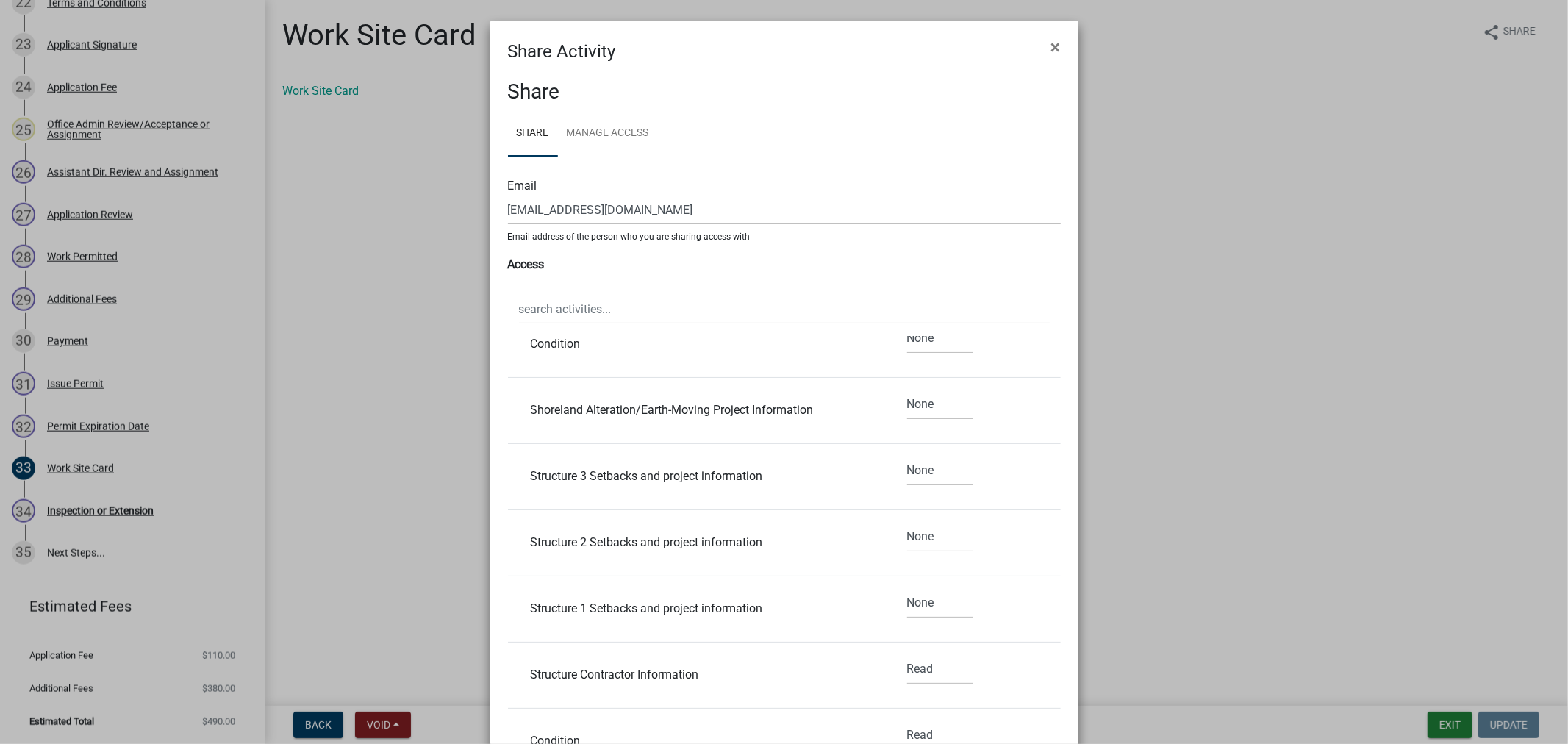
scroll to position [2206, 0]
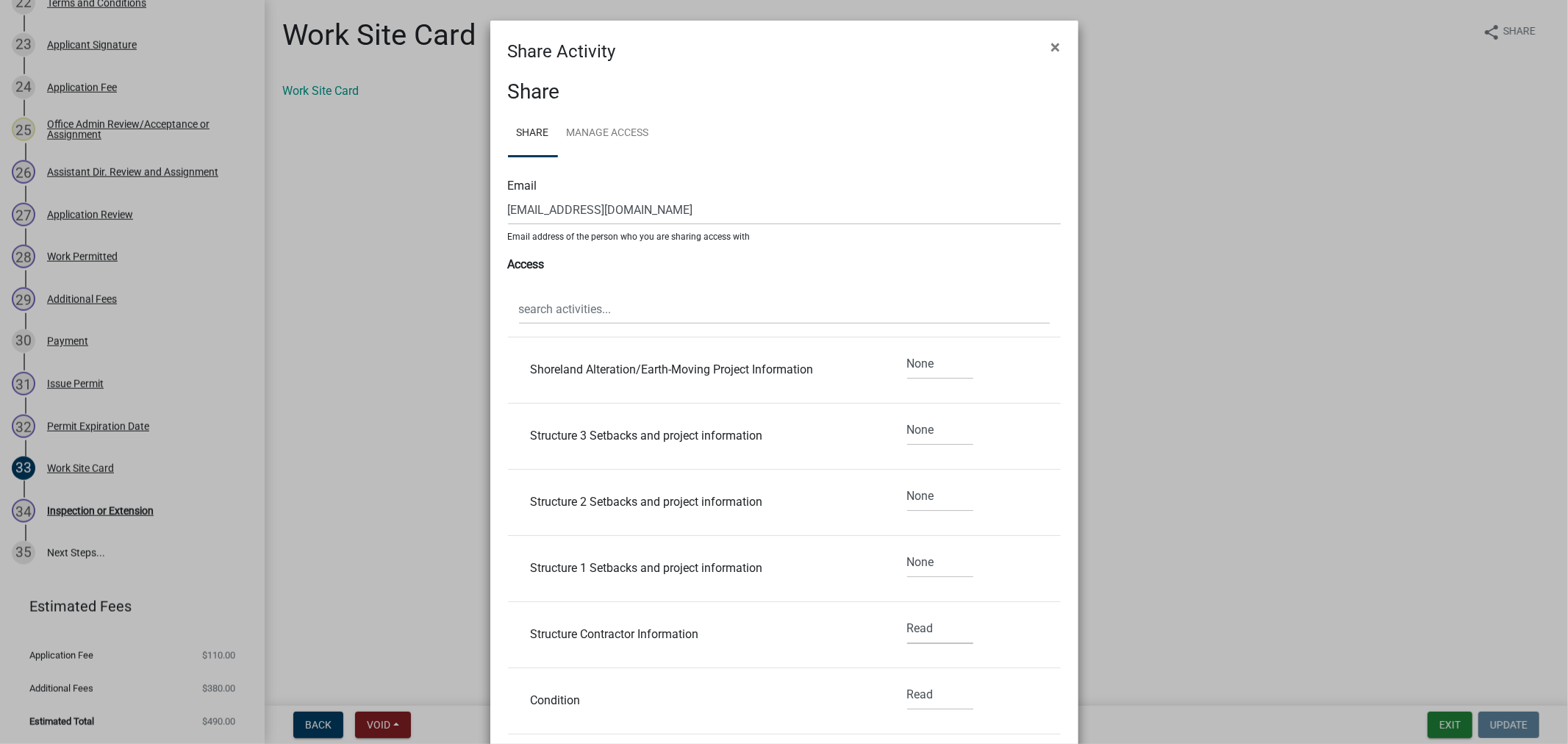
click at [907, 636] on select "None Read Edit" at bounding box center [940, 629] width 66 height 30
select select "2"
click at [907, 617] on select "None Read Edit" at bounding box center [940, 629] width 66 height 30
drag, startPoint x: 911, startPoint y: 685, endPoint x: 911, endPoint y: 701, distance: 16.0
click at [911, 692] on select "None Read Edit" at bounding box center [940, 695] width 66 height 30
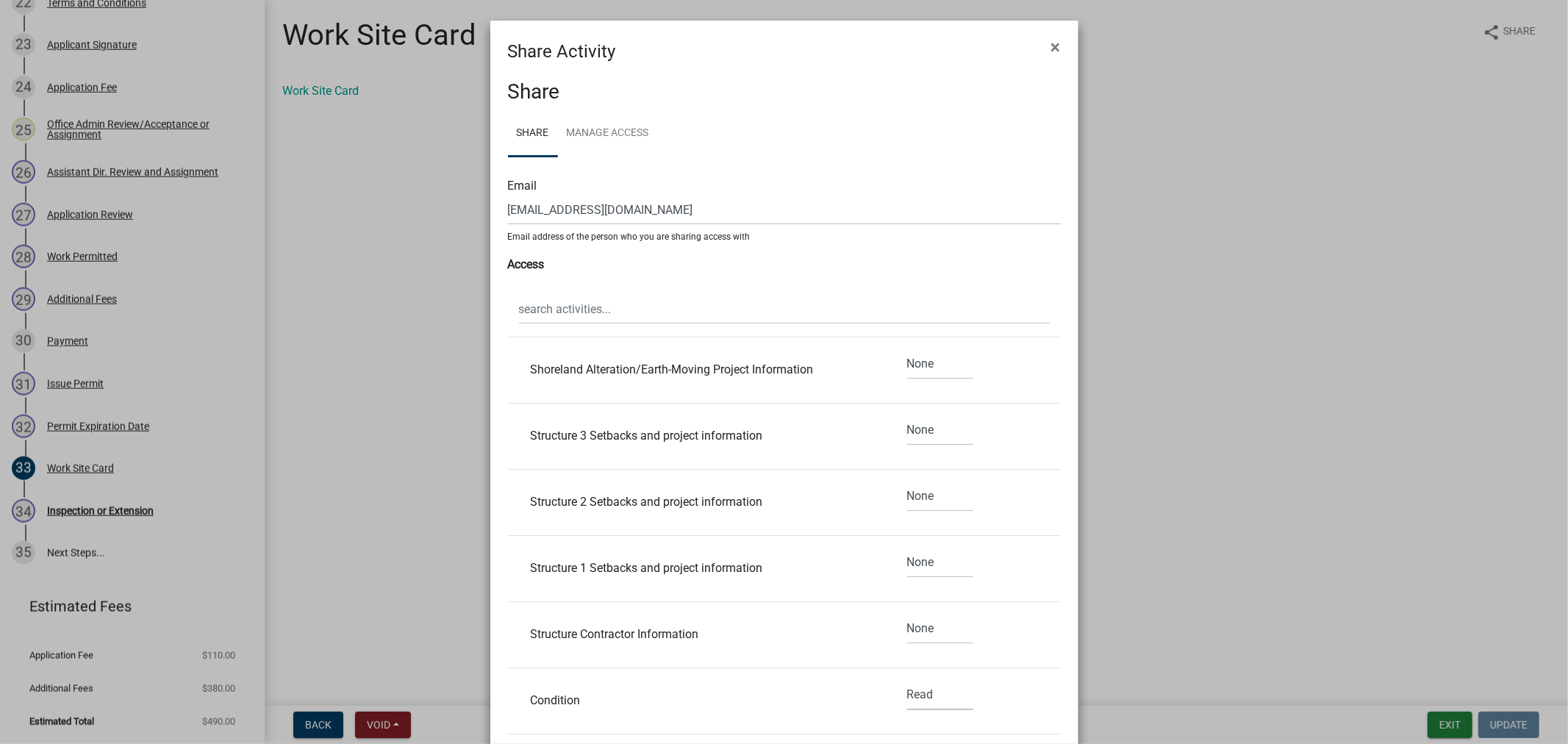
select select "2"
click at [907, 682] on select "None Read Edit" at bounding box center [940, 695] width 66 height 30
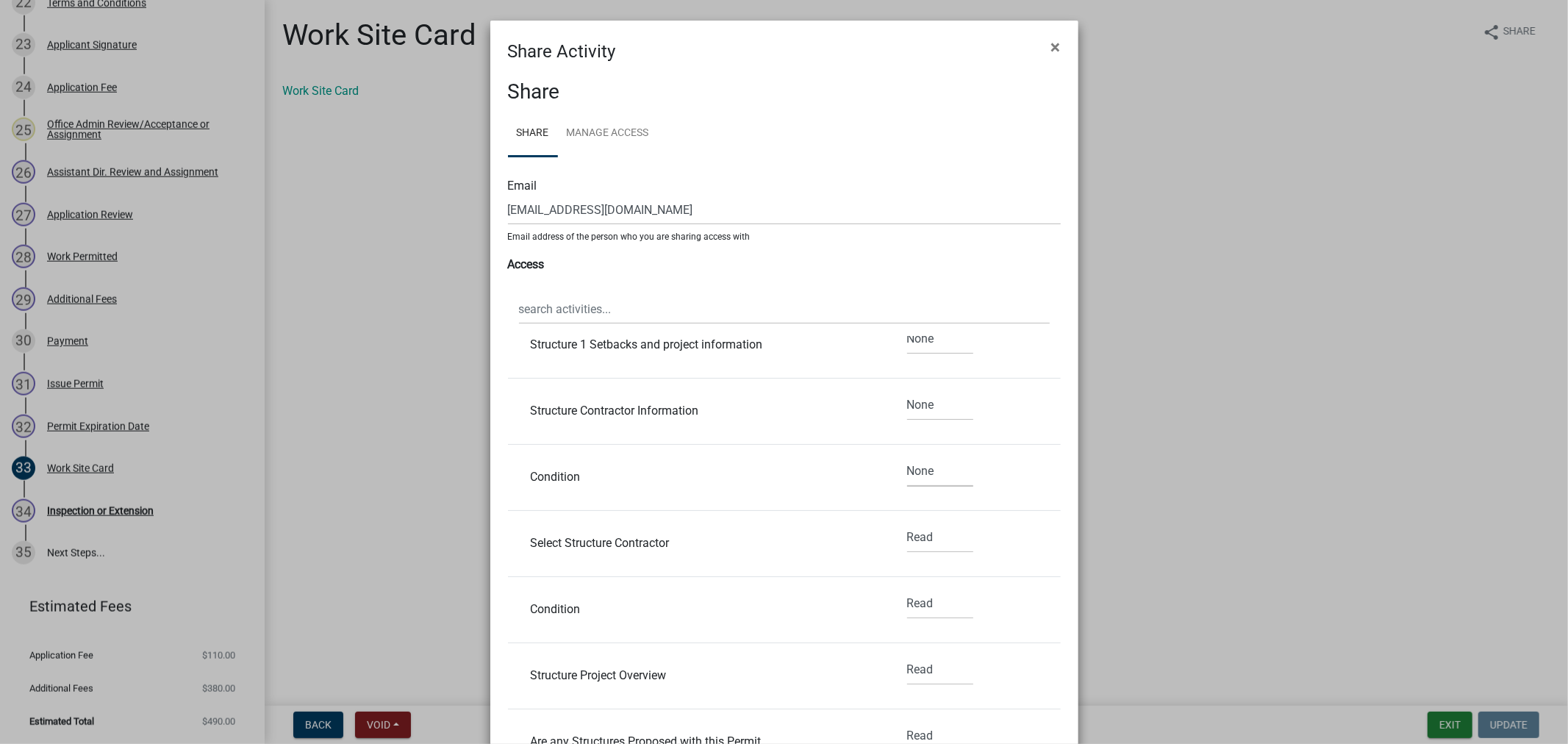
scroll to position [2451, 0]
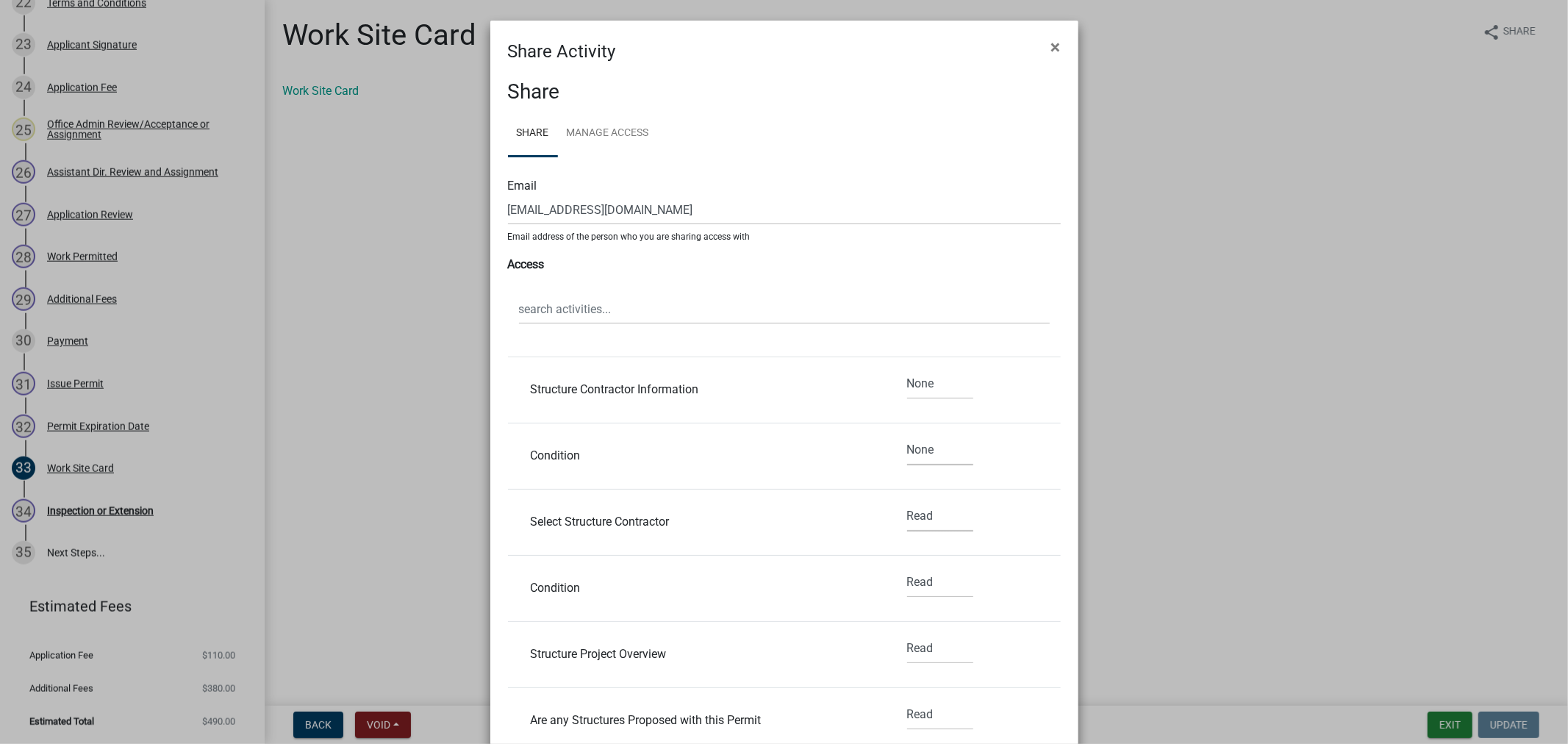
click at [907, 531] on select "None Read Edit" at bounding box center [940, 516] width 66 height 30
select select "2"
click at [907, 503] on select "None Read Edit" at bounding box center [940, 516] width 66 height 30
click at [907, 586] on select "None Read Edit" at bounding box center [940, 583] width 66 height 30
select select "2"
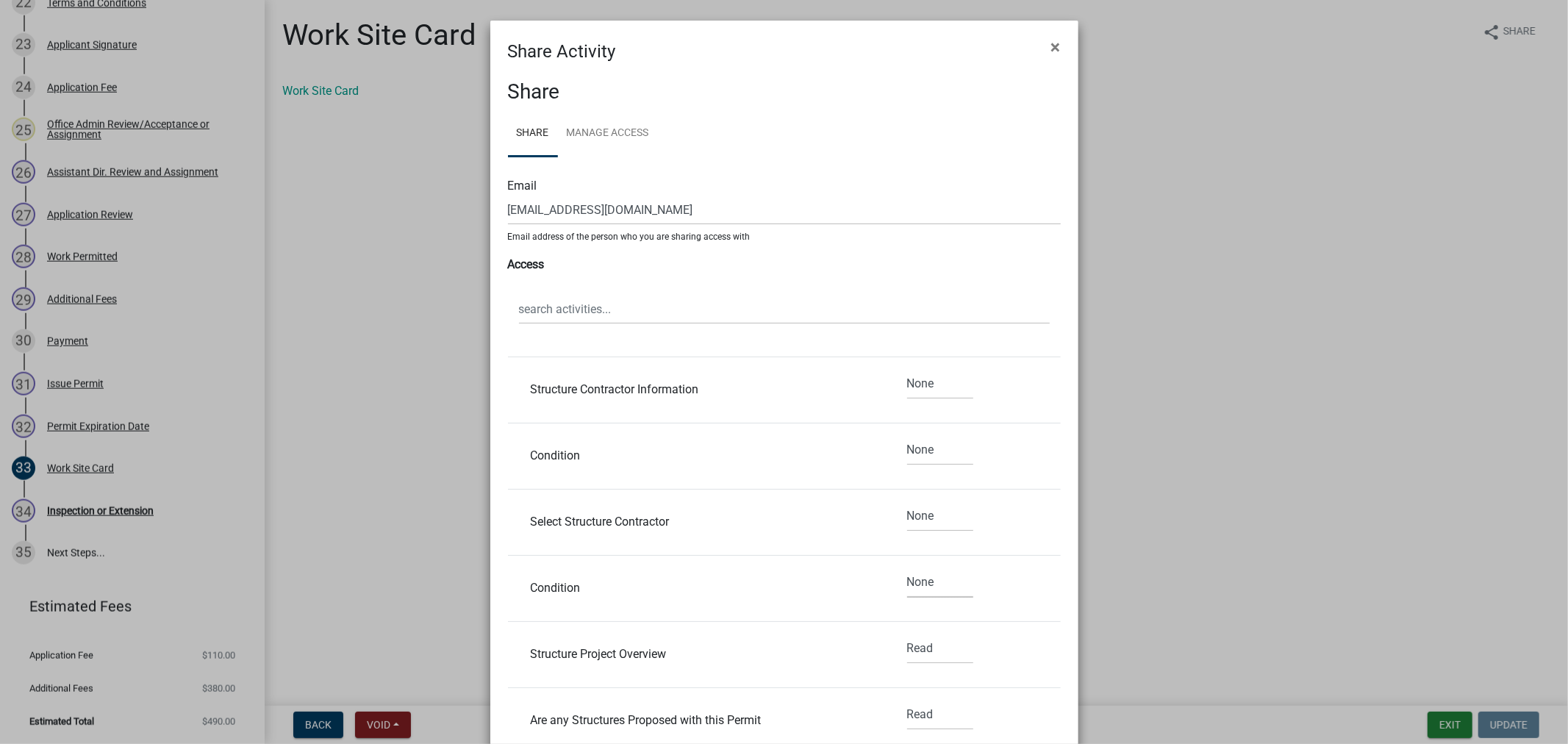
click at [907, 570] on select "None Read Edit" at bounding box center [940, 583] width 66 height 30
click at [907, 656] on select "None Read Edit" at bounding box center [940, 649] width 66 height 30
select select "2"
click at [907, 636] on select "None Read Edit" at bounding box center [940, 649] width 66 height 30
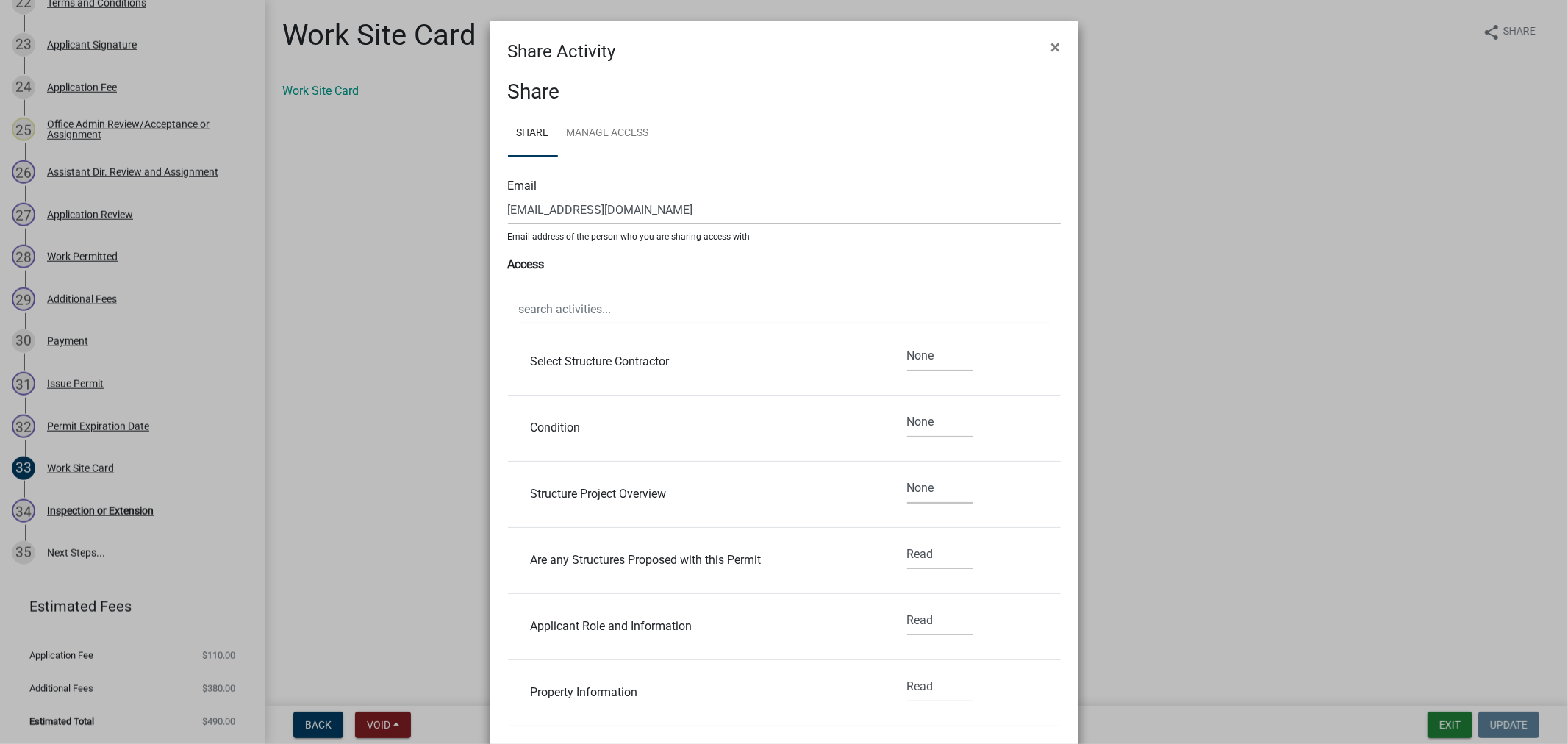
scroll to position [2614, 0]
drag, startPoint x: 906, startPoint y: 558, endPoint x: 908, endPoint y: 567, distance: 9.2
click at [907, 558] on select "None Read Edit" at bounding box center [940, 551] width 66 height 30
select select "2"
click at [907, 539] on select "None Read Edit" at bounding box center [940, 551] width 66 height 30
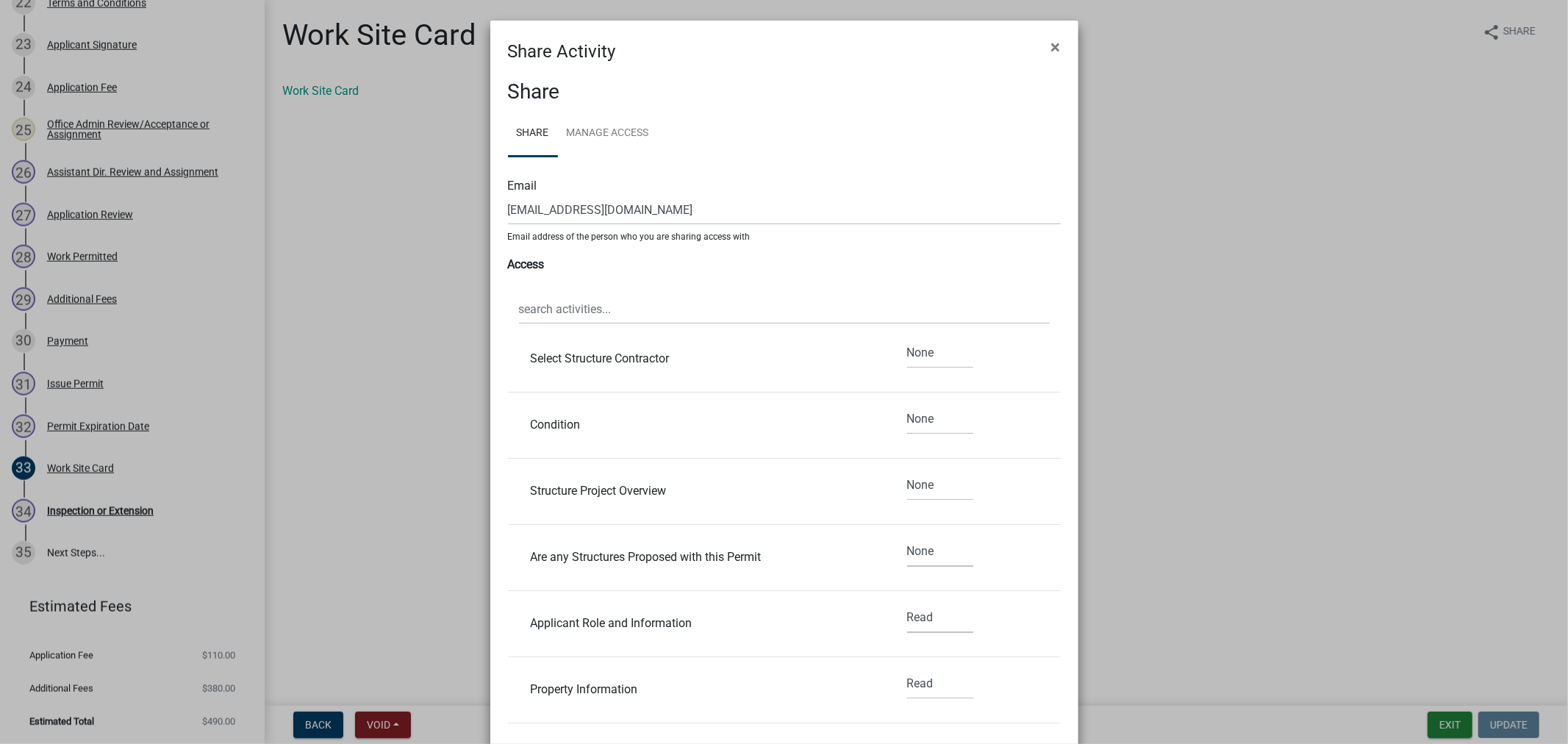
click at [910, 626] on select "None Read Edit" at bounding box center [940, 617] width 66 height 30
select select "2"
click at [907, 605] on select "None Read Edit" at bounding box center [940, 617] width 66 height 30
click at [907, 692] on select "None Read Edit" at bounding box center [940, 684] width 66 height 30
select select "2"
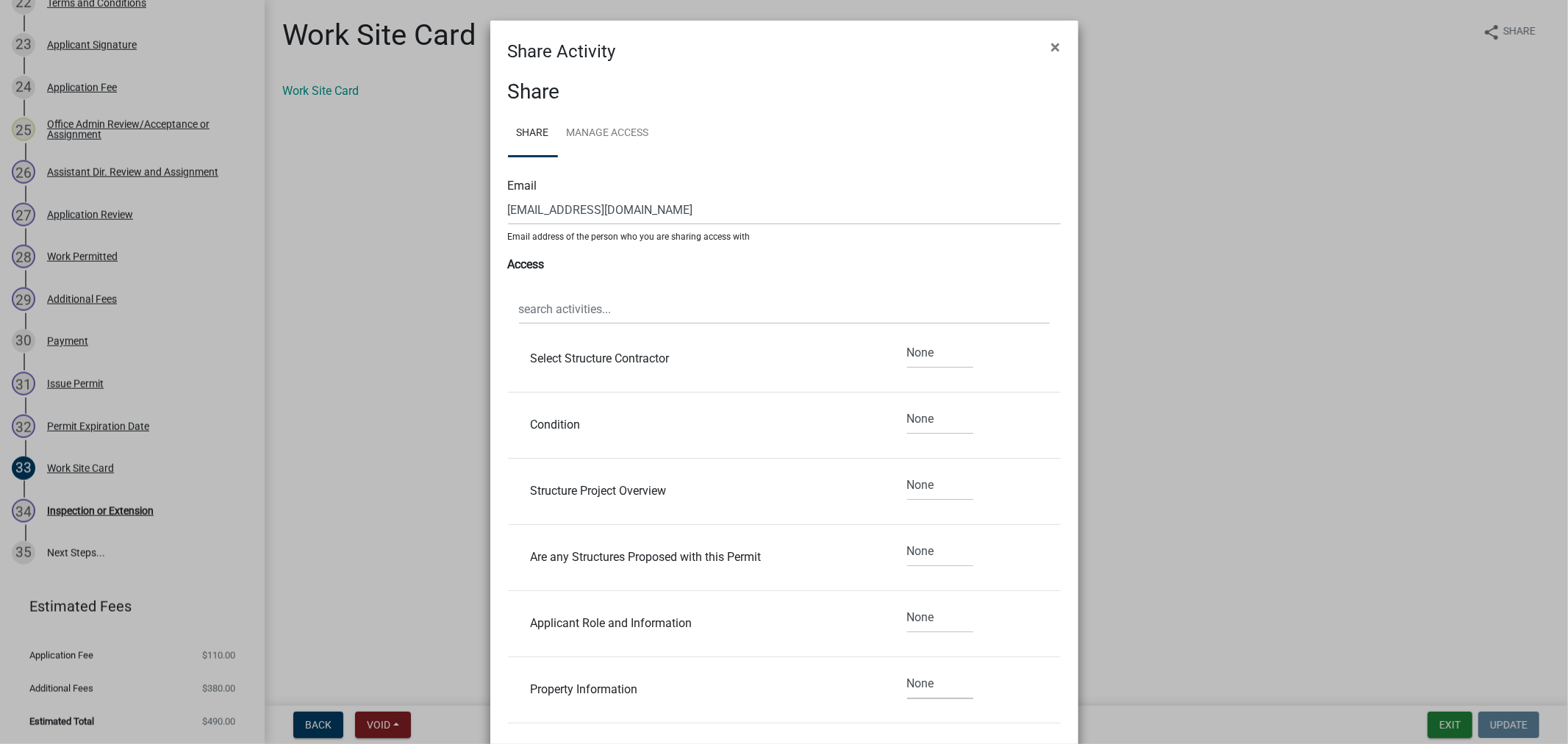
click at [907, 671] on select "None Read Edit" at bounding box center [940, 684] width 66 height 30
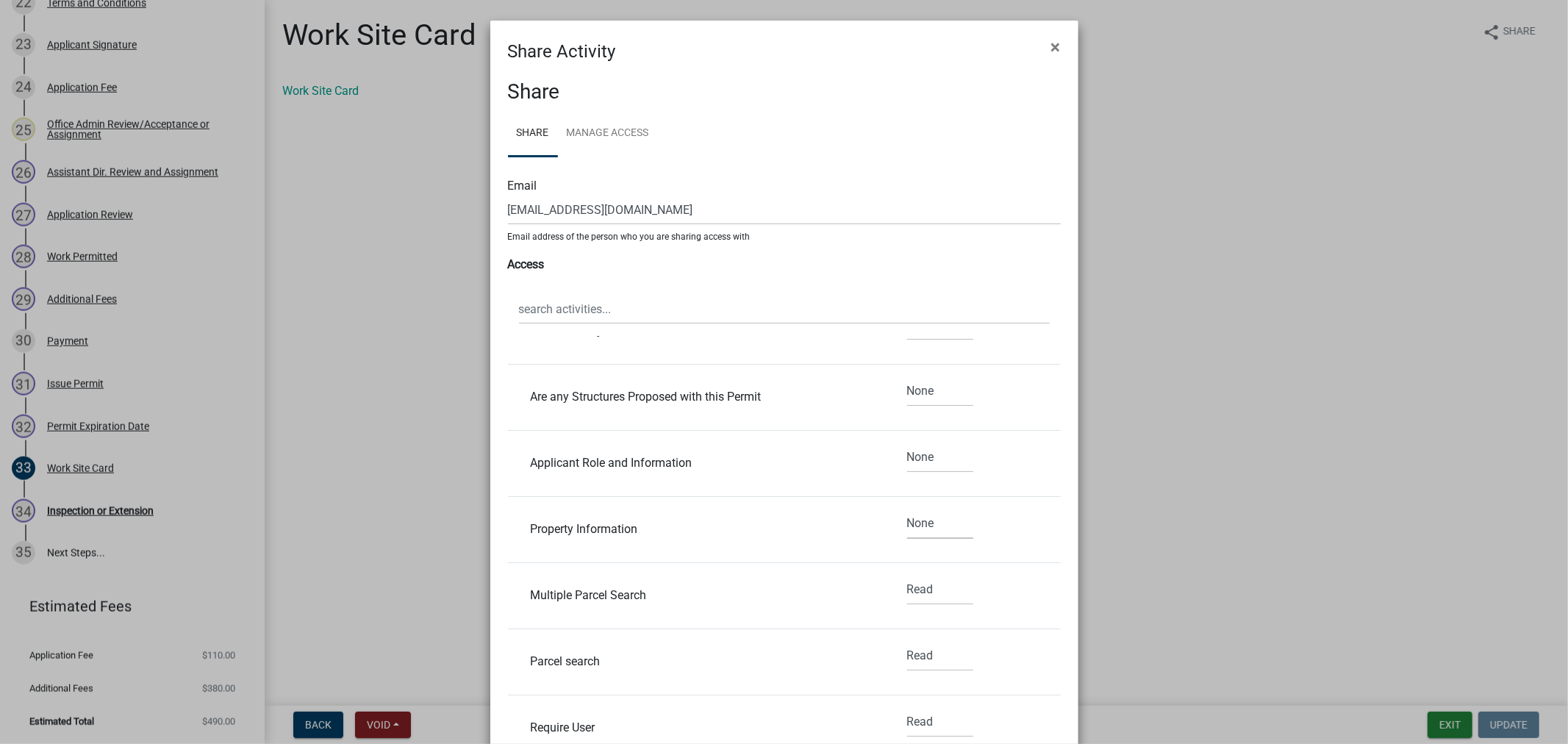
scroll to position [2777, 0]
click at [908, 598] on select "None Read Edit" at bounding box center [940, 587] width 66 height 30
select select "2"
click at [907, 574] on select "None Read Edit" at bounding box center [940, 587] width 66 height 30
click at [908, 659] on select "None Read Edit" at bounding box center [940, 653] width 66 height 30
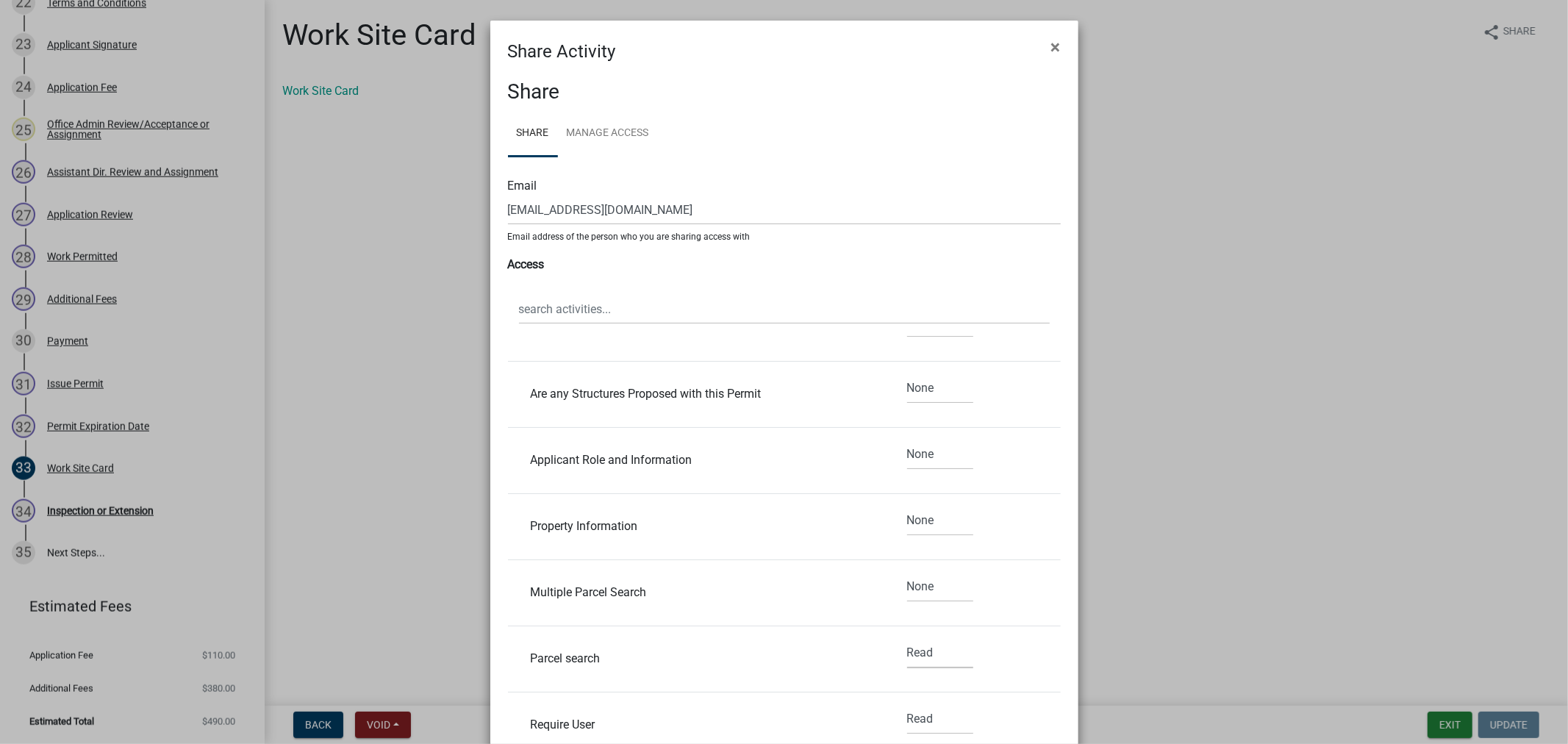
select select "2"
click at [907, 641] on select "None Read Edit" at bounding box center [940, 653] width 66 height 30
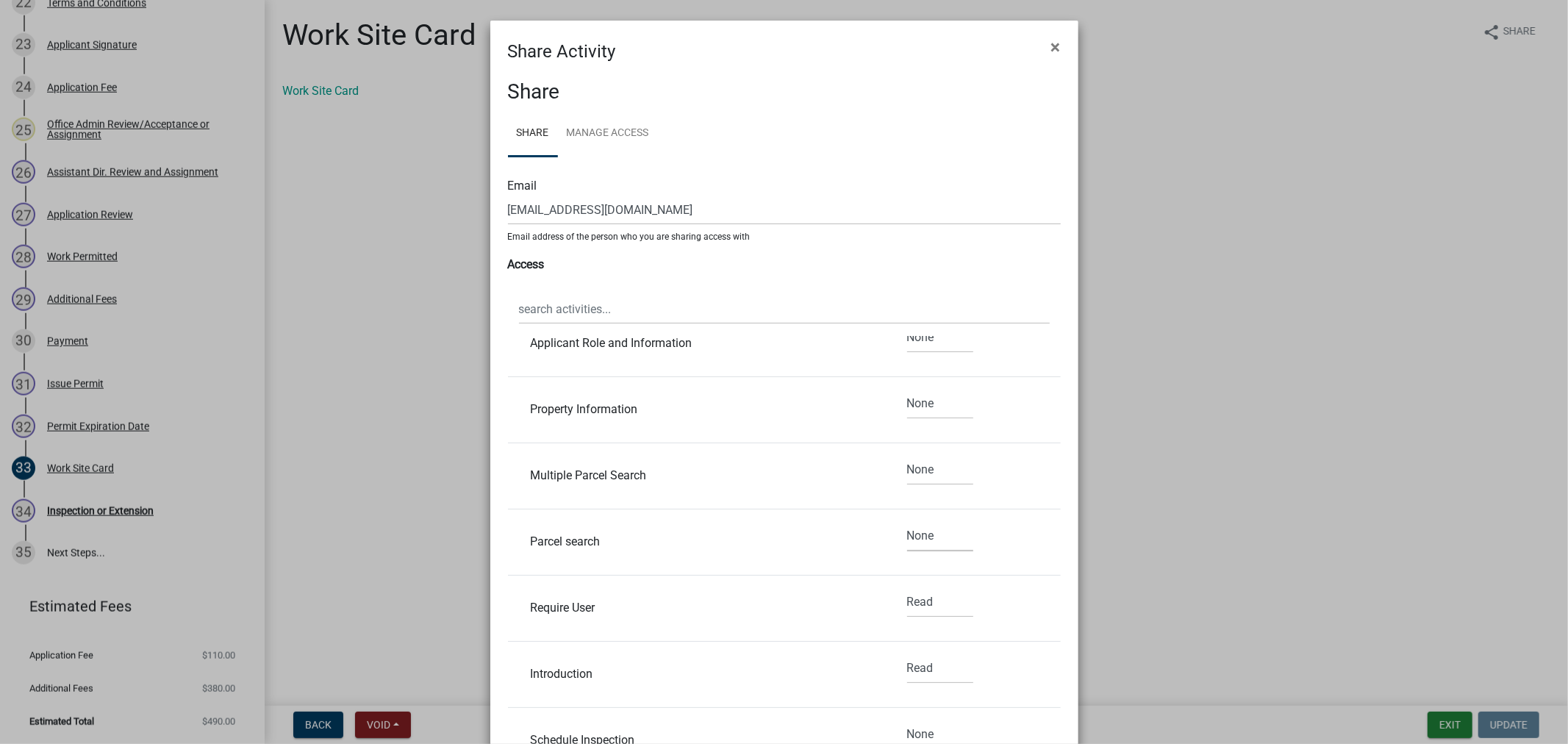
scroll to position [2941, 0]
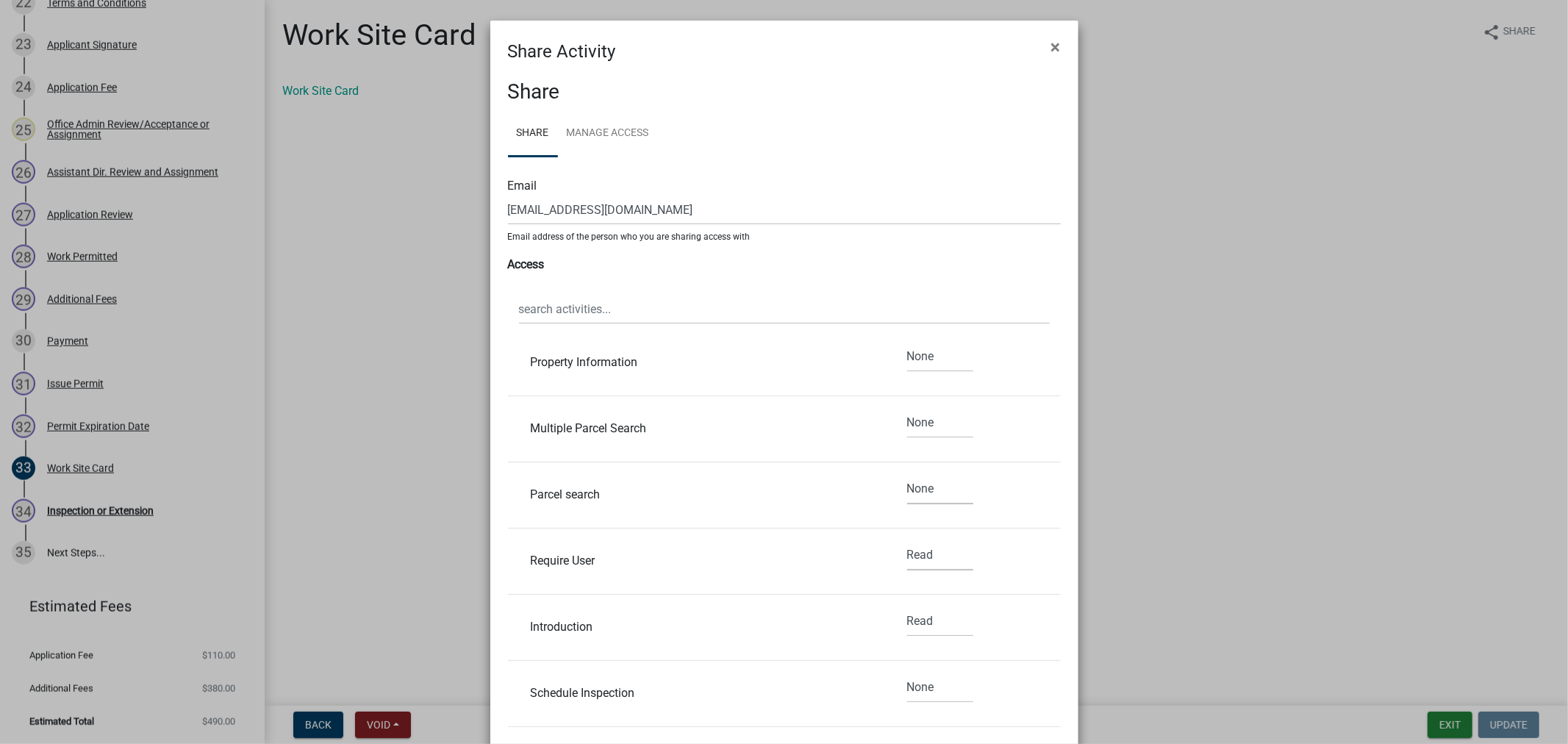
click at [907, 554] on select "None Read Edit" at bounding box center [940, 555] width 66 height 30
select select "2"
click at [907, 543] on select "None Read Edit" at bounding box center [940, 555] width 66 height 30
drag, startPoint x: 906, startPoint y: 628, endPoint x: 906, endPoint y: 636, distance: 8.0
click at [907, 628] on select "None Read Edit" at bounding box center [940, 622] width 66 height 30
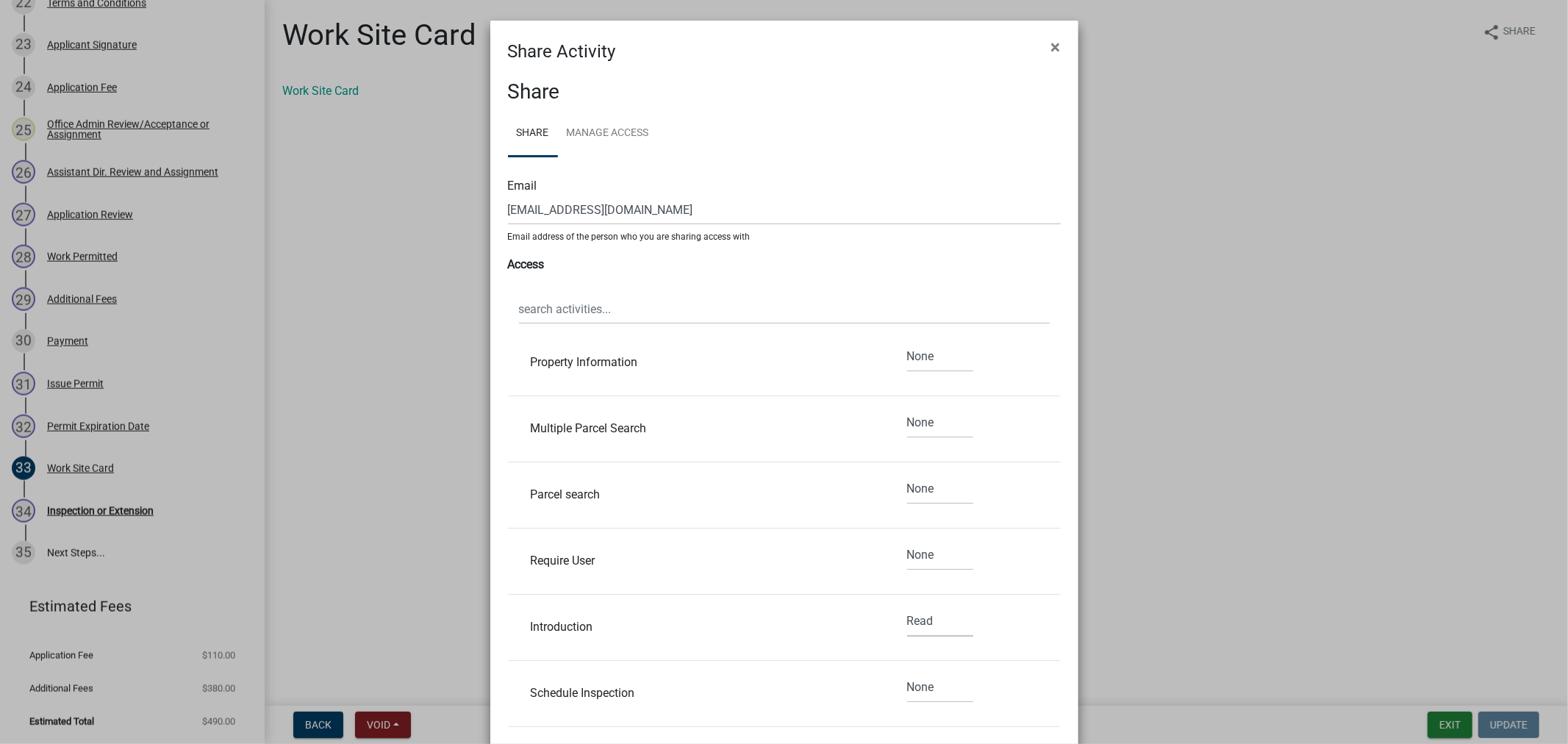
select select "2"
click at [907, 610] on select "None Read Edit" at bounding box center [940, 622] width 66 height 30
click at [909, 688] on select "None Read Edit" at bounding box center [940, 688] width 66 height 30
click at [780, 642] on li "Introduction None Read Edit" at bounding box center [784, 628] width 553 height 66
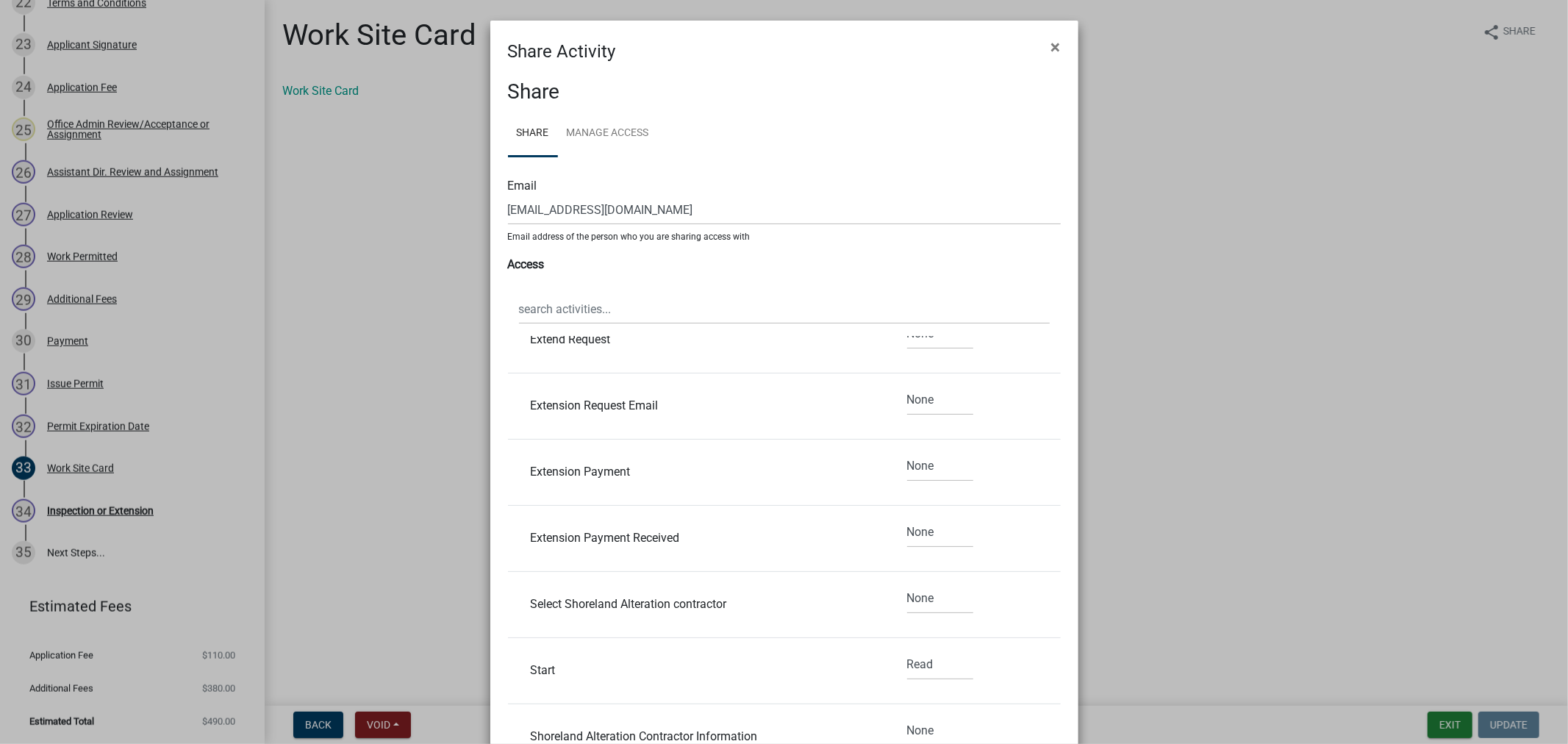
scroll to position [3677, 0]
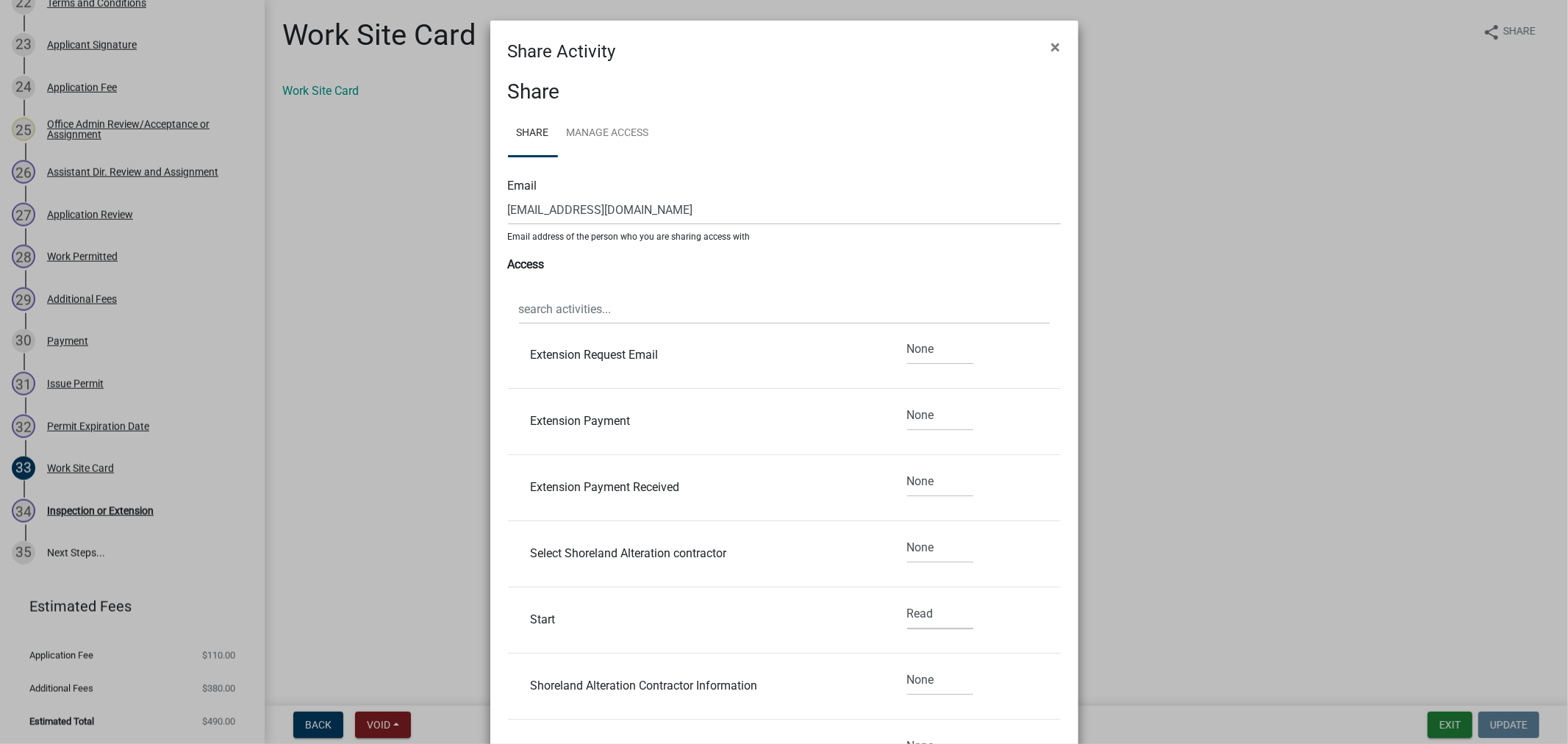
click at [907, 625] on select "None Read Edit" at bounding box center [940, 614] width 66 height 30
select select "2"
click at [907, 603] on select "None Read Edit" at bounding box center [940, 614] width 66 height 30
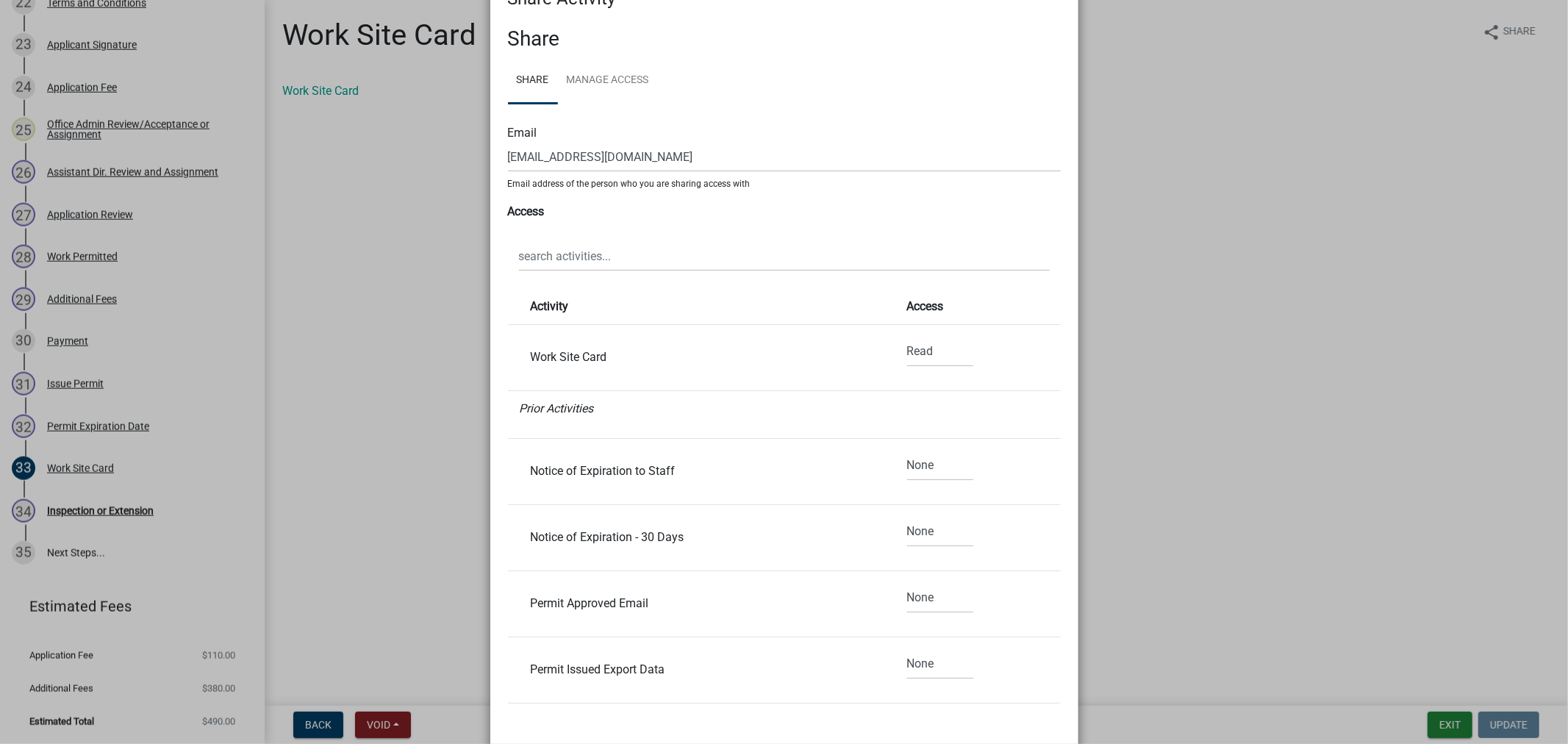
scroll to position [82, 0]
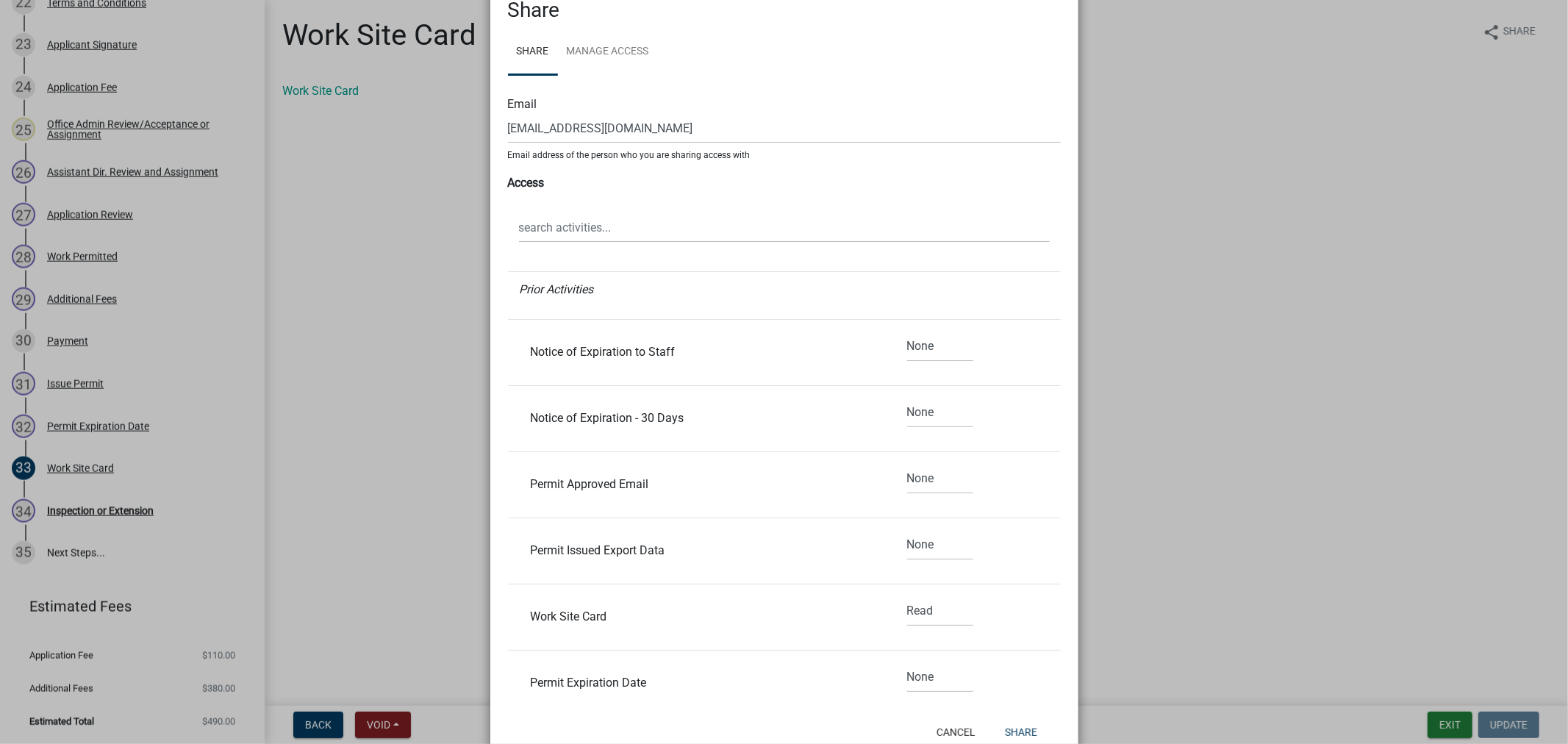
drag, startPoint x: 864, startPoint y: 431, endPoint x: 1088, endPoint y: 542, distance: 250.0
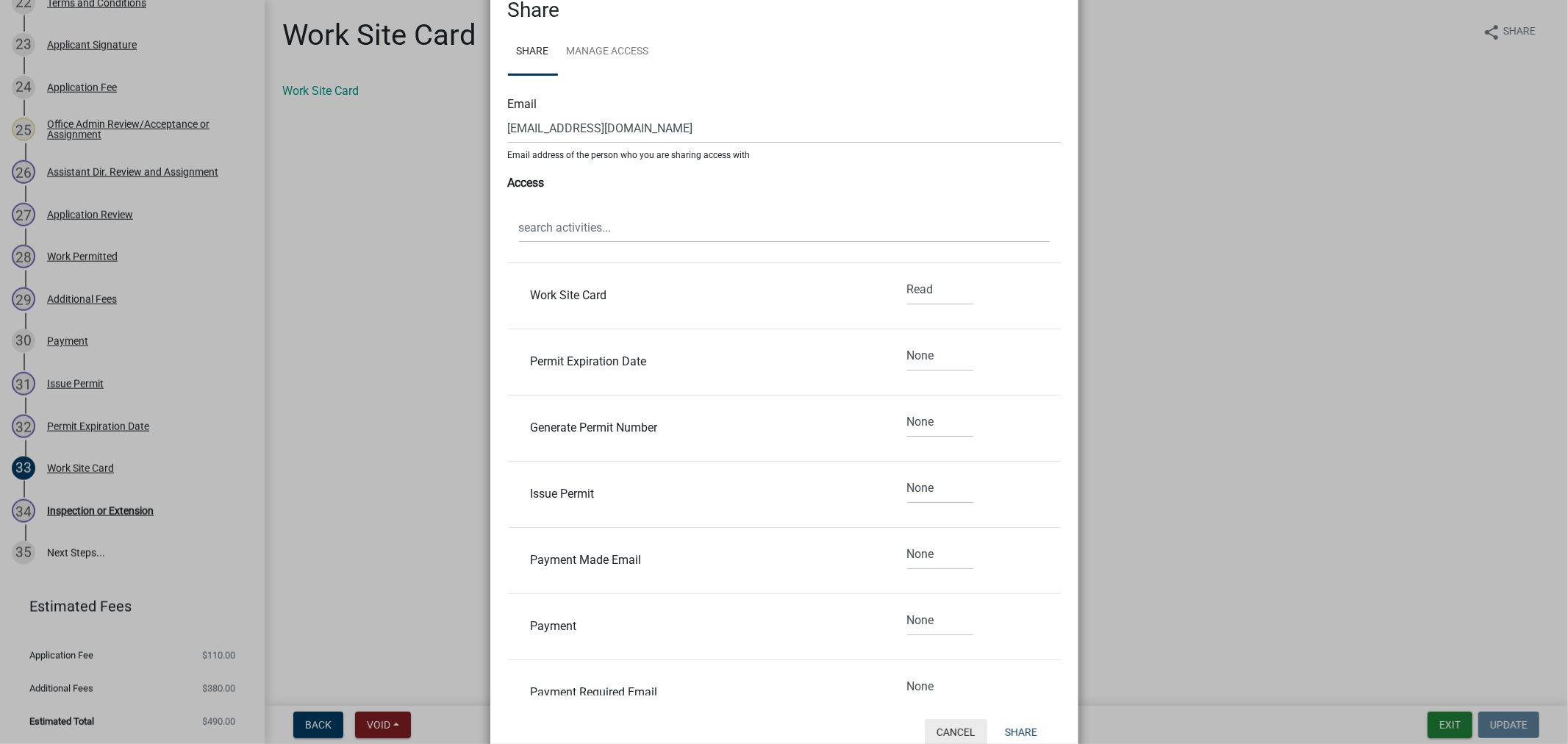
scroll to position [417, 0]
click at [1005, 736] on button "Share" at bounding box center [1021, 732] width 55 height 27
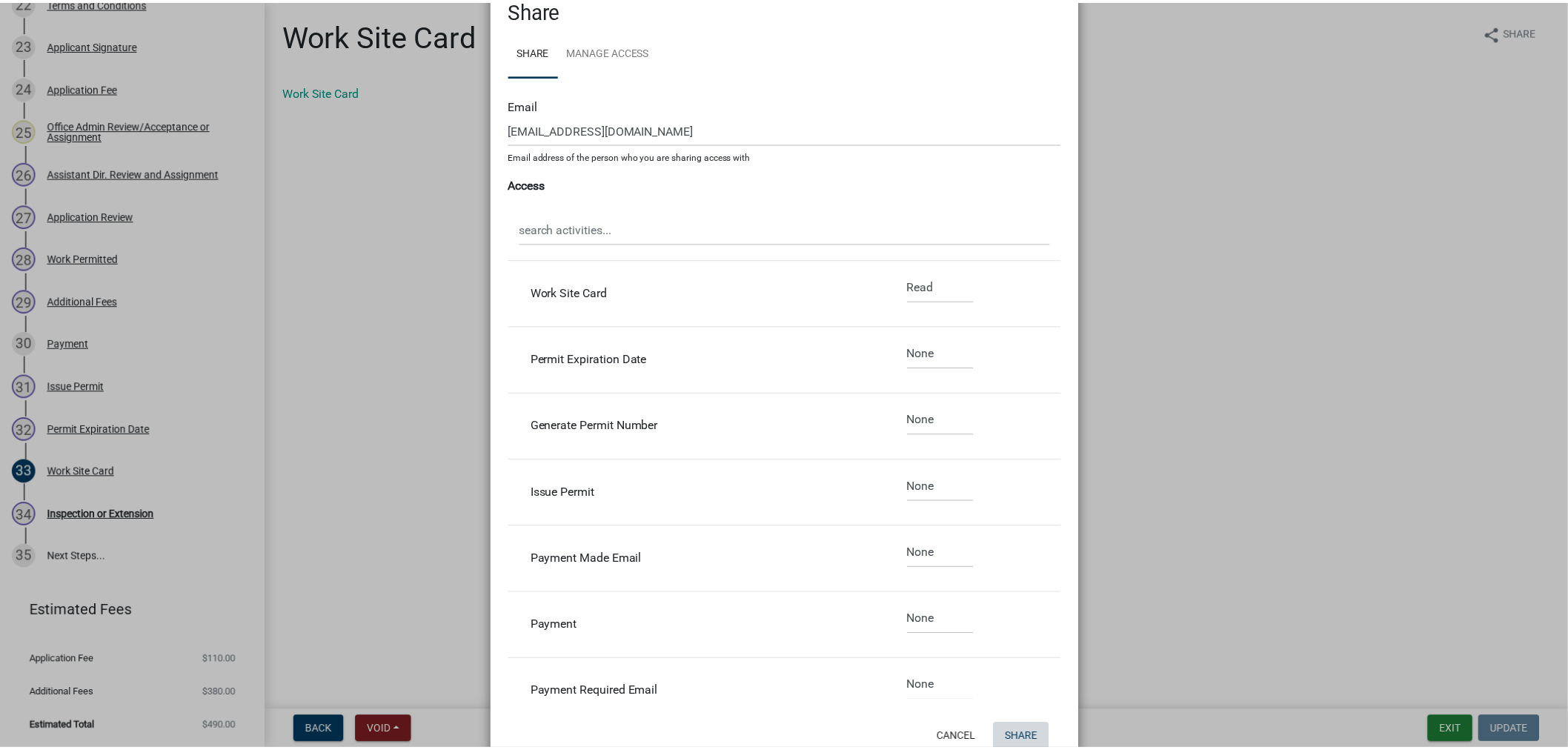
scroll to position [0, 0]
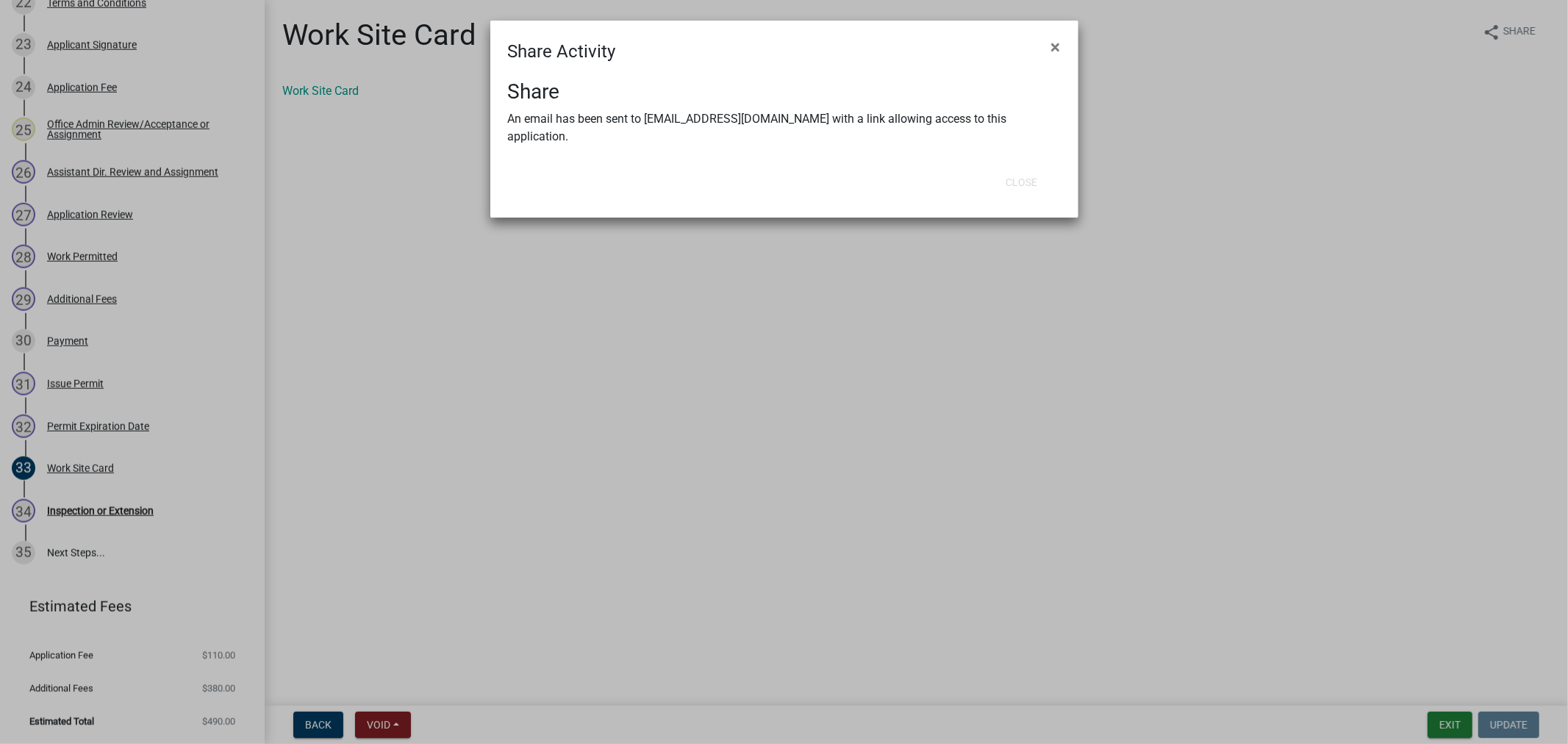
click at [921, 648] on ngb-modal-window "Share Activity × Share An email has been sent to jlammers@cityofvergas.com with…" at bounding box center [784, 372] width 1568 height 744
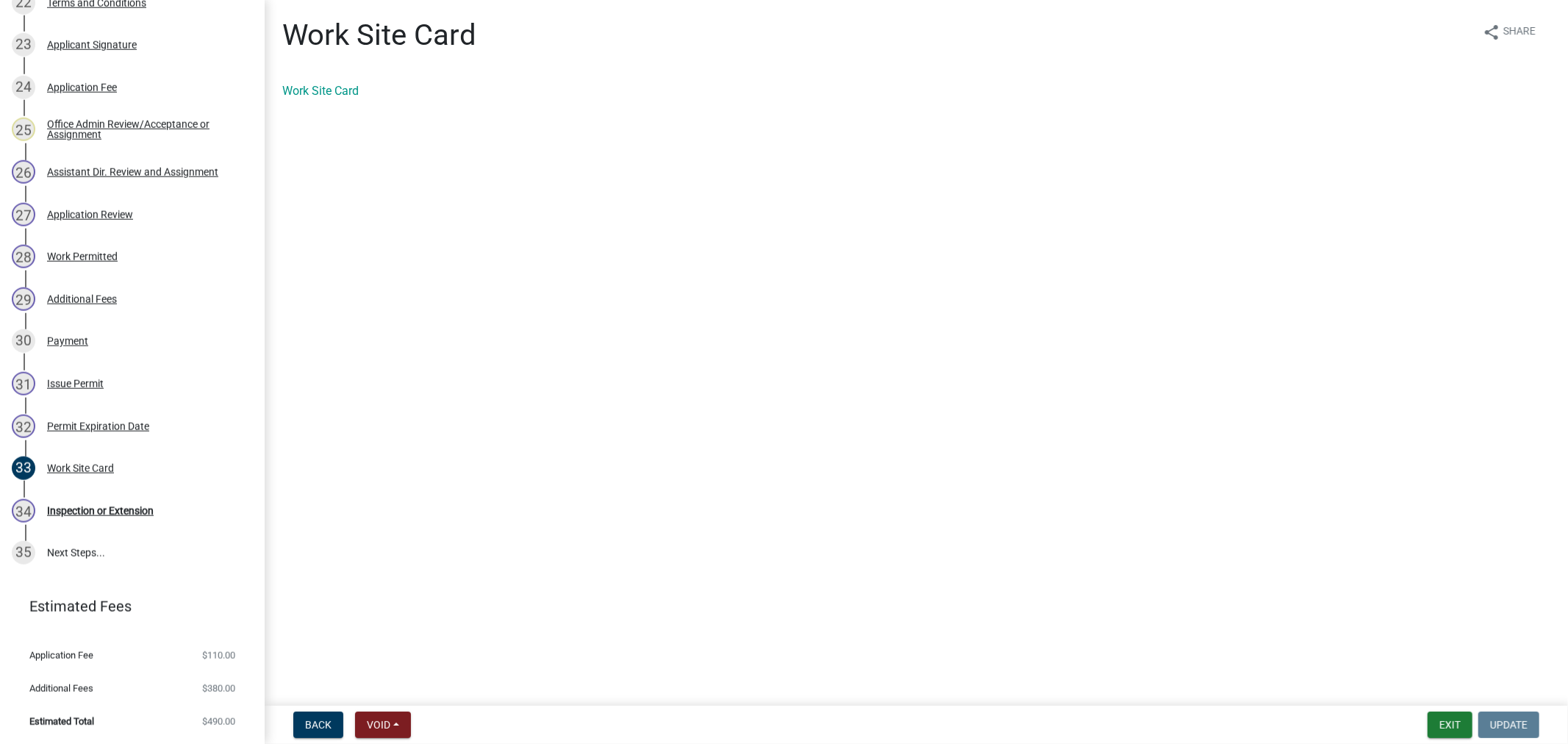
drag, startPoint x: 942, startPoint y: 616, endPoint x: 909, endPoint y: 339, distance: 279.0
click at [942, 604] on ngb-modal-window "Share Activity × Close" at bounding box center [784, 372] width 1568 height 744
click at [1438, 743] on nav "Back Void Withdraw Lock Expire Void Exit Update" at bounding box center [915, 725] width 1303 height 38
click at [1438, 715] on button "Exit" at bounding box center [1450, 725] width 45 height 27
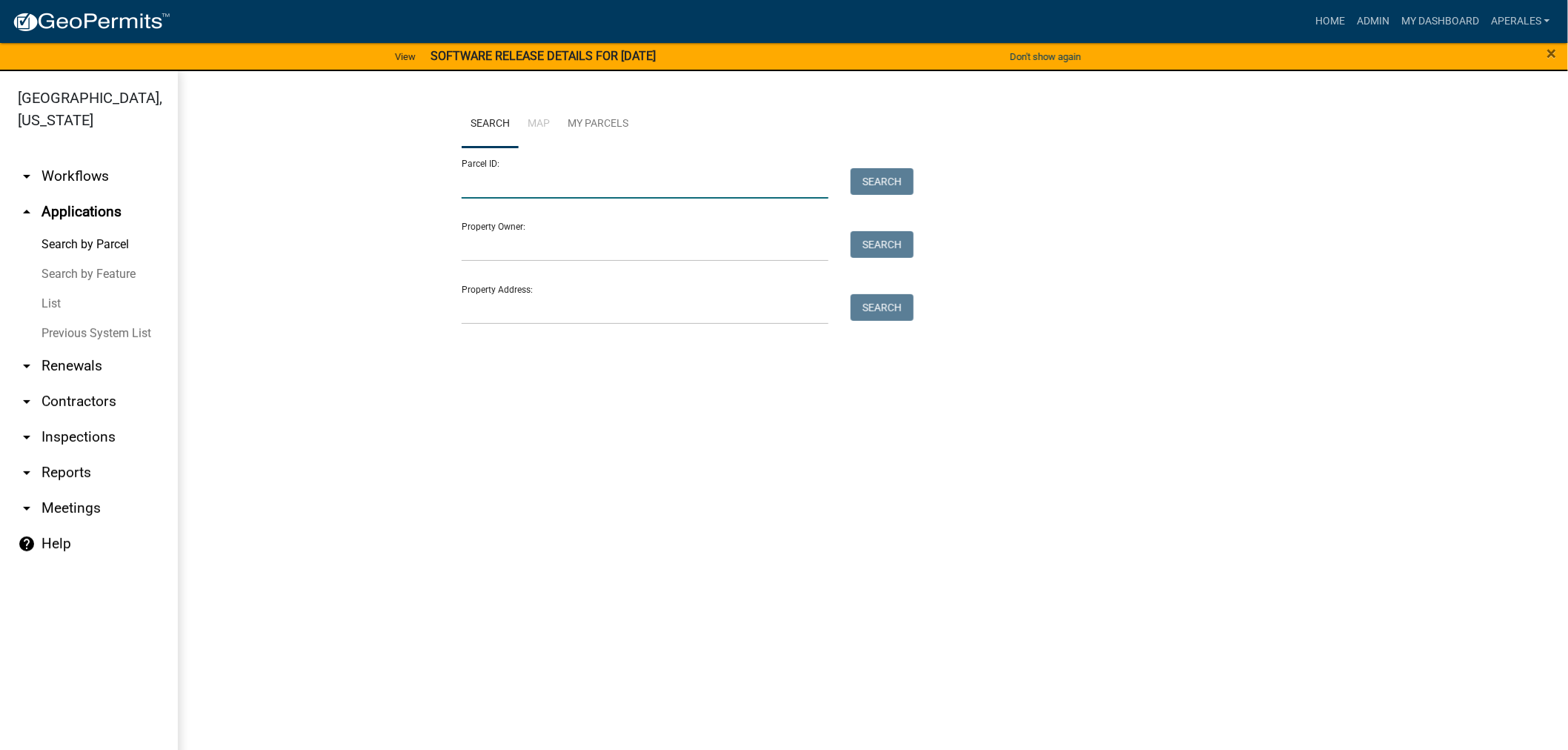
click at [739, 188] on input "Parcel ID:" at bounding box center [645, 183] width 367 height 31
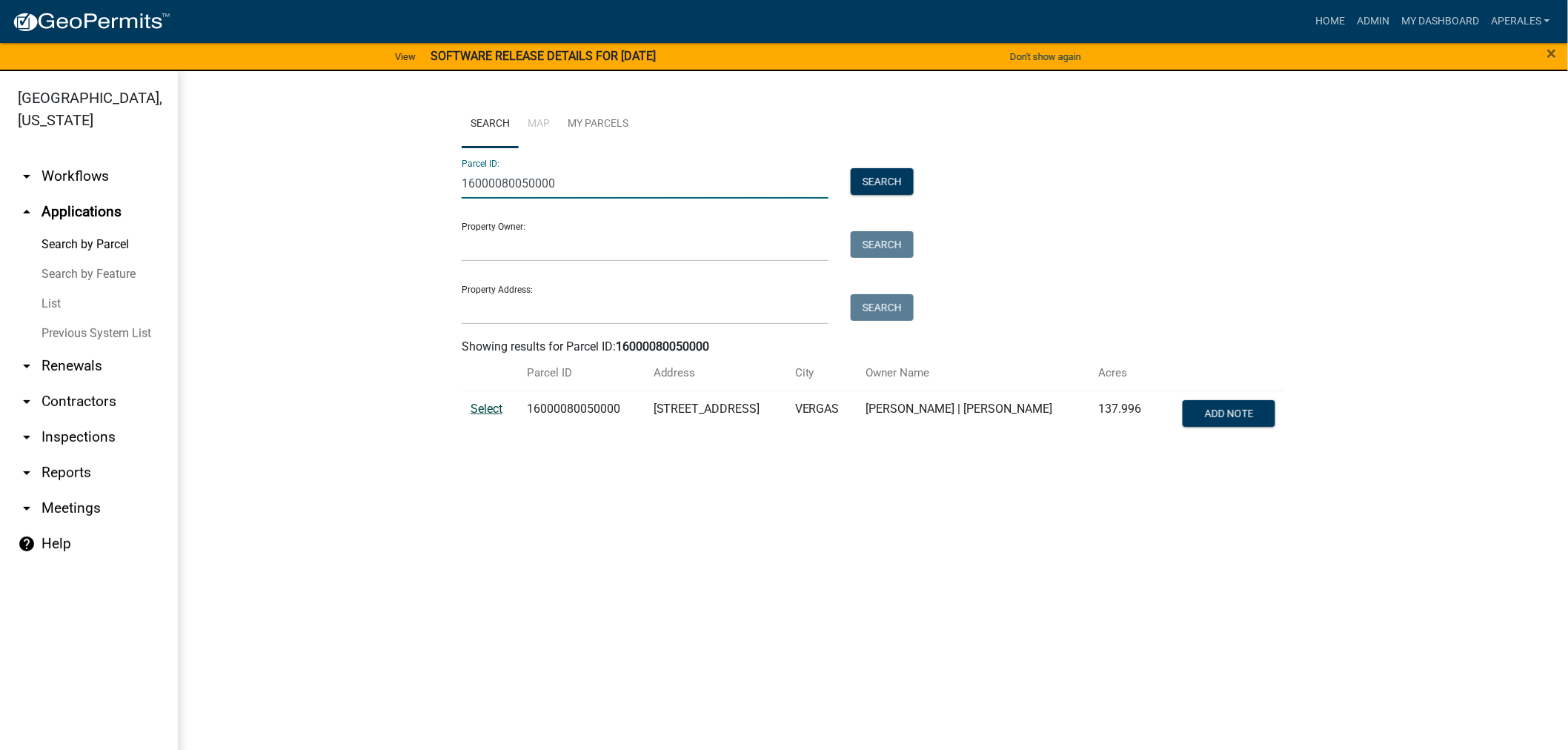
type input "16000080050000"
click at [495, 406] on span "Select" at bounding box center [486, 409] width 31 height 14
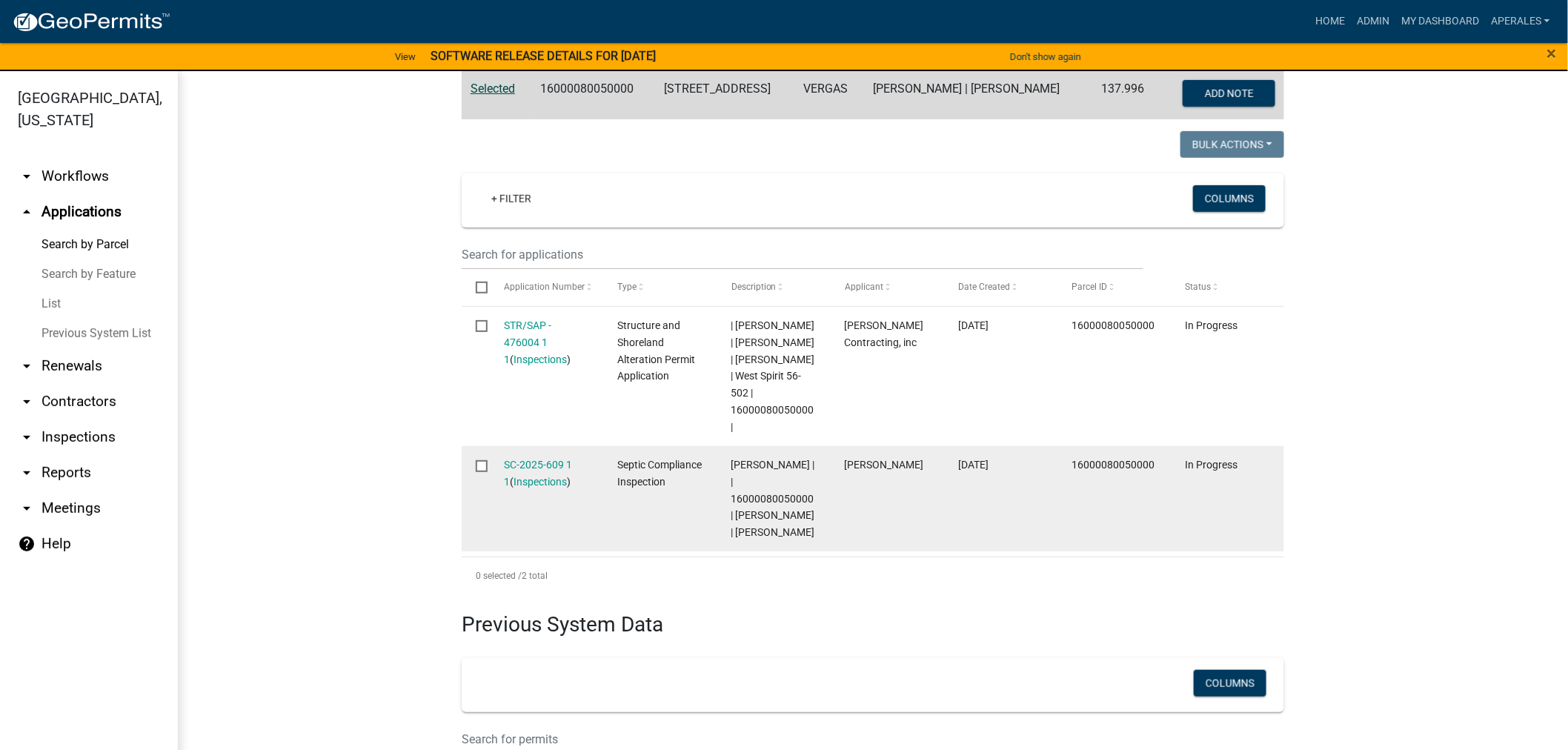
scroll to position [330, 0]
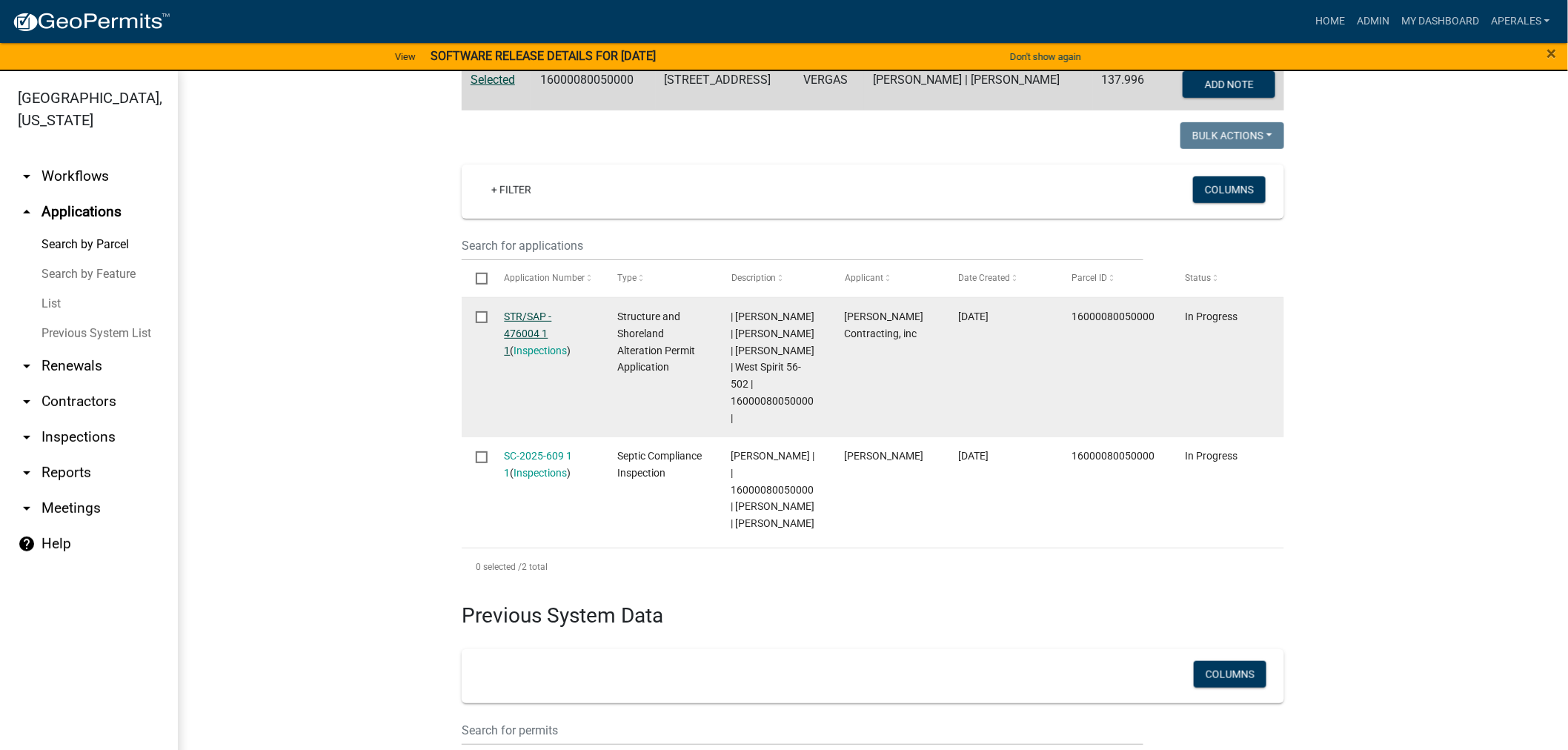
click at [526, 317] on link "STR/SAP - 476004 1 1" at bounding box center [528, 333] width 47 height 46
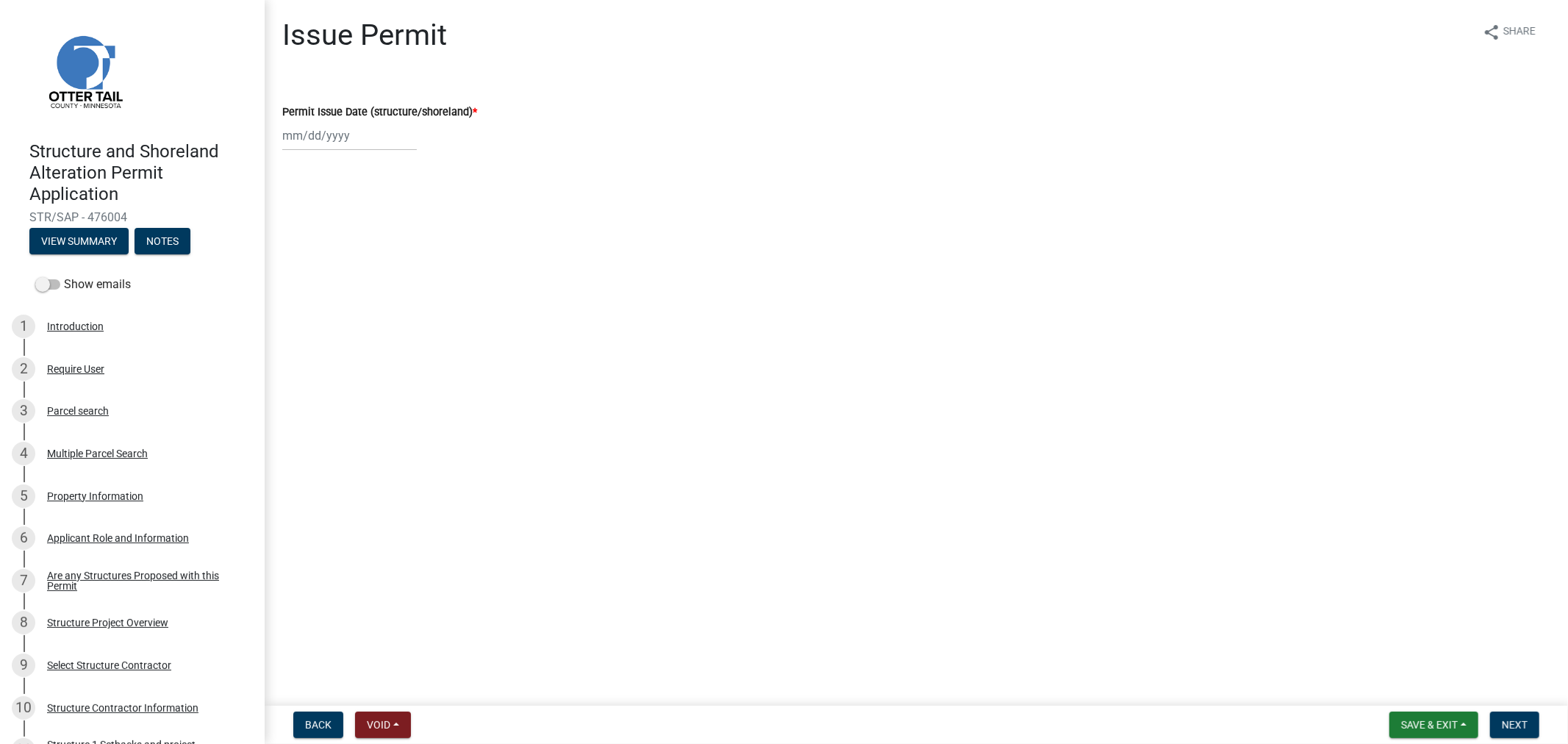
select select "10"
select select "2025"
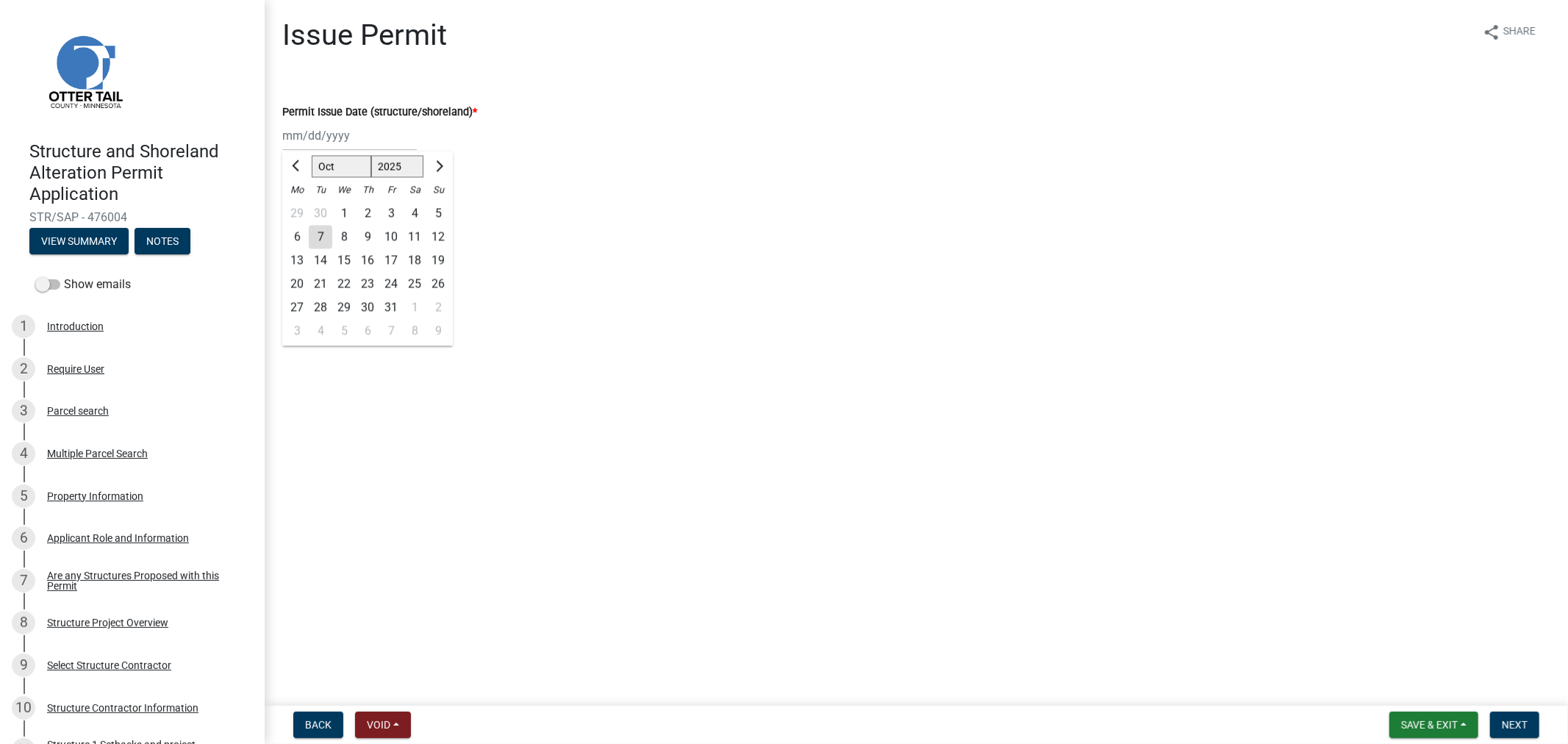
click at [356, 131] on div "Jan Feb Mar Apr May Jun Jul Aug Sep Oct Nov Dec 1525 1526 1527 1528 1529 1530 1…" at bounding box center [349, 135] width 134 height 30
click at [322, 232] on div "7" at bounding box center [320, 236] width 23 height 23
type input "10/07/2025"
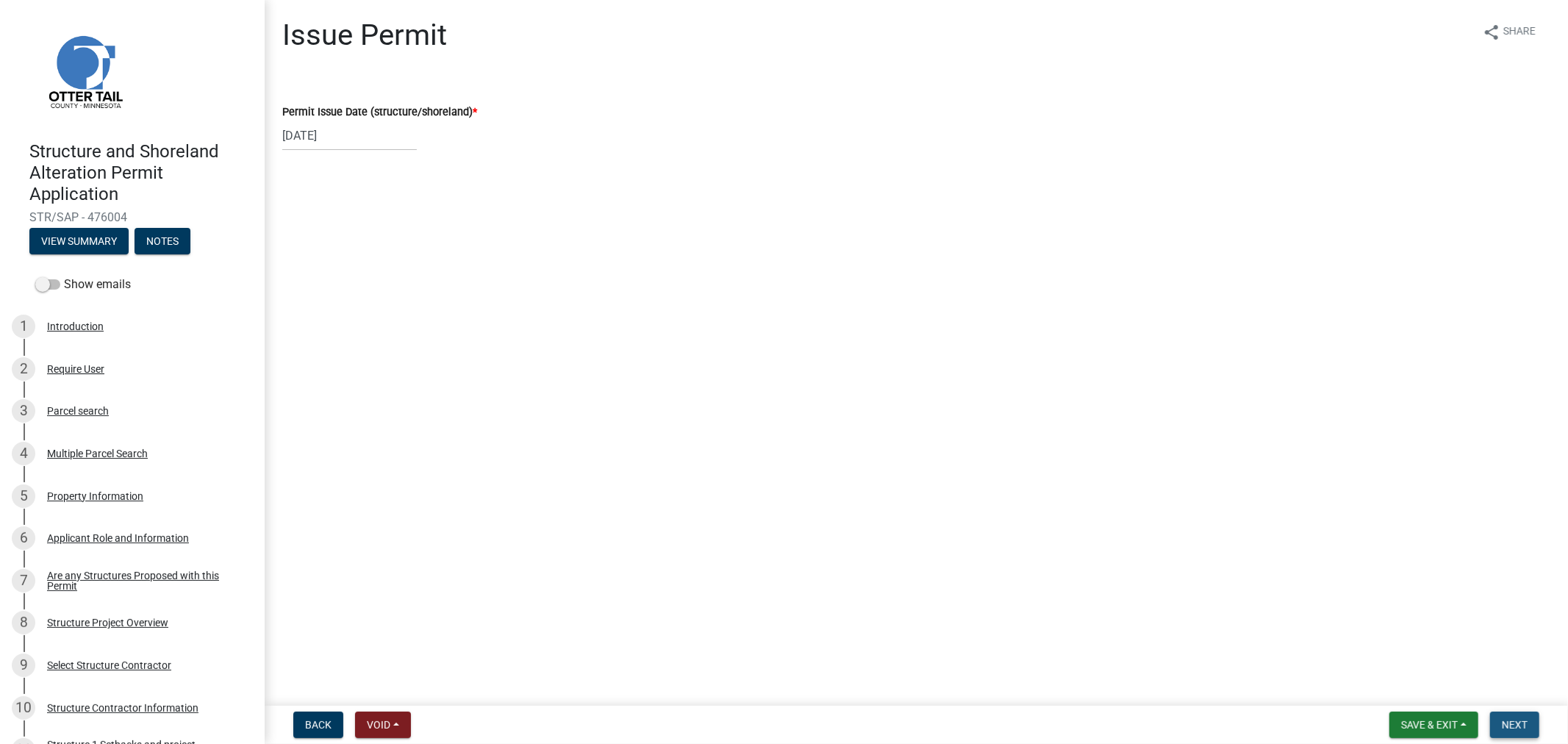
click at [1501, 723] on span "Next" at bounding box center [1514, 725] width 26 height 12
click at [1504, 715] on button "Next" at bounding box center [1514, 725] width 49 height 27
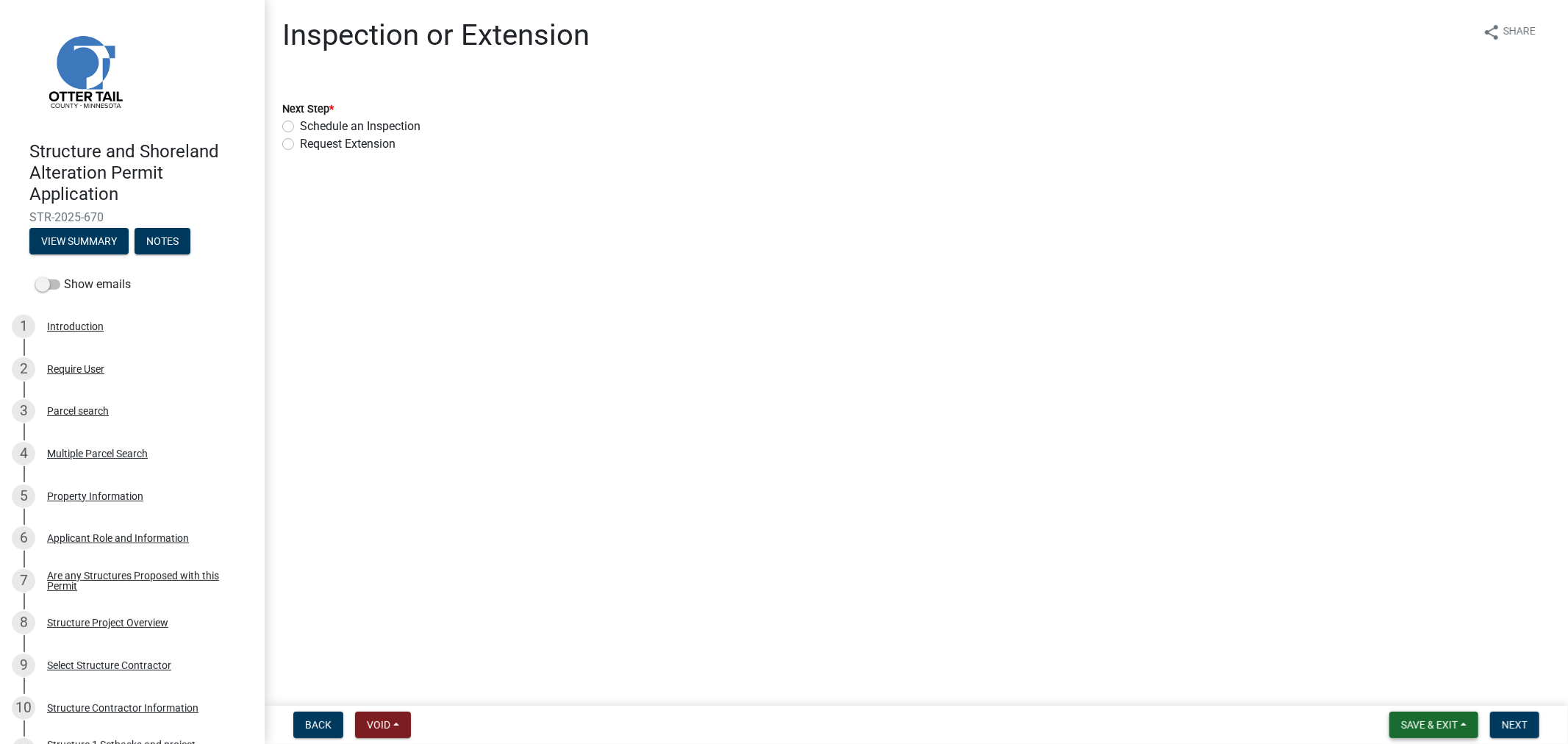
click at [1429, 737] on button "Save & Exit" at bounding box center [1434, 725] width 89 height 27
click at [1405, 684] on button "Save & Exit" at bounding box center [1420, 687] width 118 height 36
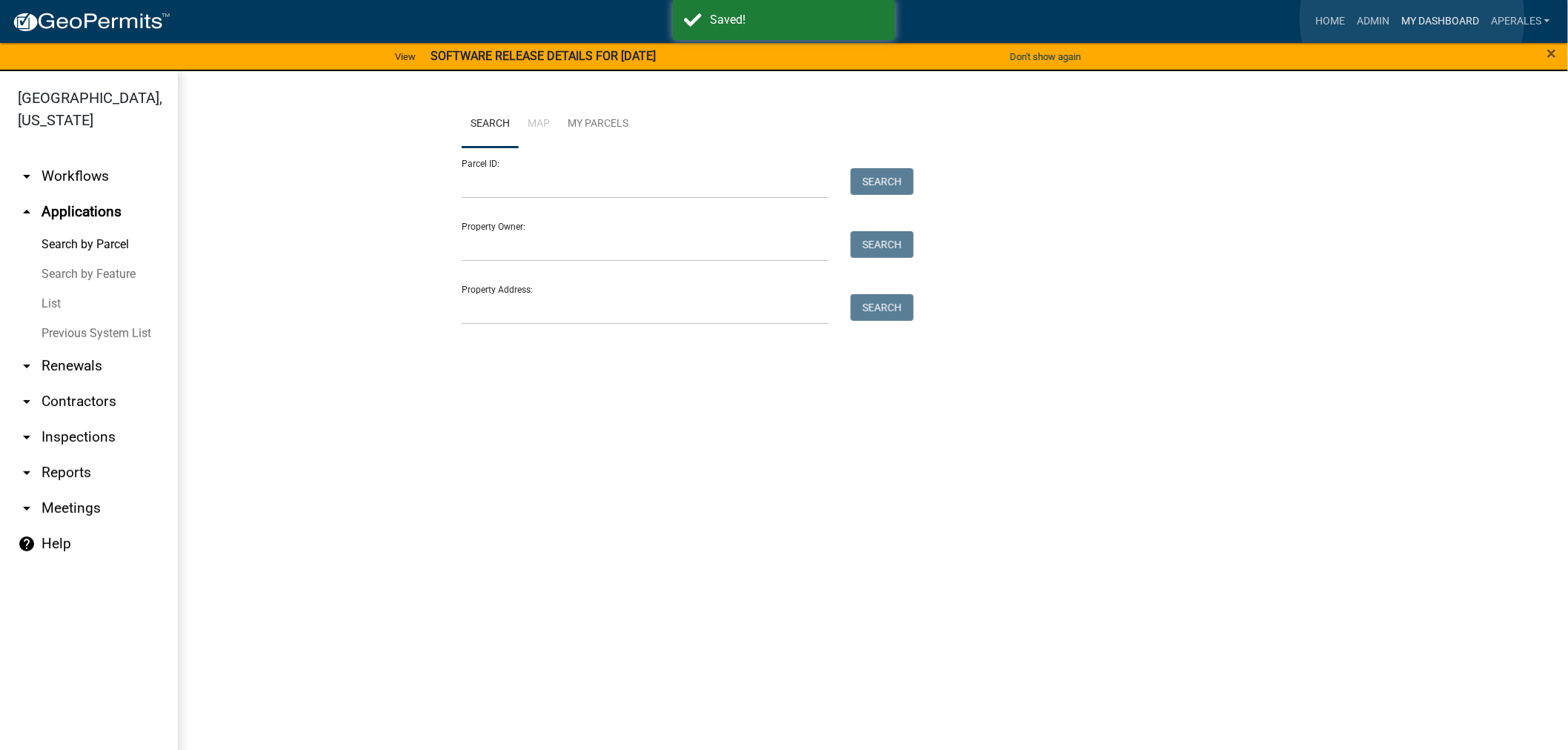
click at [1412, 18] on link "My Dashboard" at bounding box center [1440, 21] width 90 height 28
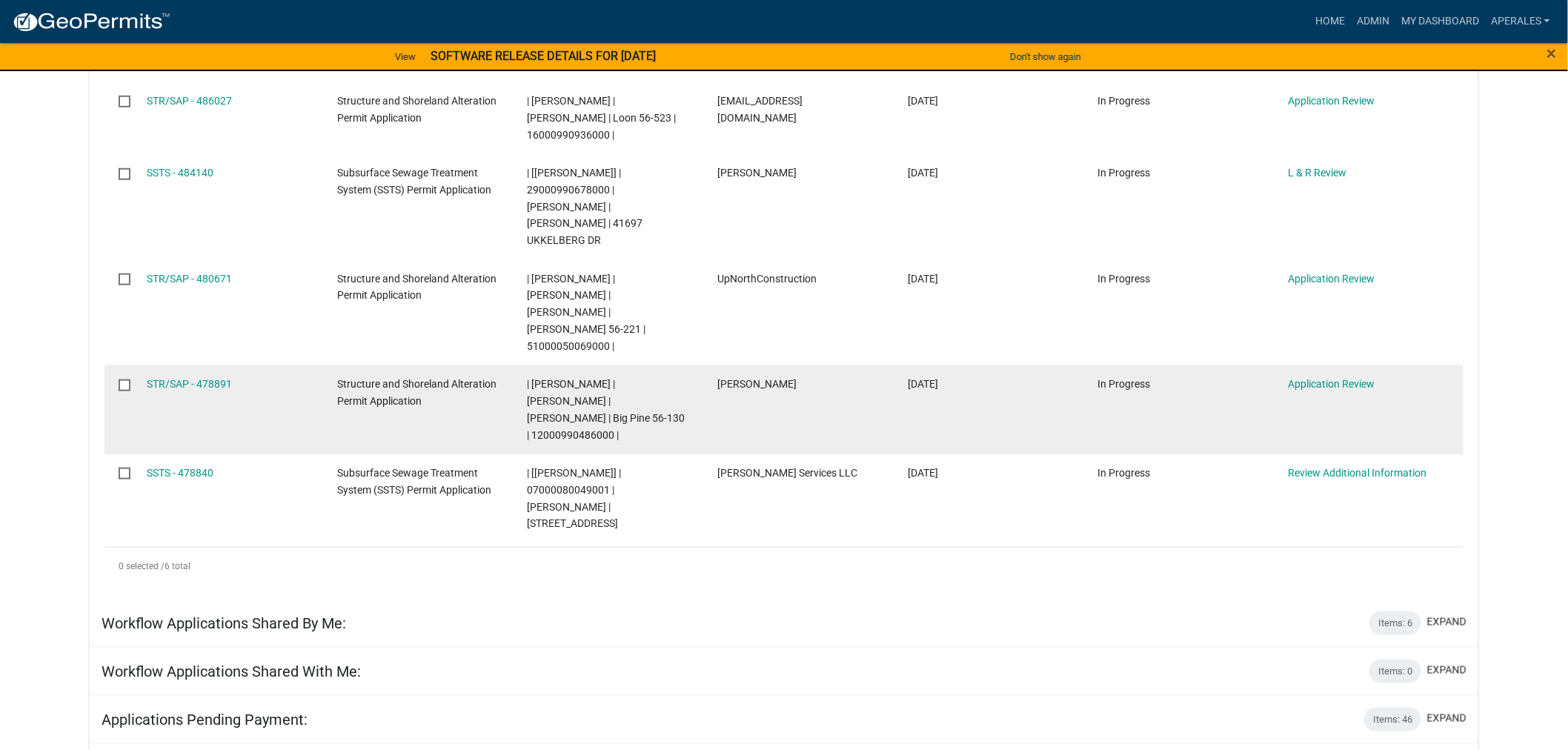
scroll to position [494, 0]
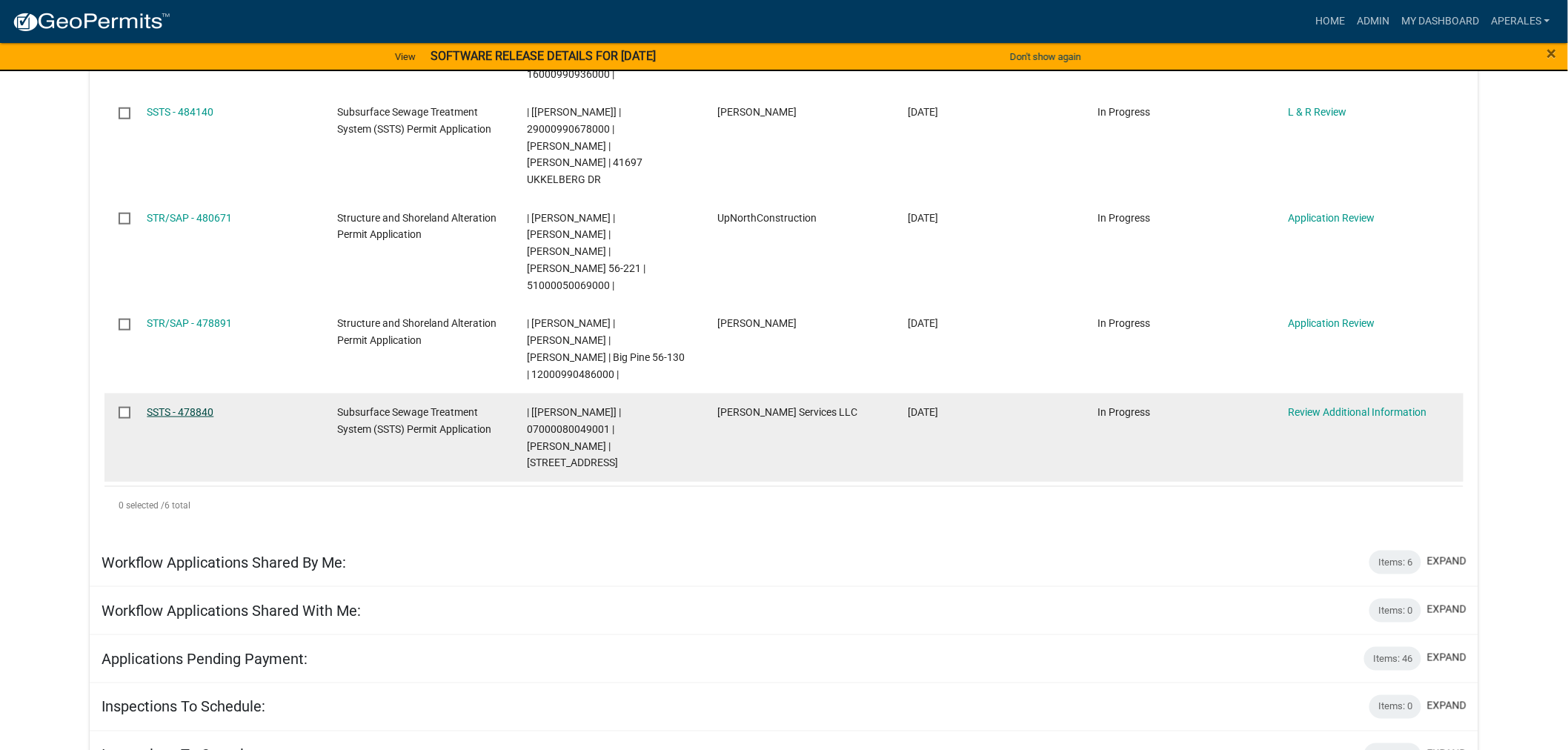
click at [164, 406] on link "SSTS - 478840" at bounding box center [180, 413] width 66 height 12
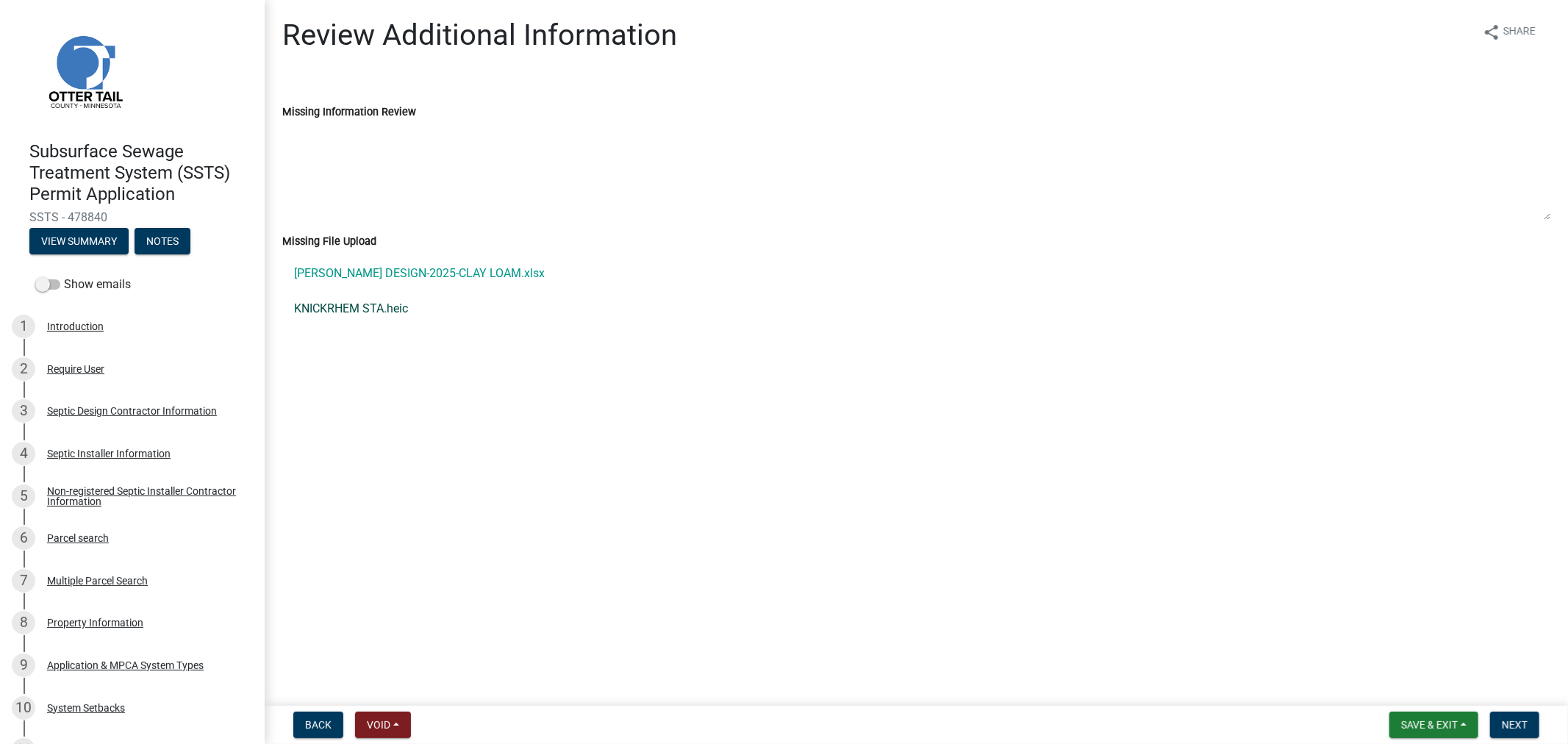
click at [348, 303] on link "KNICKRHEM STA.heic" at bounding box center [916, 309] width 1268 height 36
click at [355, 277] on link "KNICKREHM DESIGN-2025-CLAY LOAM.xlsx" at bounding box center [916, 273] width 1268 height 36
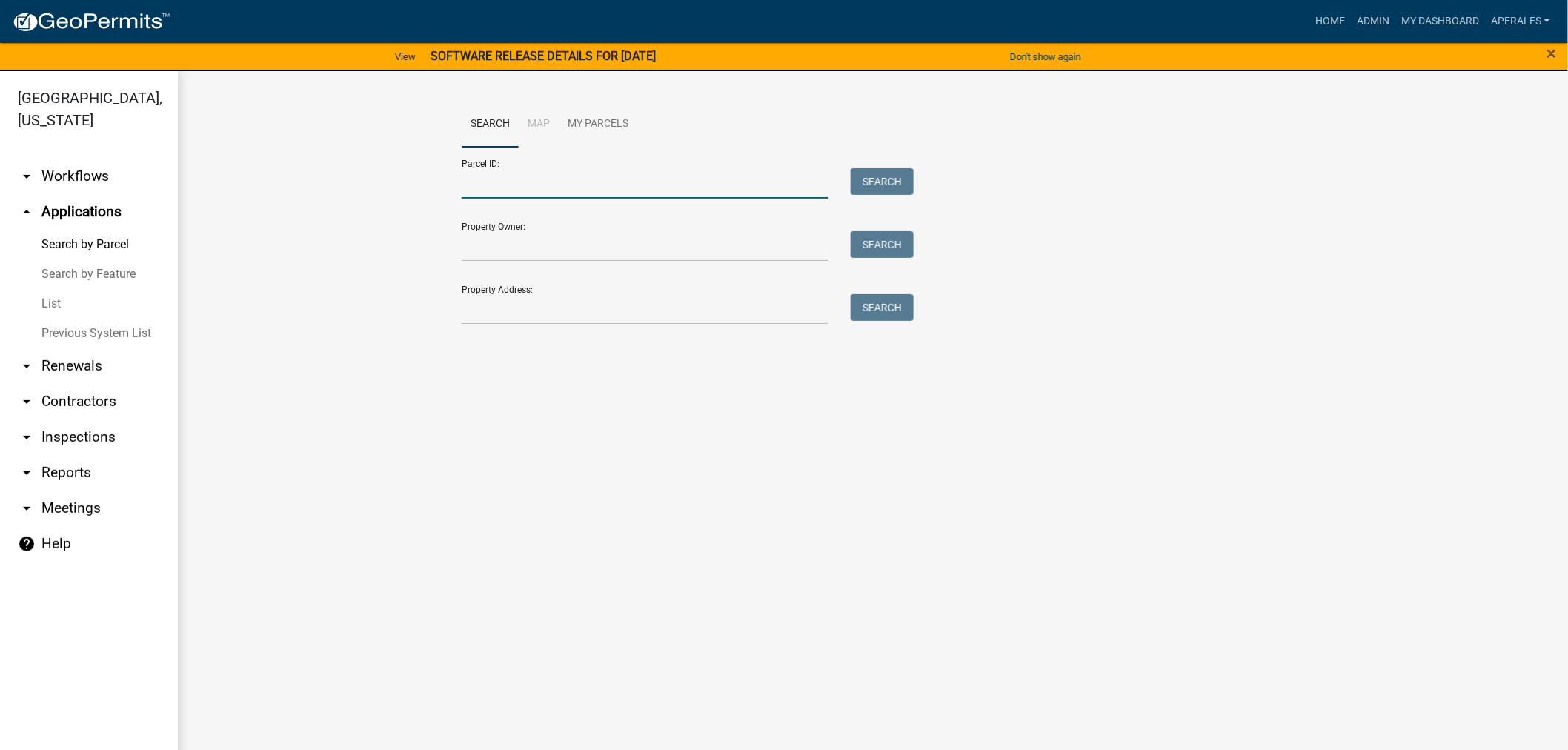
click at [612, 185] on input "Parcel ID:" at bounding box center [645, 183] width 367 height 31
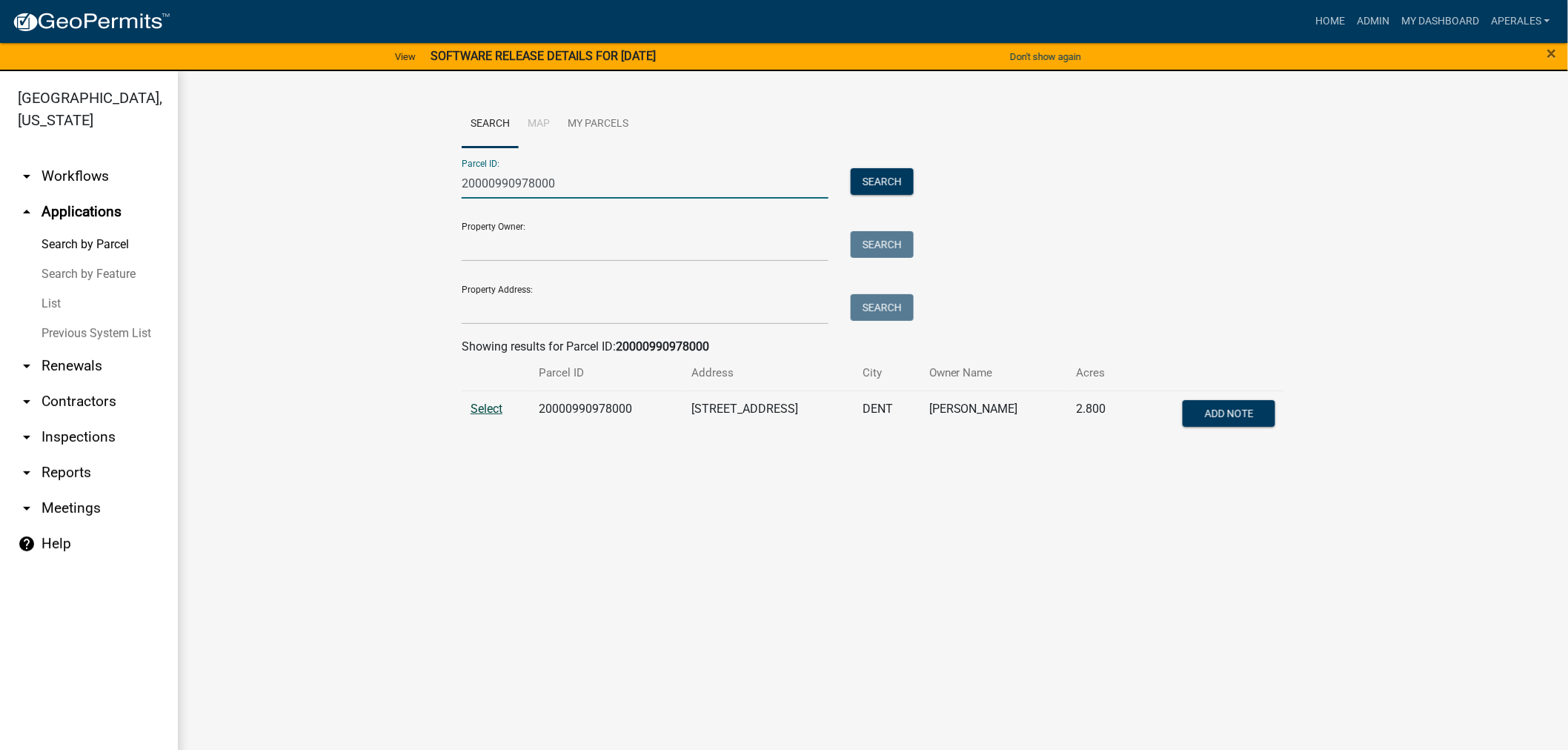
type input "20000990978000"
click at [476, 410] on span "Select" at bounding box center [486, 409] width 31 height 14
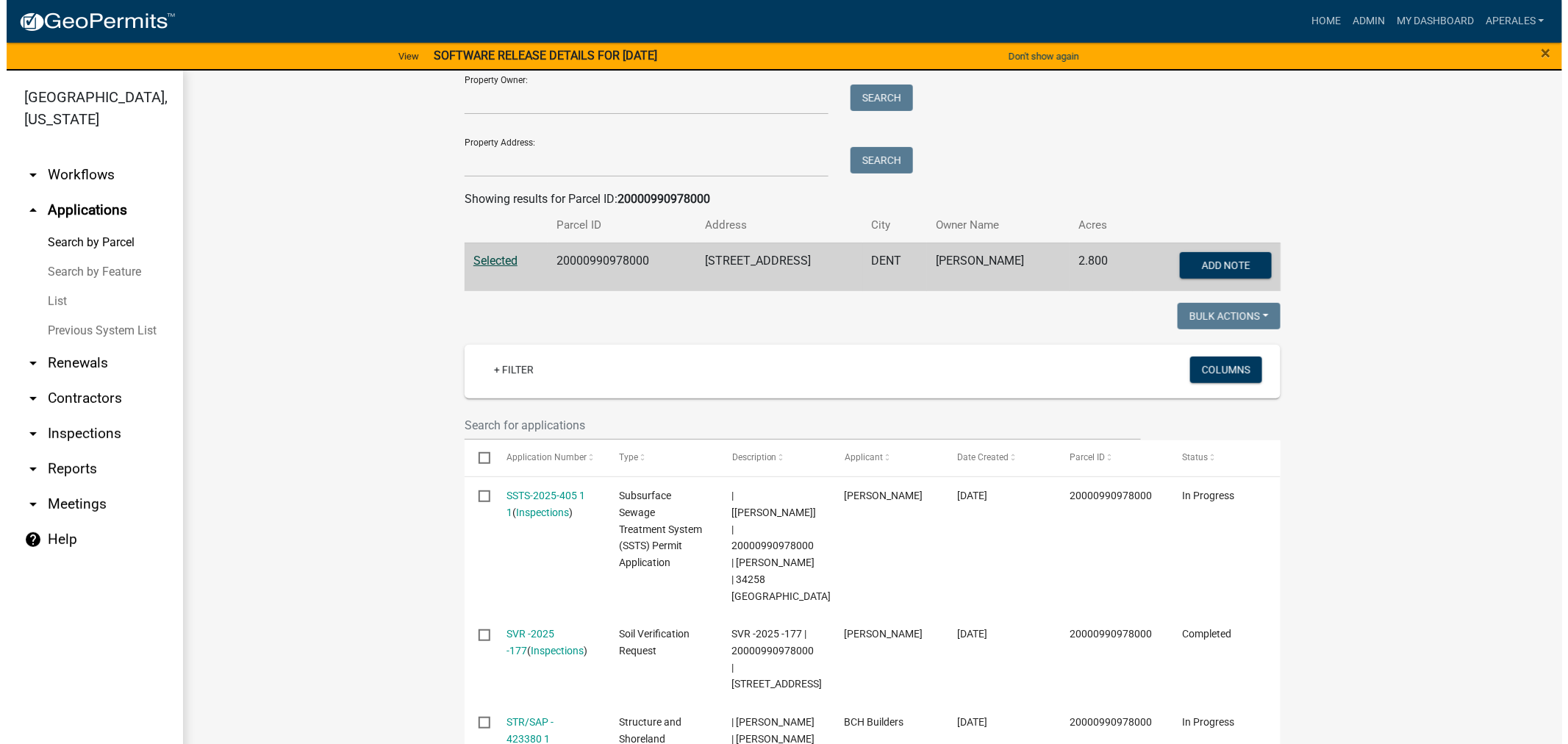
scroll to position [408, 0]
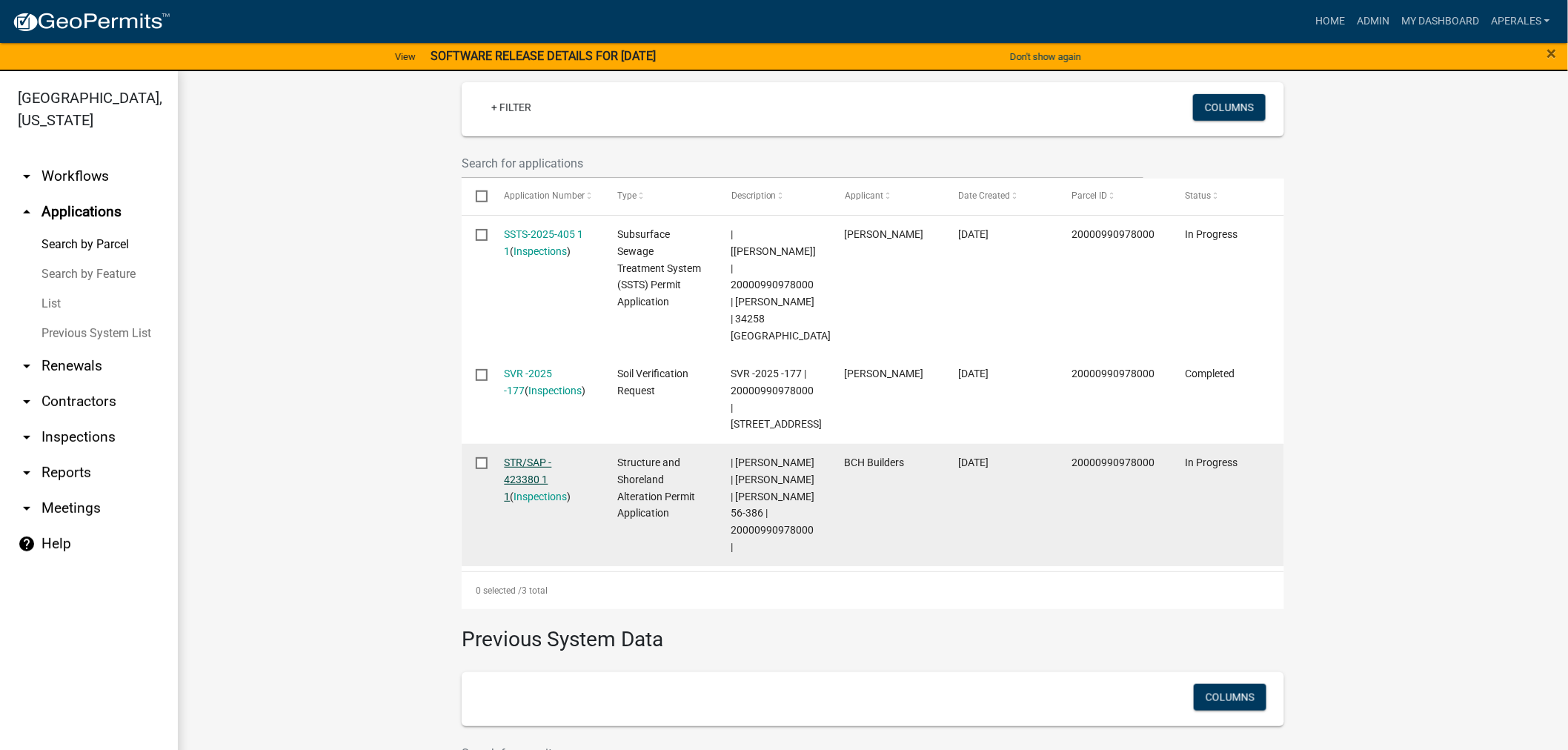
click at [510, 456] on link "STR/SAP - 423380 1 1" at bounding box center [528, 479] width 47 height 46
